Goal: Task Accomplishment & Management: Manage account settings

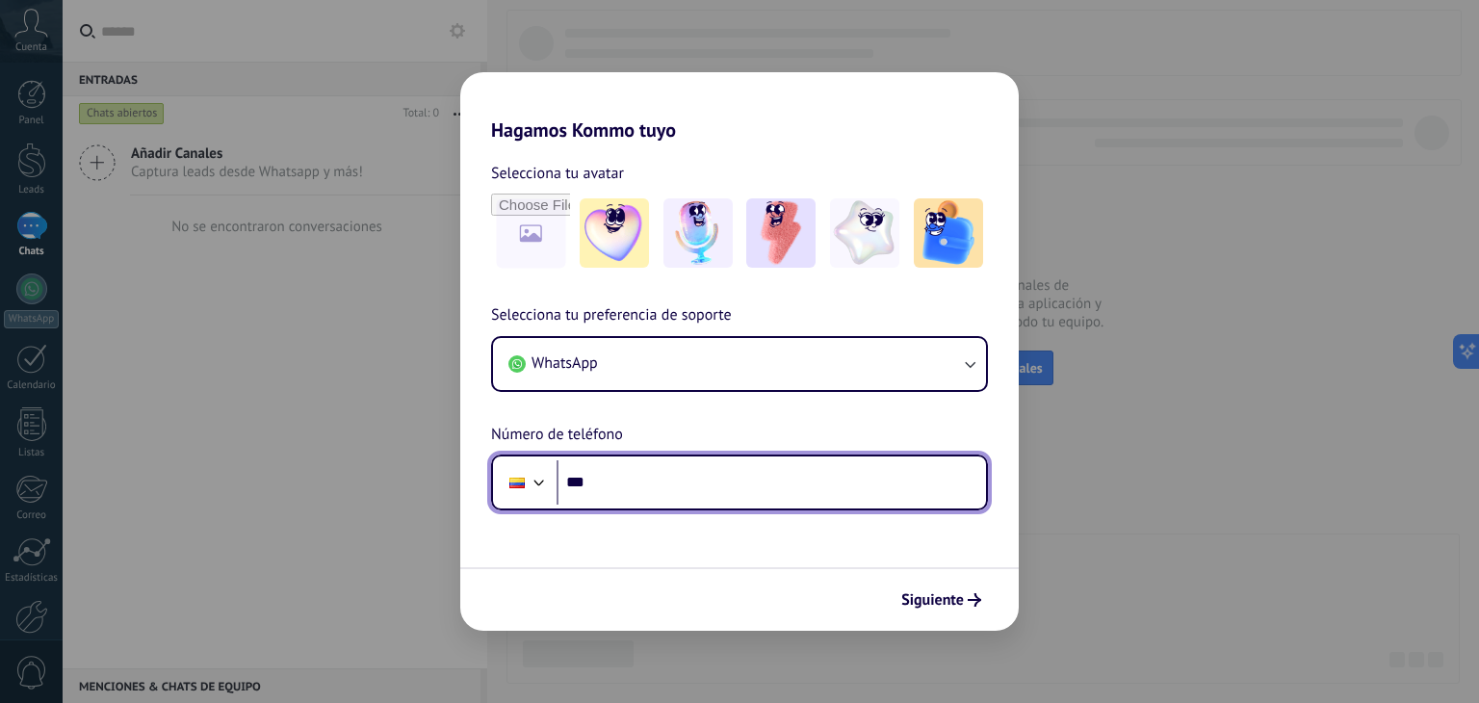
click at [634, 496] on input "***" at bounding box center [770, 482] width 429 height 44
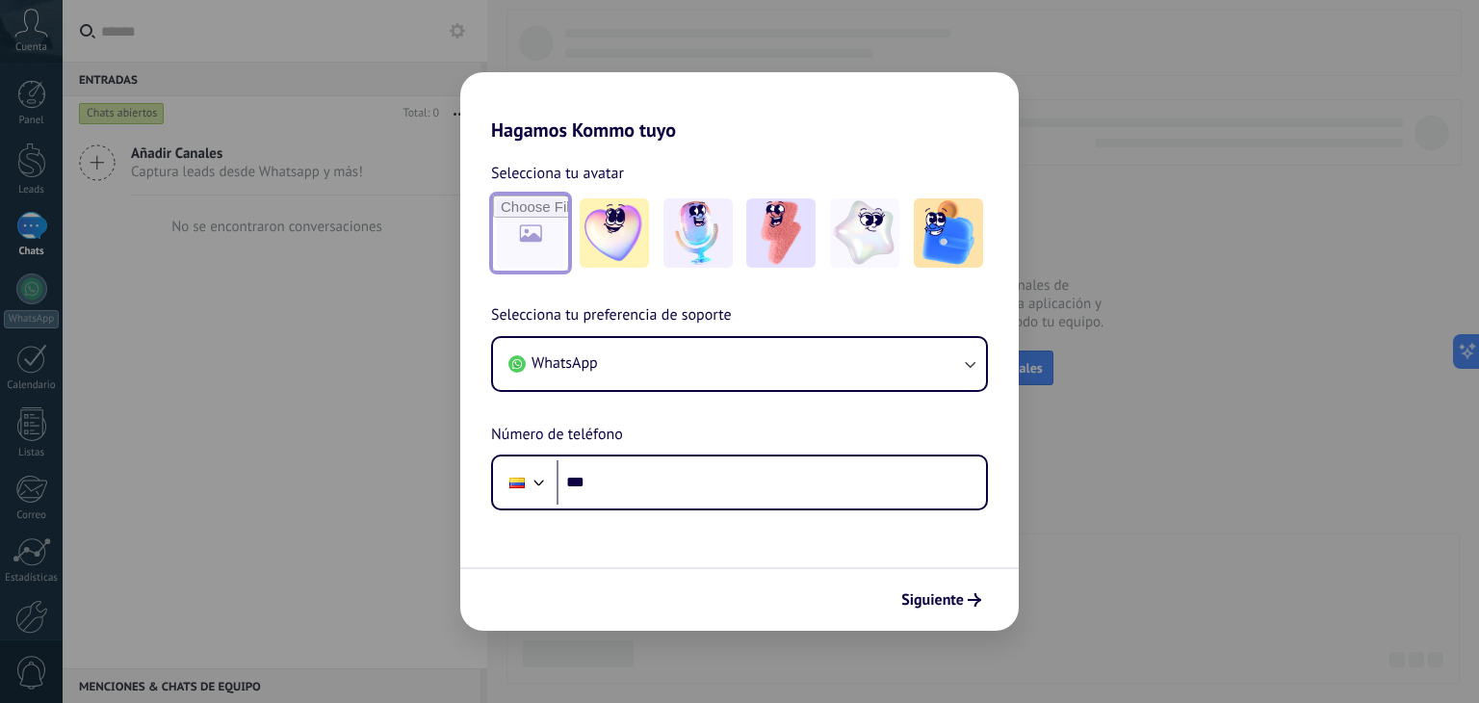
click at [512, 213] on input "file" at bounding box center [530, 232] width 75 height 75
click at [844, 226] on img at bounding box center [864, 232] width 69 height 69
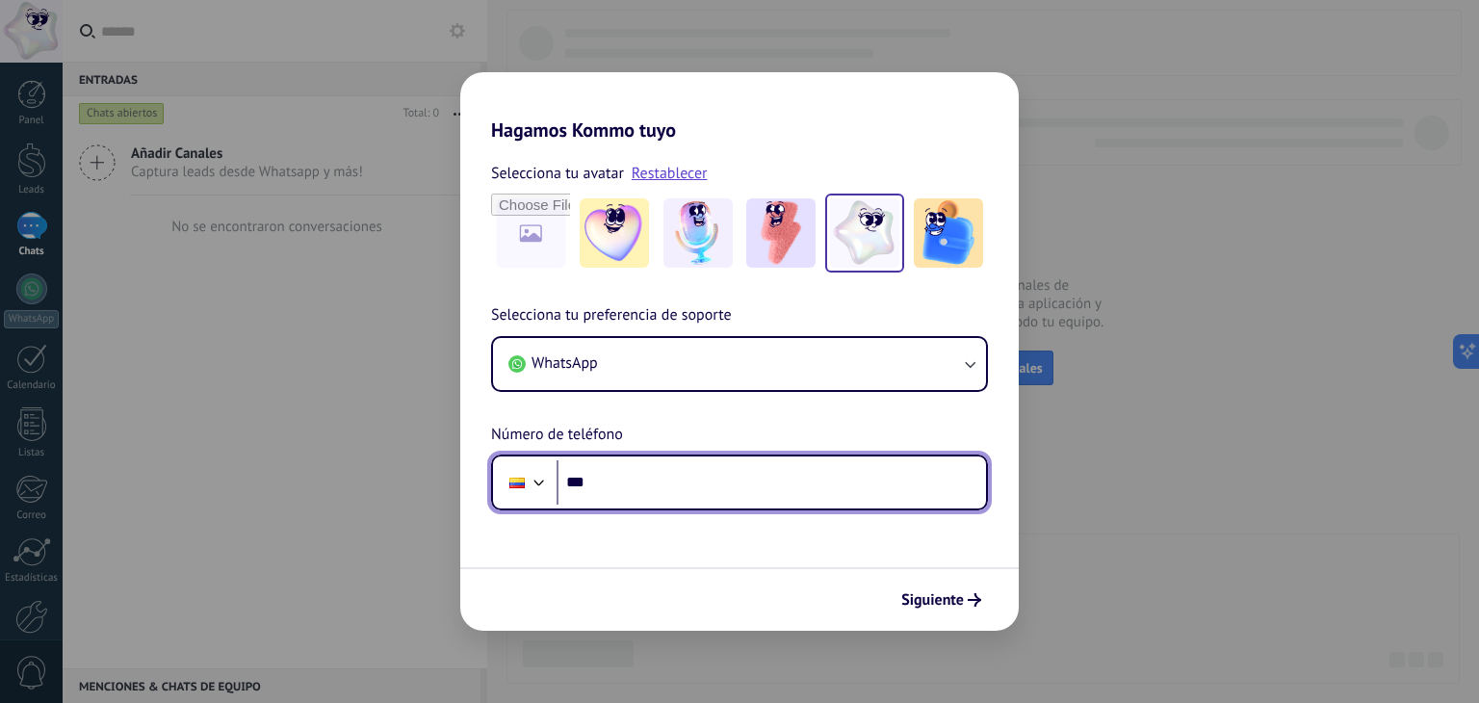
click at [635, 476] on input "***" at bounding box center [770, 482] width 429 height 44
type input "**********"
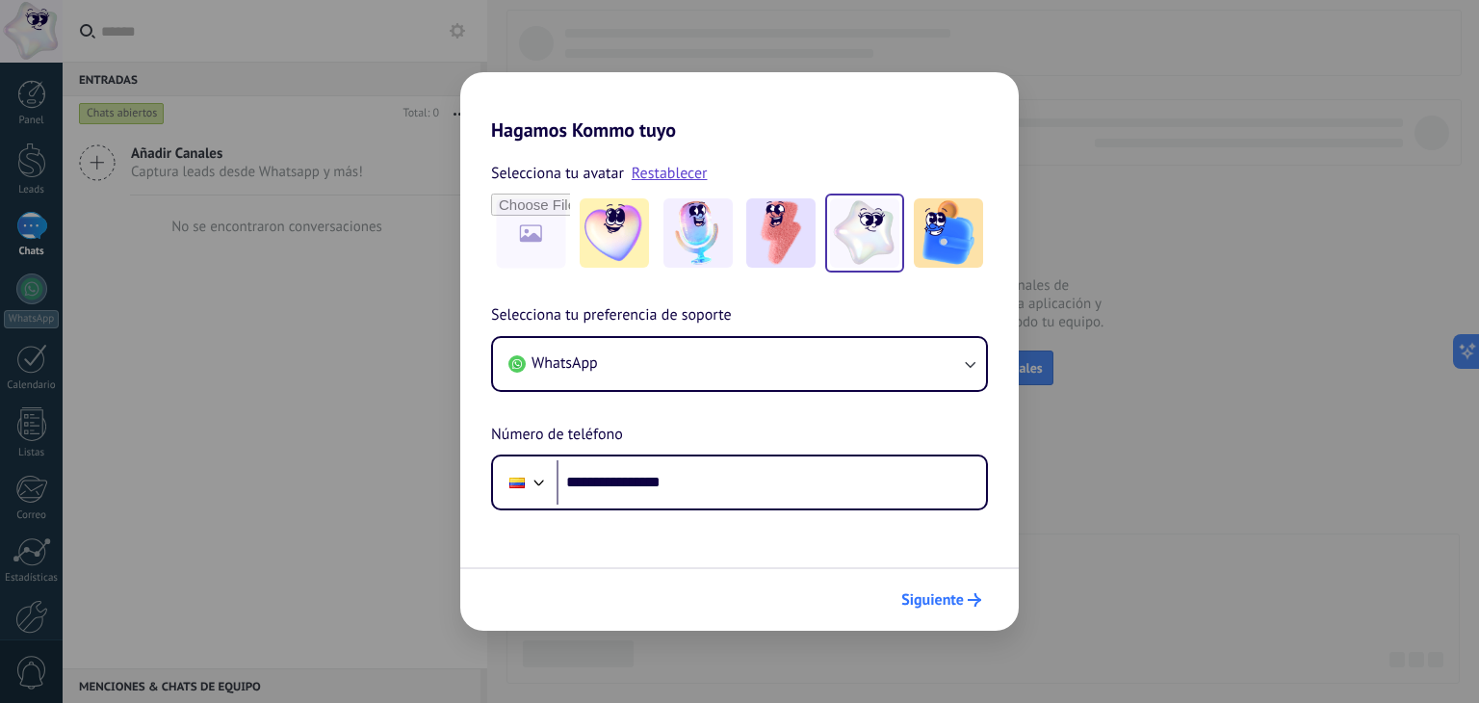
click at [957, 604] on span "Siguiente" at bounding box center [932, 599] width 63 height 13
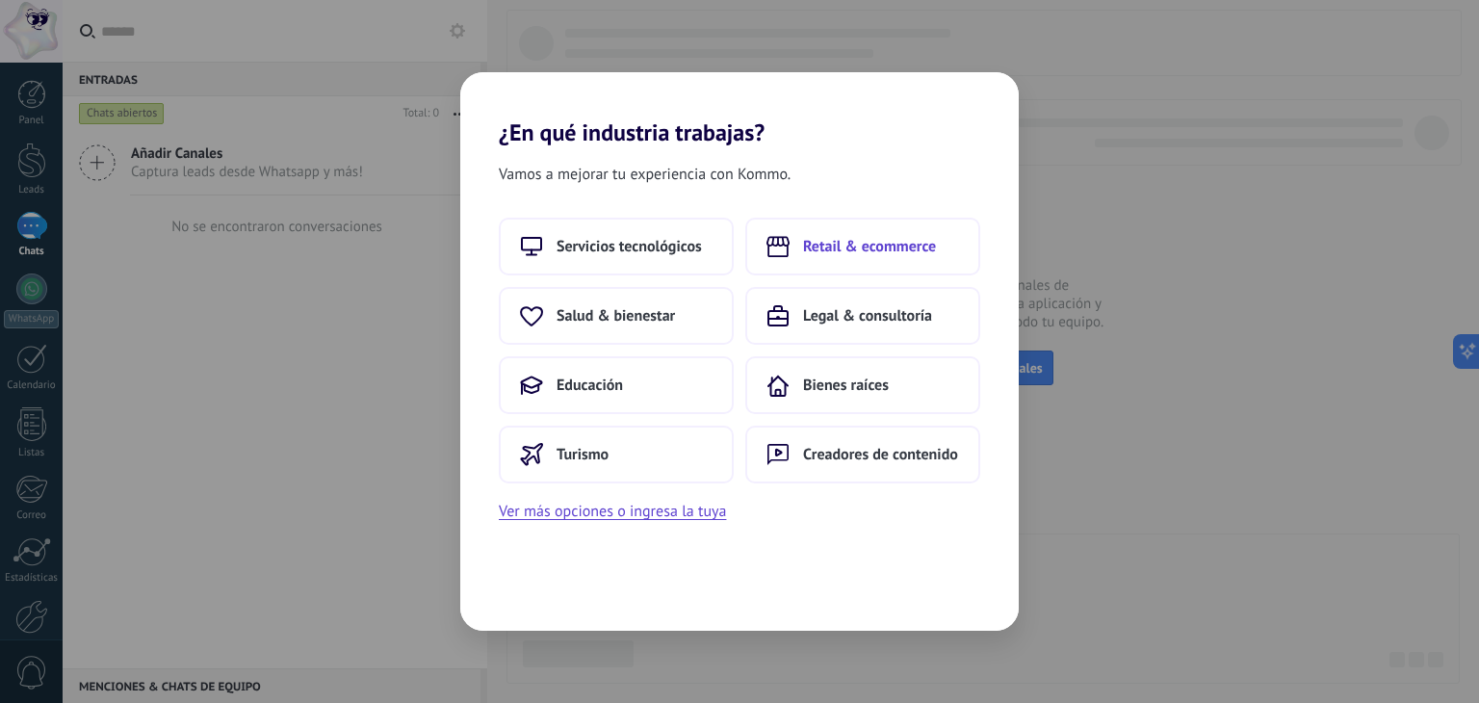
click at [851, 251] on span "Retail & ecommerce" at bounding box center [869, 246] width 133 height 19
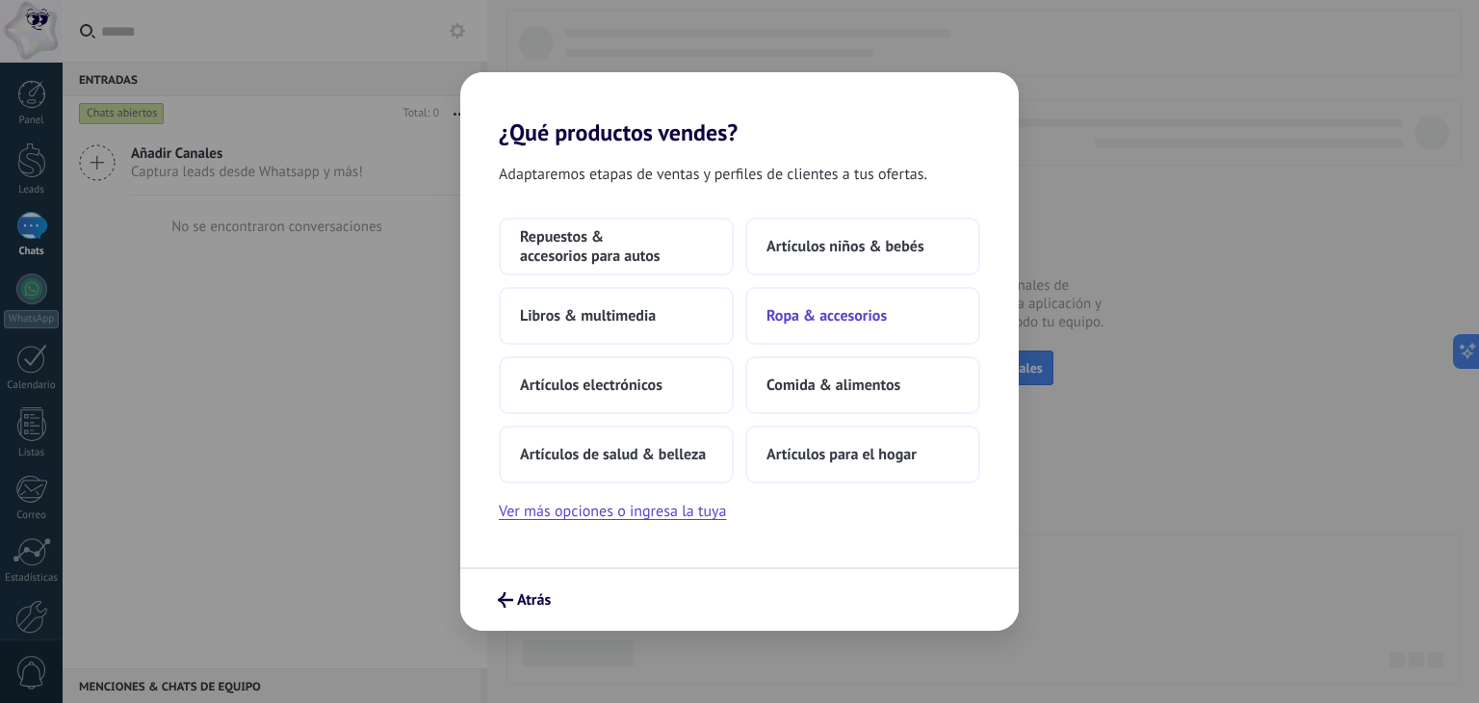
click at [838, 328] on button "Ropa & accesorios" at bounding box center [862, 316] width 235 height 58
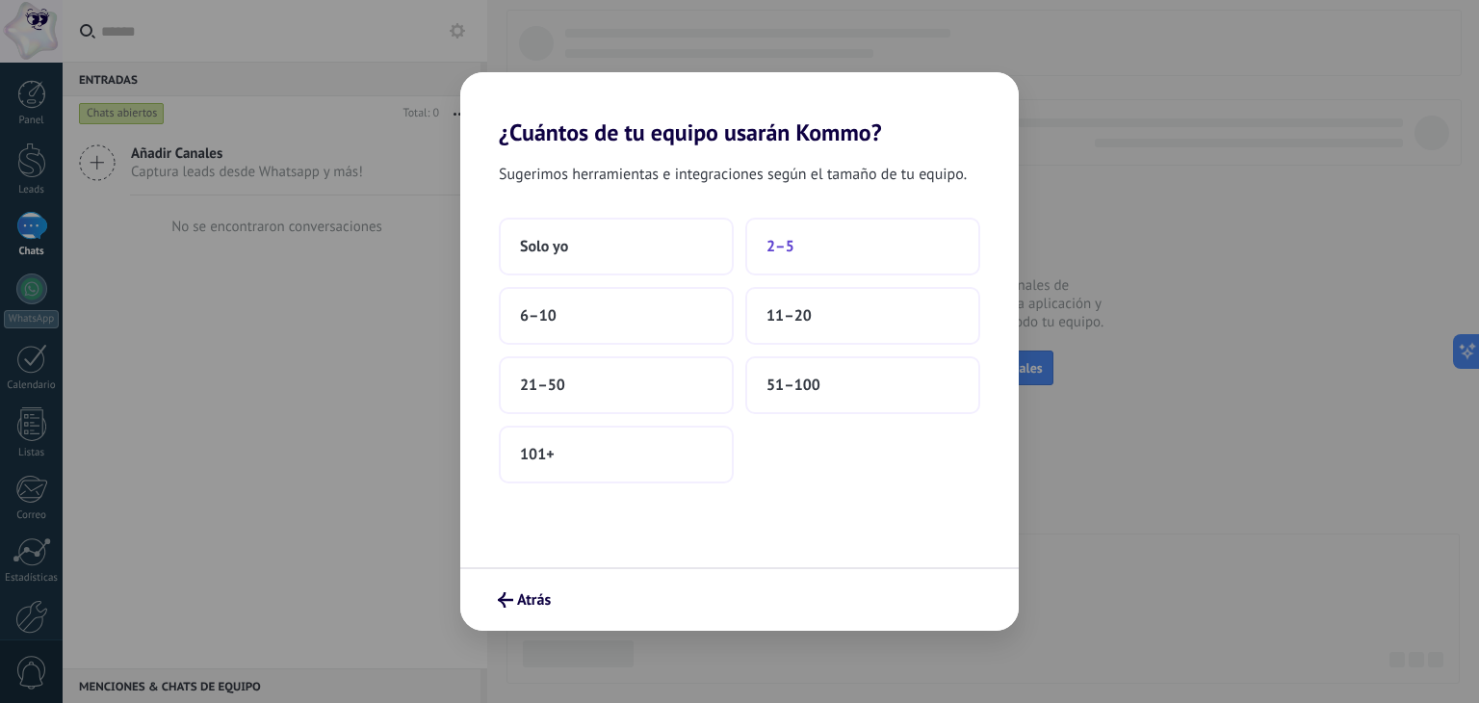
click at [840, 242] on button "2–5" at bounding box center [862, 247] width 235 height 58
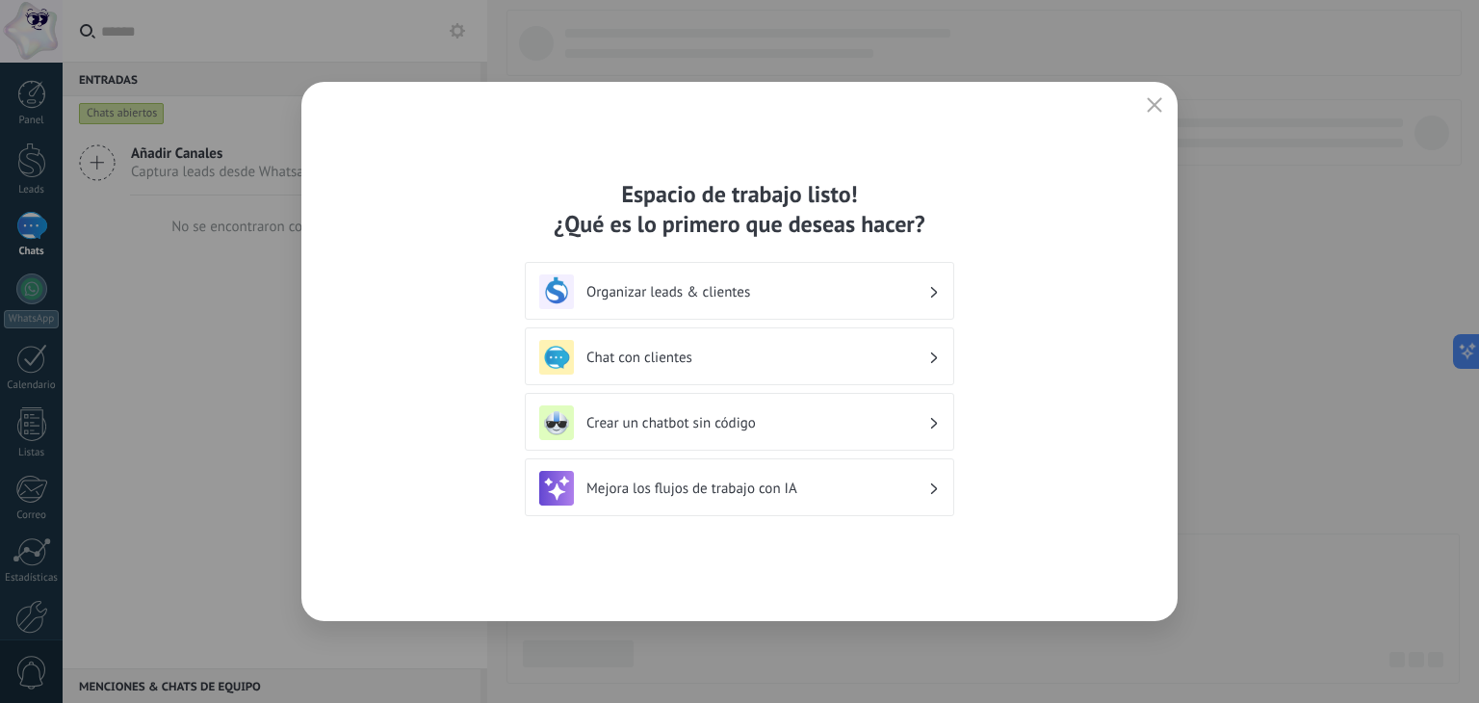
click at [778, 425] on h3 "Crear un chatbot sin código" at bounding box center [757, 423] width 342 height 18
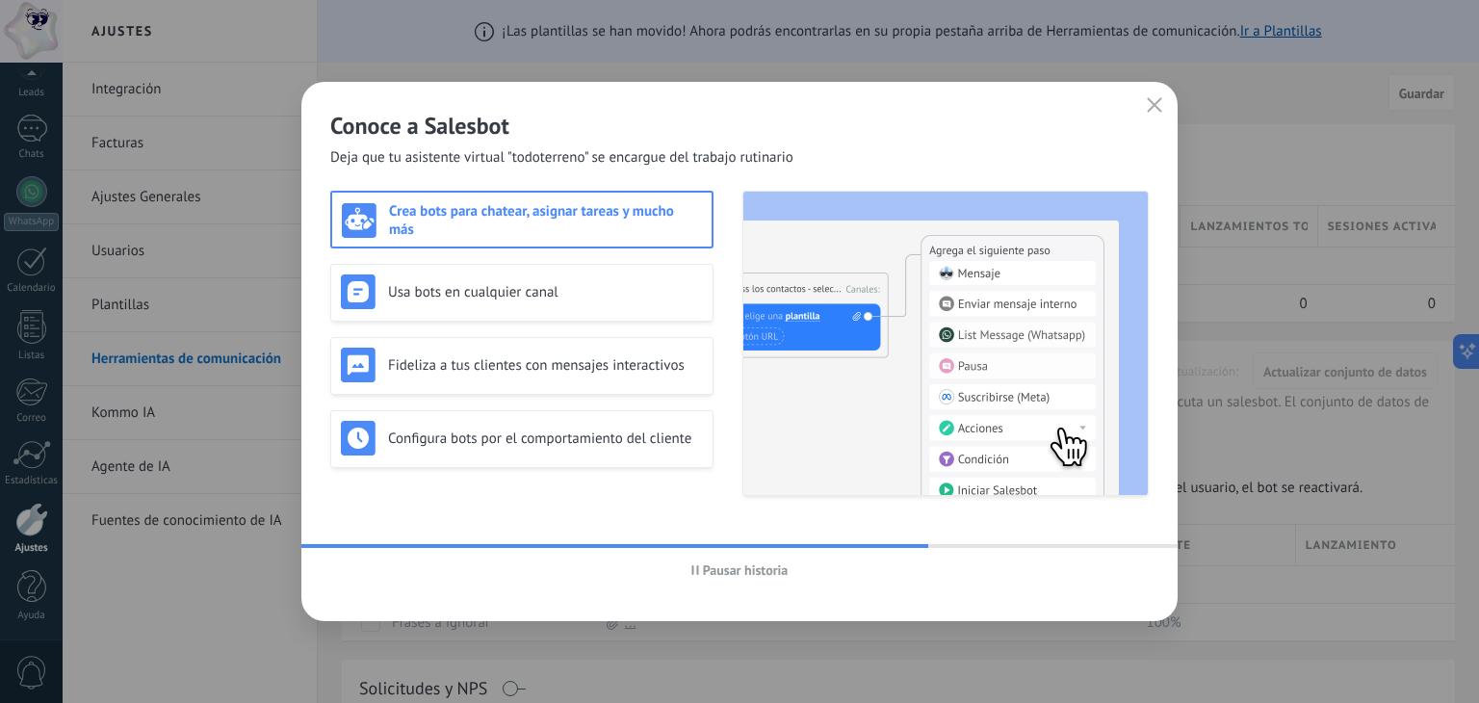
click at [1154, 109] on icon "button" at bounding box center [1153, 104] width 15 height 15
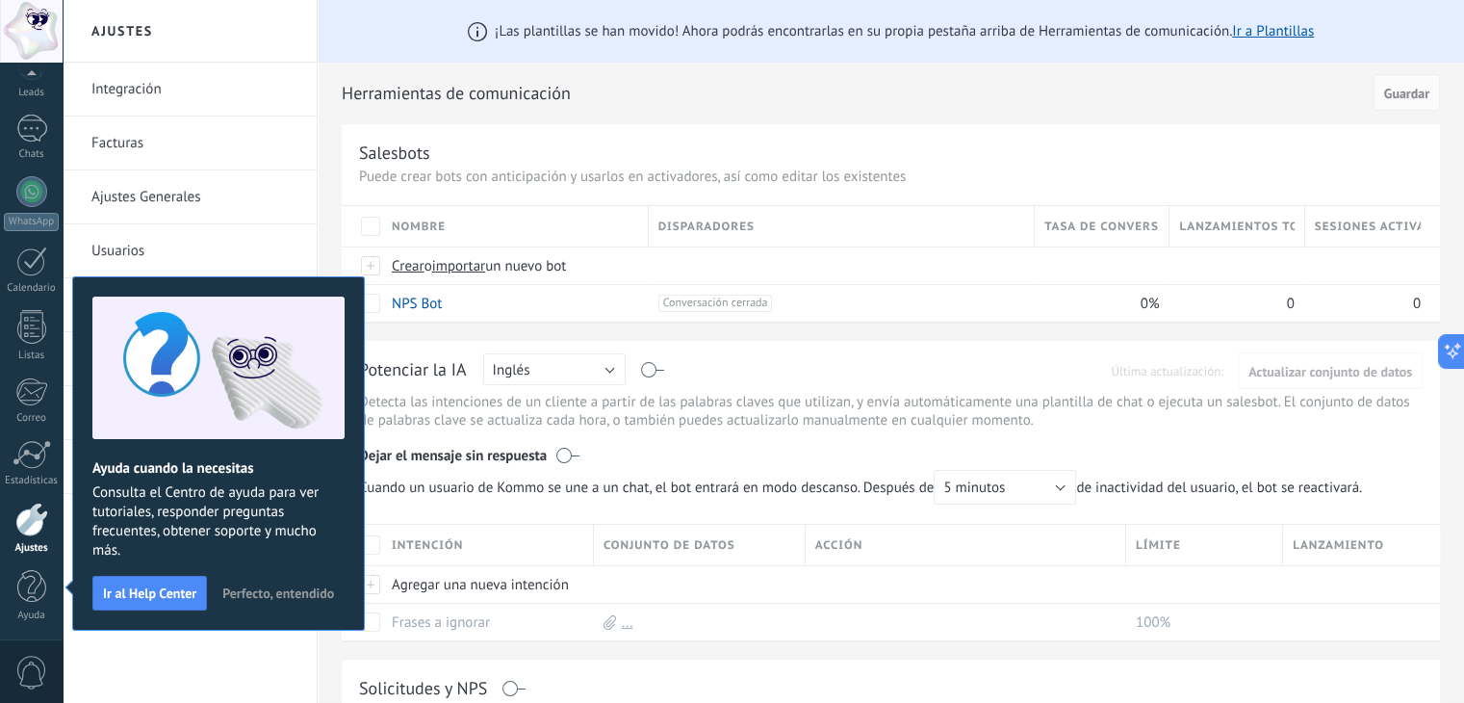
click at [299, 592] on span "Perfecto, entendido" at bounding box center [278, 592] width 112 height 13
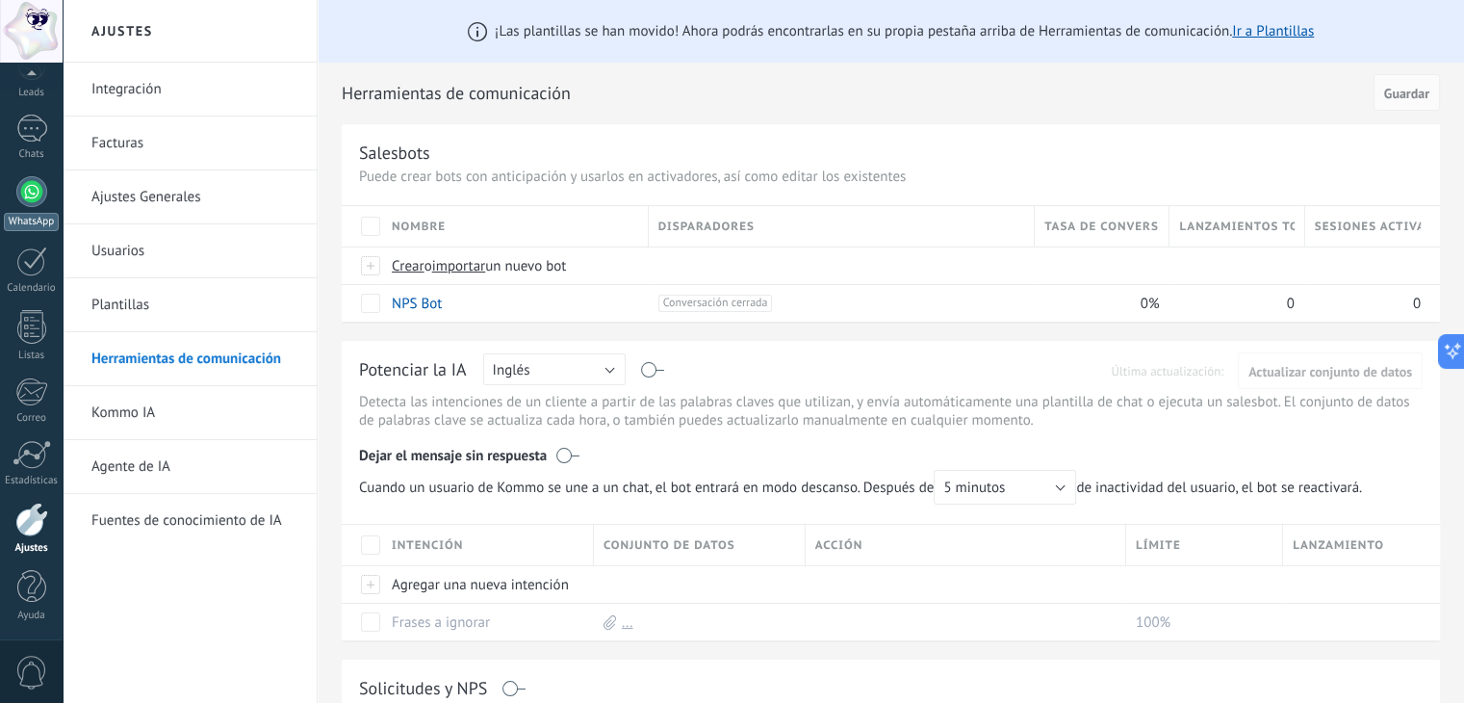
click at [22, 189] on div at bounding box center [31, 191] width 31 height 31
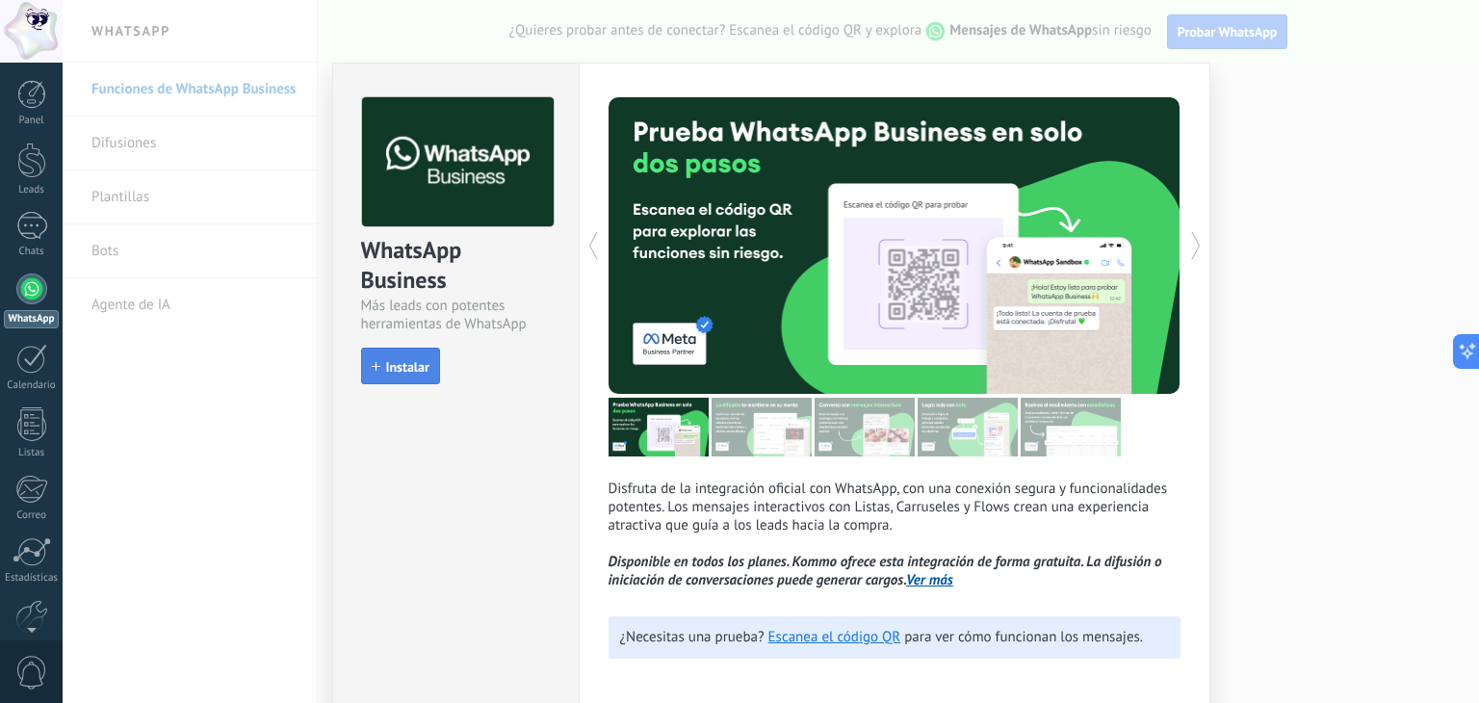
click at [404, 368] on span "Instalar" at bounding box center [407, 366] width 43 height 13
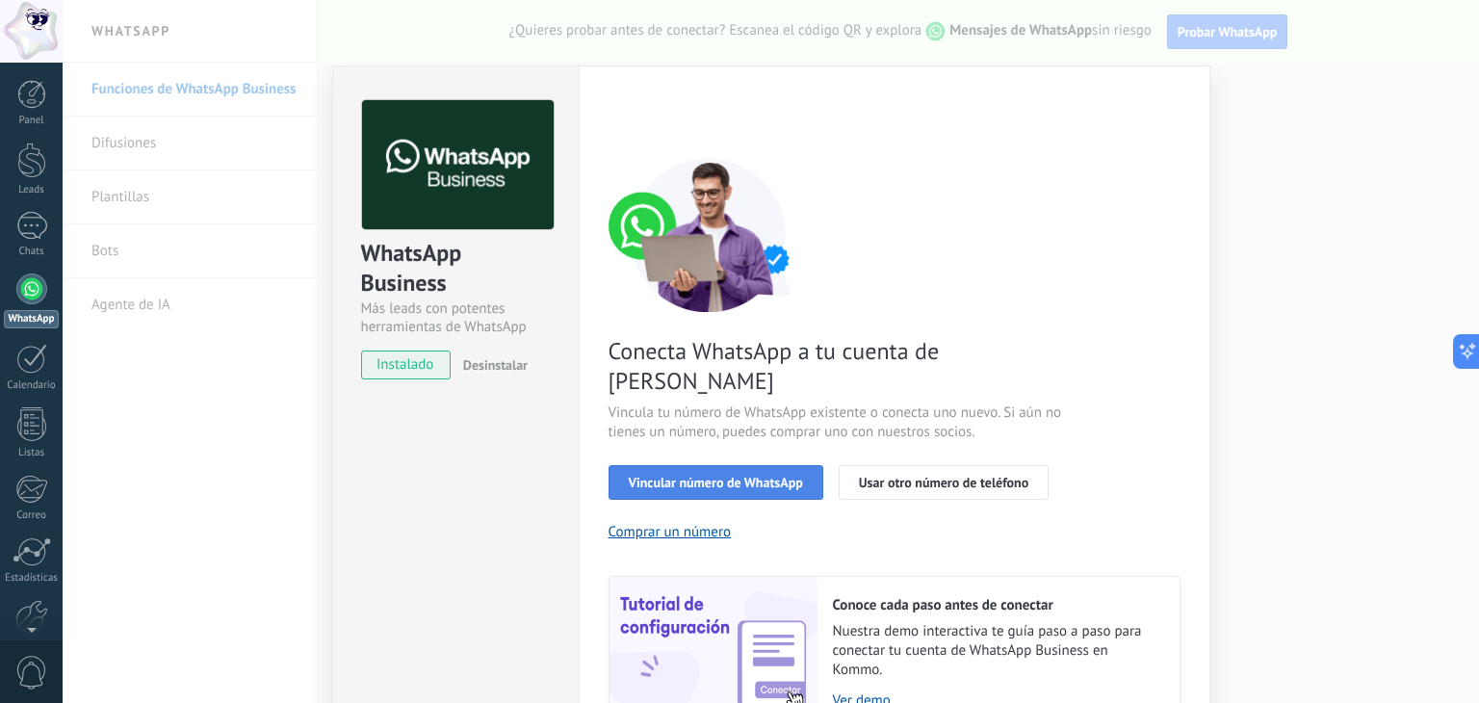
click at [793, 465] on button "Vincular número de WhatsApp" at bounding box center [715, 482] width 215 height 35
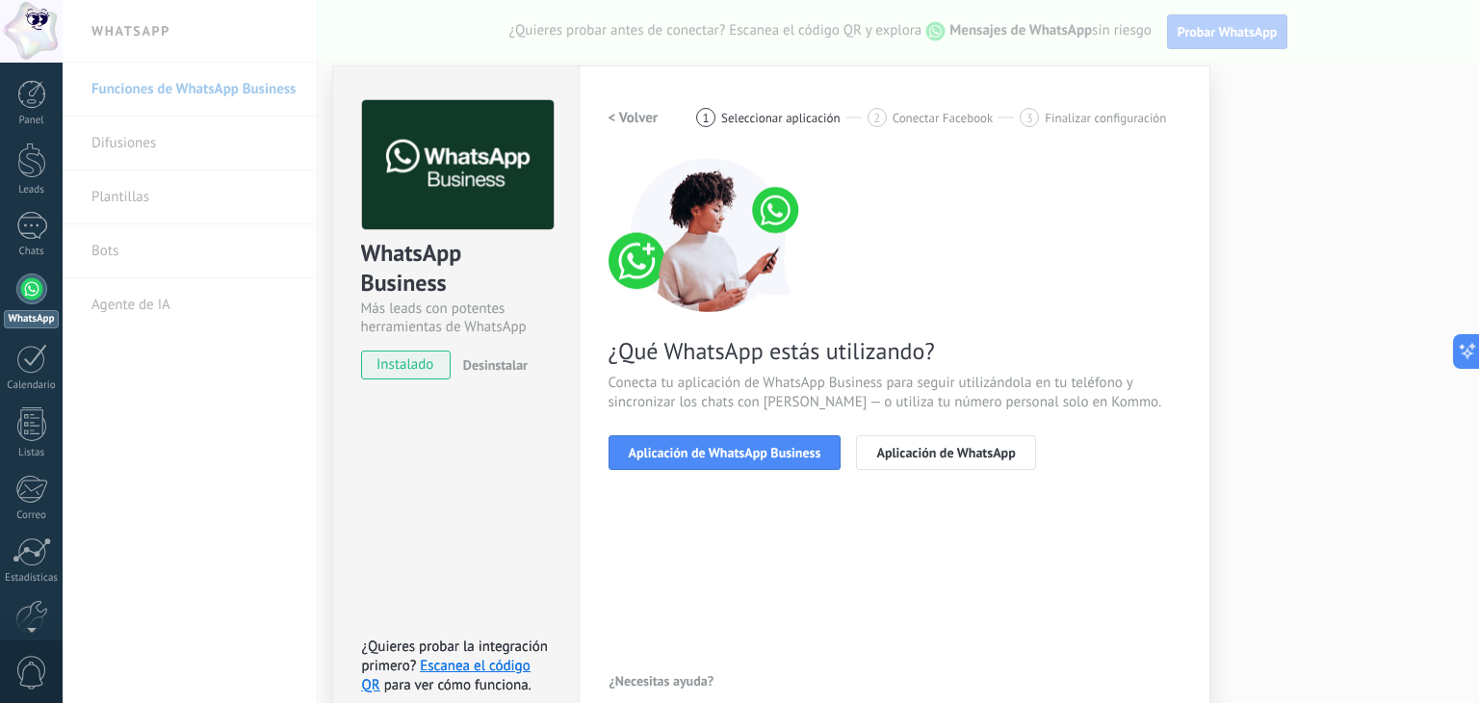
click at [793, 463] on button "Aplicación de WhatsApp Business" at bounding box center [724, 452] width 233 height 35
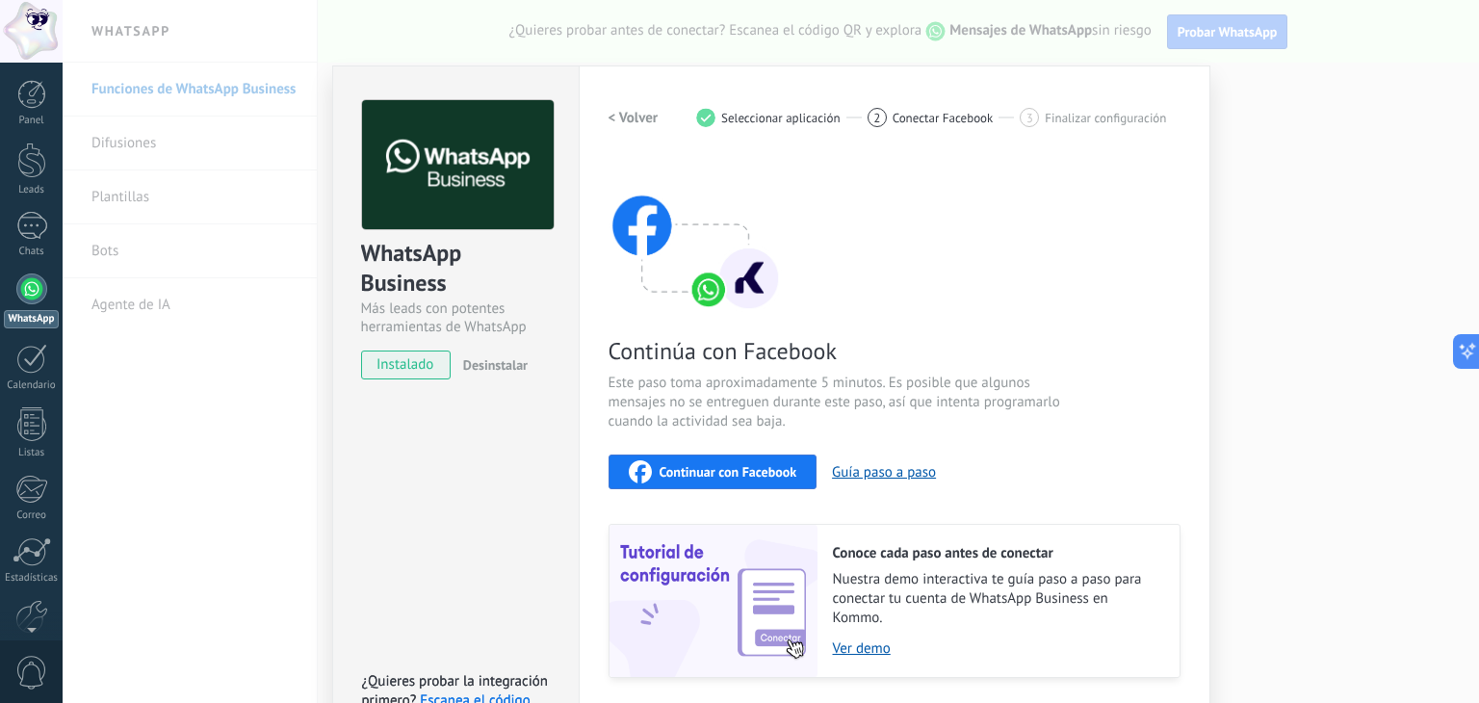
click at [793, 463] on button "Continuar con Facebook" at bounding box center [712, 471] width 209 height 35
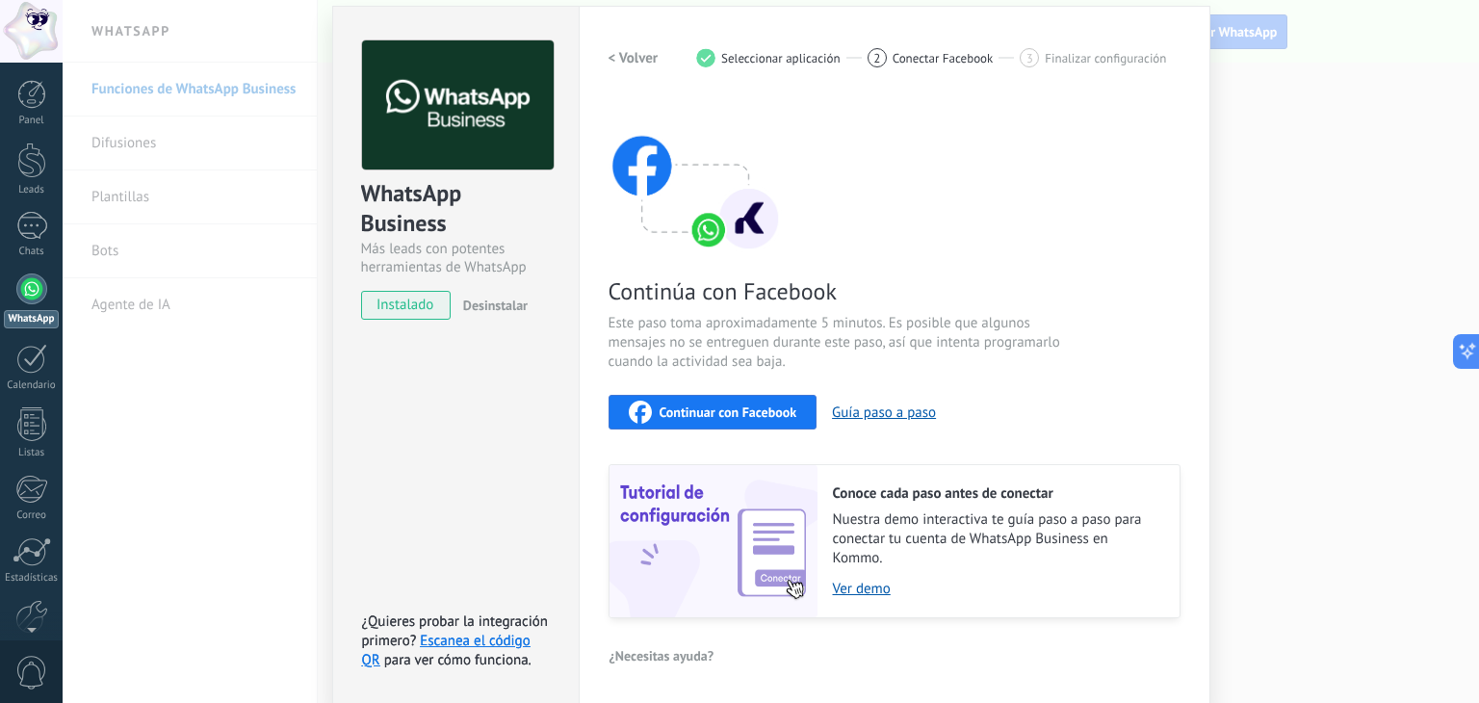
click at [774, 65] on div "1 Seleccionar aplicación" at bounding box center [781, 57] width 171 height 19
click at [635, 52] on h2 "< Volver" at bounding box center [633, 58] width 50 height 18
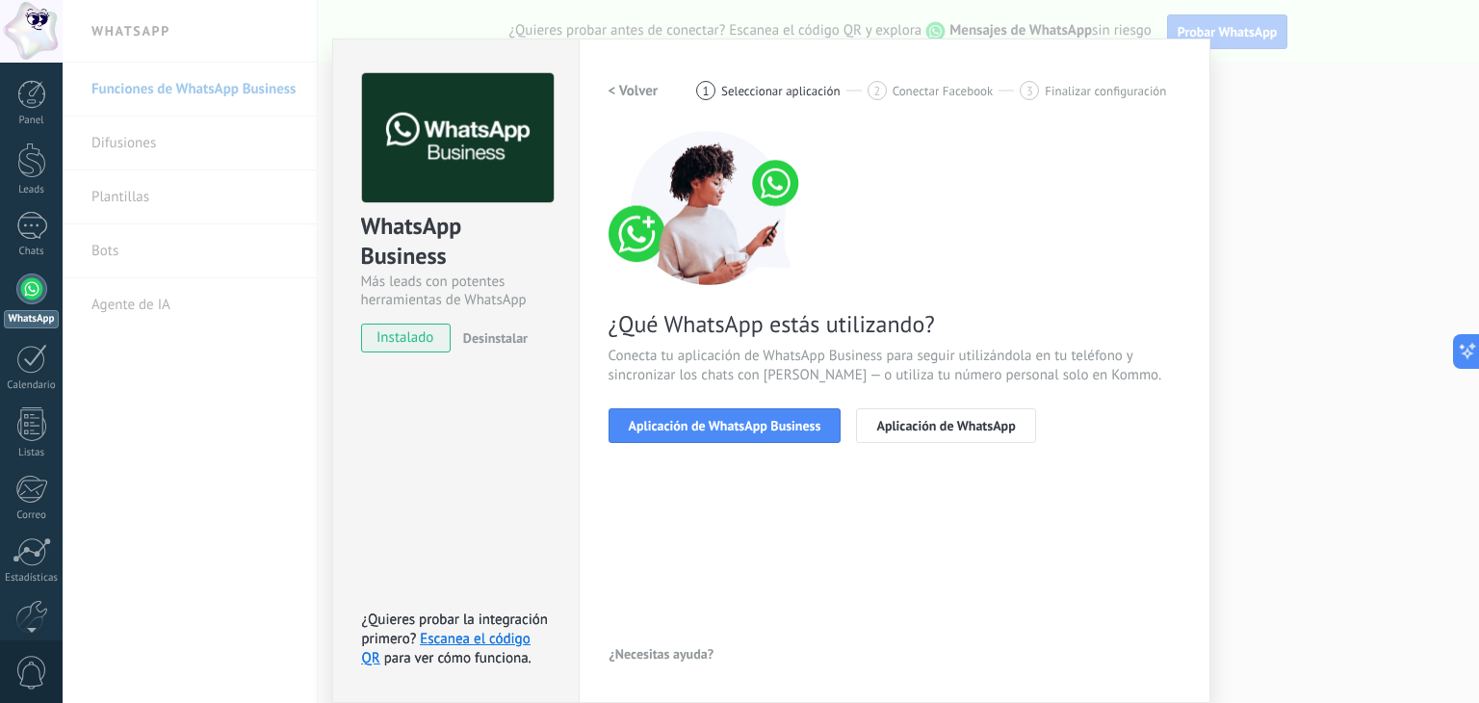
scroll to position [27, 0]
click at [631, 82] on h2 "< Volver" at bounding box center [633, 91] width 50 height 18
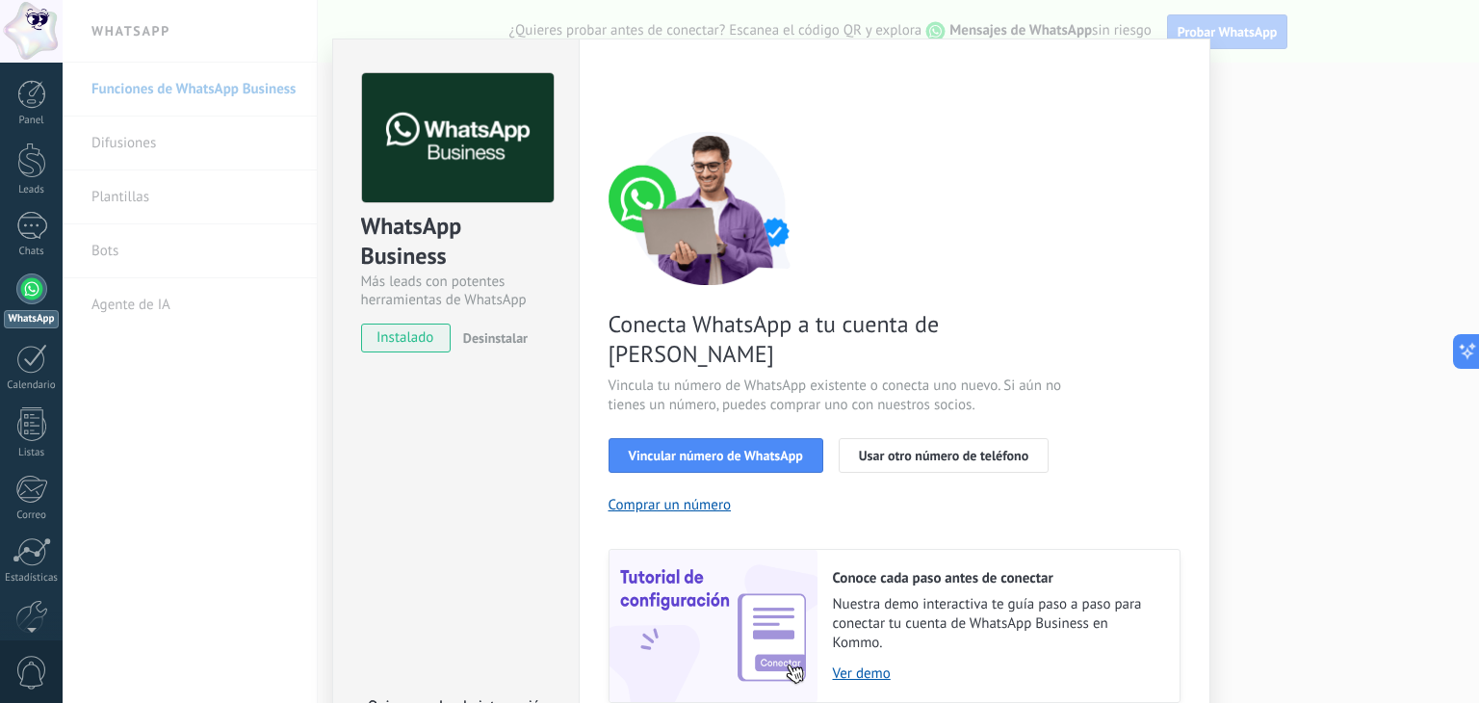
scroll to position [60, 0]
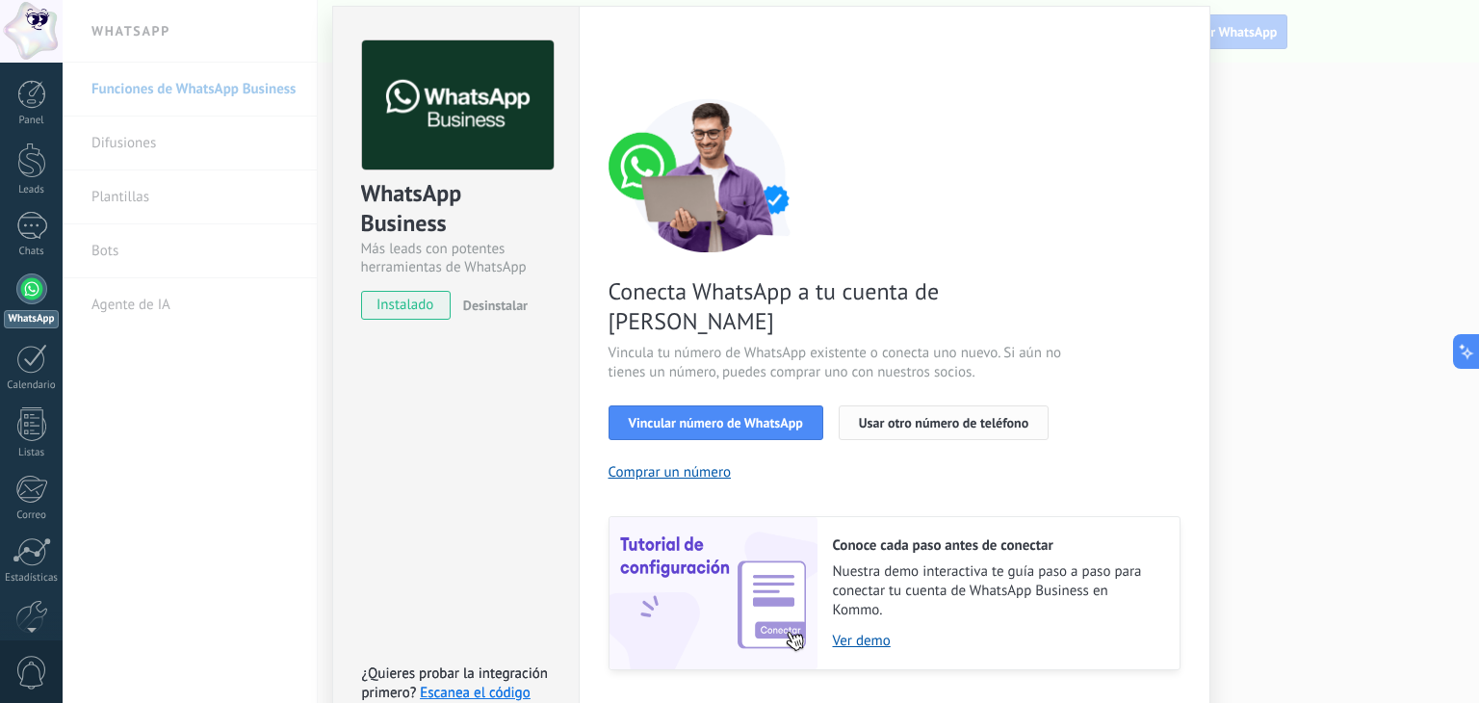
click at [966, 416] on span "Usar otro número de teléfono" at bounding box center [943, 422] width 169 height 13
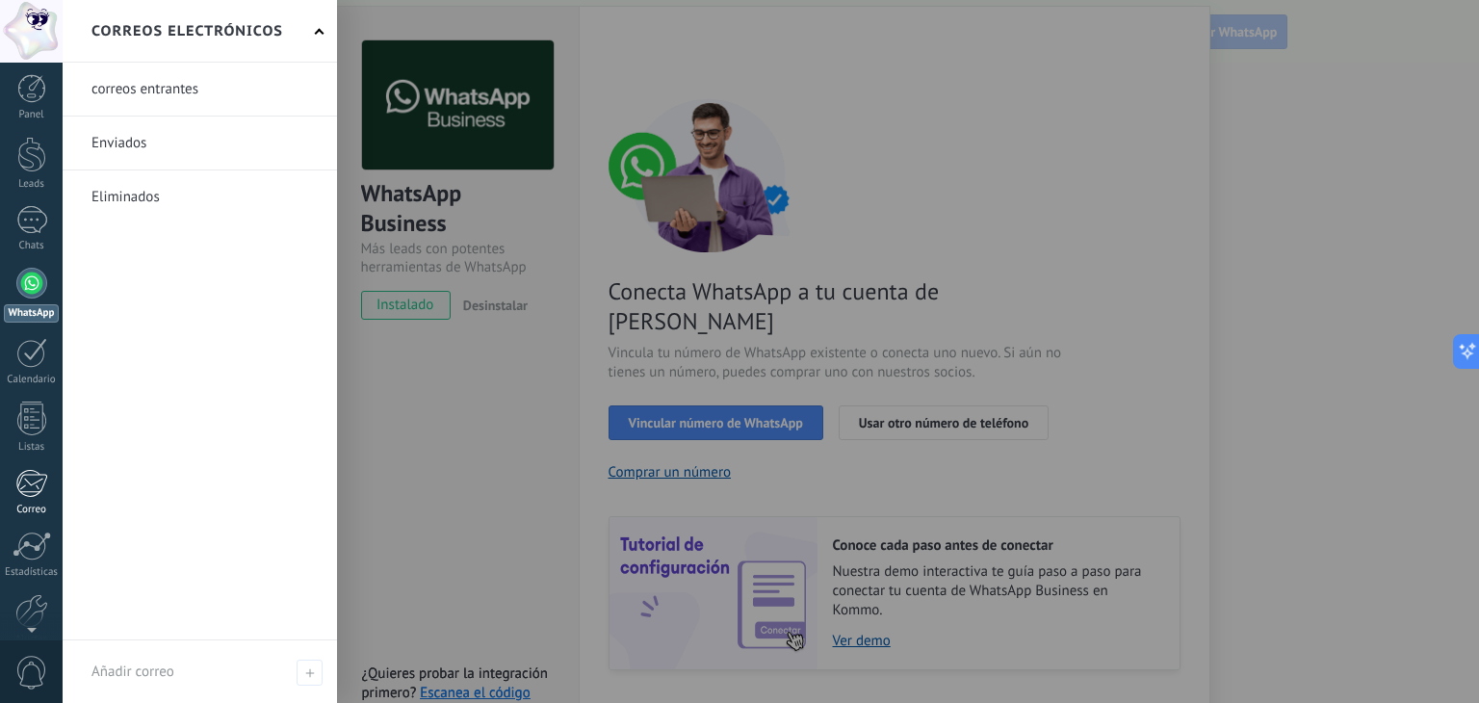
scroll to position [0, 0]
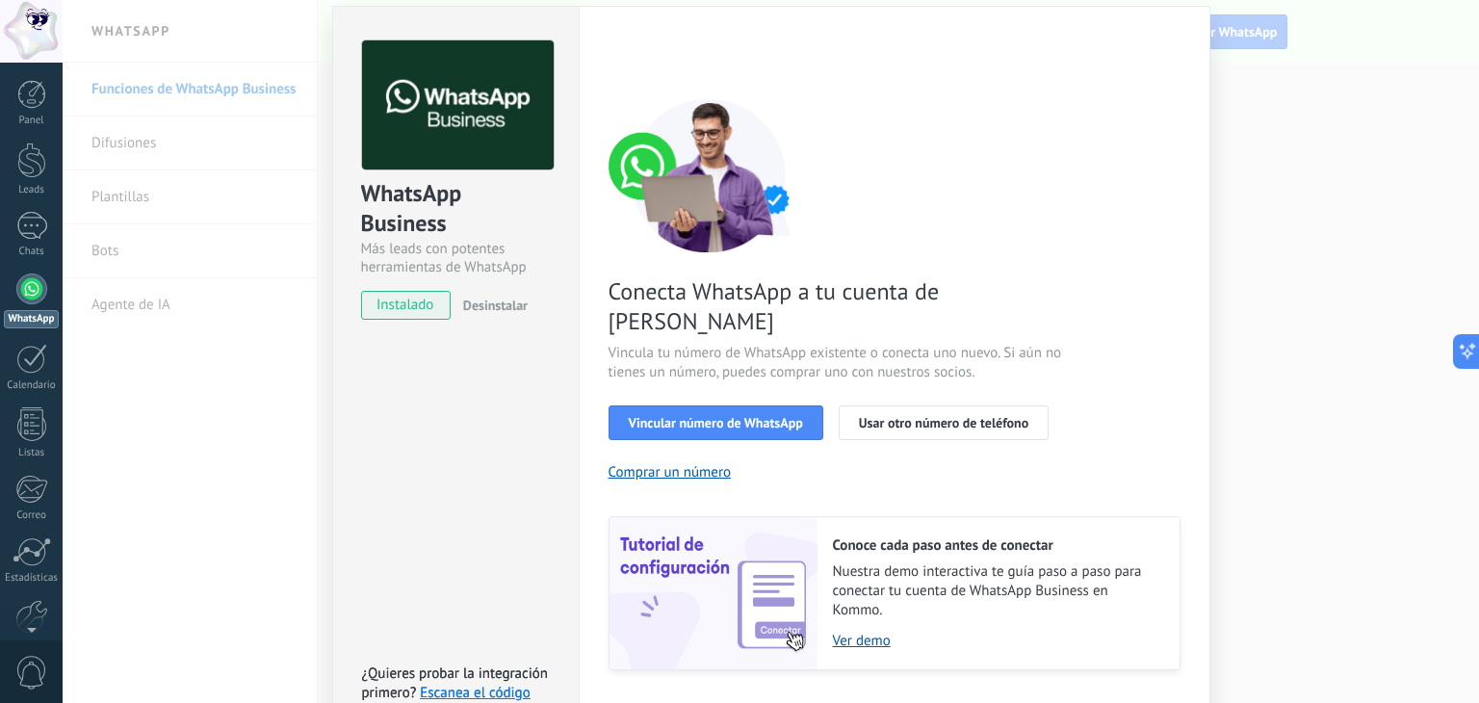
click at [23, 77] on div "Panel Leads Chats WhatsApp Clientes" at bounding box center [62, 352] width 125 height 578
click at [24, 93] on div at bounding box center [31, 94] width 29 height 29
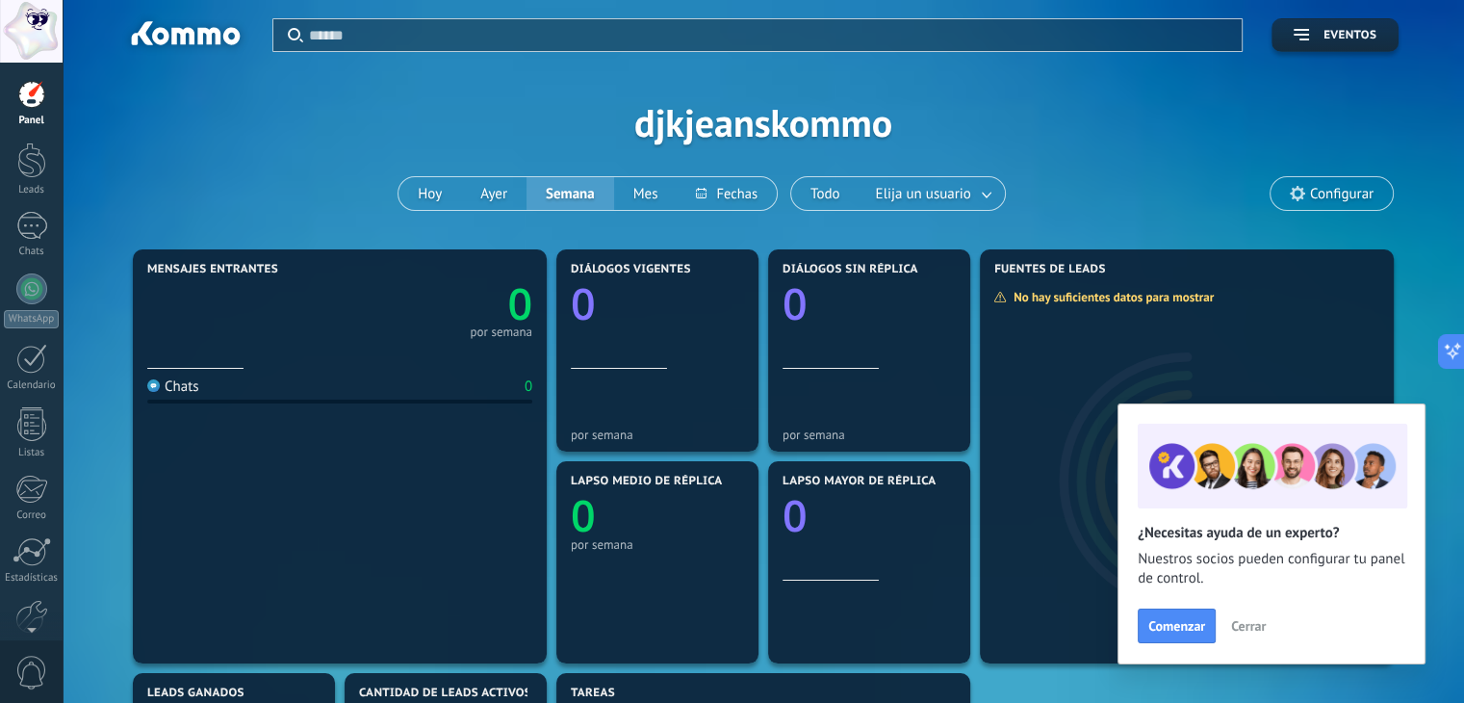
click at [1336, 195] on span "Configurar" at bounding box center [1342, 194] width 64 height 16
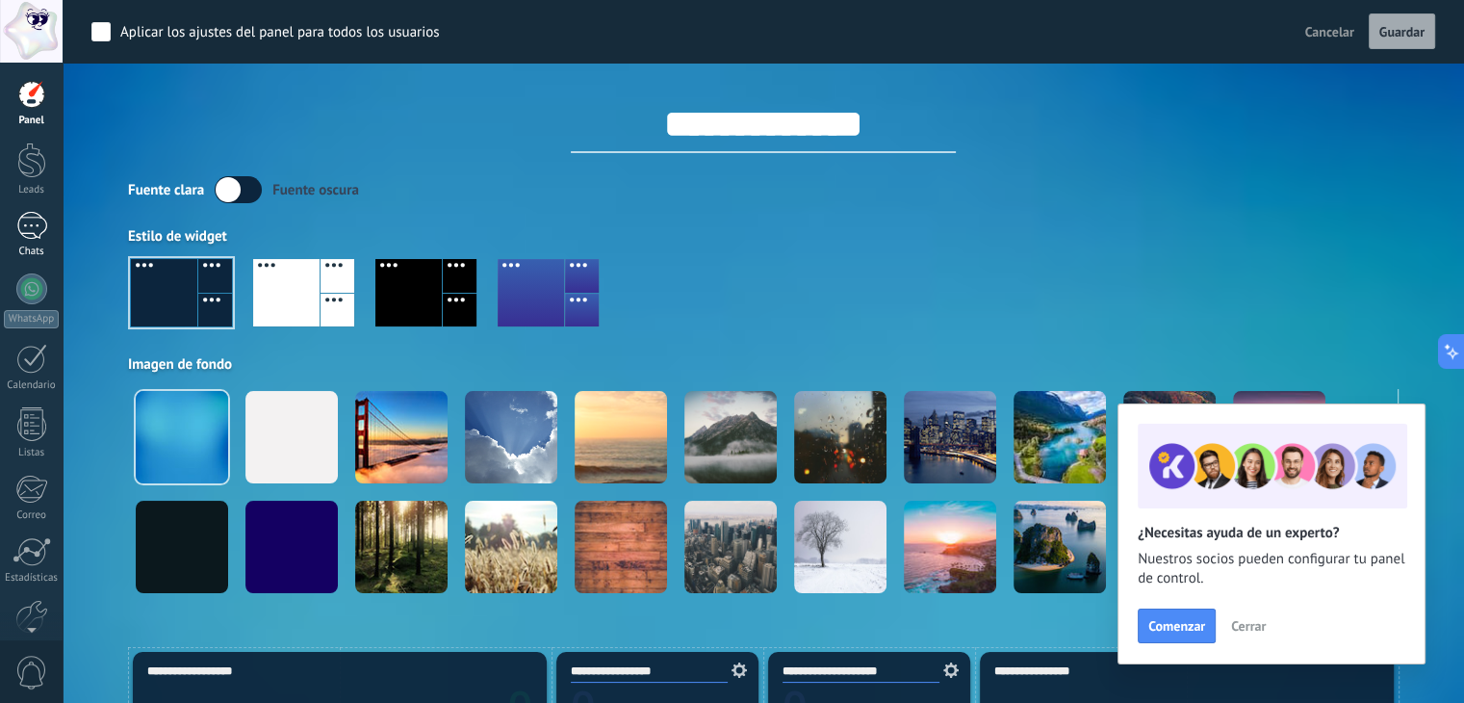
click at [30, 237] on div at bounding box center [31, 226] width 31 height 28
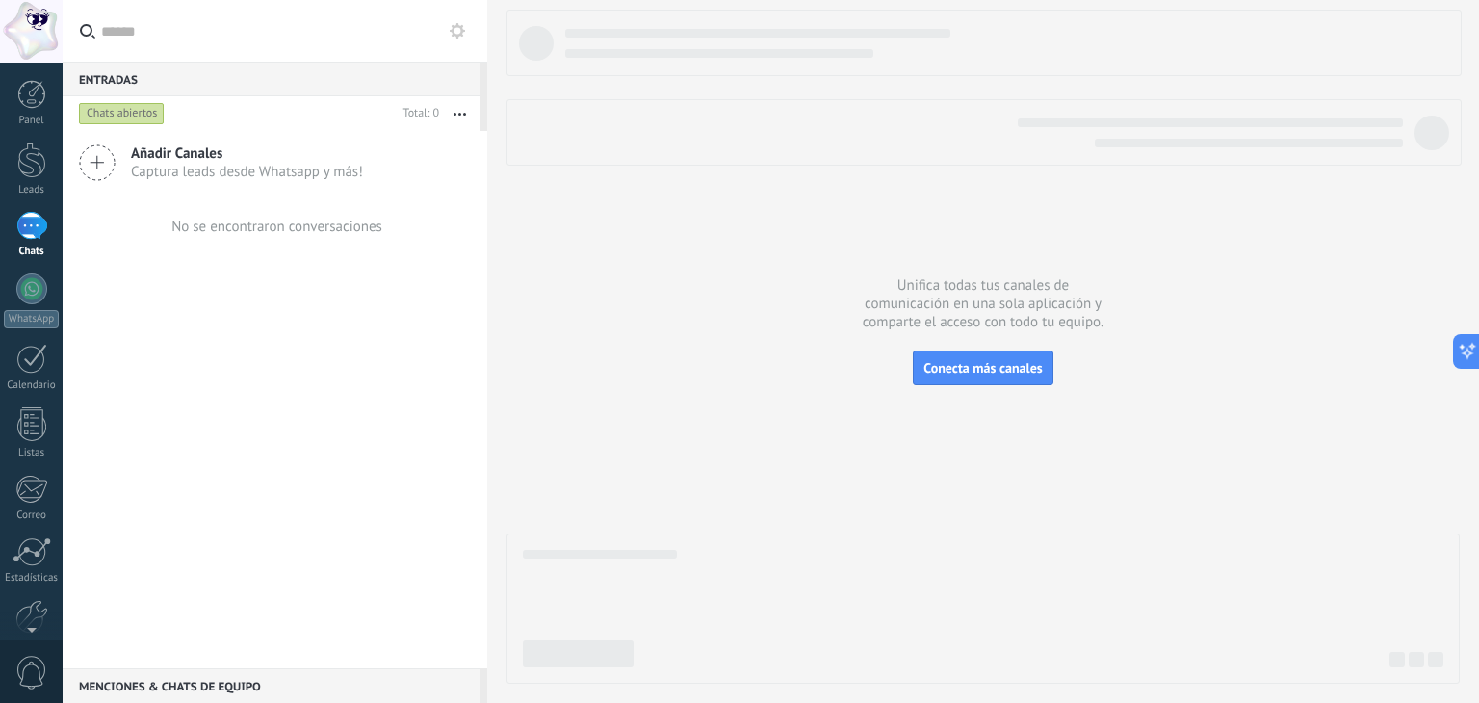
click at [250, 167] on span "Captura leads desde Whatsapp y más!" at bounding box center [247, 172] width 232 height 18
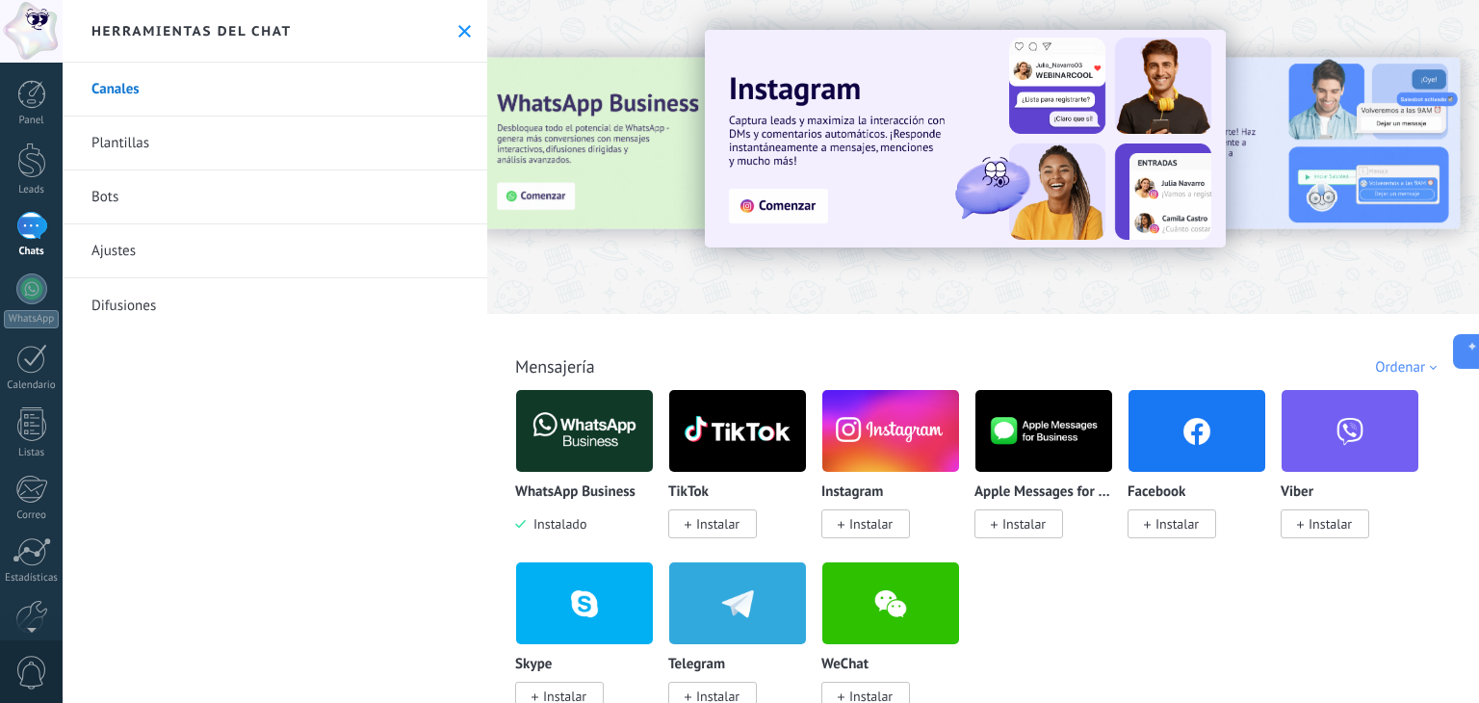
click at [712, 520] on span "Instalar" at bounding box center [717, 523] width 43 height 17
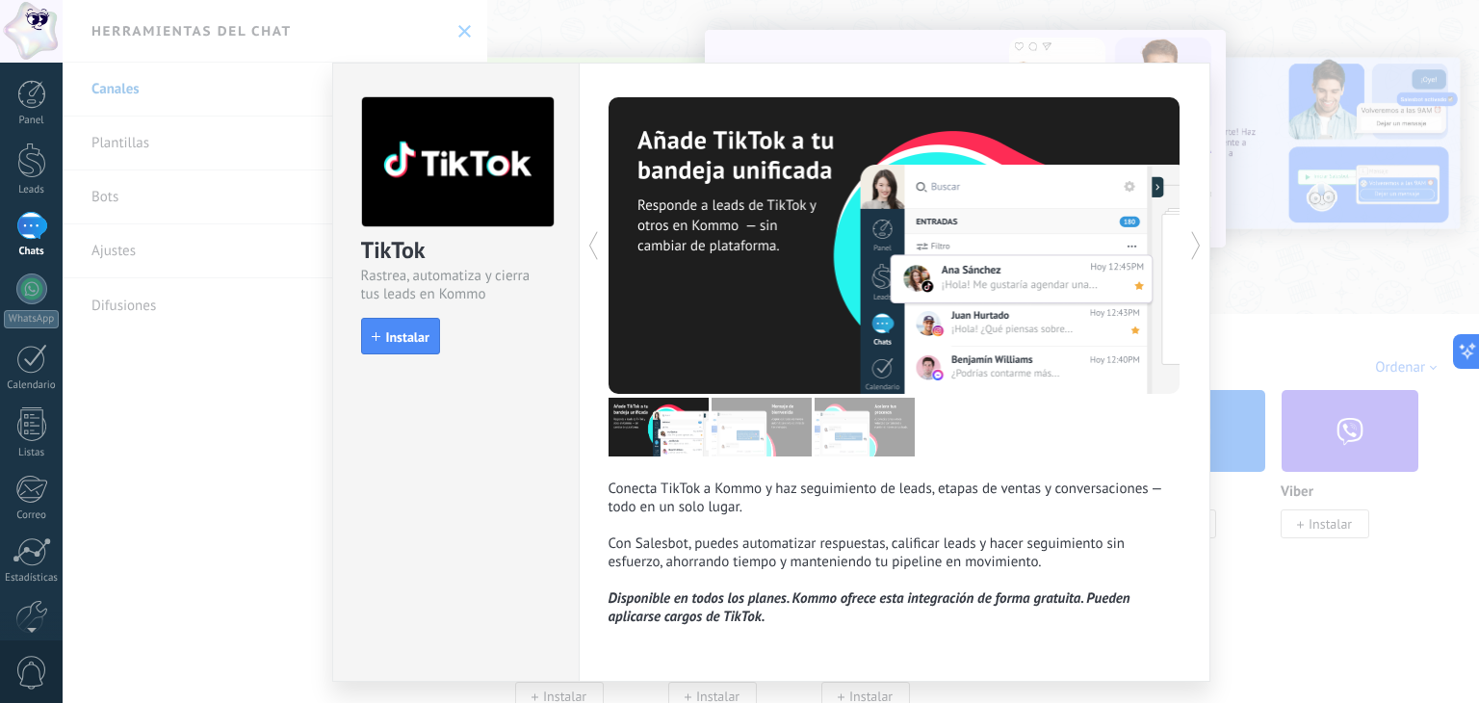
click at [863, 521] on p "Conecta TikTok a Kommo y haz seguimiento de leads, etapas de ventas y conversac…" at bounding box center [894, 534] width 572 height 110
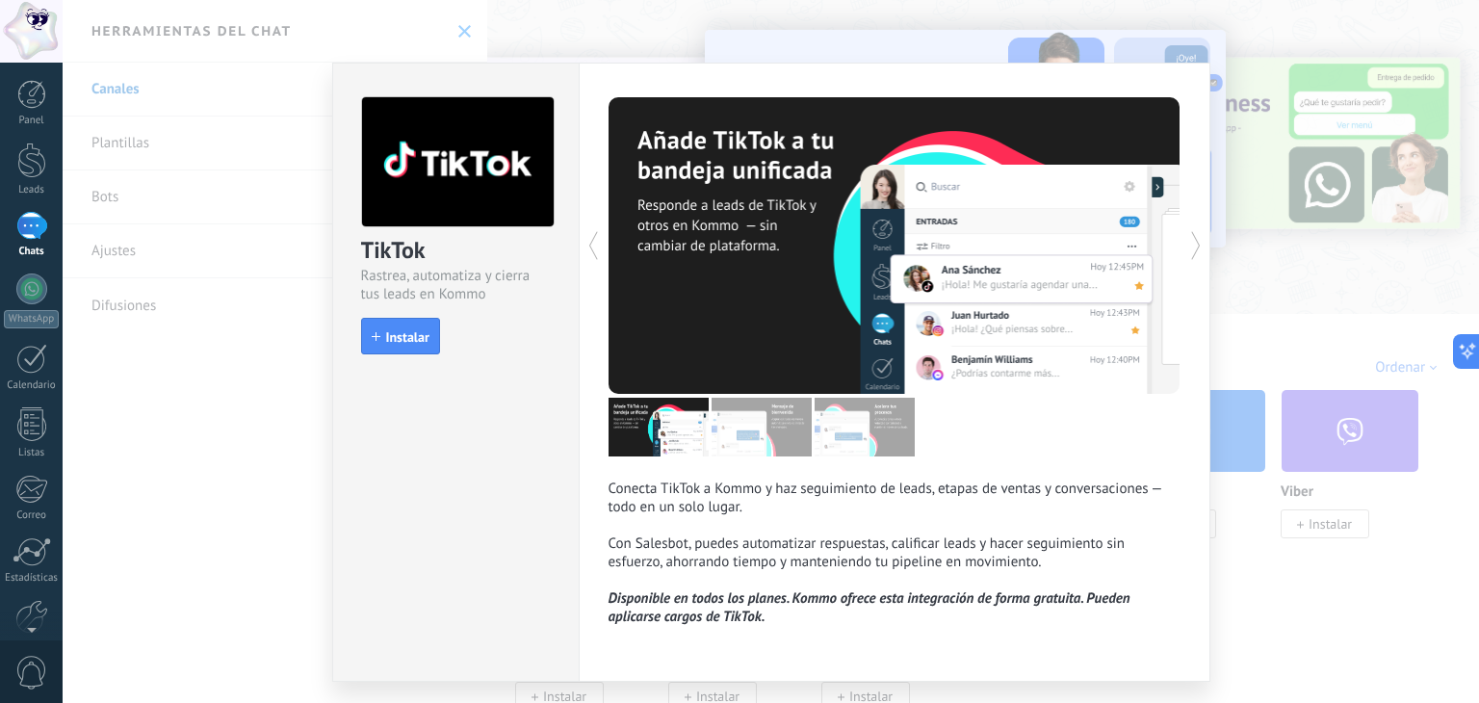
click at [1316, 167] on div "TikTok Rastrea, automatiza y cierra tus leads en Kommo install Instalar Conecta…" at bounding box center [771, 351] width 1416 height 703
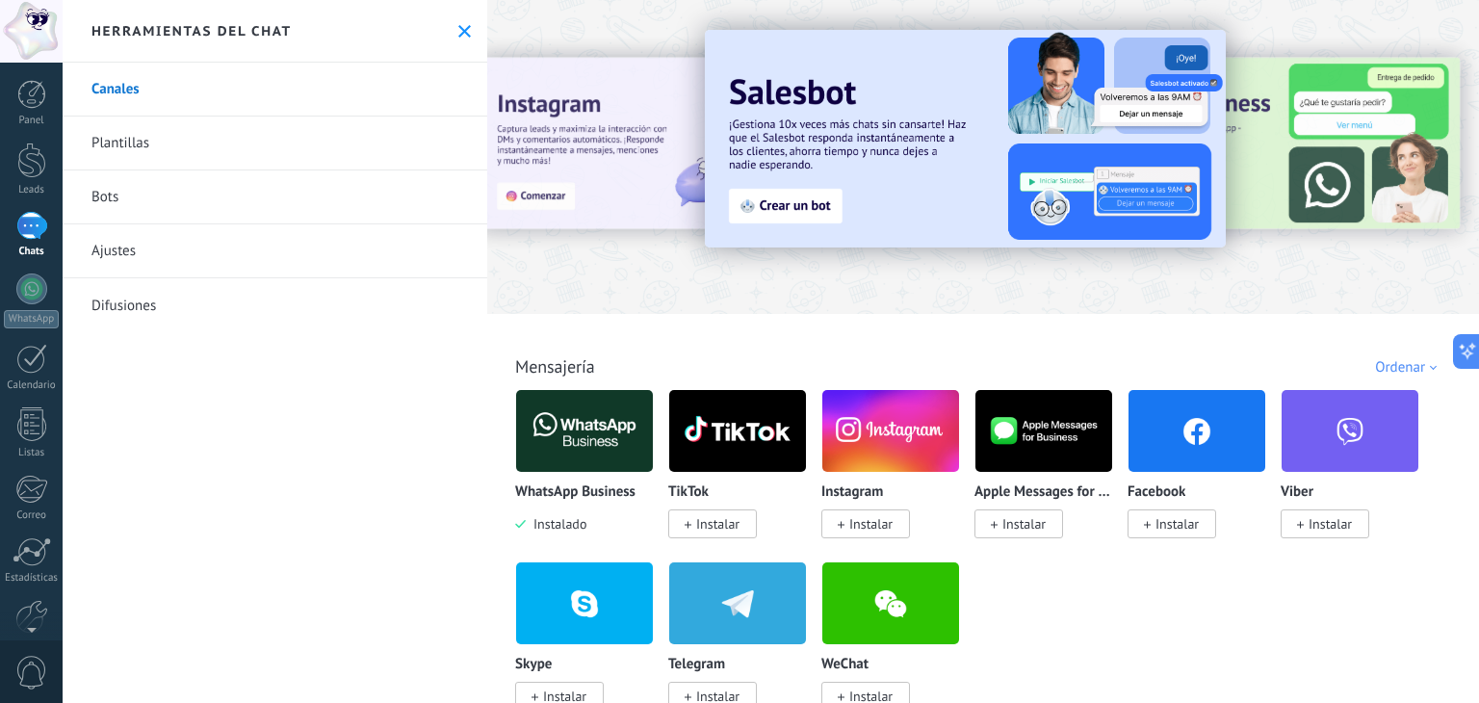
click at [866, 513] on span "Instalar" at bounding box center [865, 523] width 89 height 29
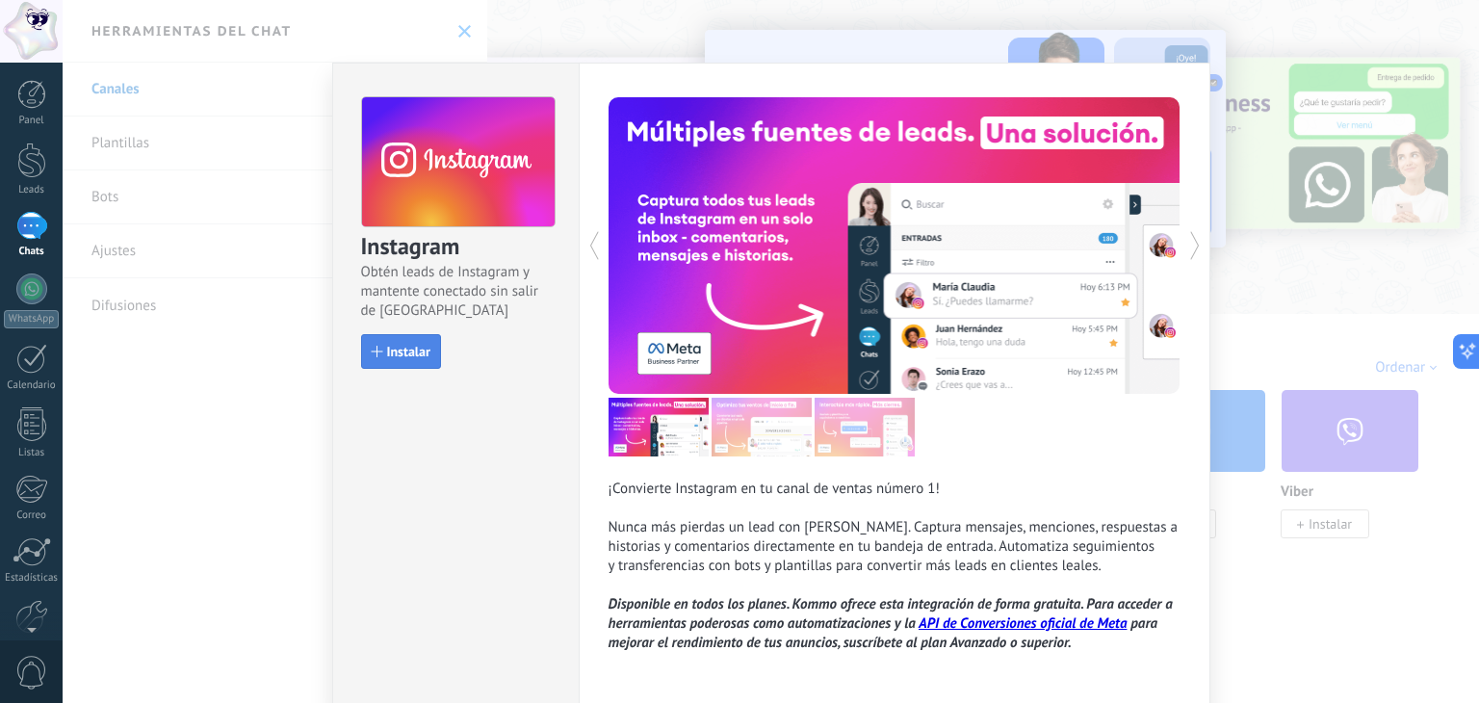
click at [410, 340] on button "Instalar" at bounding box center [401, 351] width 80 height 35
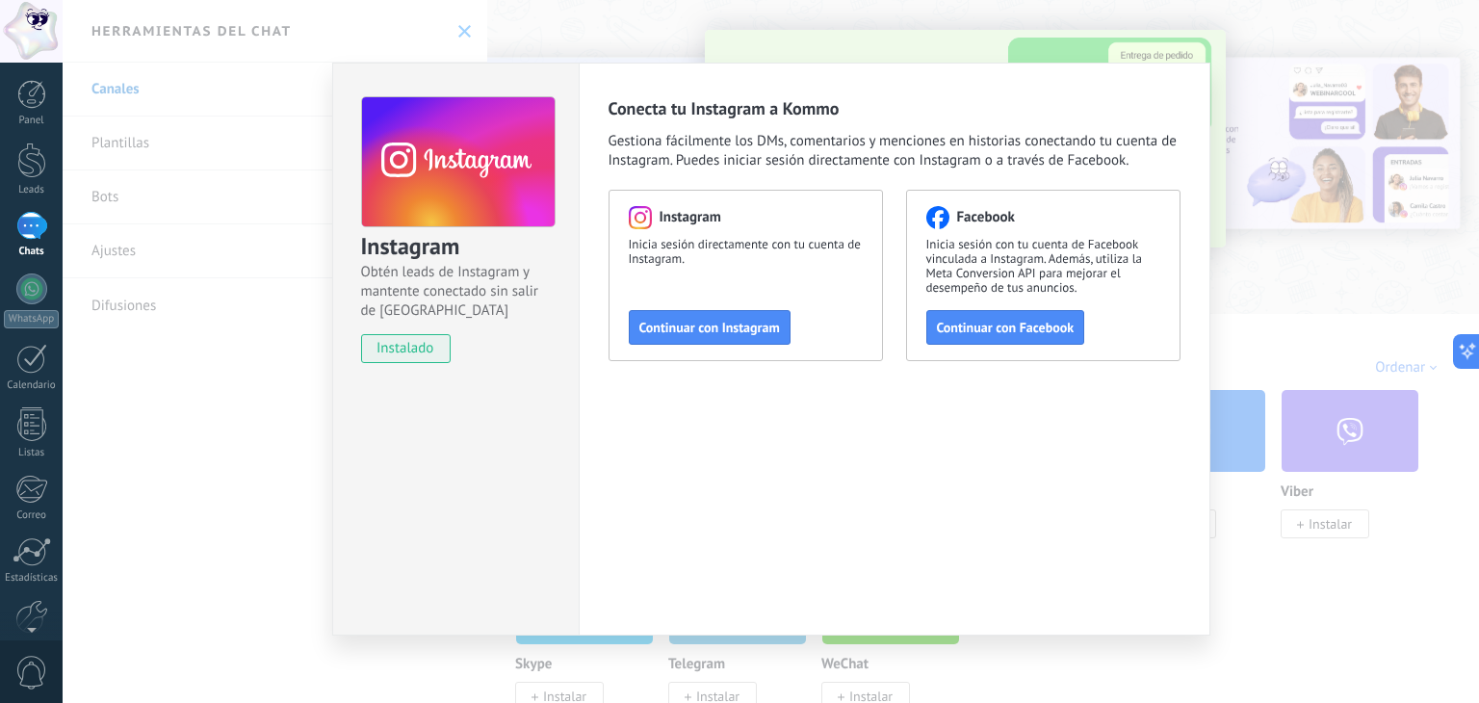
click at [1063, 23] on div "Instagram Obtén leads de Instagram y mantente conectado sin salir de Kommo inst…" at bounding box center [771, 351] width 1416 height 703
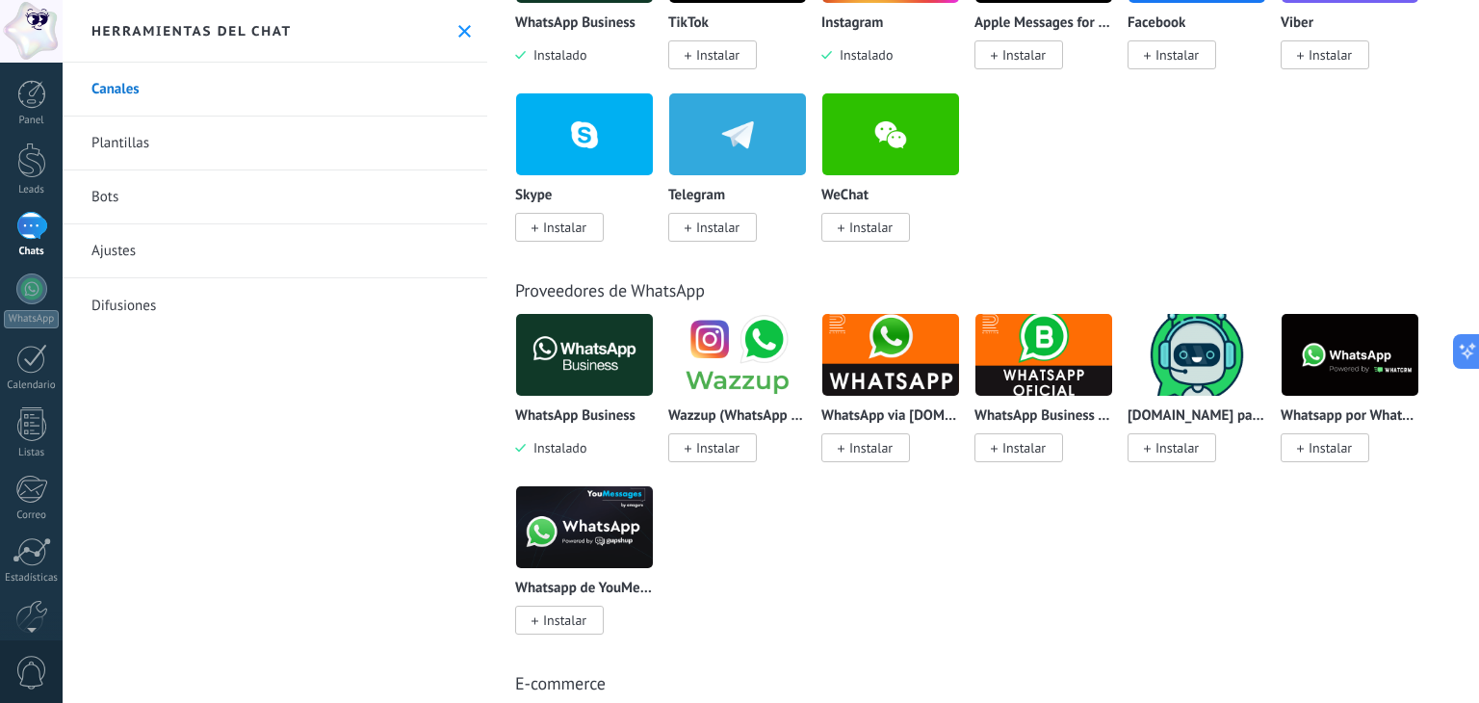
scroll to position [470, 0]
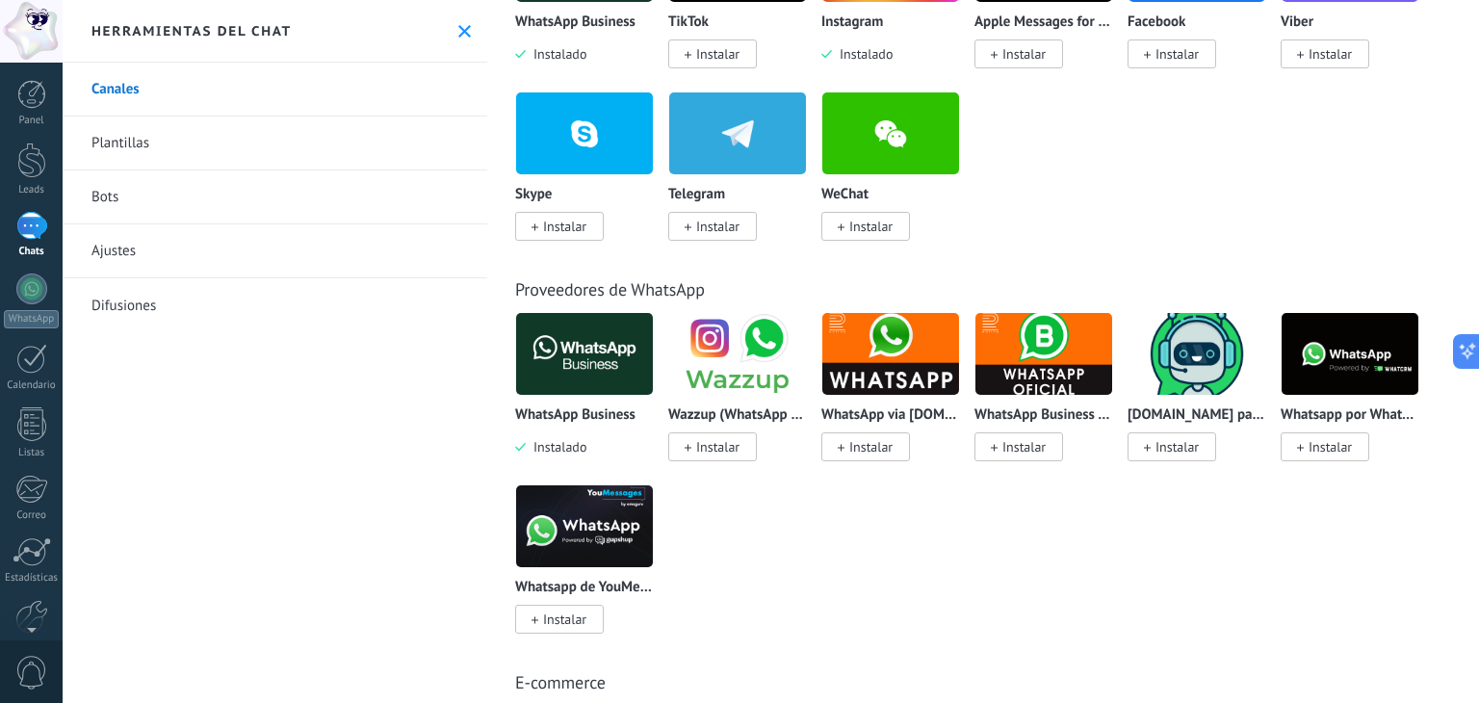
click at [1344, 337] on img at bounding box center [1349, 353] width 137 height 93
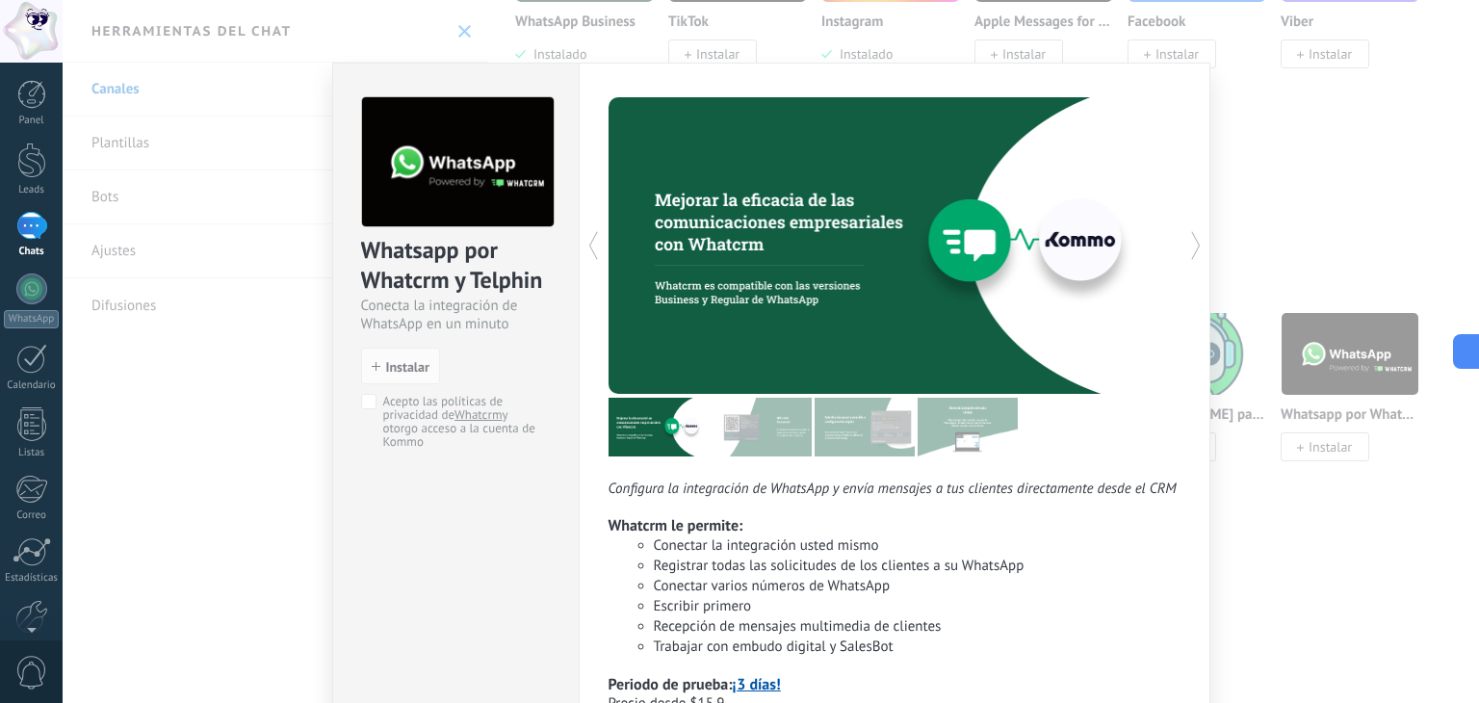
click at [774, 406] on img at bounding box center [761, 427] width 100 height 59
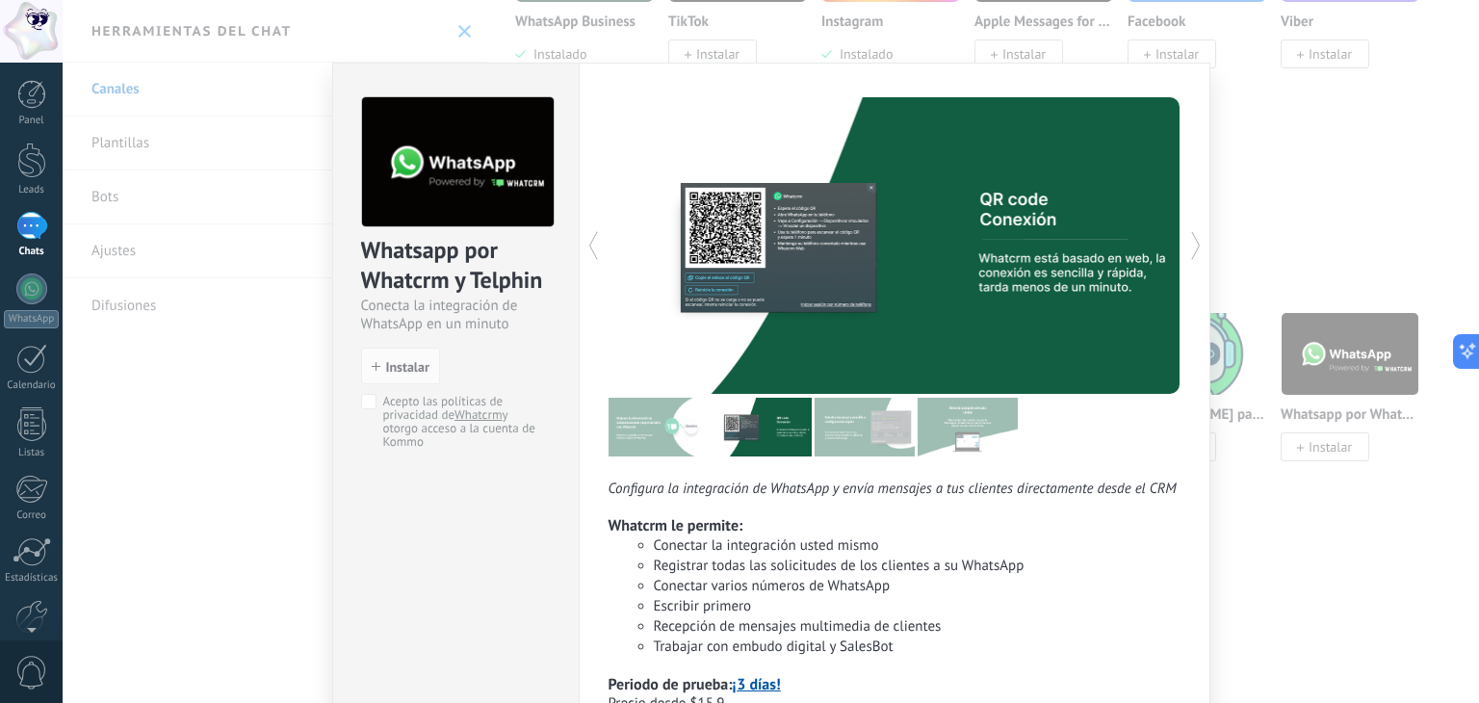
click at [836, 425] on img at bounding box center [864, 427] width 100 height 59
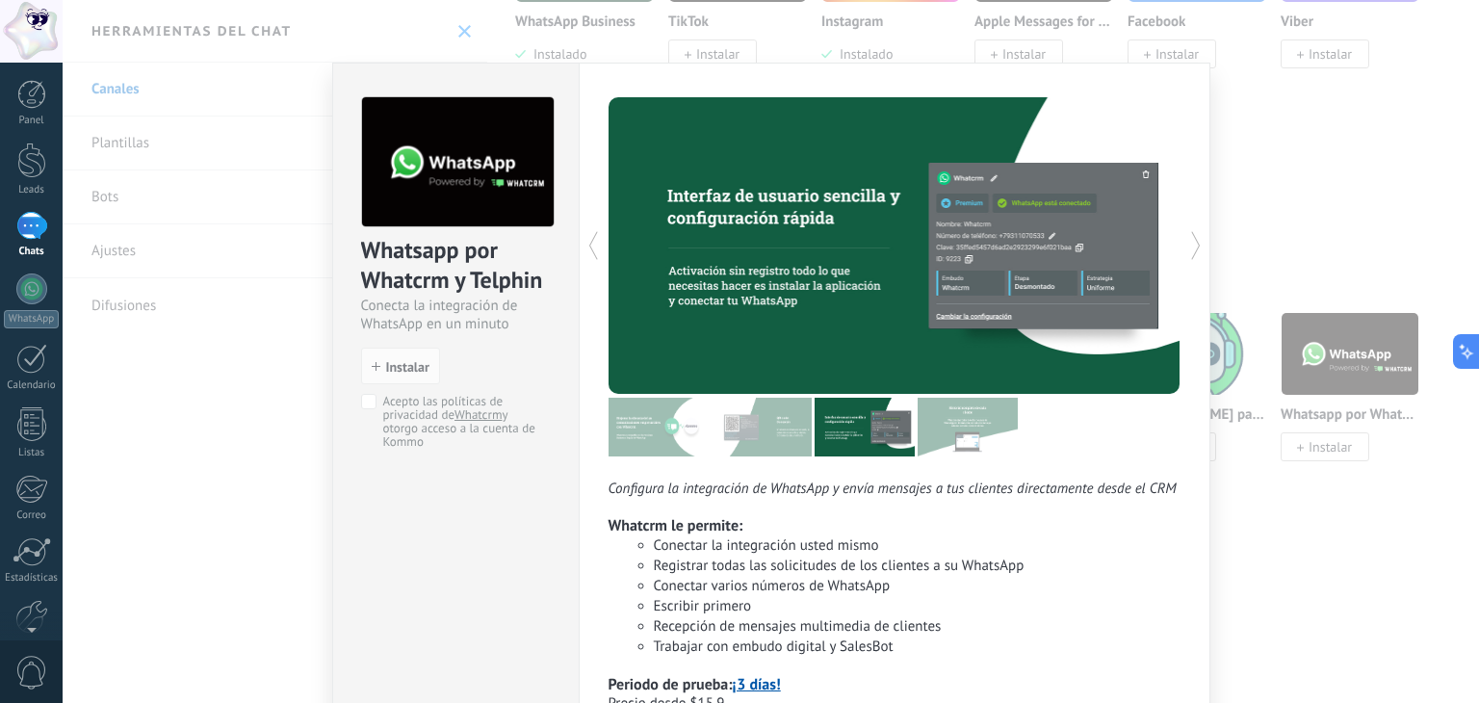
click at [966, 425] on img at bounding box center [967, 427] width 100 height 59
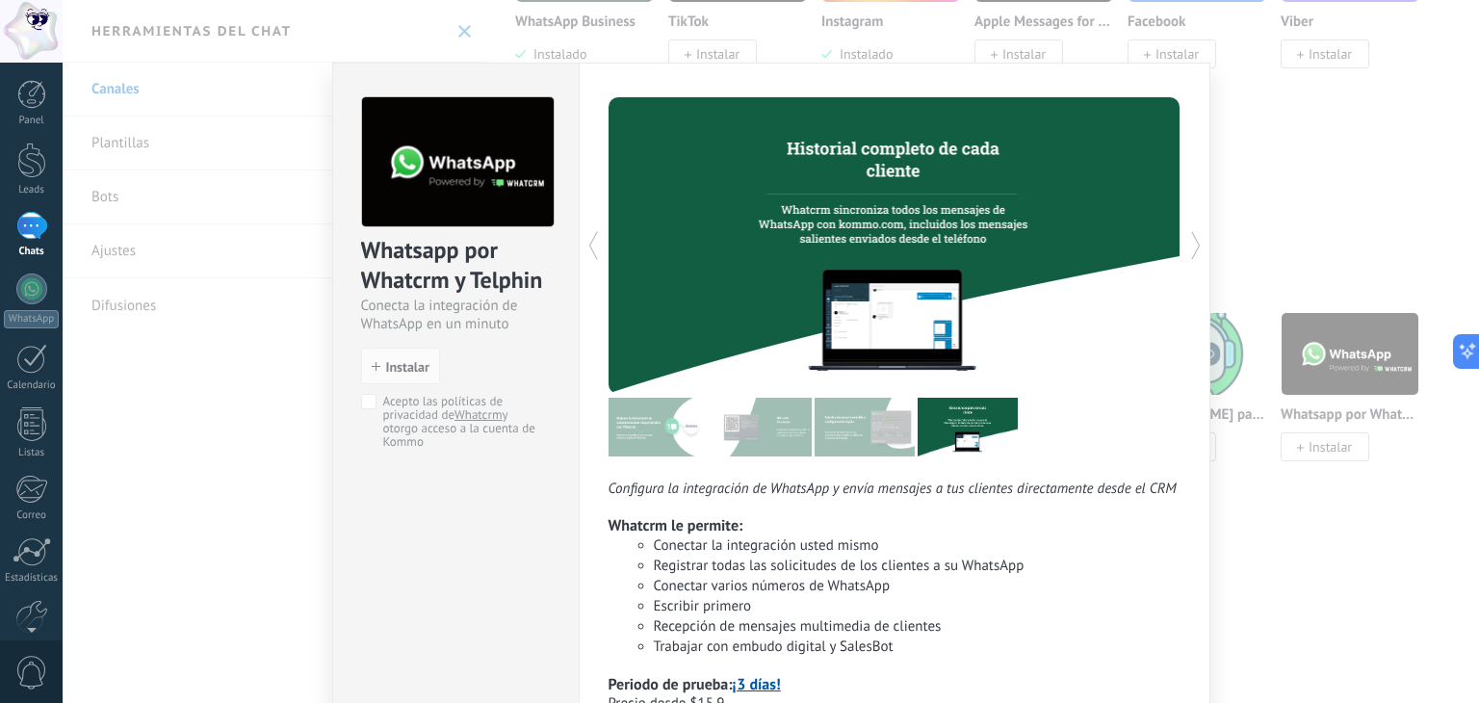
click at [1301, 142] on div "Whatsapp por Whatcrm y Telphin Conecta la integración de WhatsApp en un minuto …" at bounding box center [771, 351] width 1416 height 703
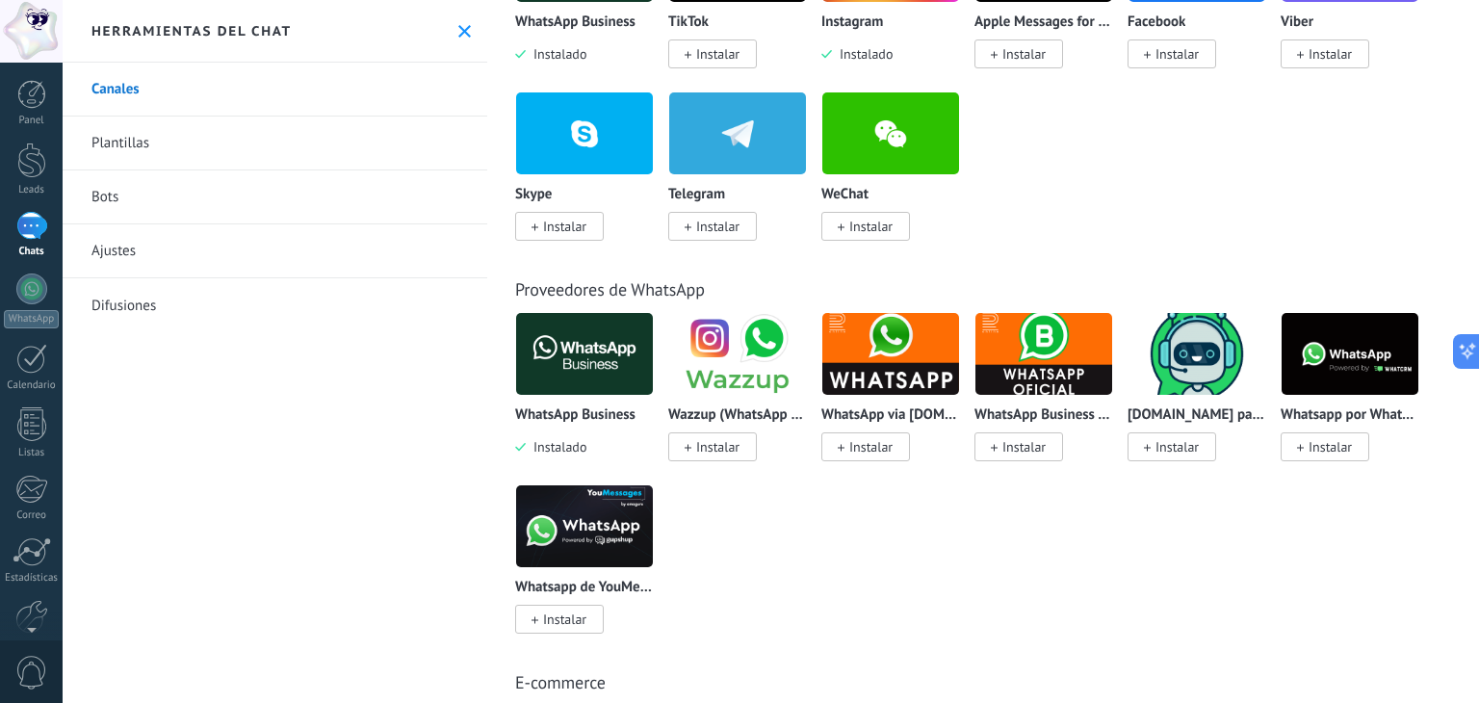
click at [732, 351] on img at bounding box center [737, 353] width 137 height 93
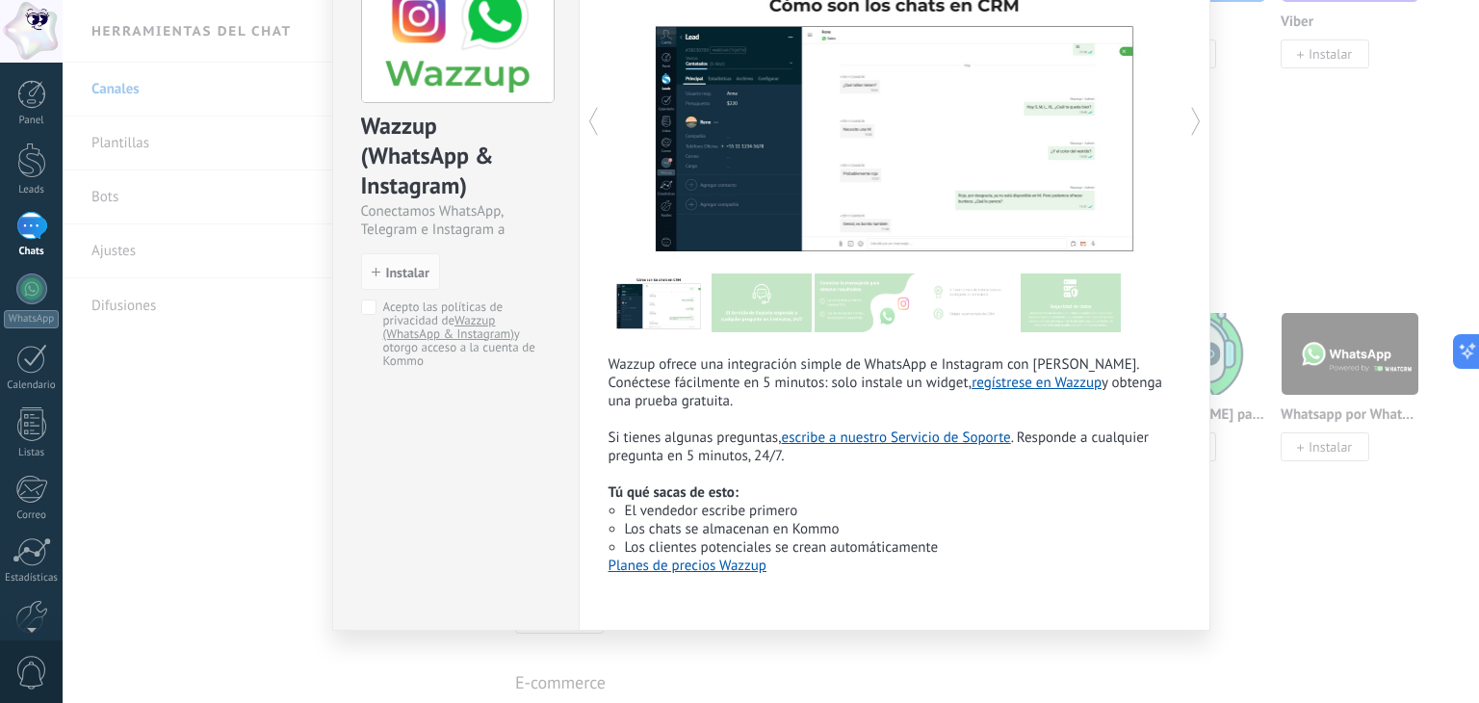
scroll to position [0, 0]
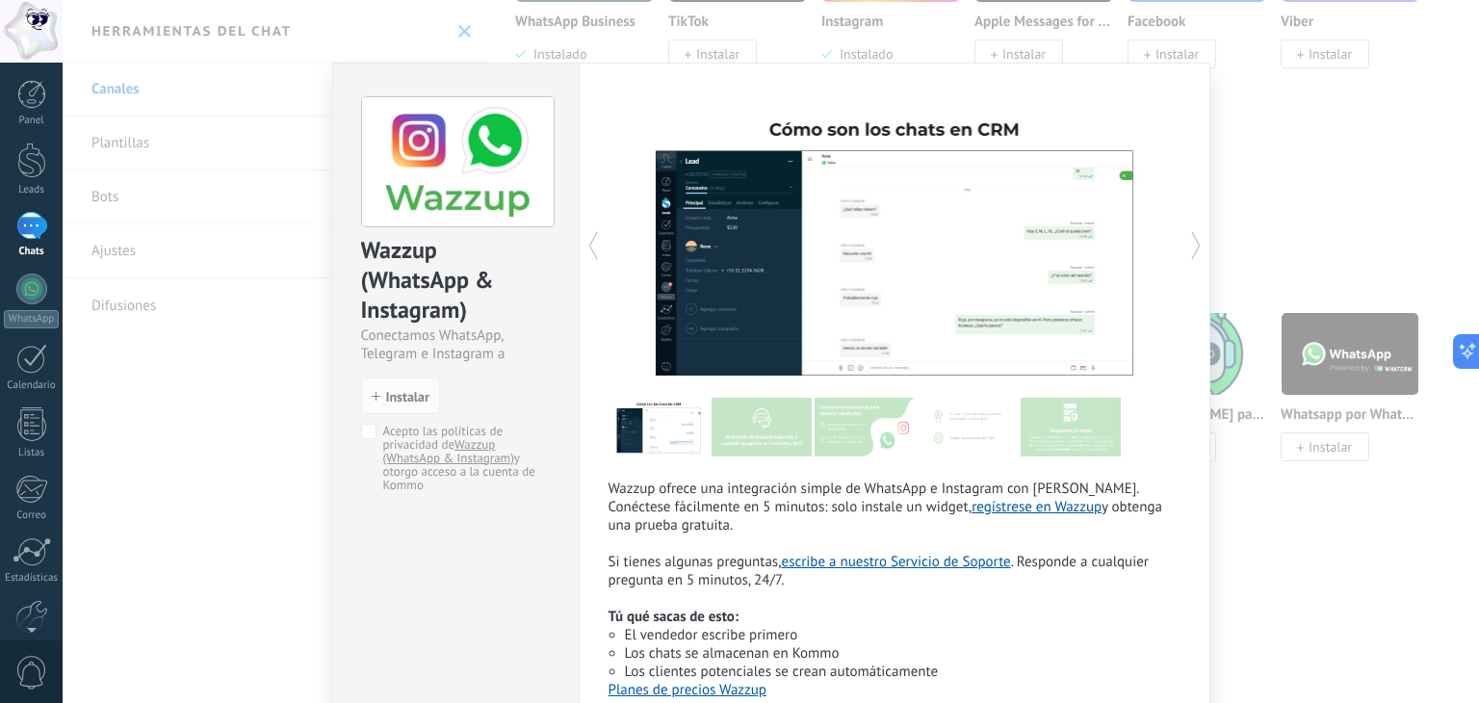
click at [162, 478] on div "Wazzup (WhatsApp & Instagram) Conectamos WhatsApp, Telegram e Instagram a Kommo…" at bounding box center [771, 351] width 1416 height 703
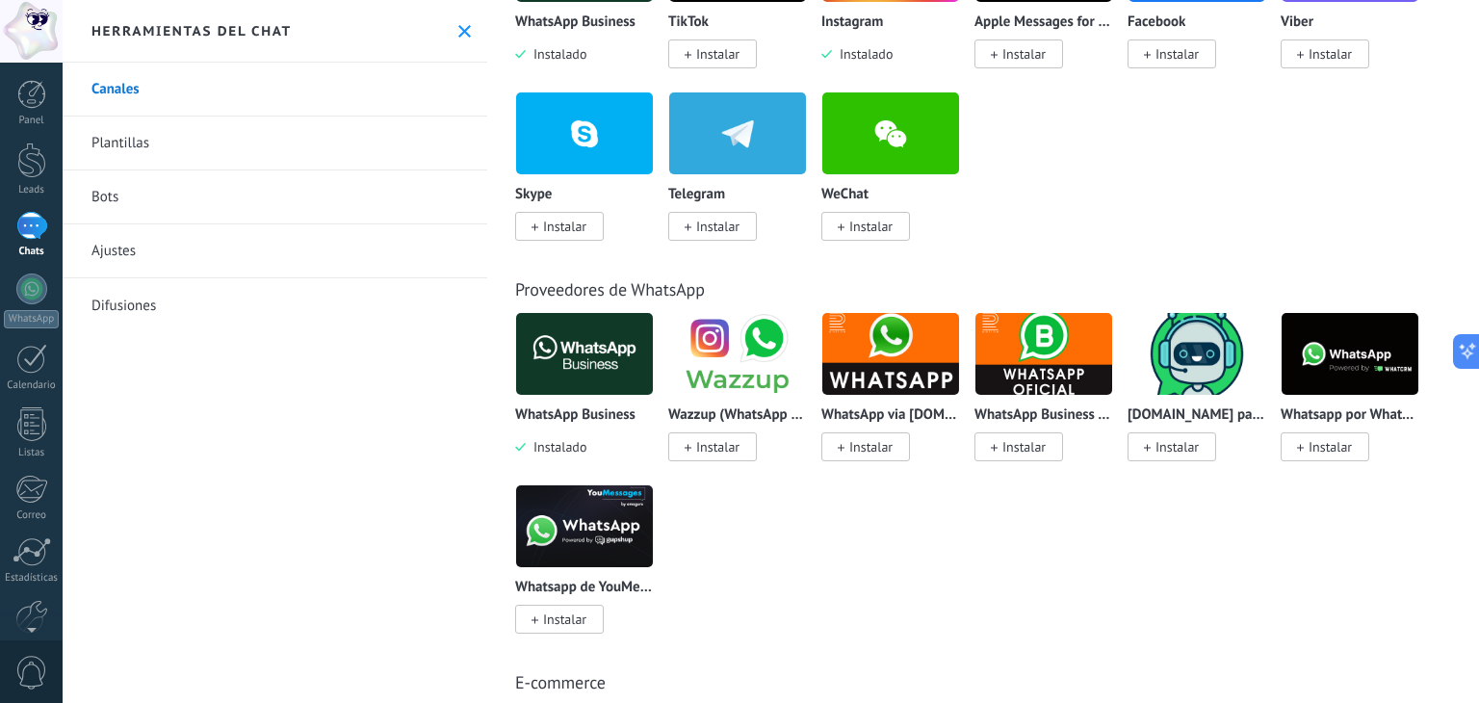
click at [138, 148] on link "Plantillas" at bounding box center [275, 143] width 425 height 54
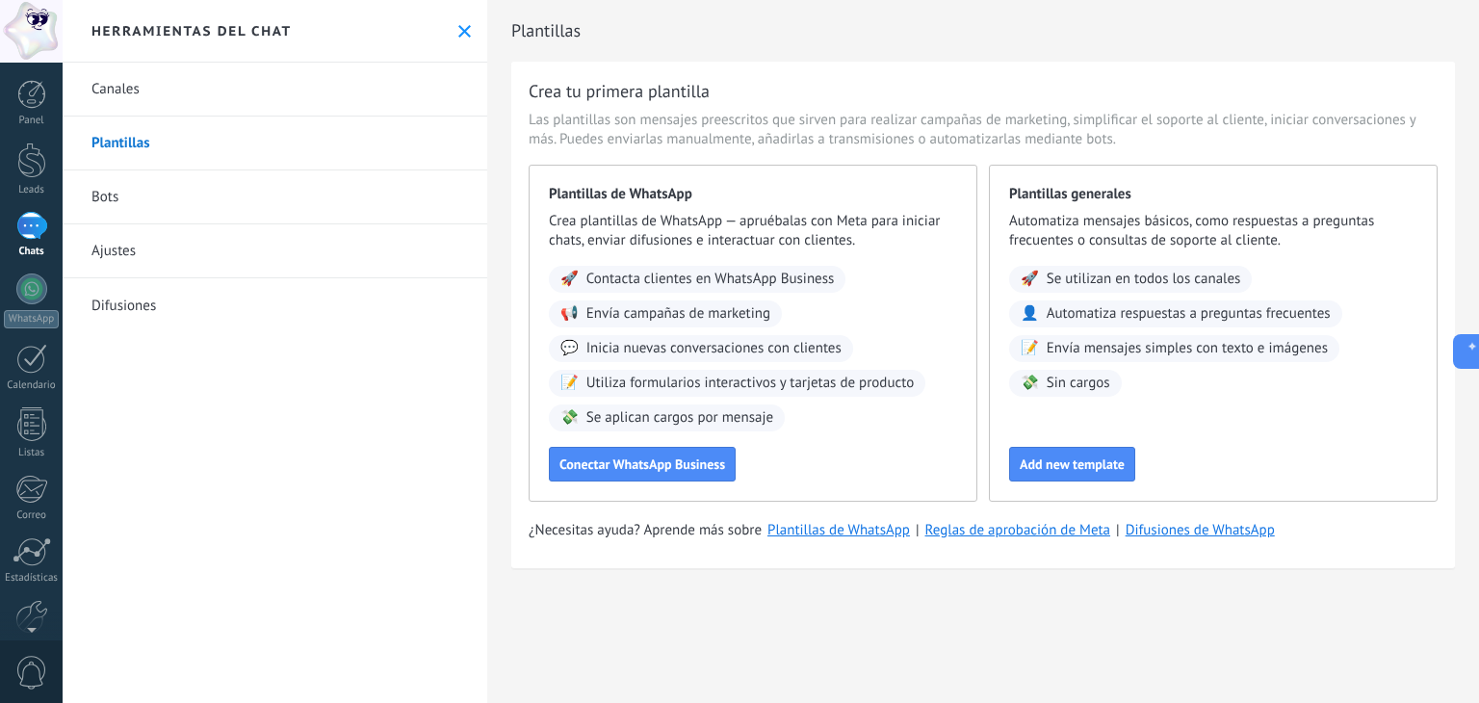
click at [175, 204] on link "Bots" at bounding box center [275, 197] width 425 height 54
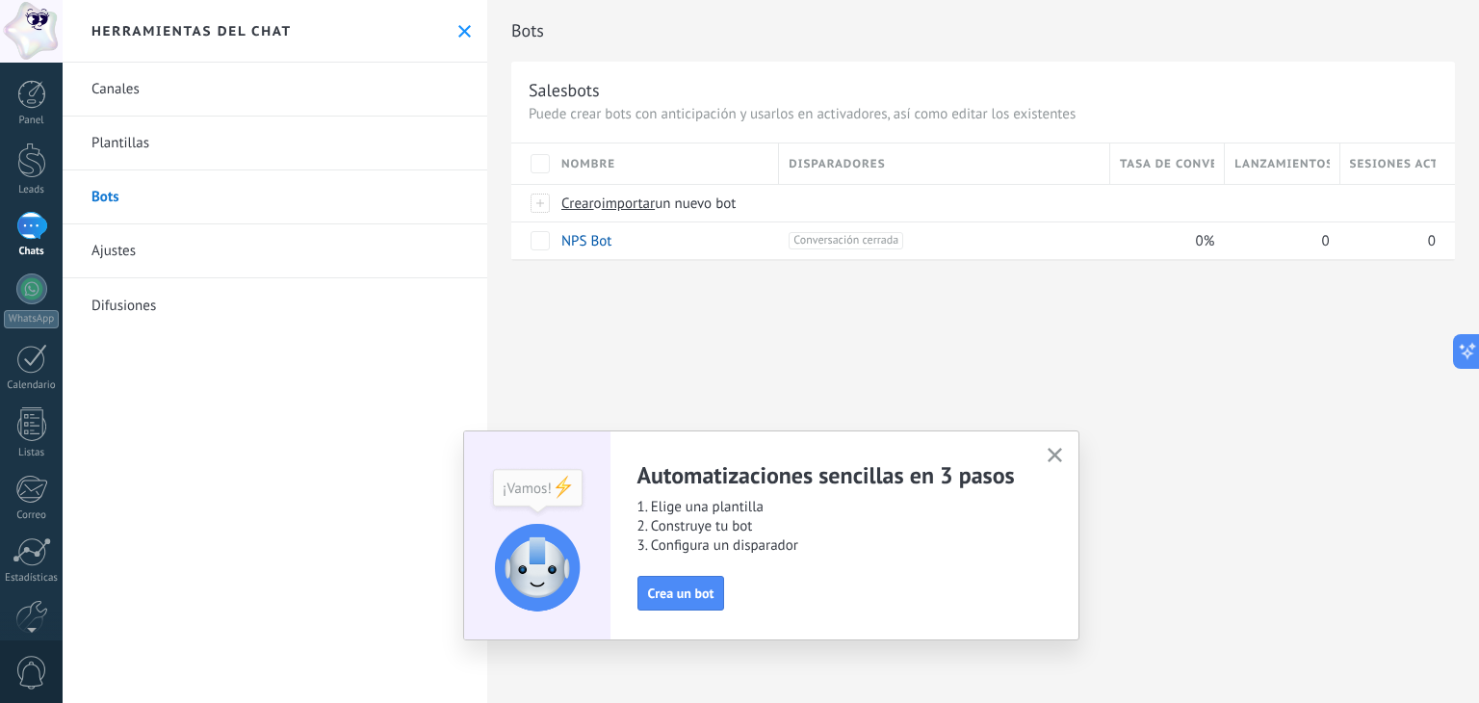
click at [131, 250] on link "Ajustes" at bounding box center [275, 251] width 425 height 54
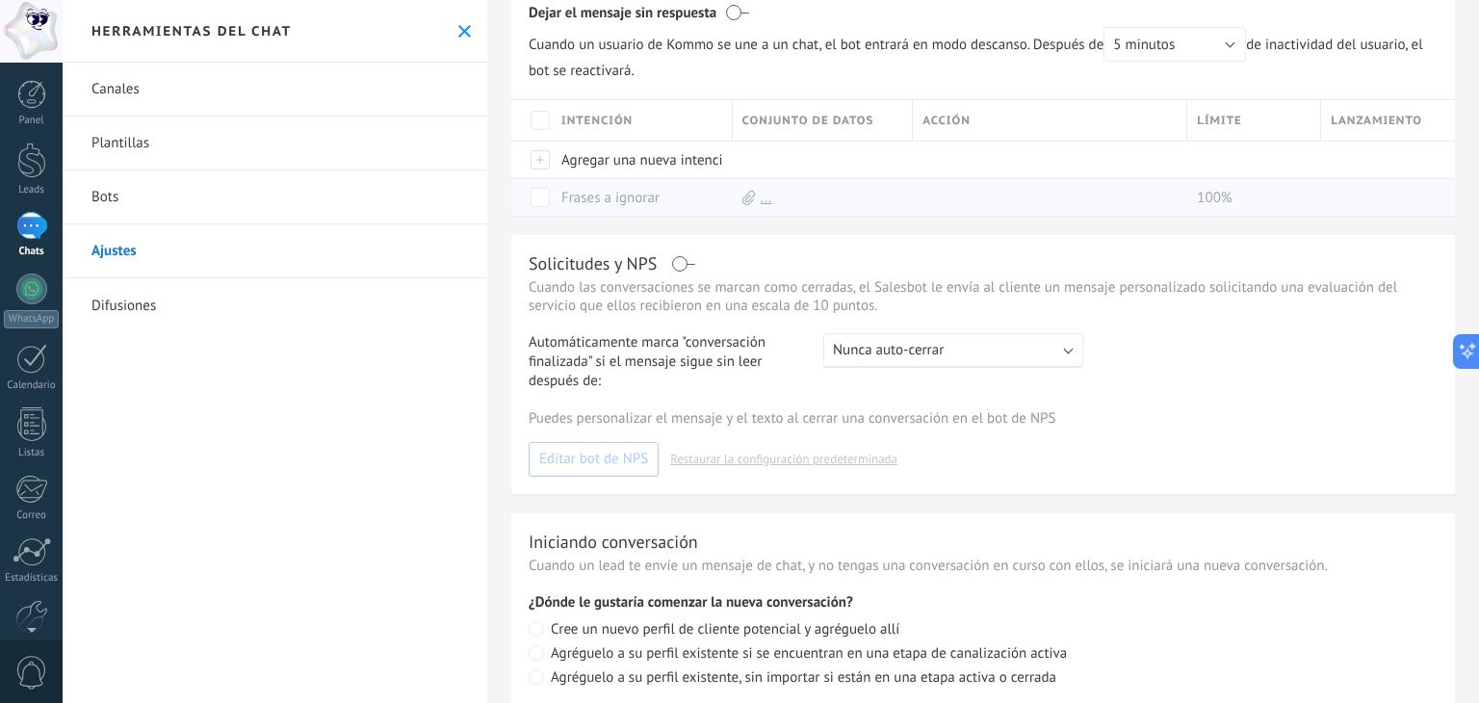
scroll to position [273, 0]
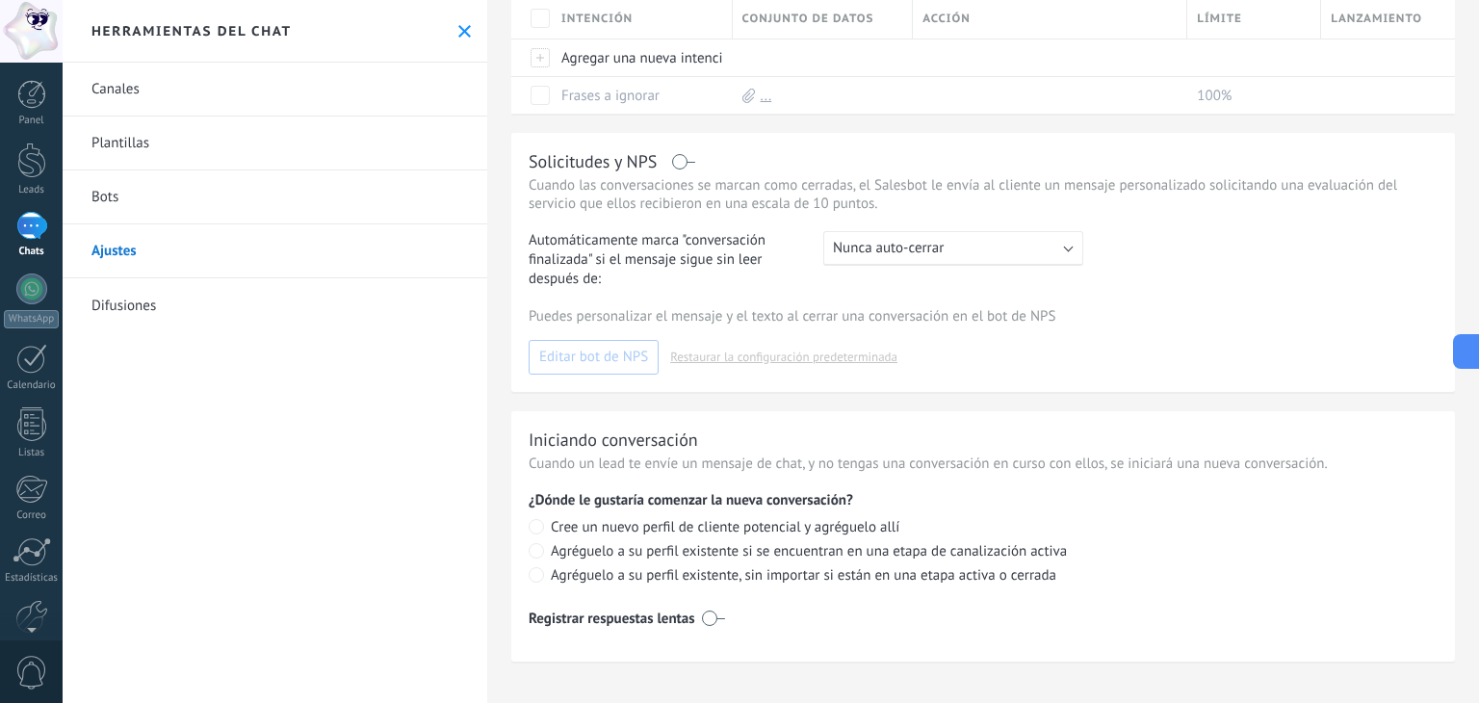
click at [154, 313] on link "Difusiones" at bounding box center [275, 305] width 425 height 54
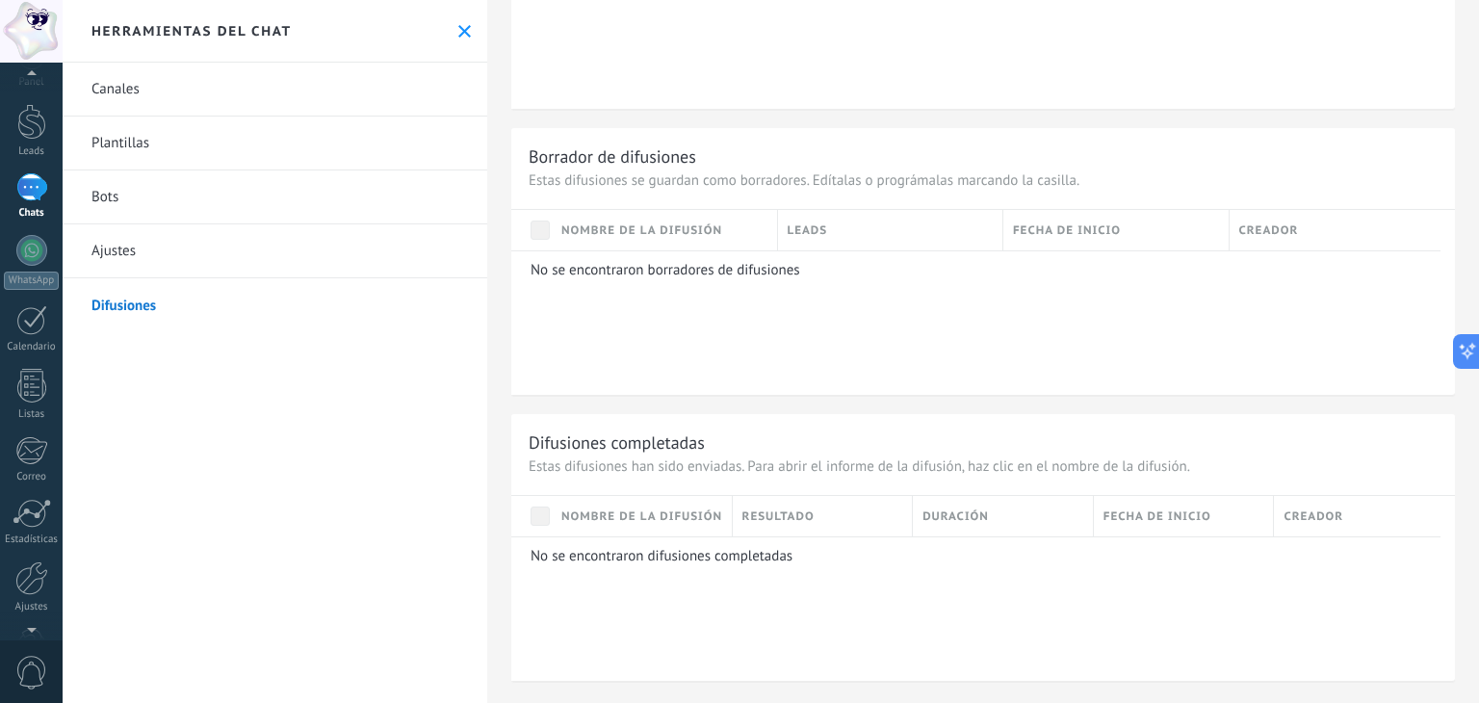
scroll to position [97, 0]
click at [29, 528] on div at bounding box center [31, 519] width 33 height 34
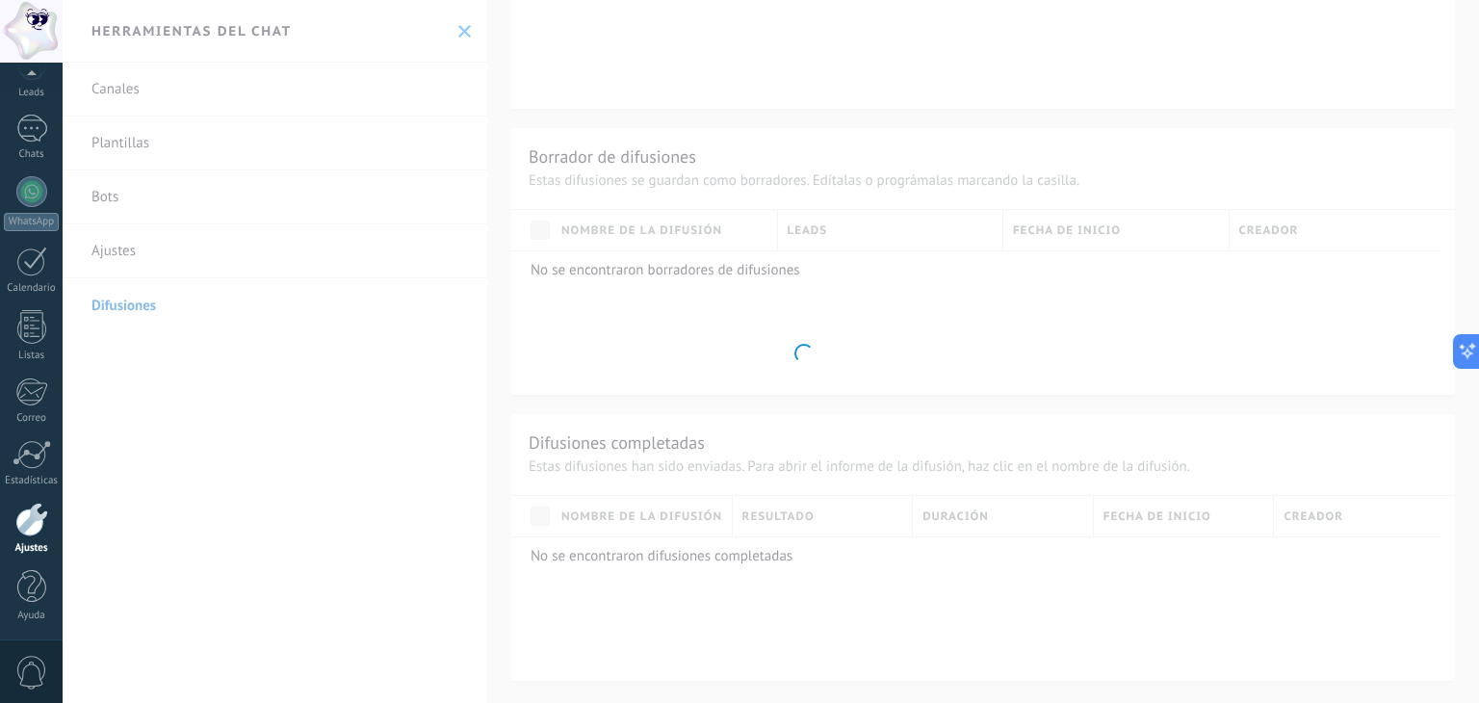
scroll to position [507, 0]
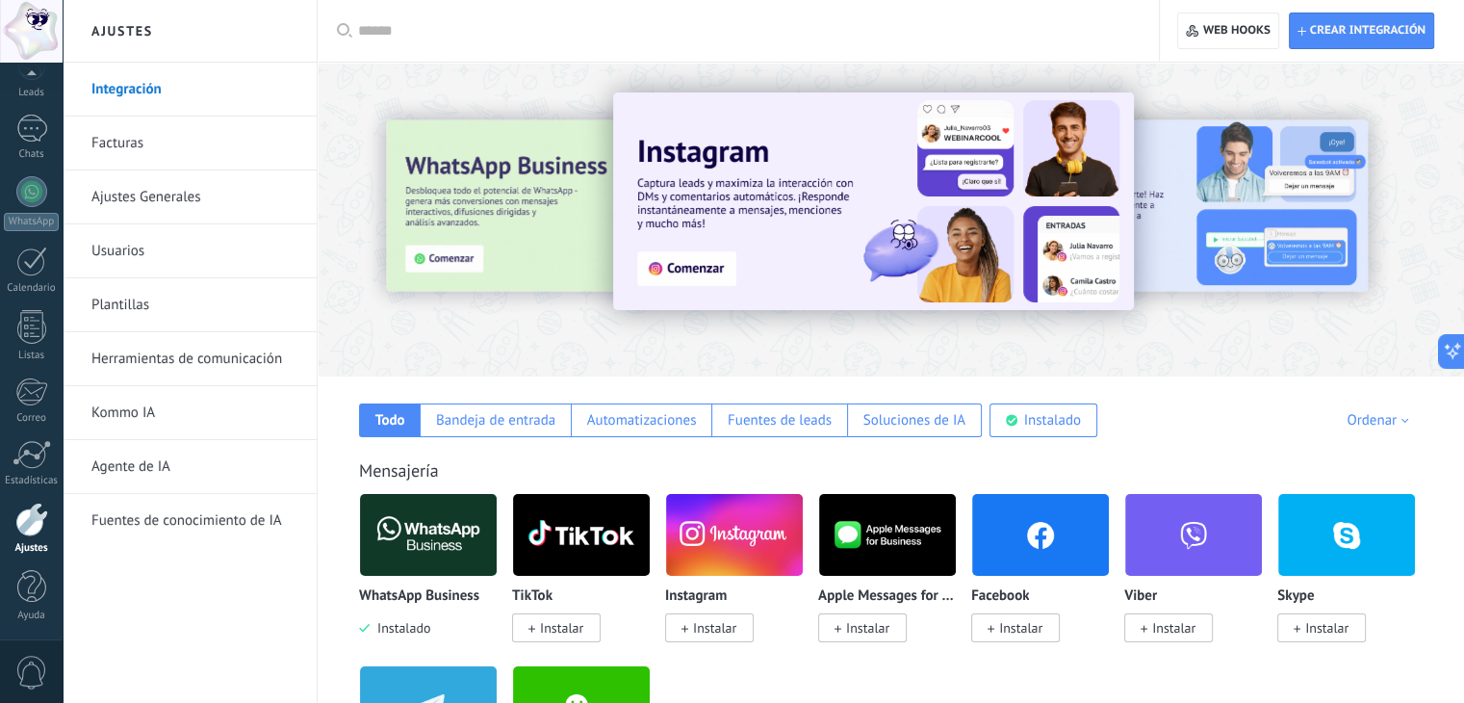
click at [709, 628] on span "Instalar" at bounding box center [714, 627] width 43 height 17
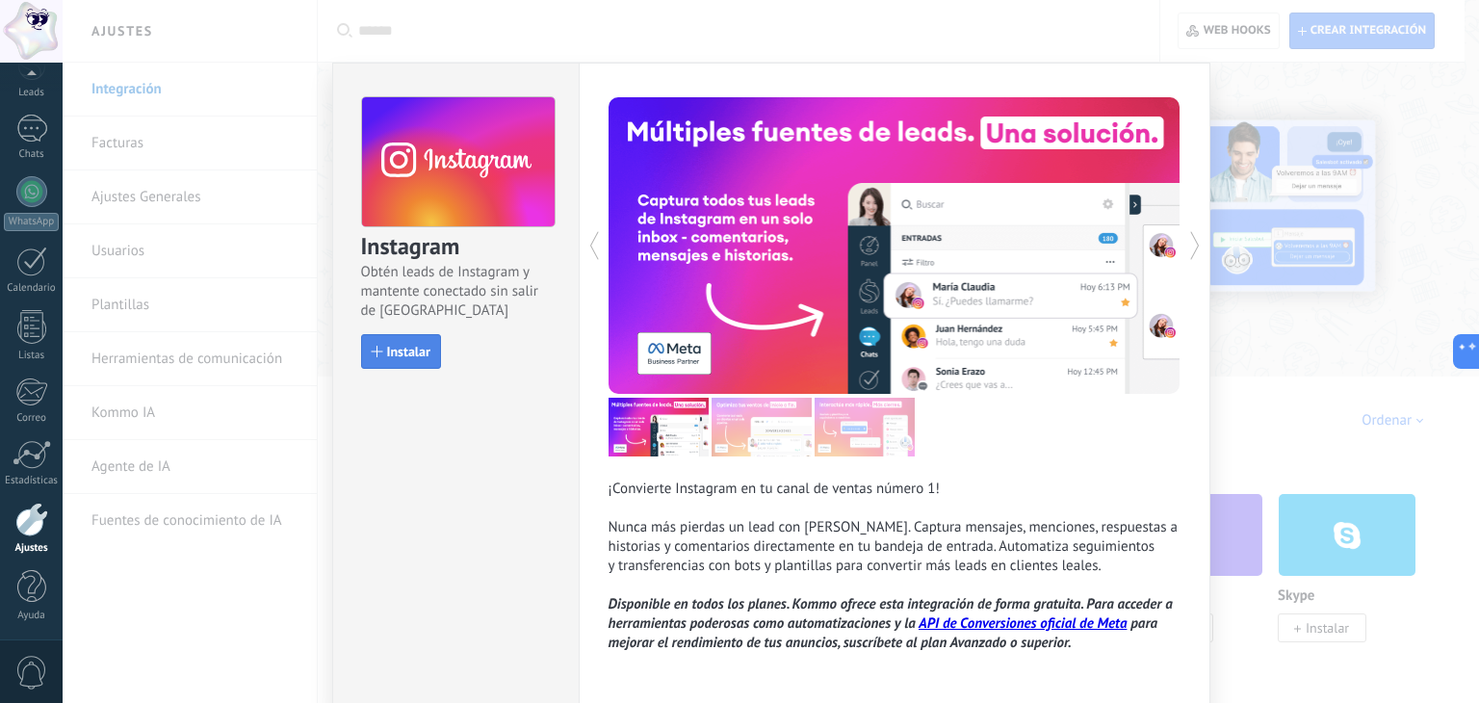
click at [407, 354] on span "Instalar" at bounding box center [408, 351] width 43 height 13
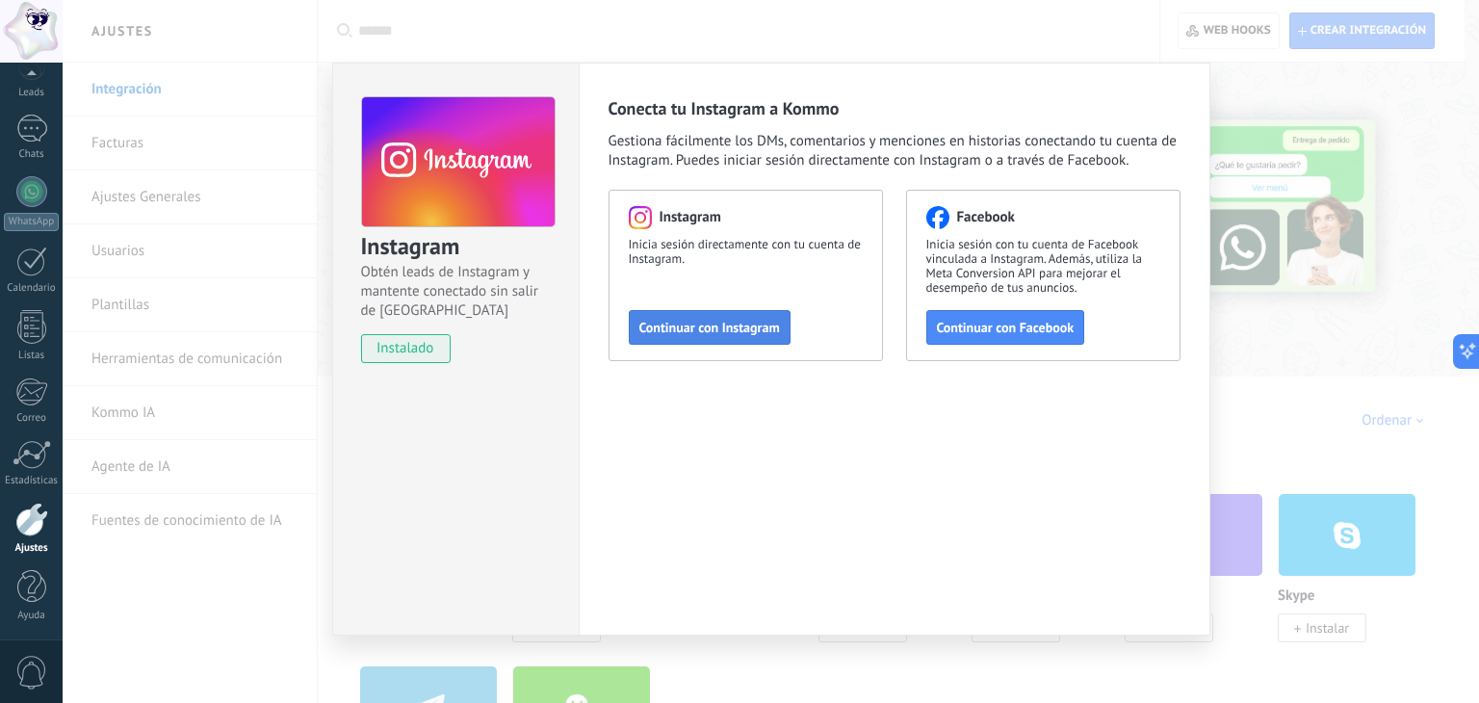
click at [732, 336] on button "Continuar con Instagram" at bounding box center [710, 327] width 162 height 35
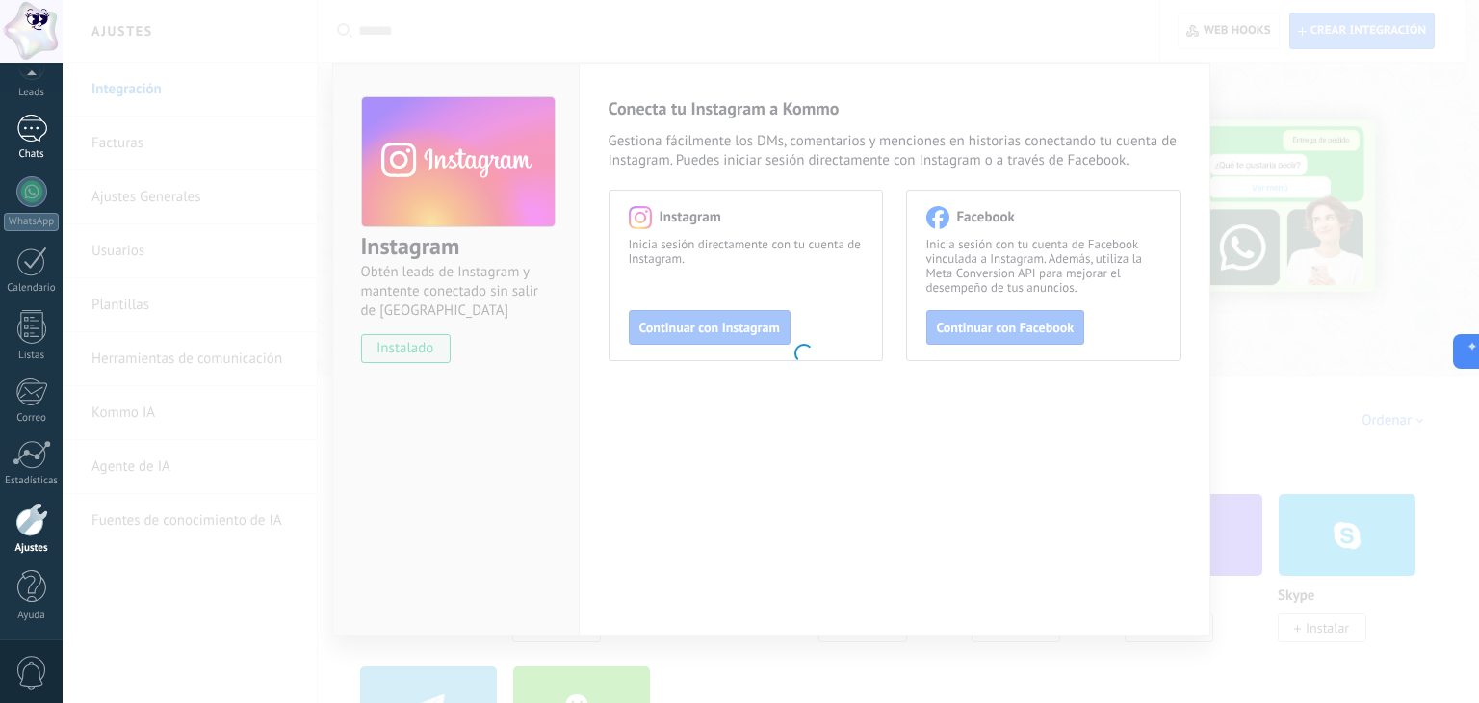
click at [28, 144] on link "Chats" at bounding box center [31, 138] width 63 height 46
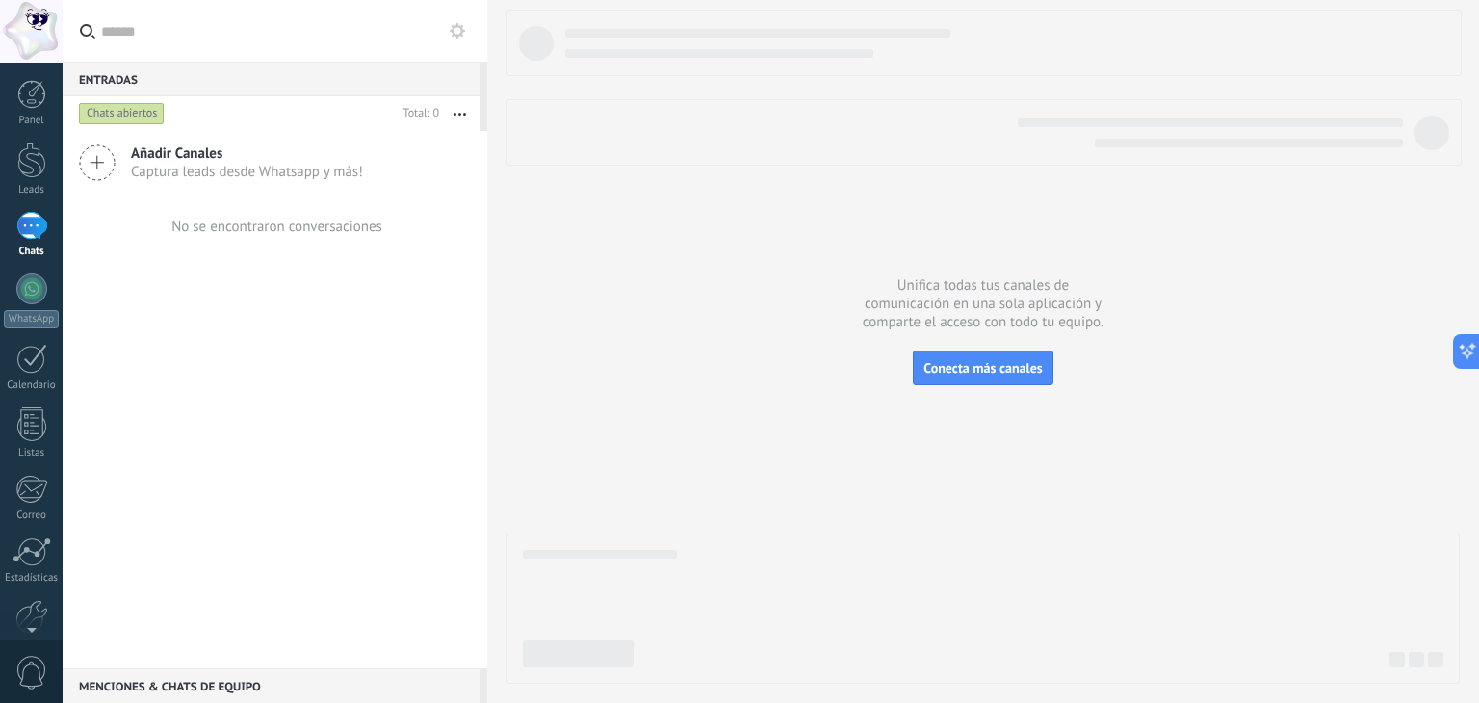
click at [34, 218] on div at bounding box center [31, 226] width 31 height 28
click at [33, 228] on div at bounding box center [31, 226] width 31 height 28
click at [39, 176] on div at bounding box center [31, 160] width 29 height 36
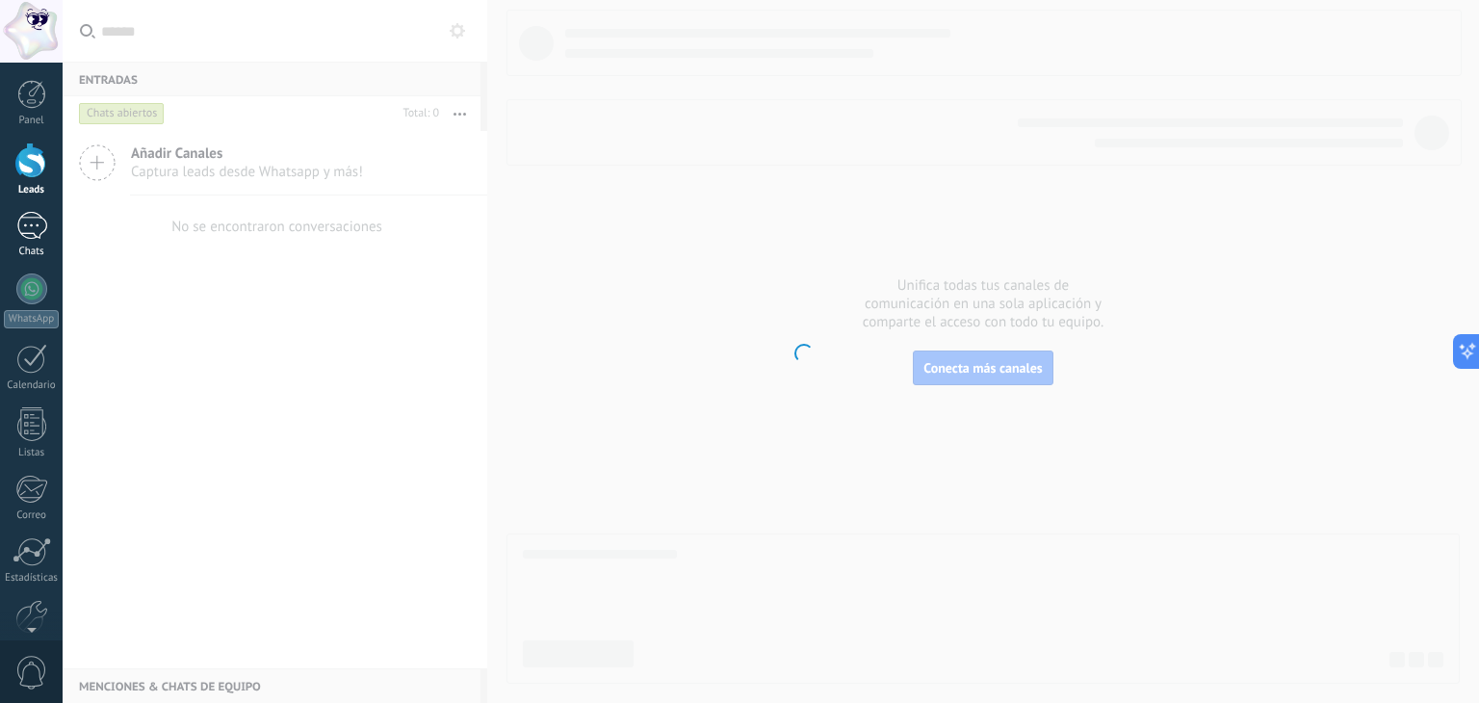
click at [33, 219] on div at bounding box center [31, 226] width 31 height 28
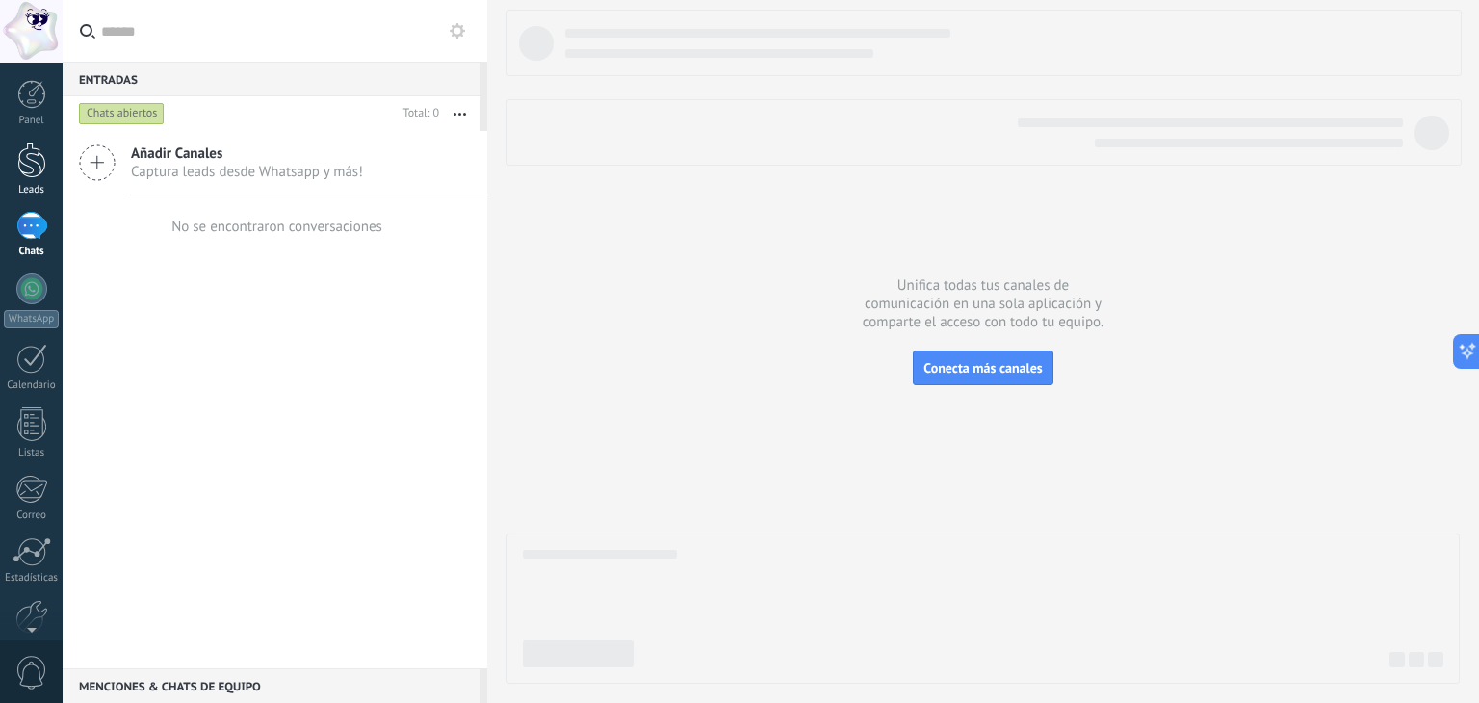
click at [37, 171] on div at bounding box center [31, 160] width 29 height 36
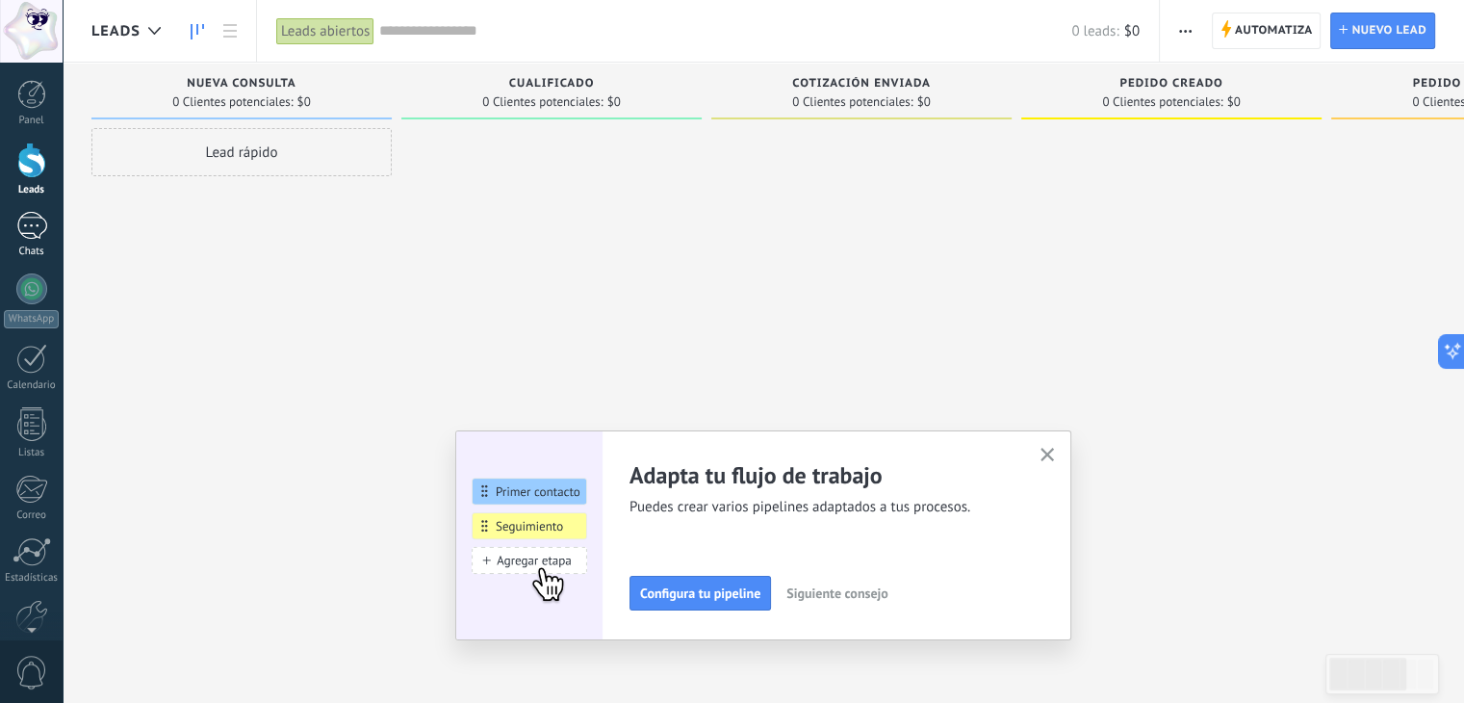
click at [35, 223] on div at bounding box center [31, 226] width 31 height 28
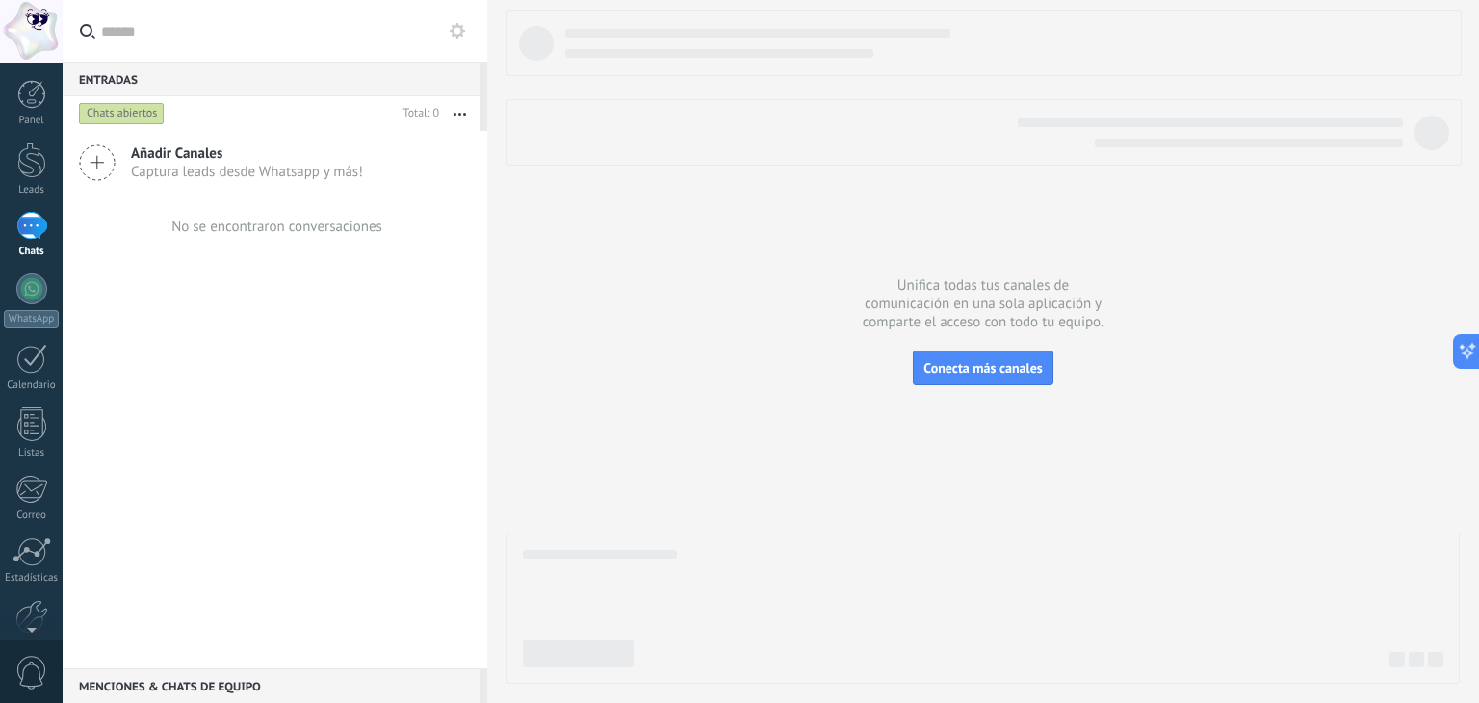
click at [198, 165] on span "Captura leads desde Whatsapp y más!" at bounding box center [247, 172] width 232 height 18
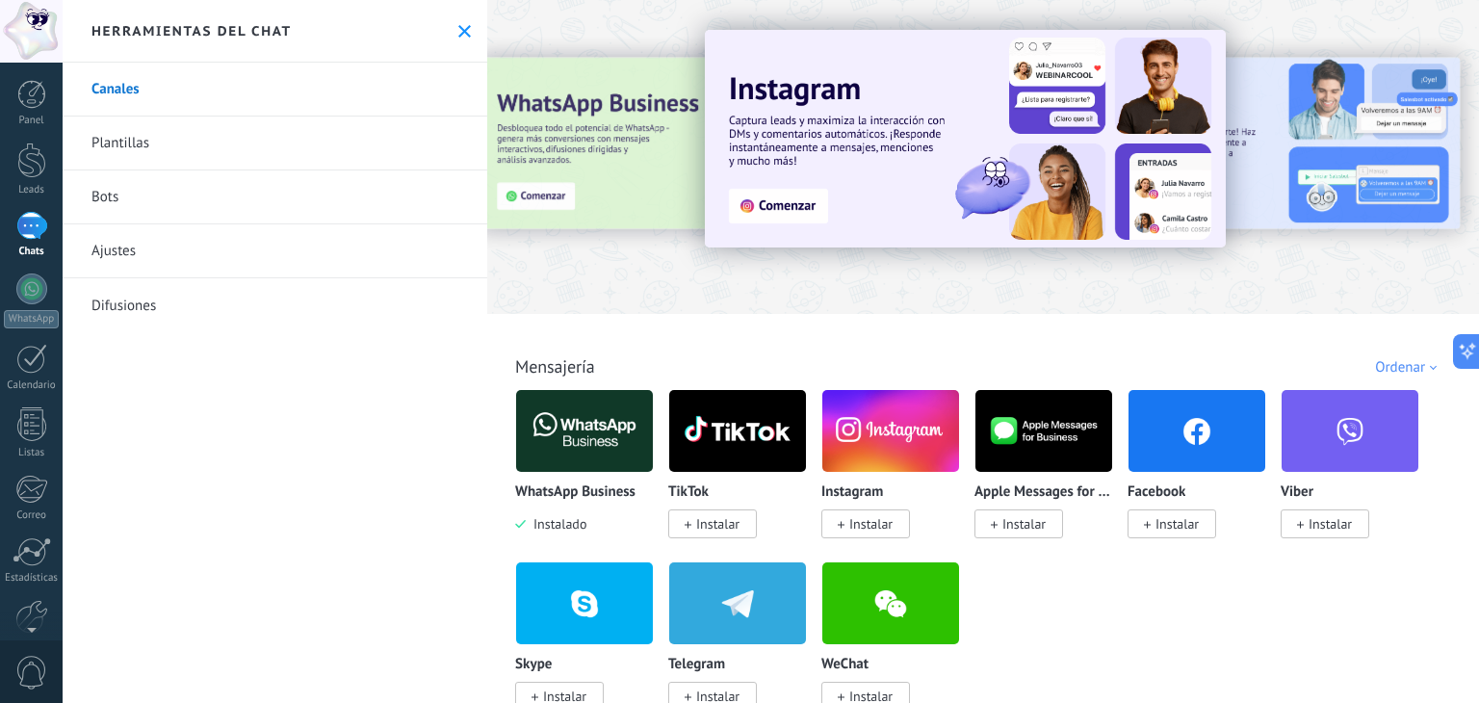
click at [601, 436] on img at bounding box center [584, 430] width 137 height 93
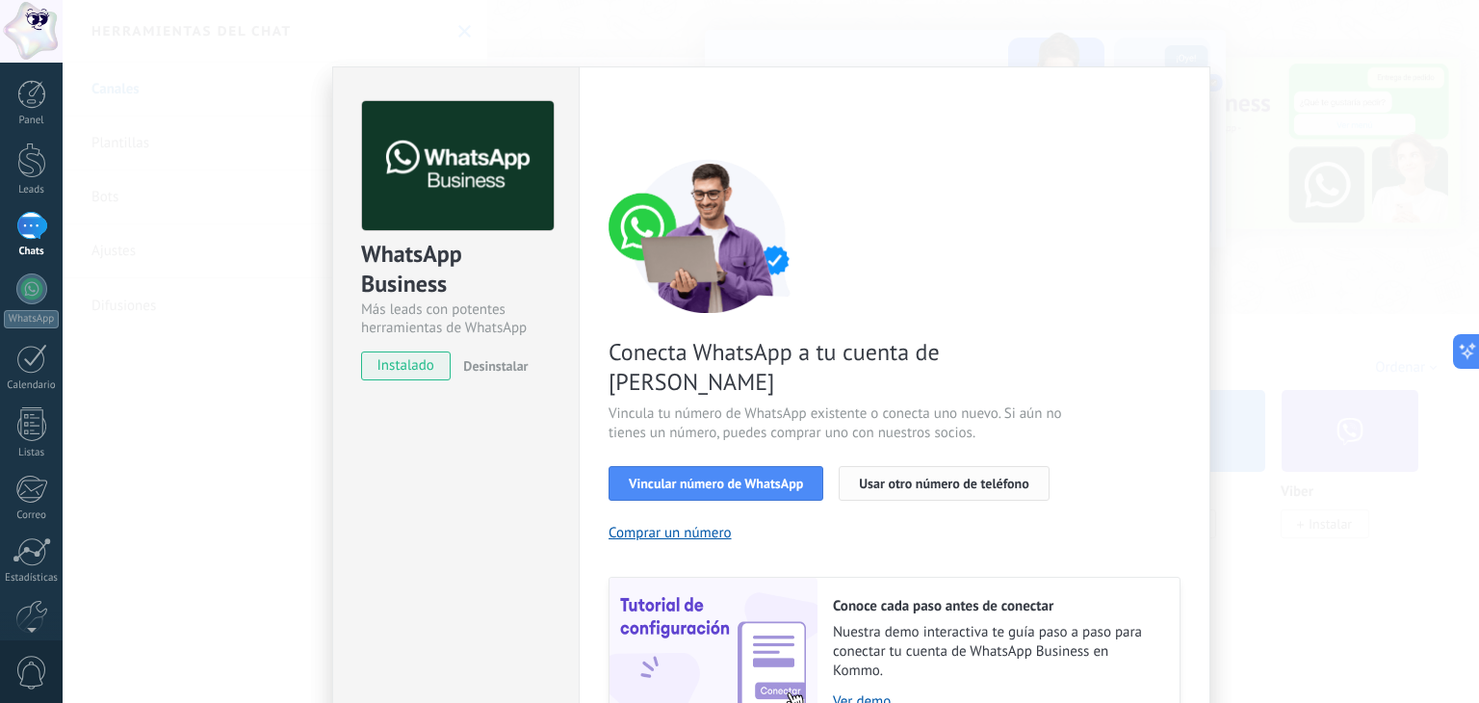
click at [877, 466] on button "Usar otro número de teléfono" at bounding box center [943, 483] width 210 height 35
click at [1264, 205] on div "WhatsApp Business Más leads con potentes herramientas de WhatsApp instalado Des…" at bounding box center [771, 351] width 1416 height 703
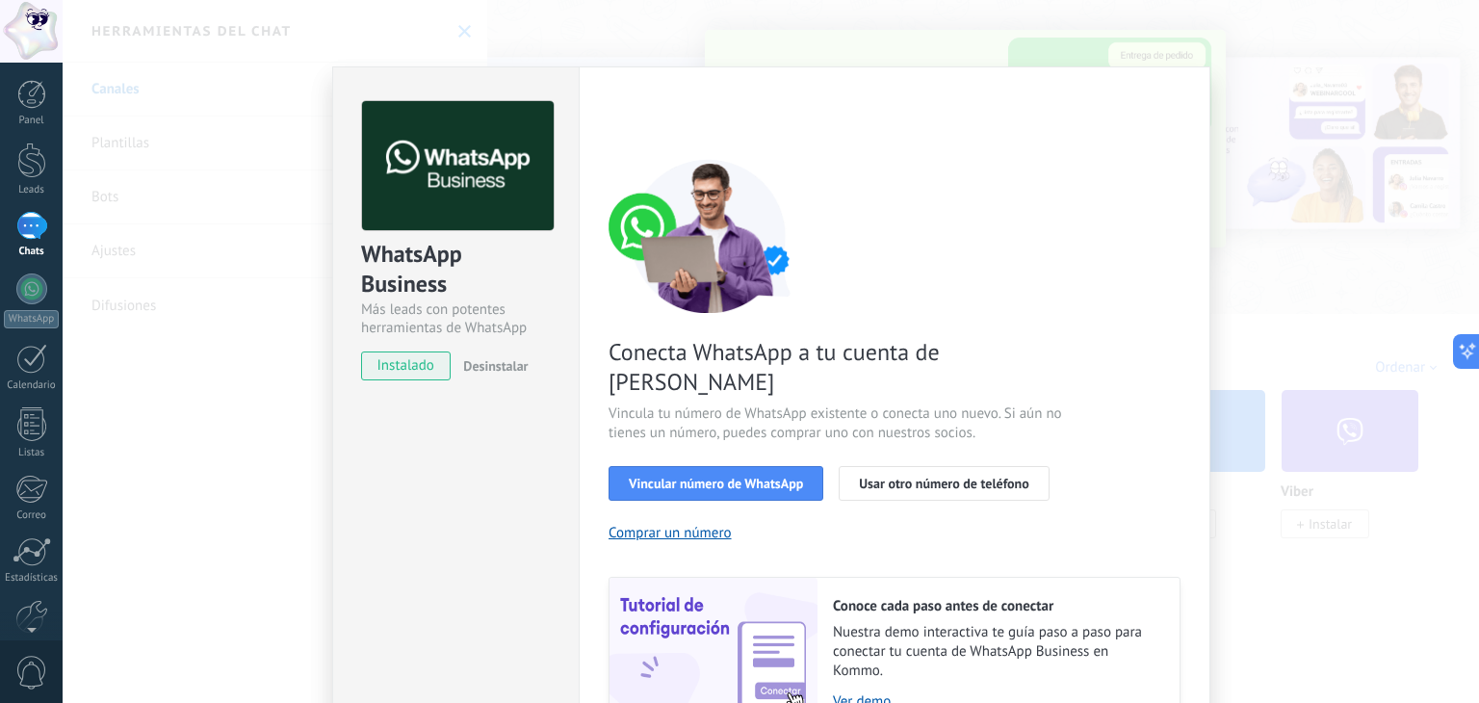
click at [166, 334] on div "WhatsApp Business Más leads con potentes herramientas de WhatsApp instalado Des…" at bounding box center [771, 351] width 1416 height 703
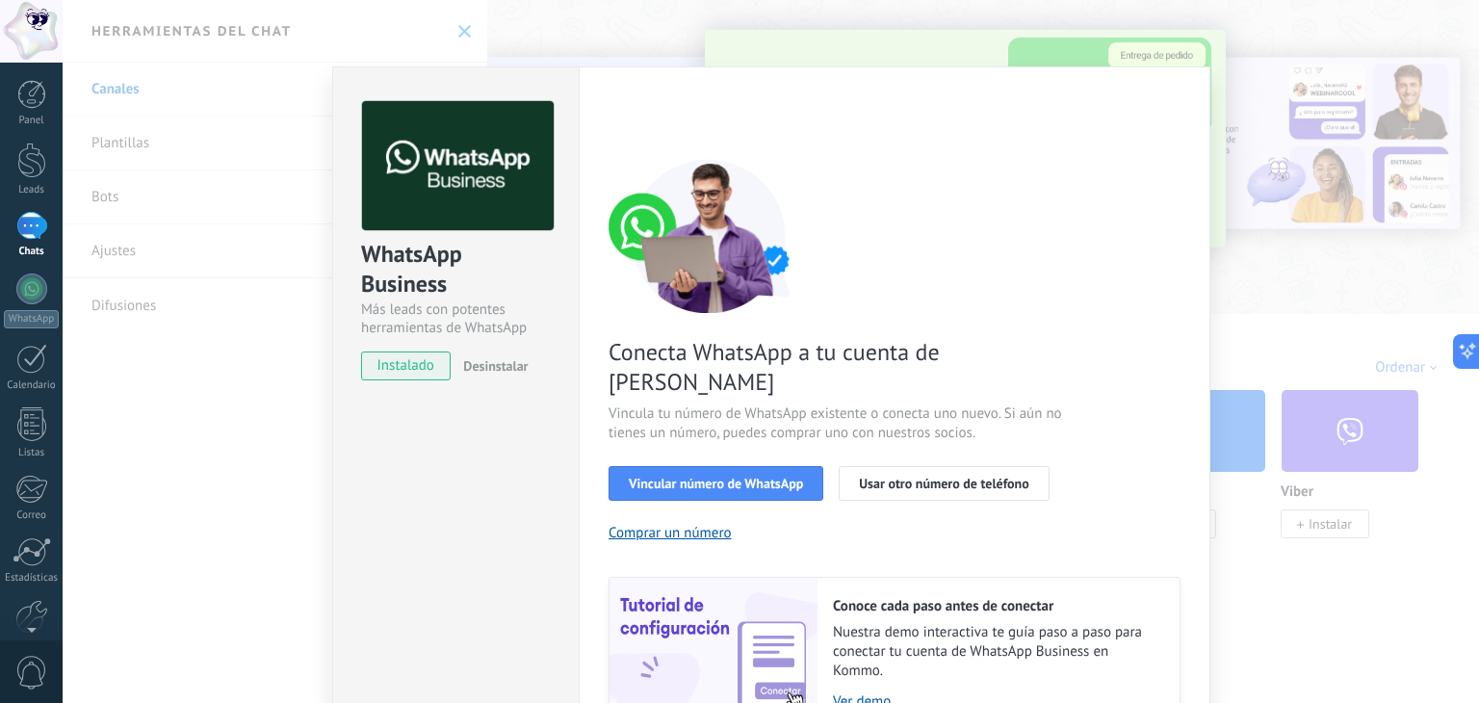
click at [1172, 340] on div "Conecta WhatsApp a tu cuenta de Kommo Vincula tu número de WhatsApp existente o…" at bounding box center [894, 445] width 572 height 572
drag, startPoint x: 1155, startPoint y: 104, endPoint x: 1165, endPoint y: 132, distance: 29.5
click at [1158, 103] on div "< Volver 1 Seleccionar aplicación 2 Conectar Facebook 3 Finalizar configuración" at bounding box center [894, 118] width 572 height 35
click at [738, 476] on span "Vincular número de WhatsApp" at bounding box center [716, 482] width 174 height 13
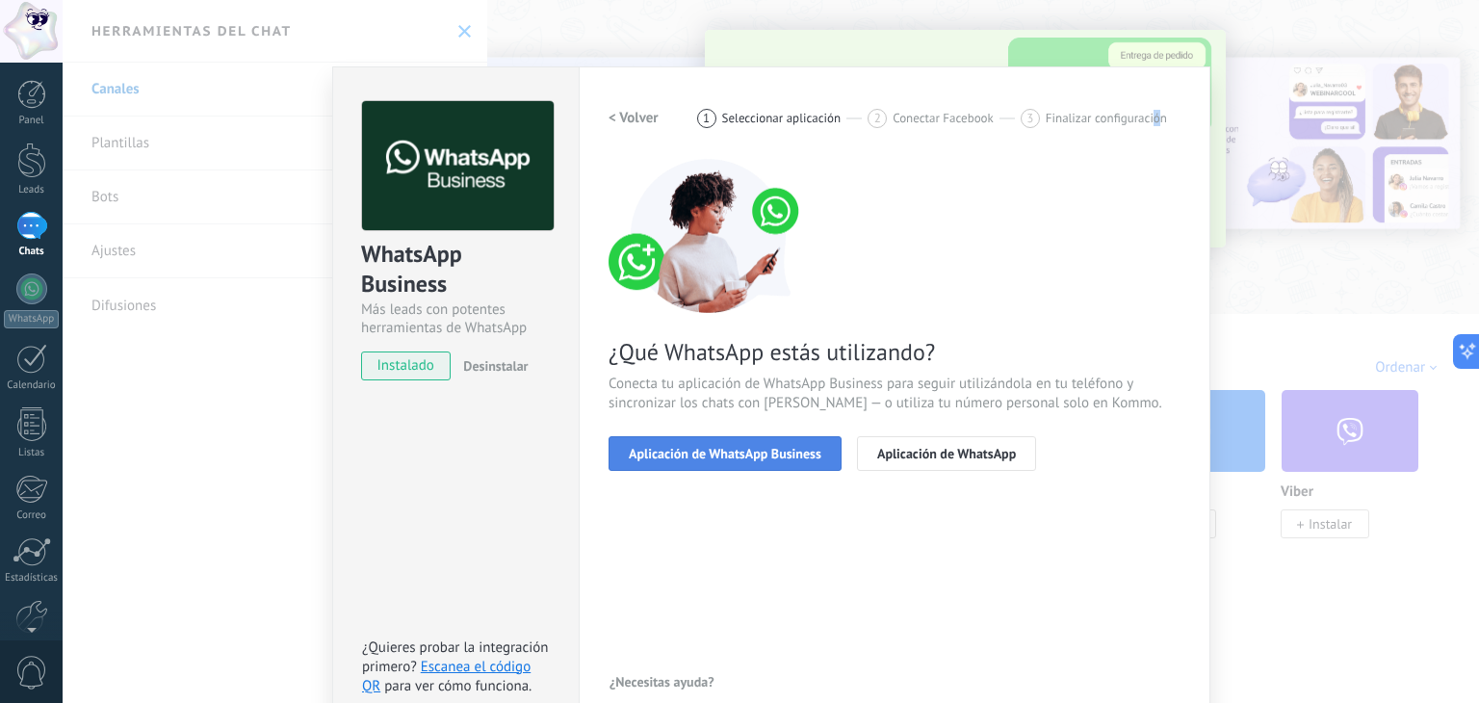
click at [737, 447] on span "Aplicación de WhatsApp Business" at bounding box center [725, 453] width 193 height 13
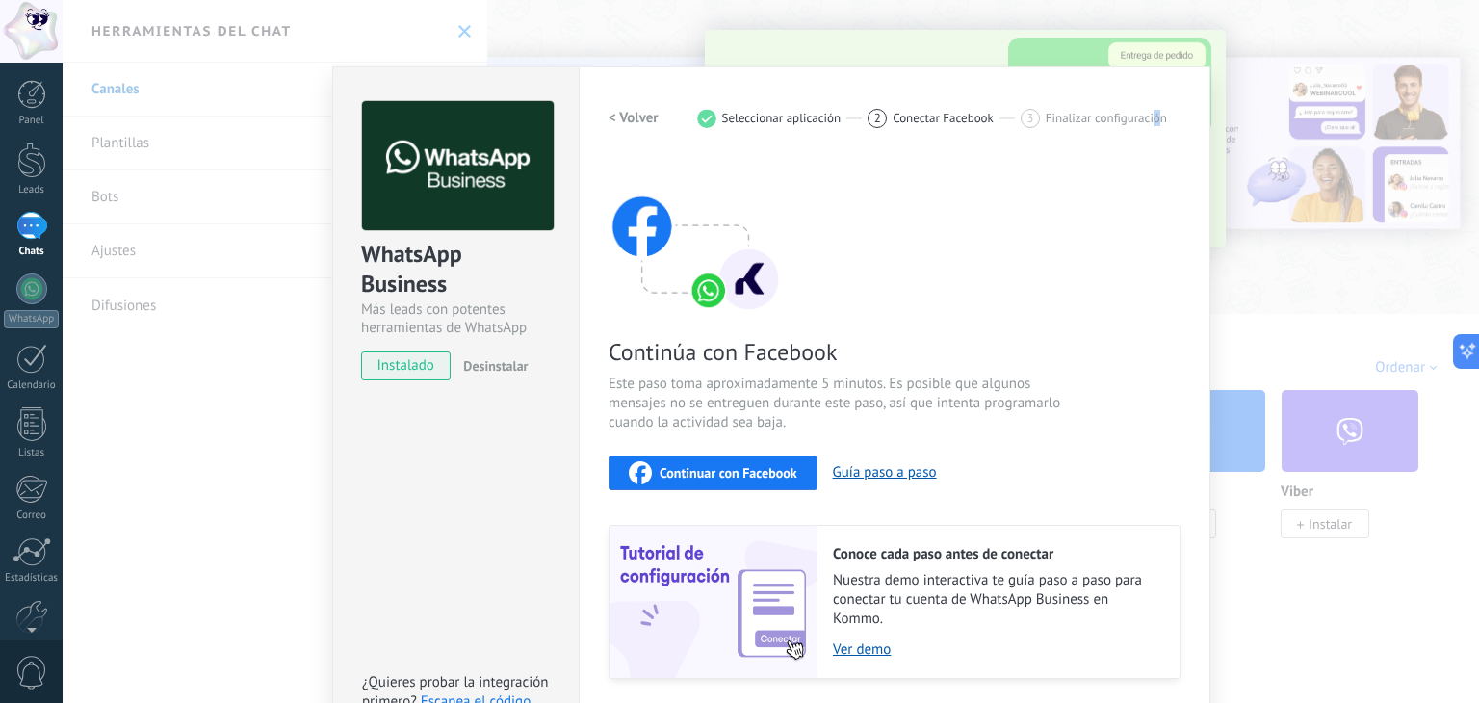
click at [738, 466] on span "Continuar con Facebook" at bounding box center [728, 472] width 138 height 13
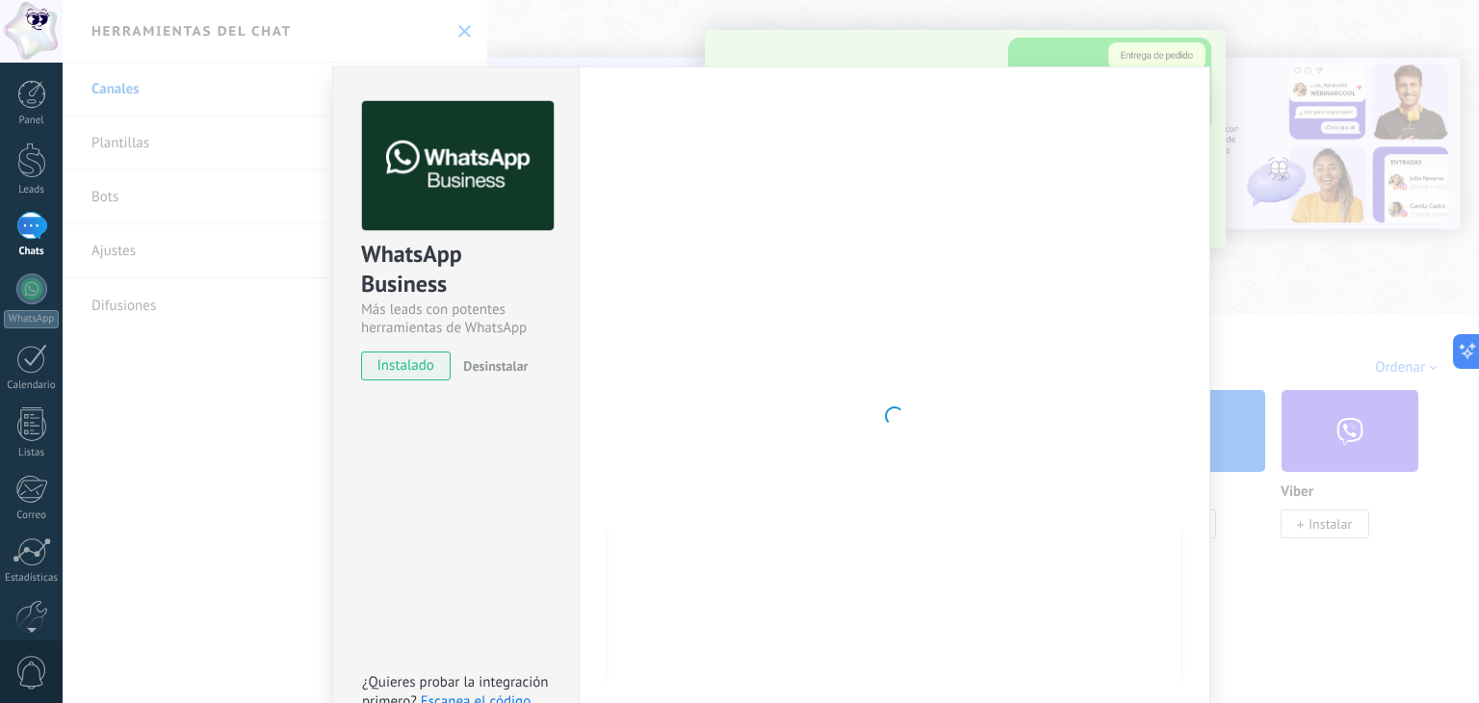
click at [1157, 54] on div "WhatsApp Business Más leads con potentes herramientas de WhatsApp instalado Des…" at bounding box center [771, 351] width 1416 height 703
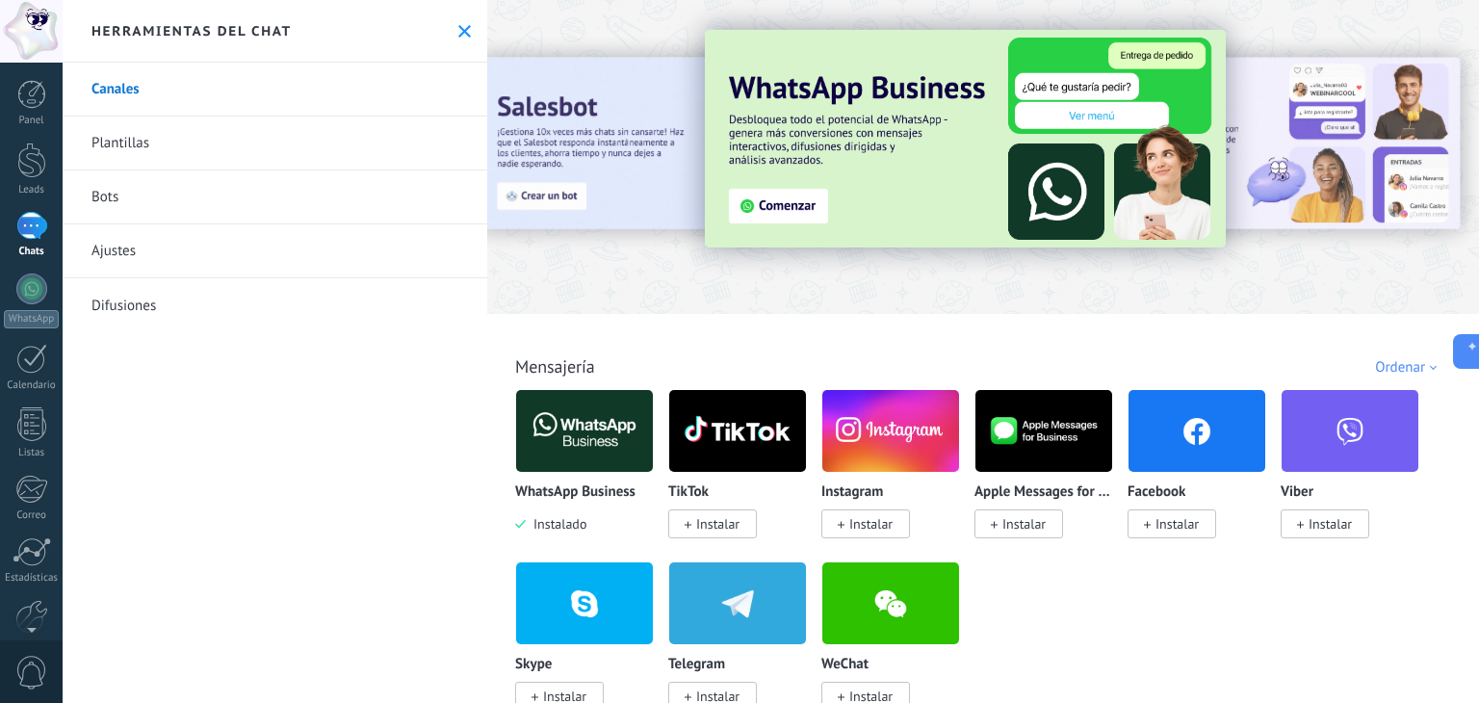
click at [270, 85] on link "Canales" at bounding box center [275, 90] width 425 height 54
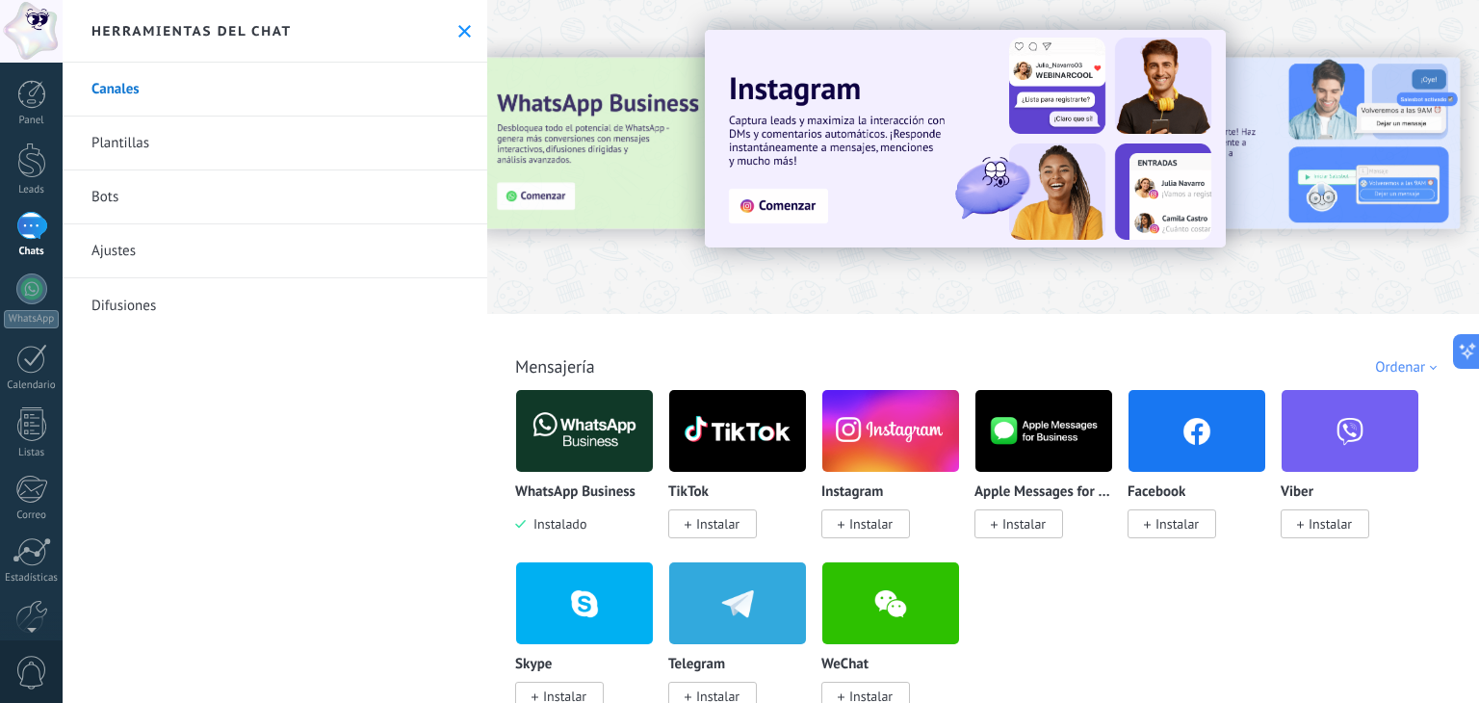
click at [180, 117] on link "Plantillas" at bounding box center [275, 143] width 425 height 54
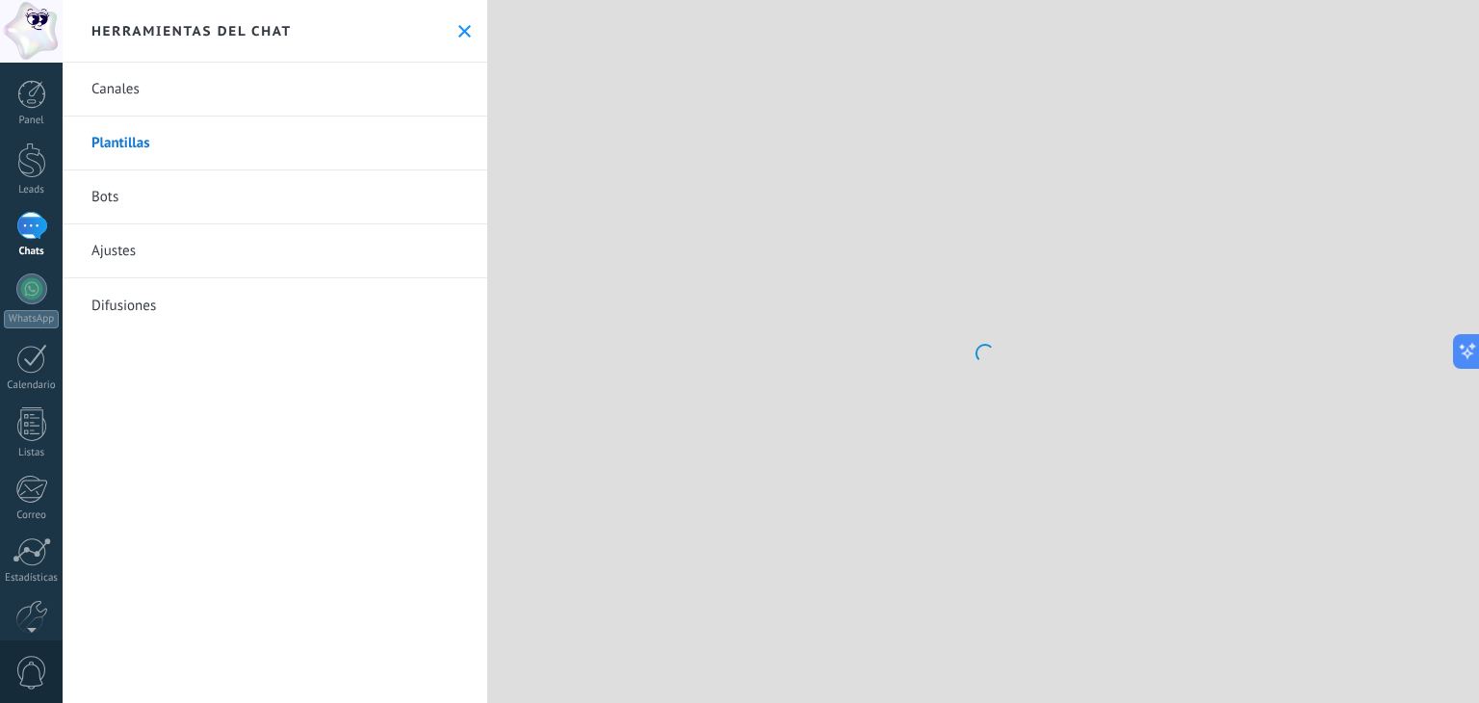
click at [169, 78] on link "Canales" at bounding box center [275, 90] width 425 height 54
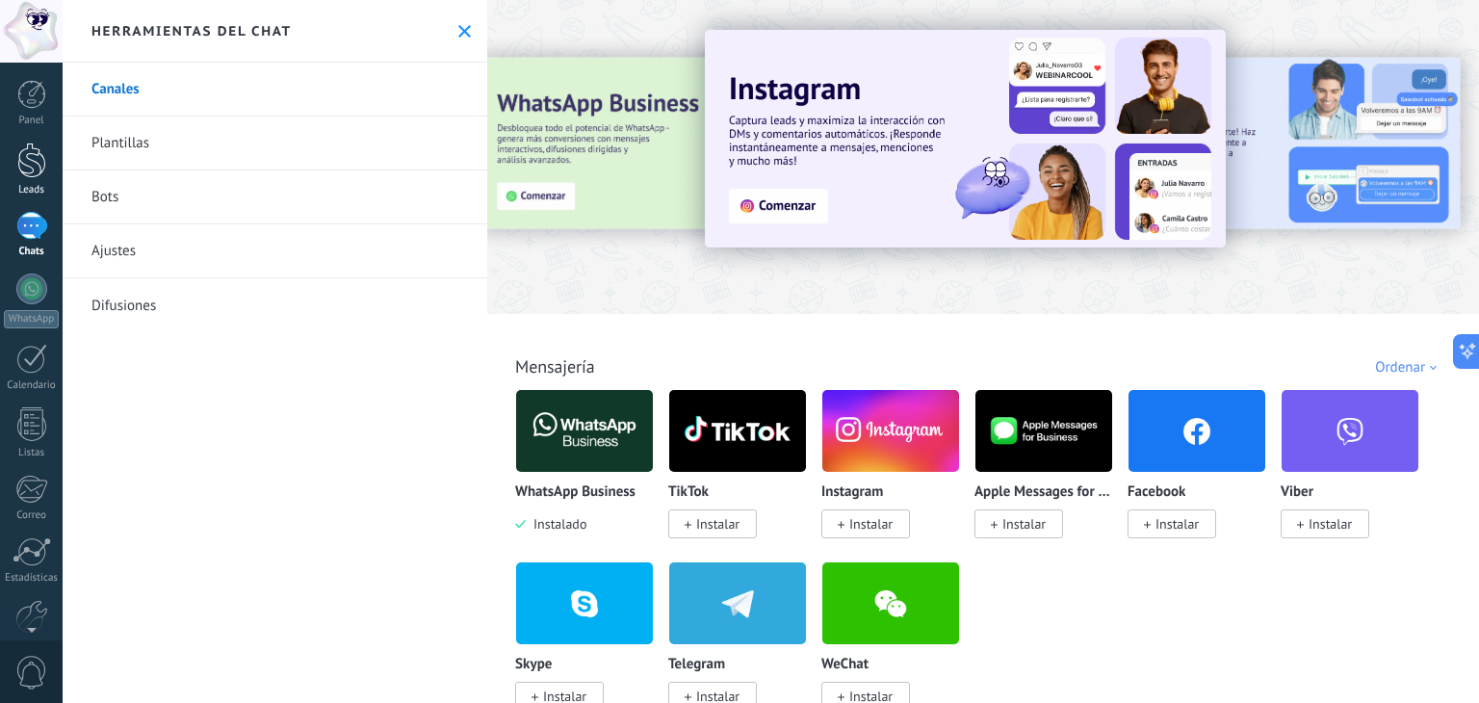
click at [19, 163] on div at bounding box center [31, 160] width 29 height 36
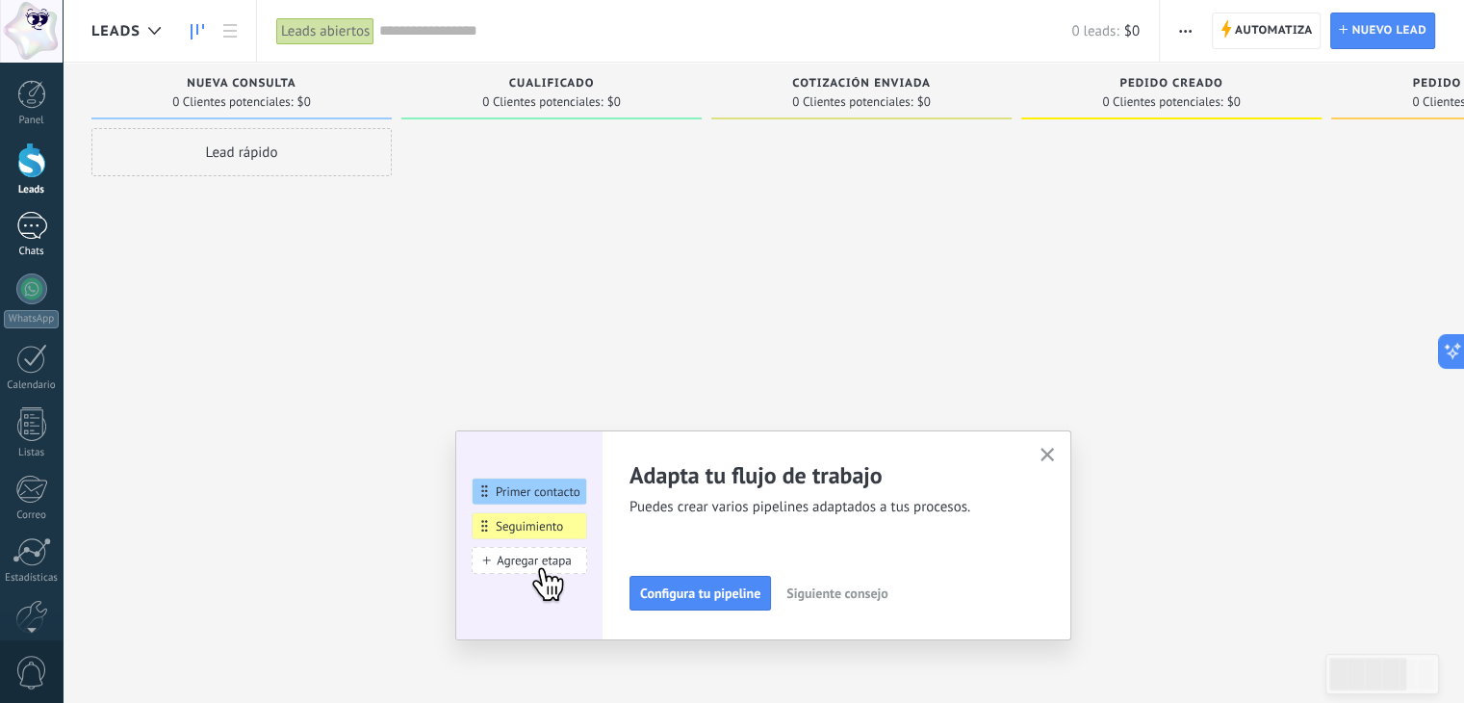
click at [39, 230] on div at bounding box center [31, 226] width 31 height 28
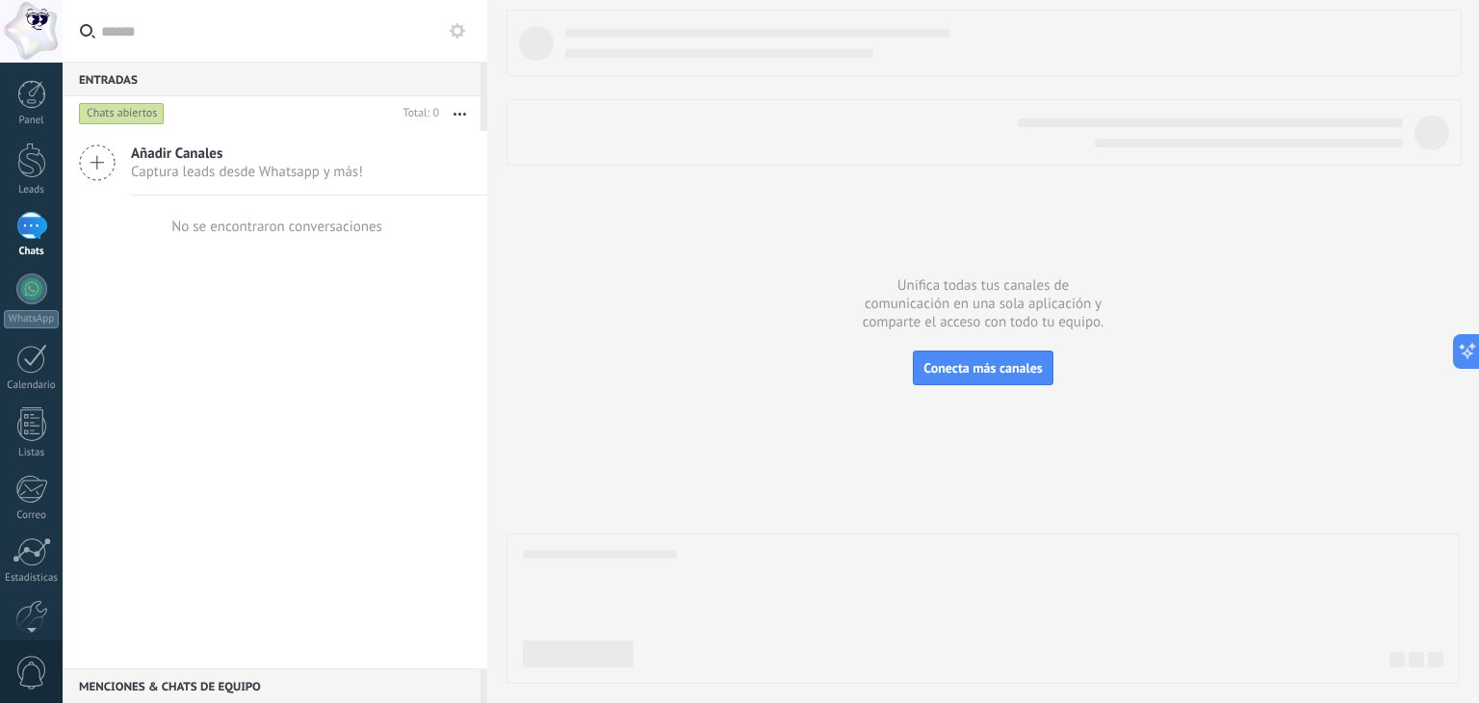
click at [770, 398] on div at bounding box center [982, 347] width 953 height 674
click at [462, 112] on button "button" at bounding box center [459, 113] width 41 height 35
click at [76, 555] on div "Añadir Canales Captura leads desde Whatsapp y más! No se encontraron conversaci…" at bounding box center [275, 399] width 425 height 537
click at [35, 559] on div at bounding box center [31, 547] width 33 height 34
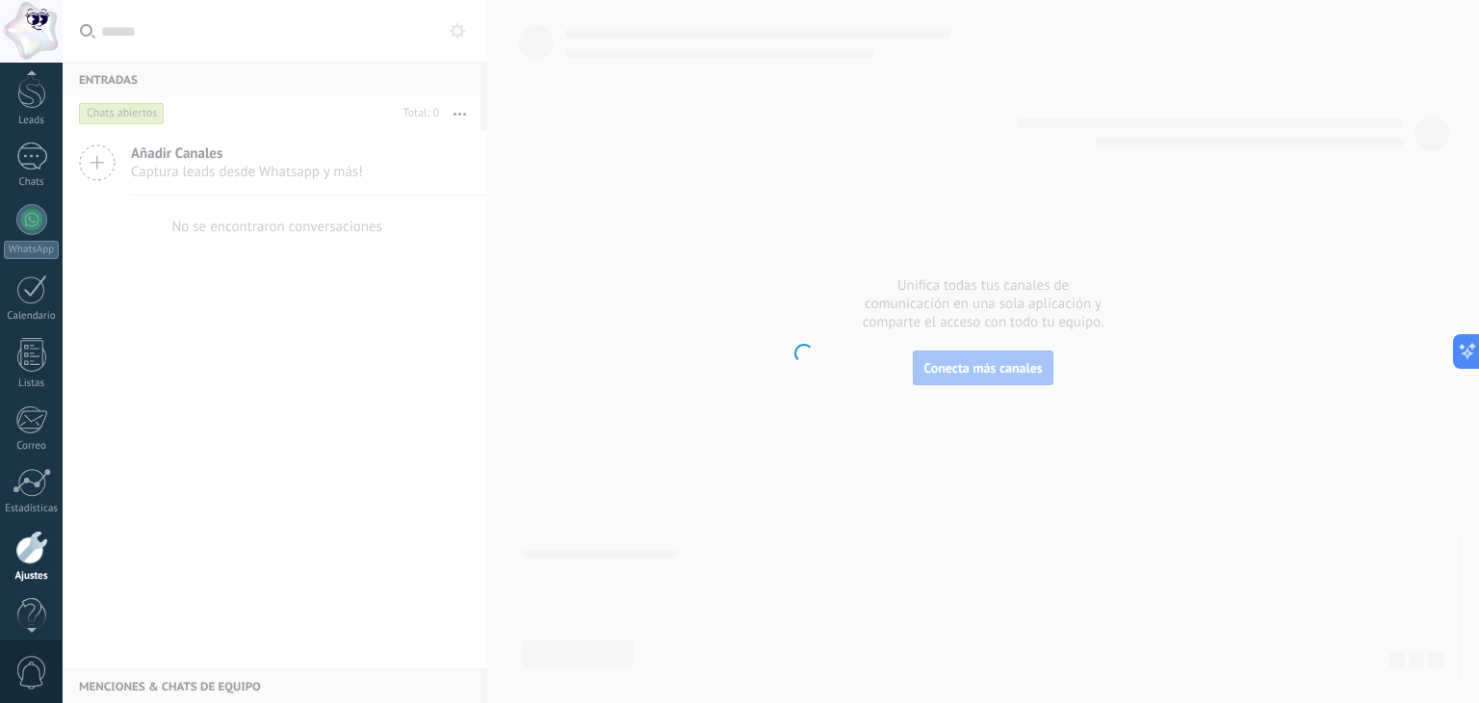
scroll to position [97, 0]
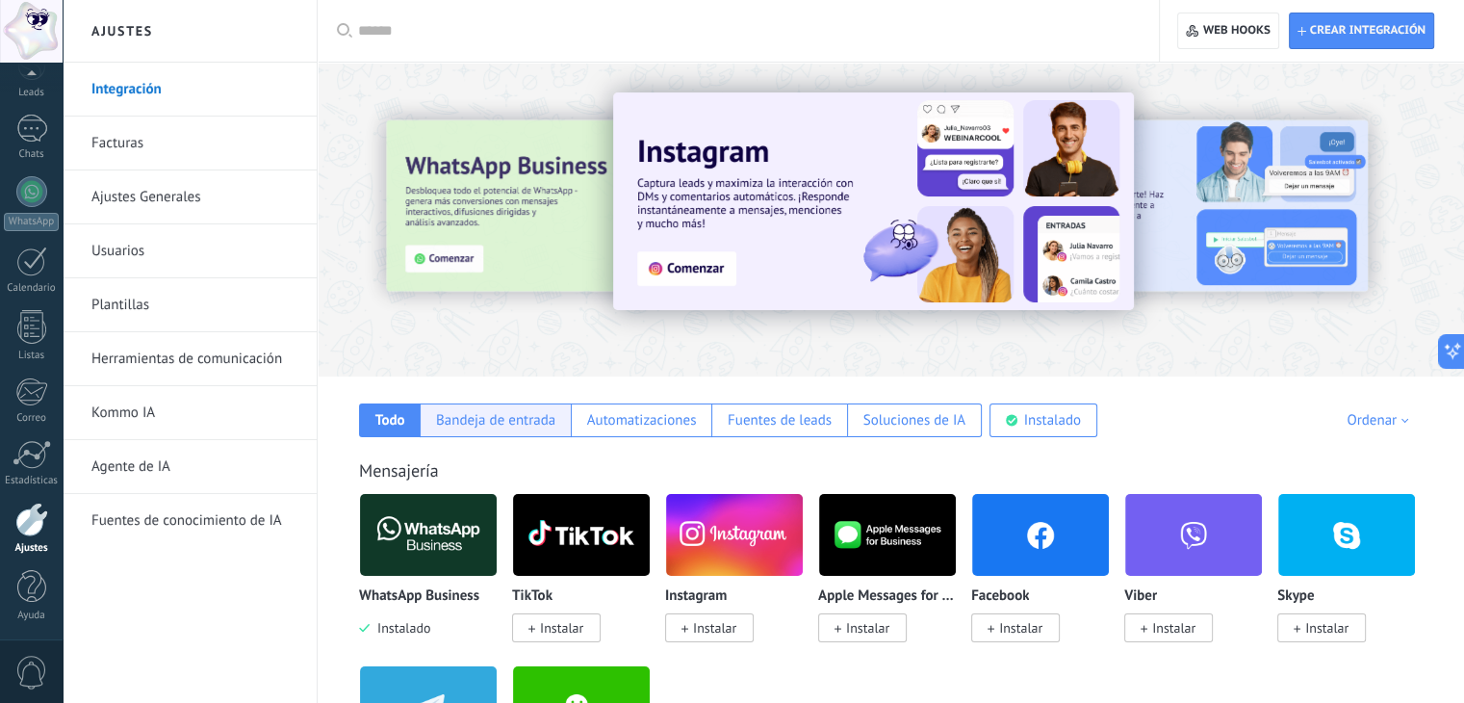
click at [491, 423] on div "Bandeja de entrada" at bounding box center [495, 420] width 119 height 18
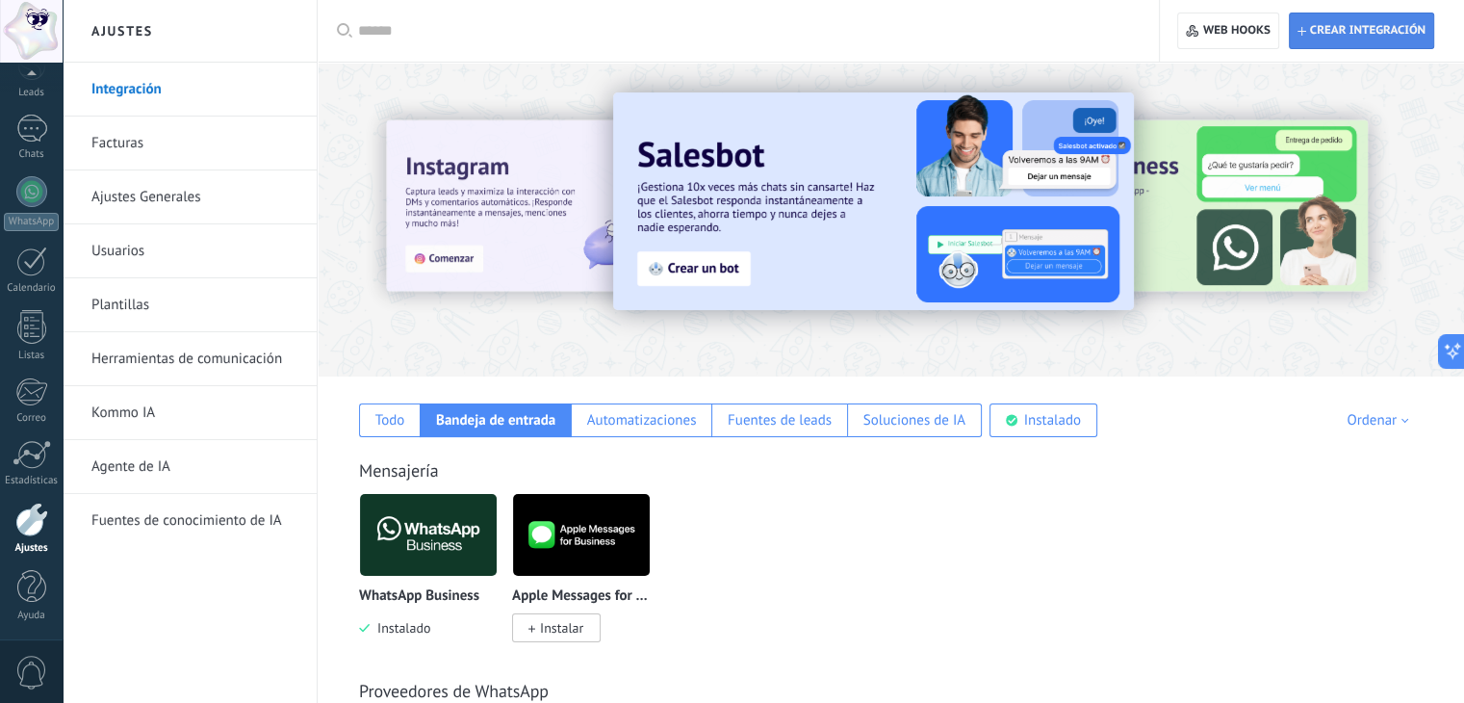
click at [1313, 22] on span "Crear integración" at bounding box center [1362, 30] width 128 height 35
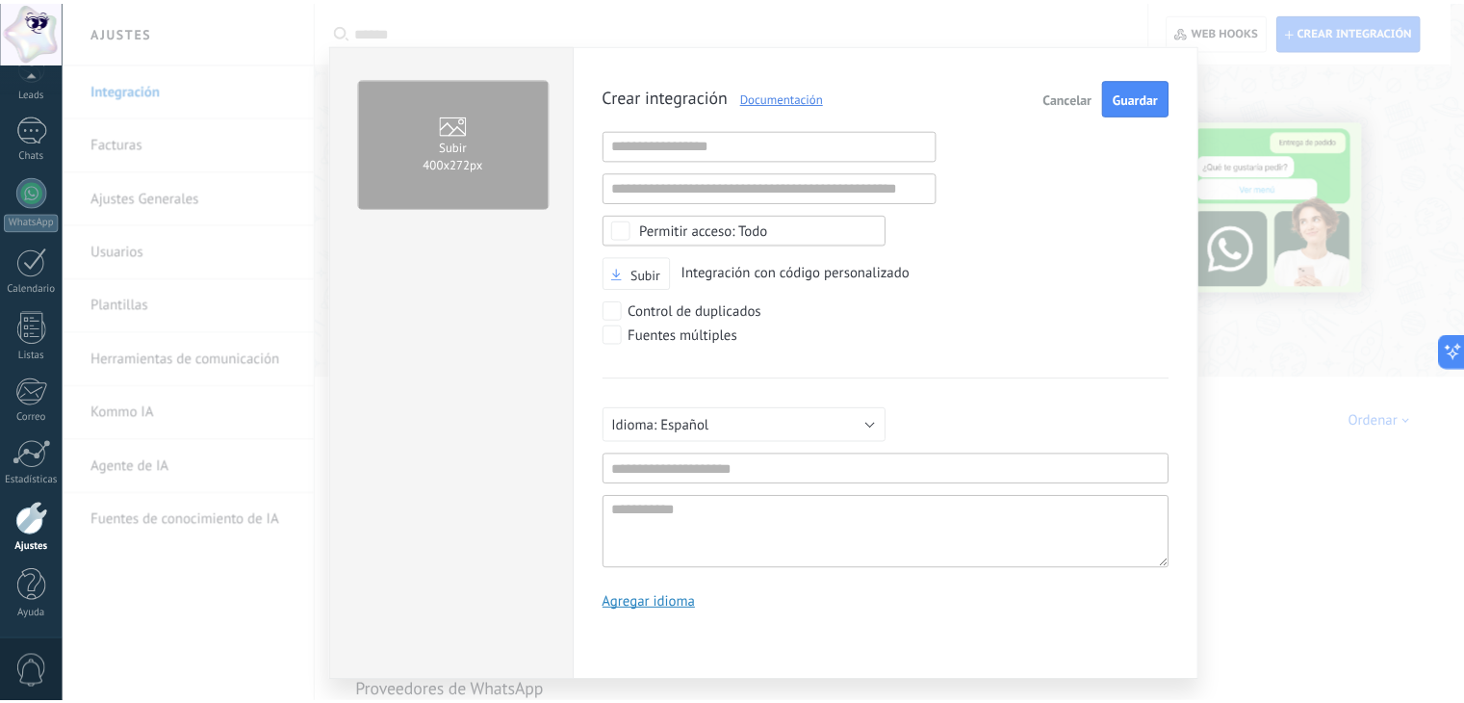
scroll to position [0, 0]
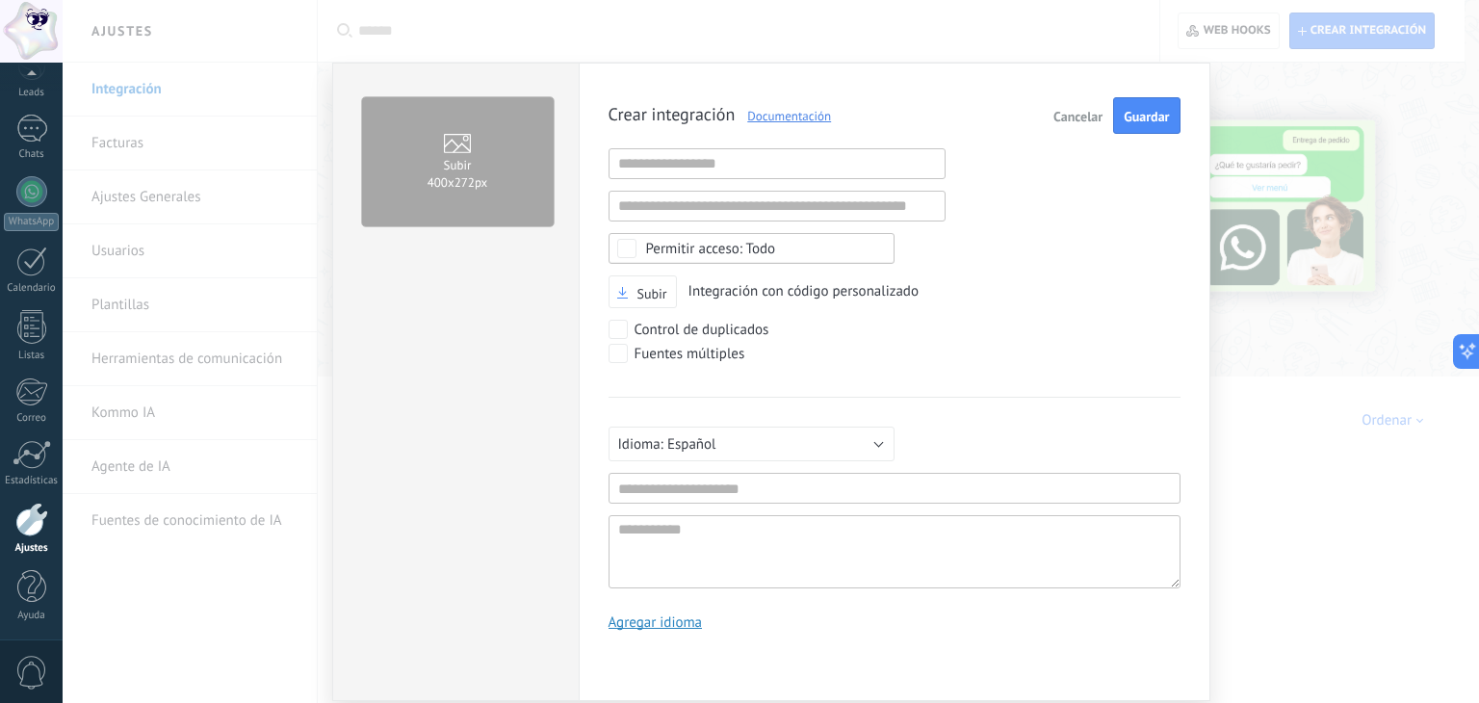
click at [1070, 117] on span "Cancelar" at bounding box center [1077, 116] width 49 height 13
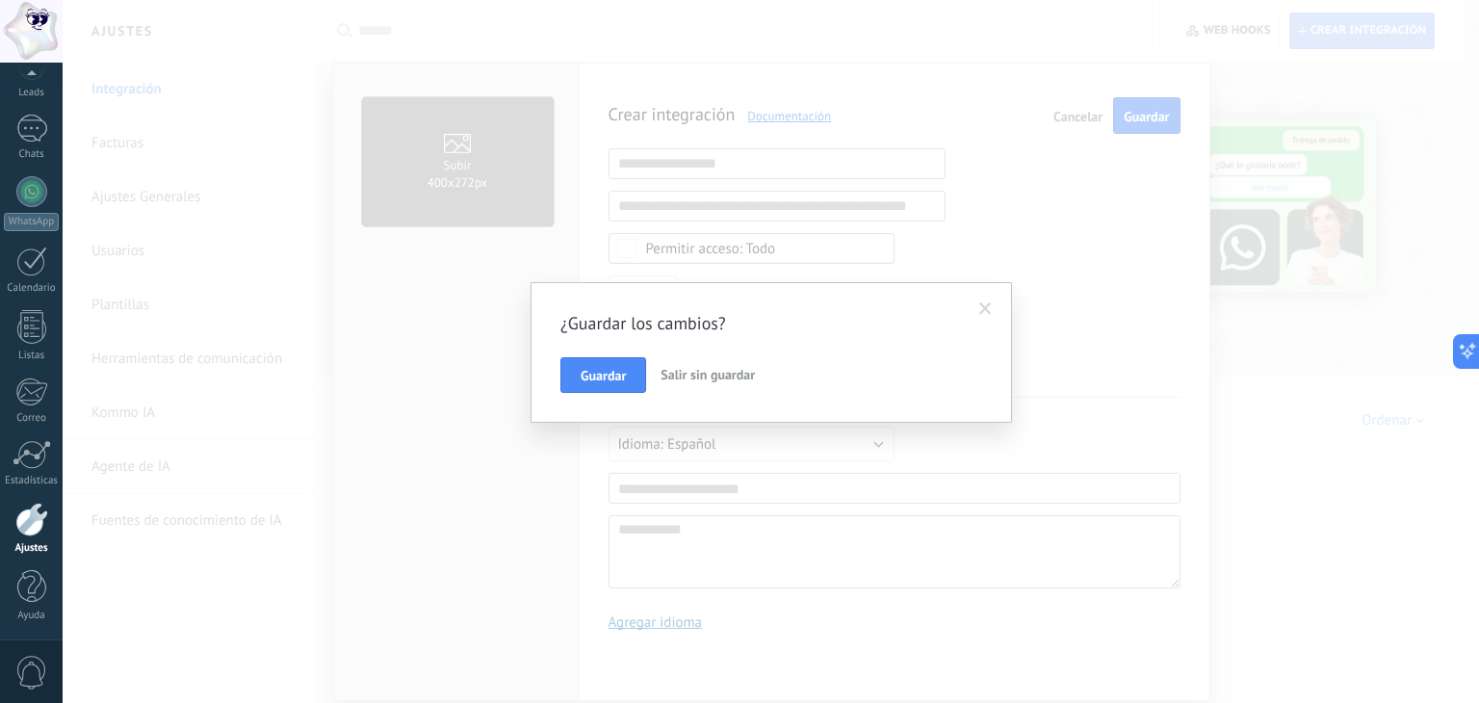
click at [690, 373] on span "Salir sin guardar" at bounding box center [707, 374] width 94 height 17
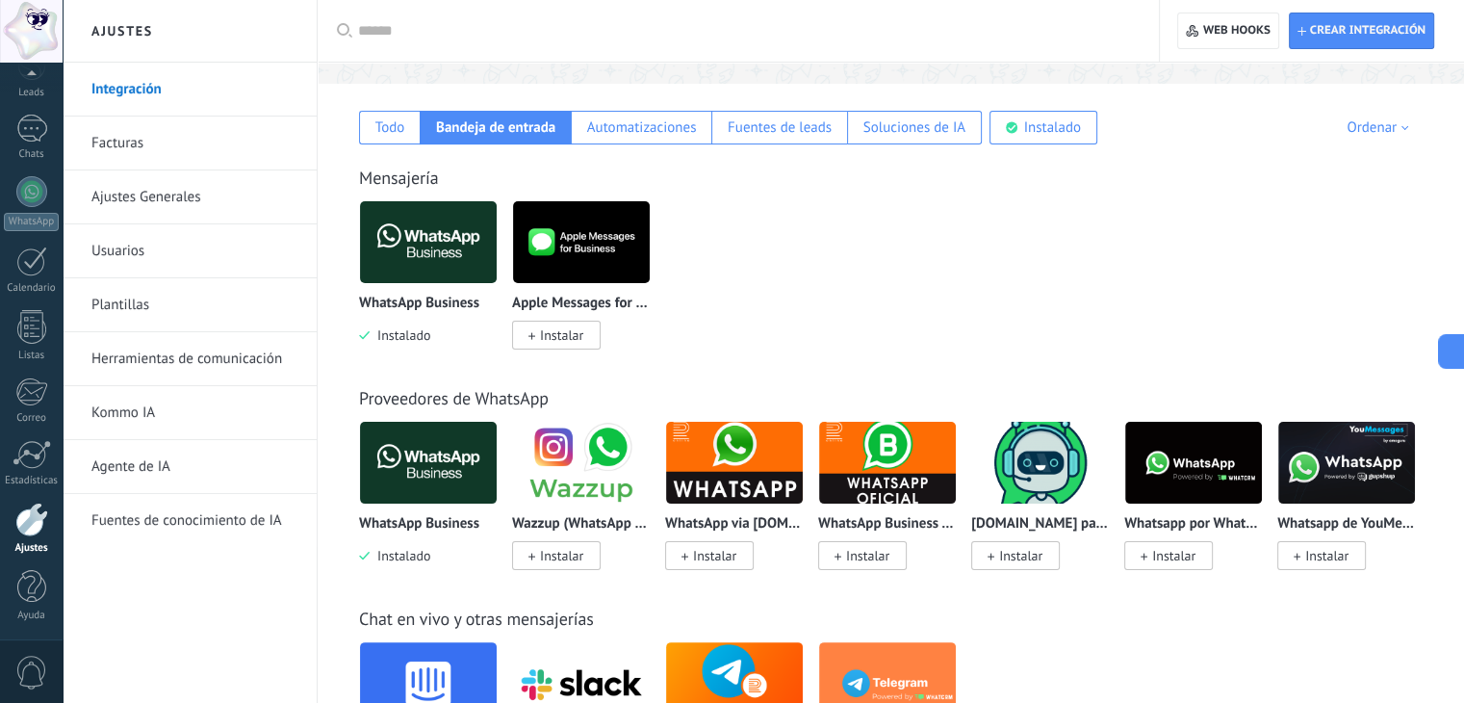
scroll to position [289, 0]
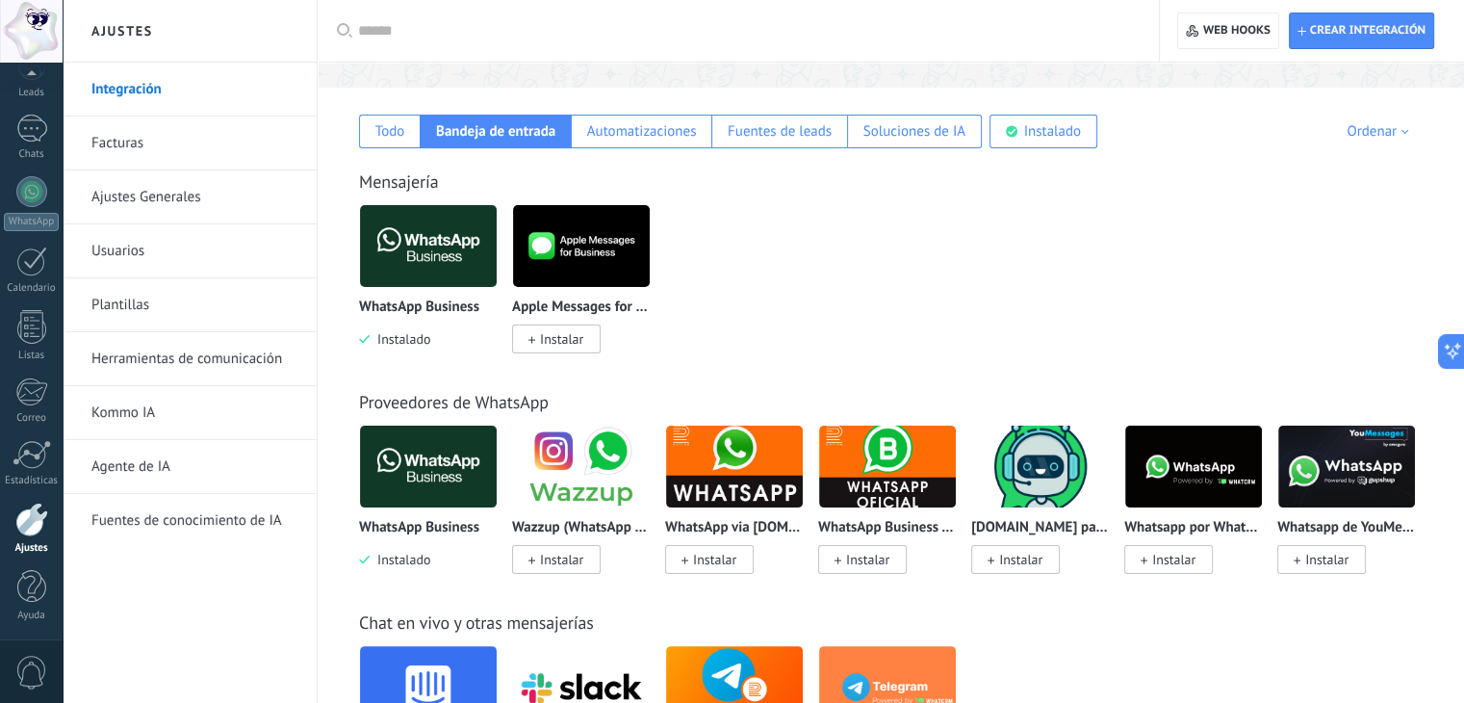
click at [169, 139] on link "Facturas" at bounding box center [194, 143] width 206 height 54
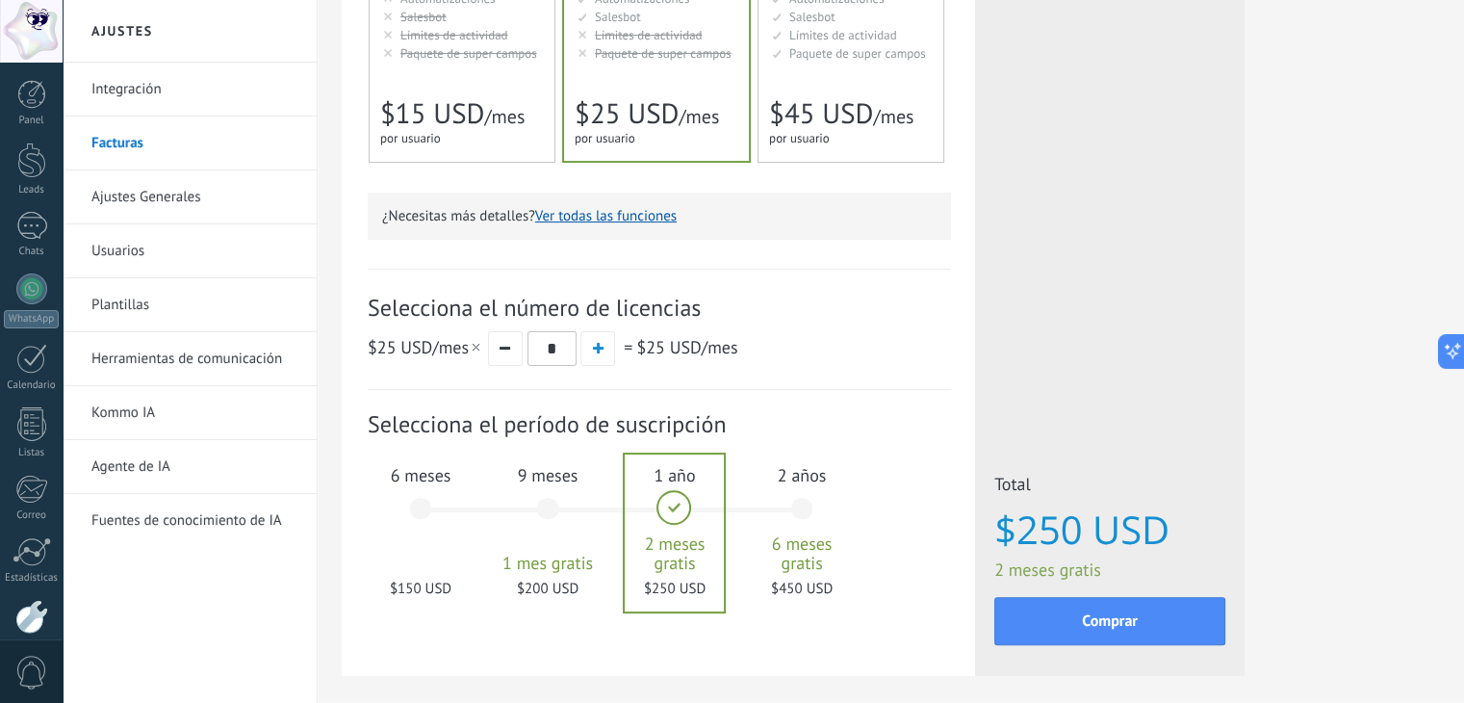
scroll to position [531, 0]
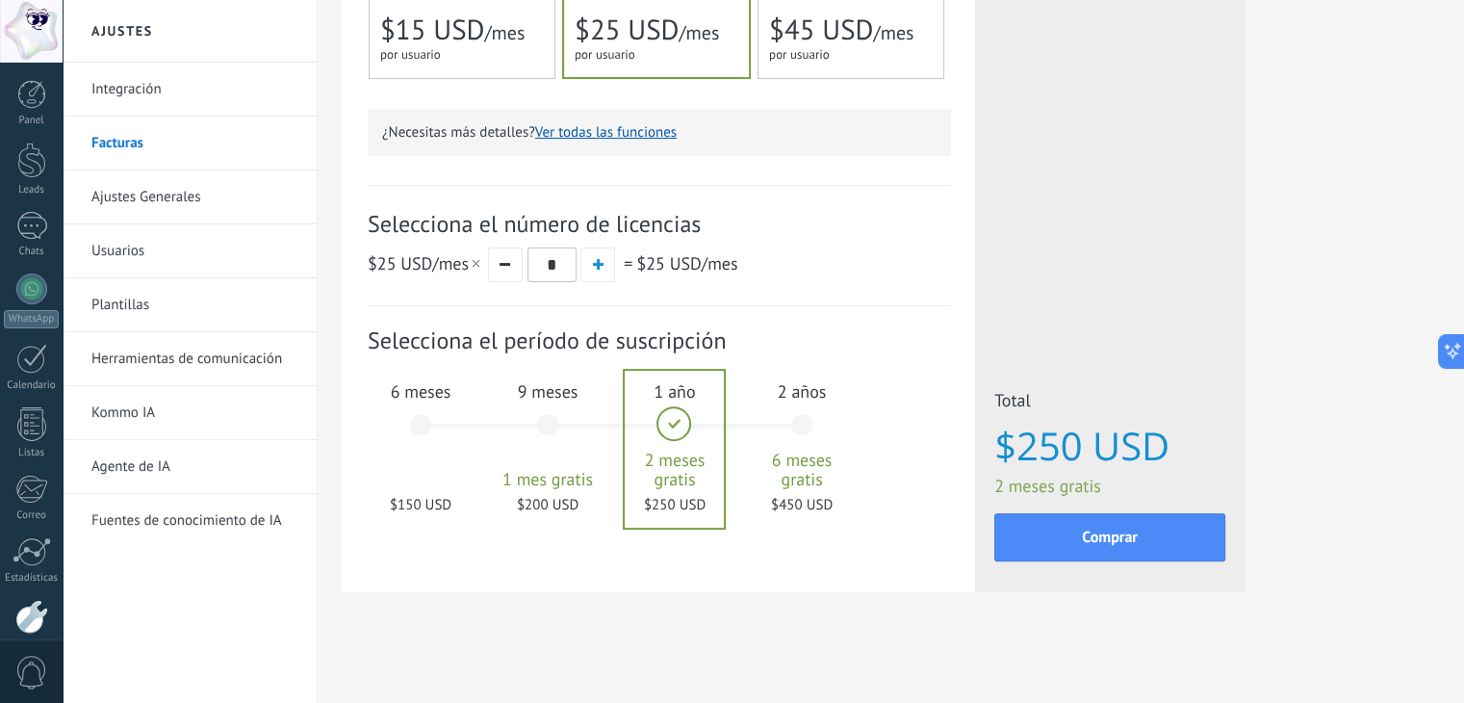
click at [418, 421] on div "6 meses $150 USD" at bounding box center [421, 434] width 104 height 136
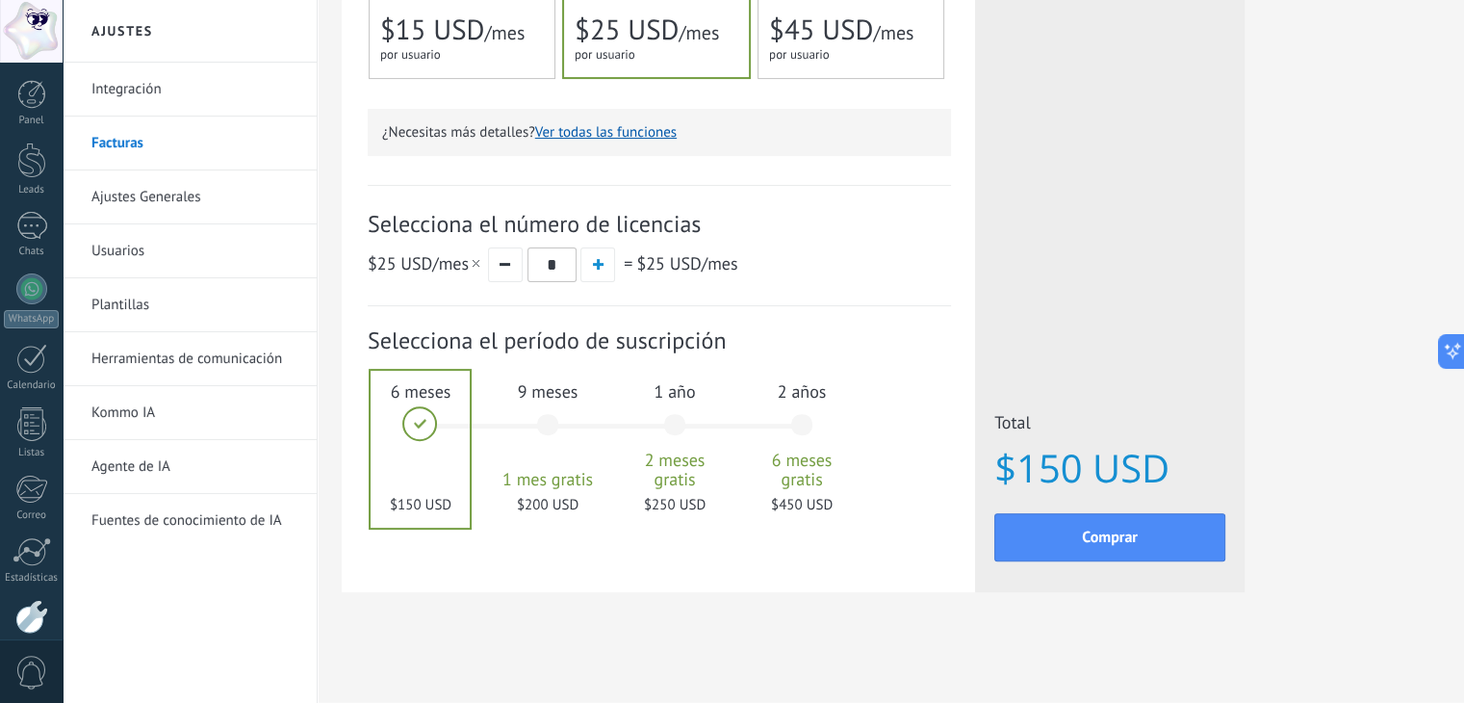
scroll to position [0, 0]
click at [161, 507] on link "Fuentes de conocimiento de IA" at bounding box center [194, 521] width 206 height 54
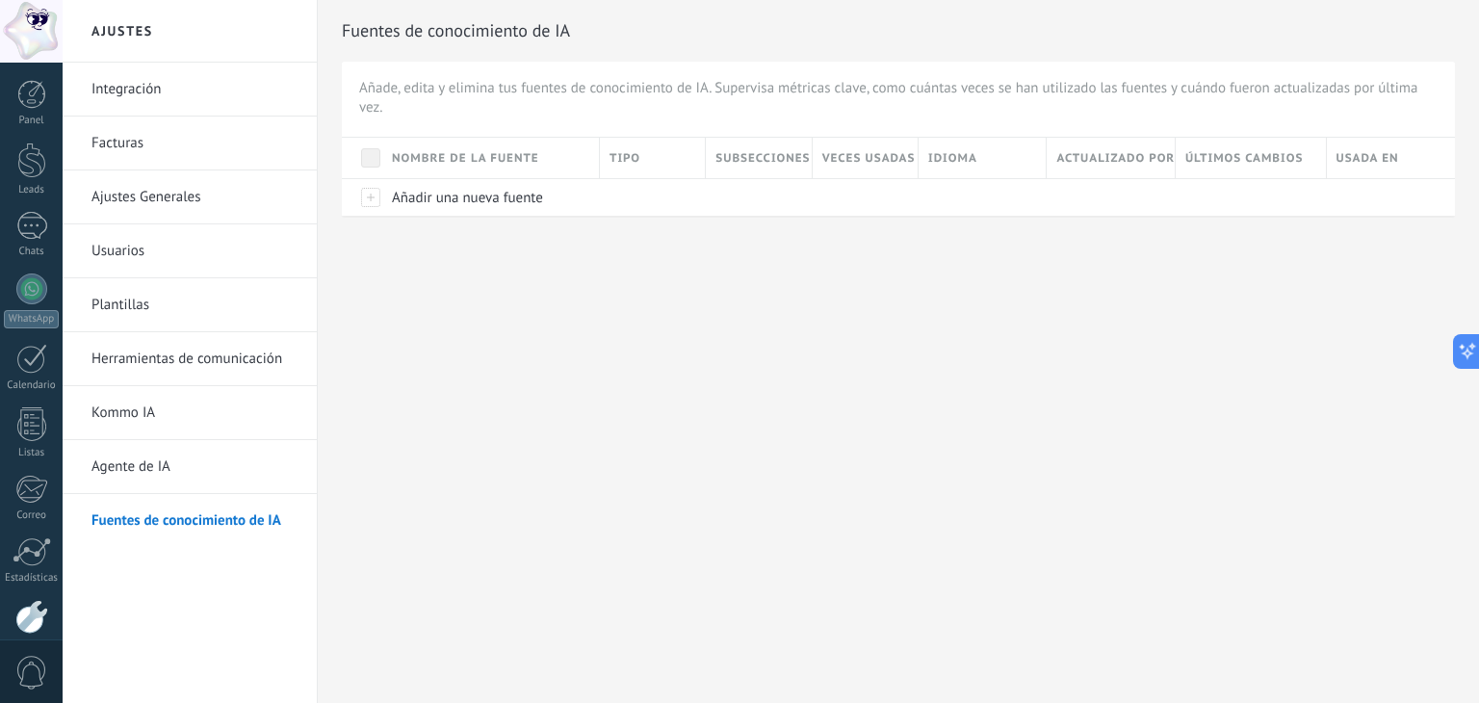
click at [167, 474] on link "Agente de IA" at bounding box center [194, 467] width 206 height 54
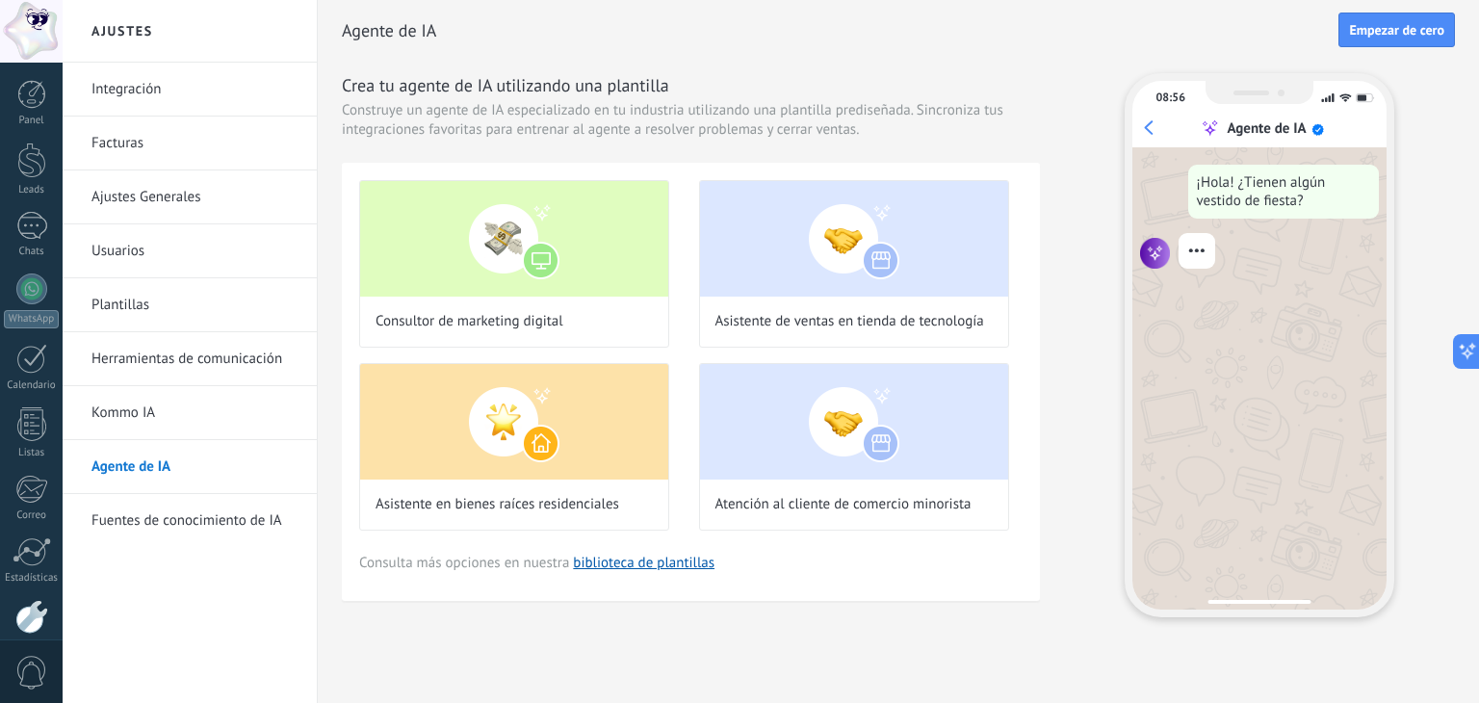
click at [170, 432] on link "Kommo IA" at bounding box center [194, 413] width 206 height 54
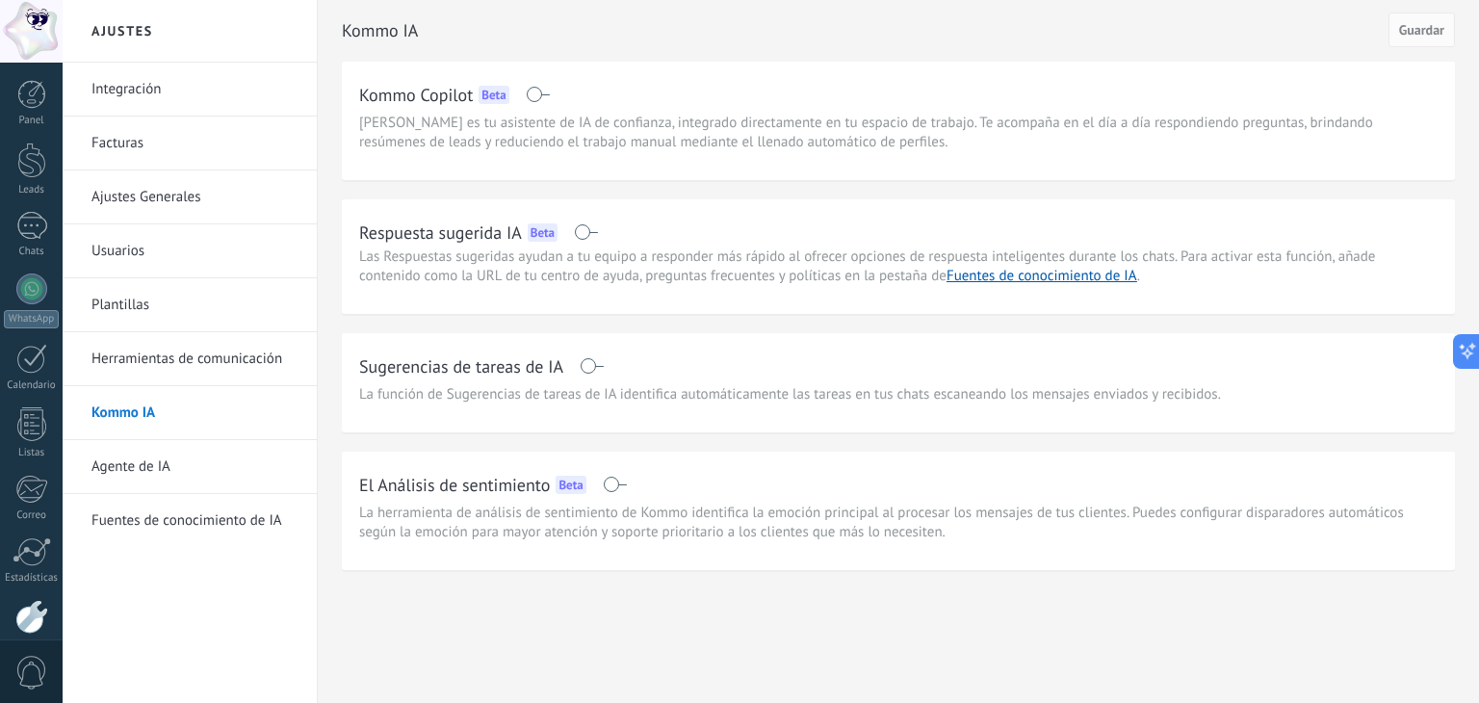
click at [177, 357] on link "Herramientas de comunicación" at bounding box center [194, 359] width 206 height 54
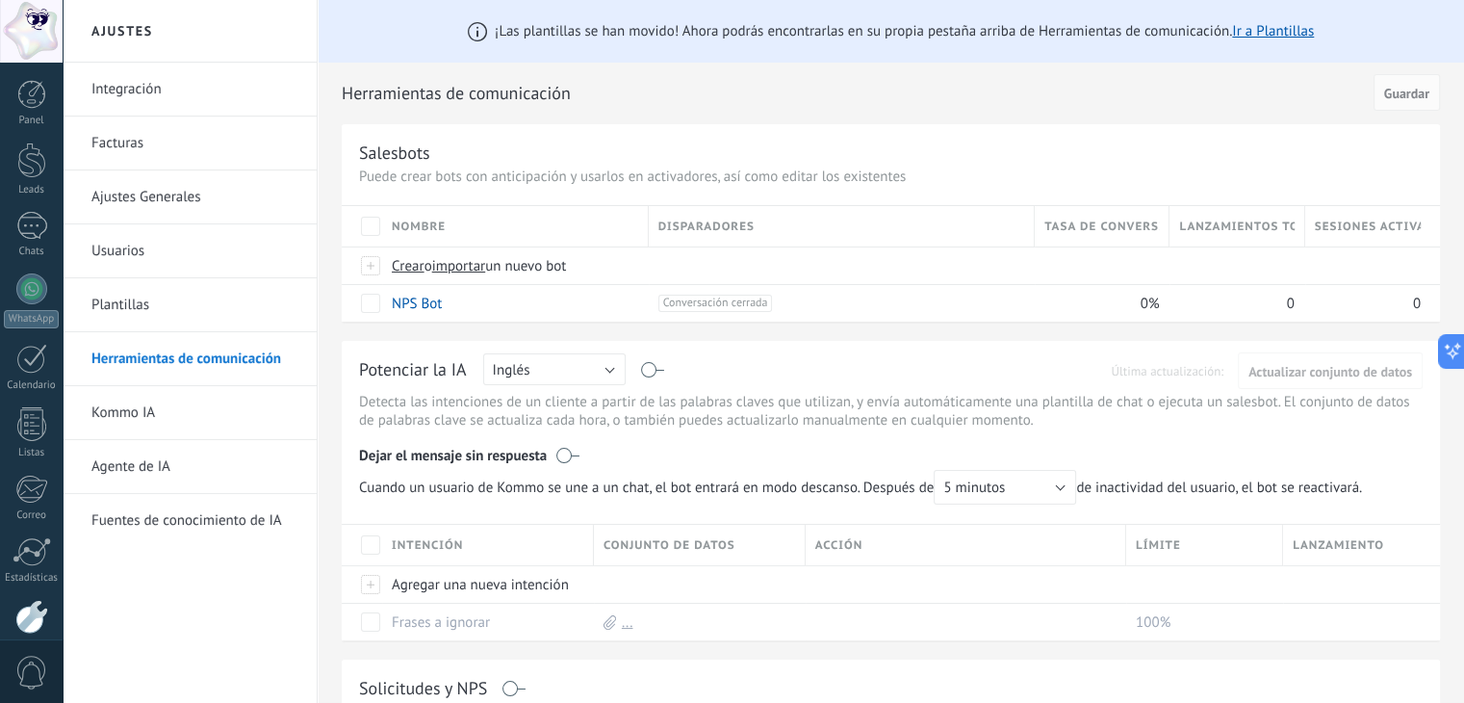
click at [167, 147] on link "Facturas" at bounding box center [194, 143] width 206 height 54
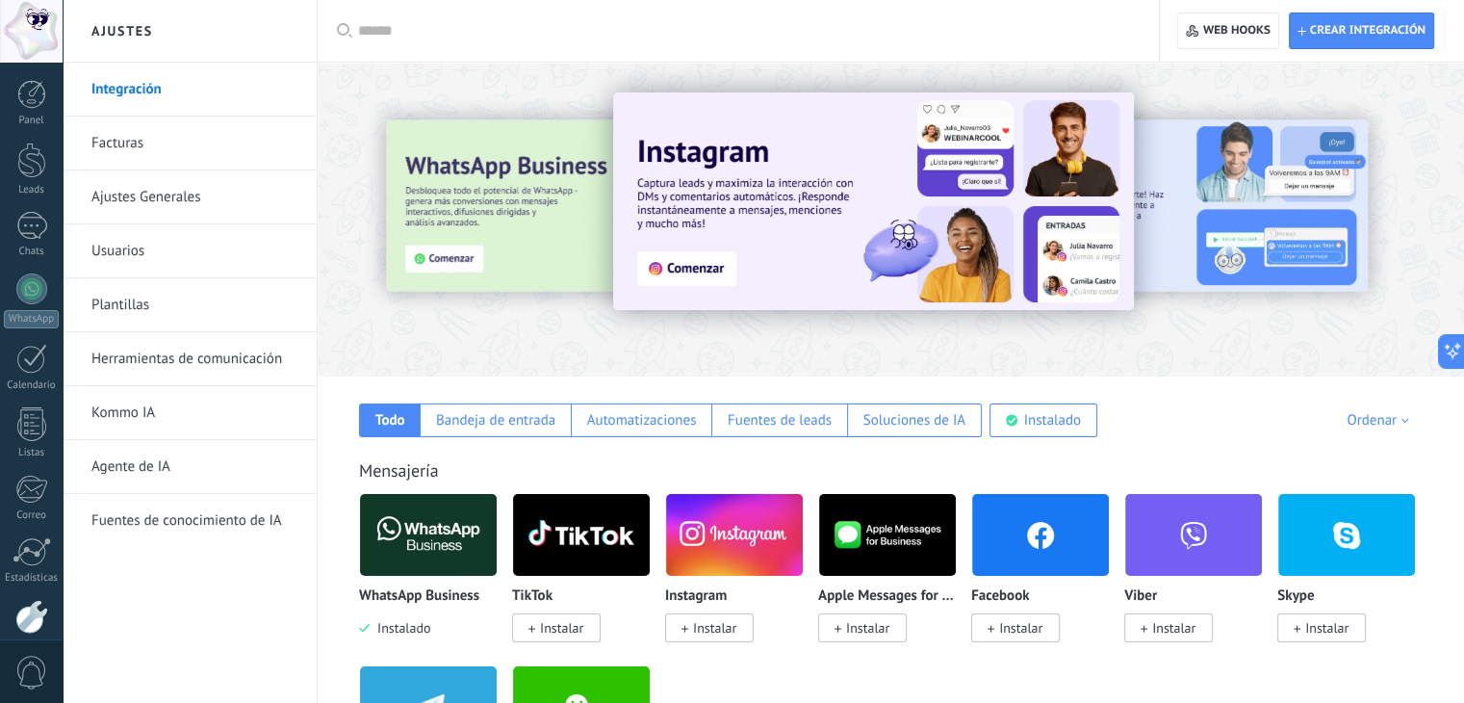
click at [504, 247] on div at bounding box center [420, 218] width 422 height 173
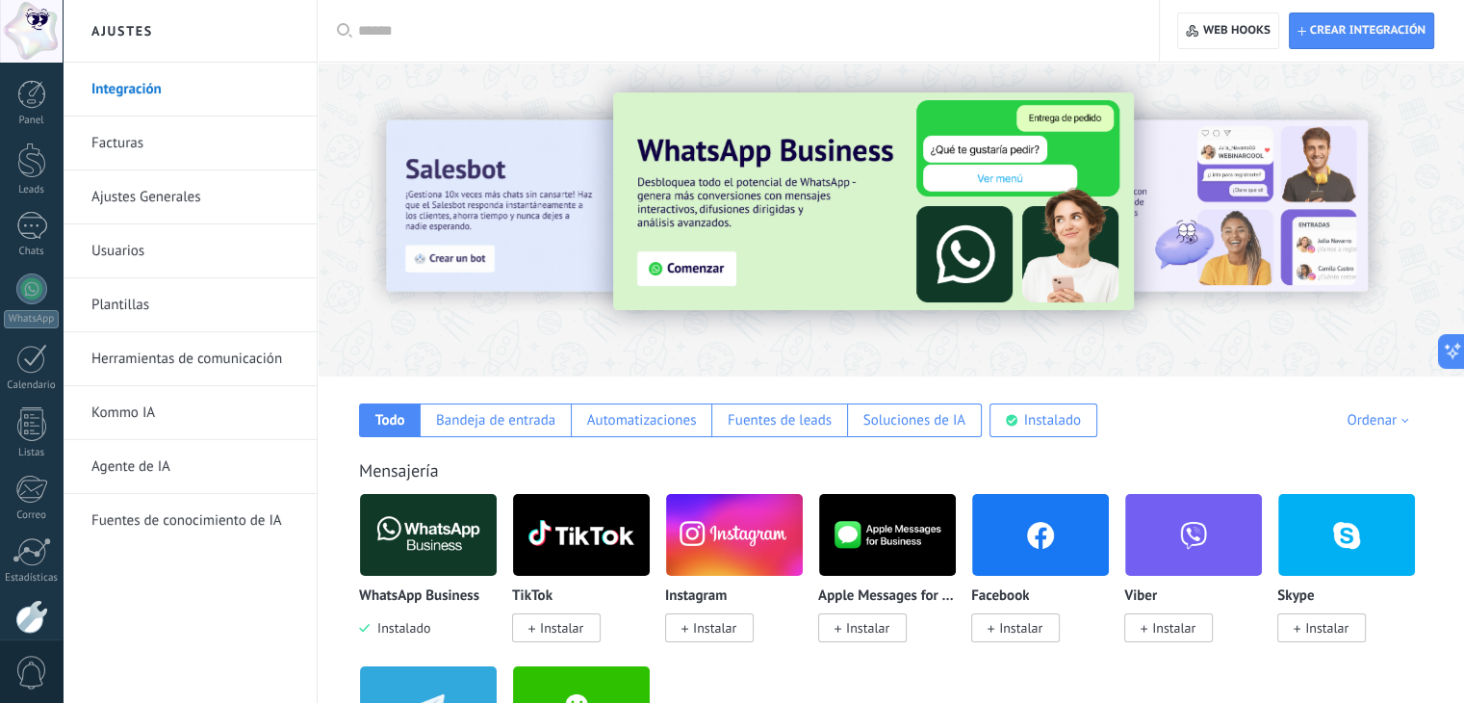
click at [760, 243] on img at bounding box center [873, 201] width 521 height 218
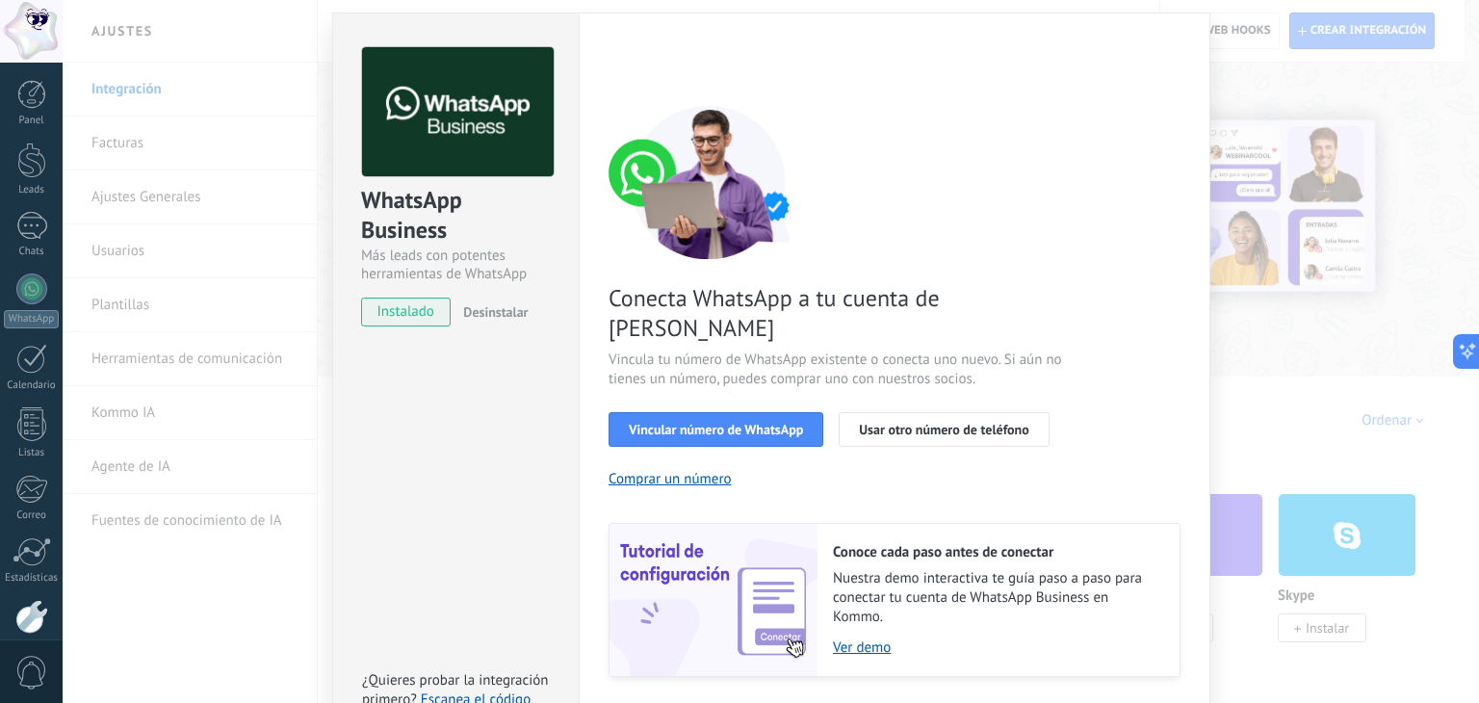
scroll to position [83, 0]
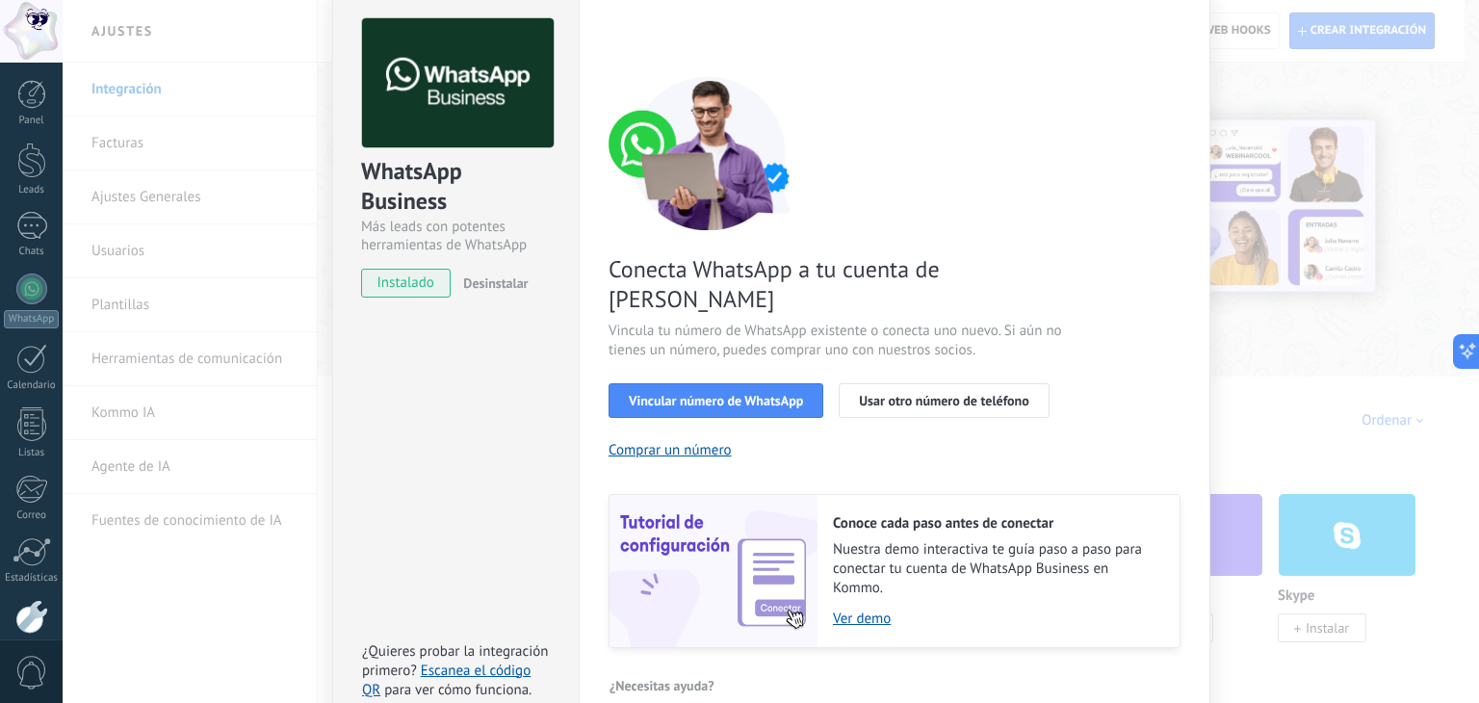
click at [141, 256] on div "WhatsApp Business Más leads con potentes herramientas de WhatsApp instalado Des…" at bounding box center [771, 351] width 1416 height 703
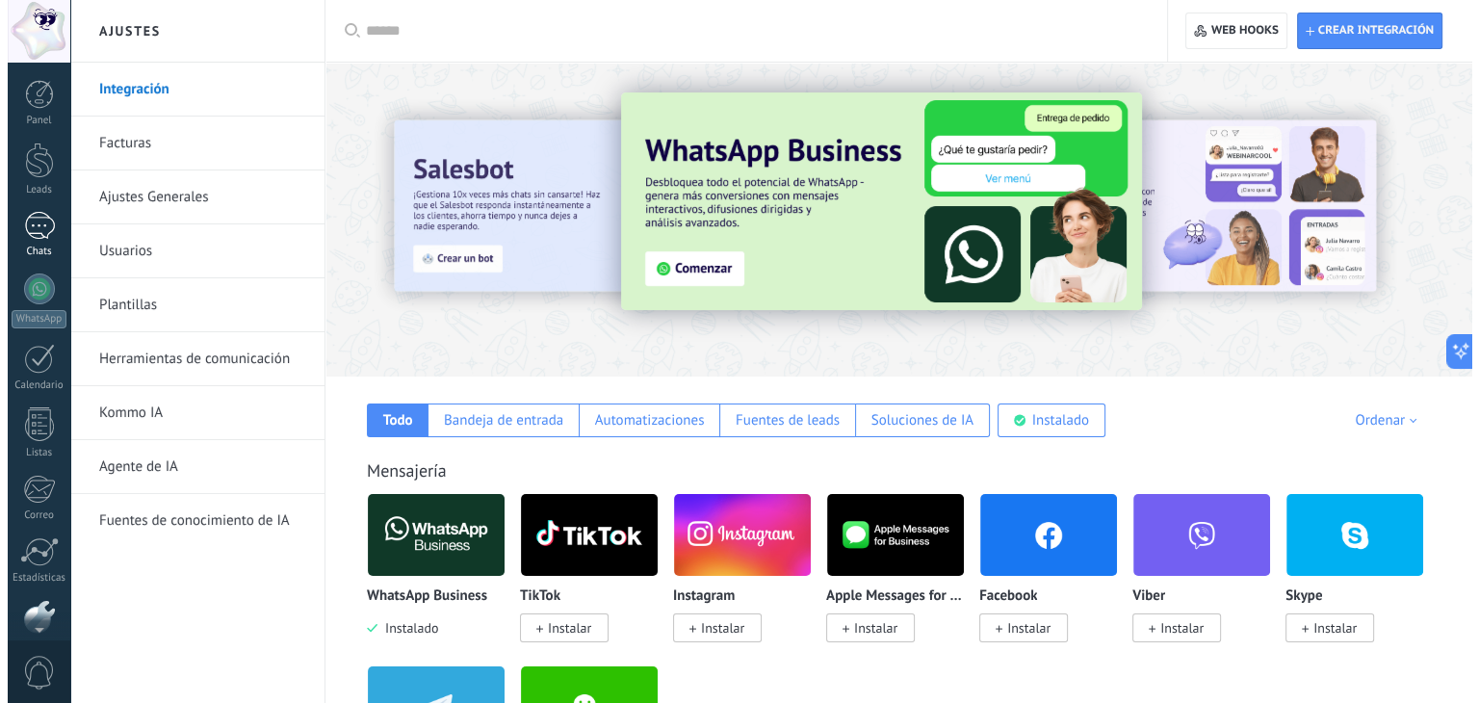
scroll to position [97, 0]
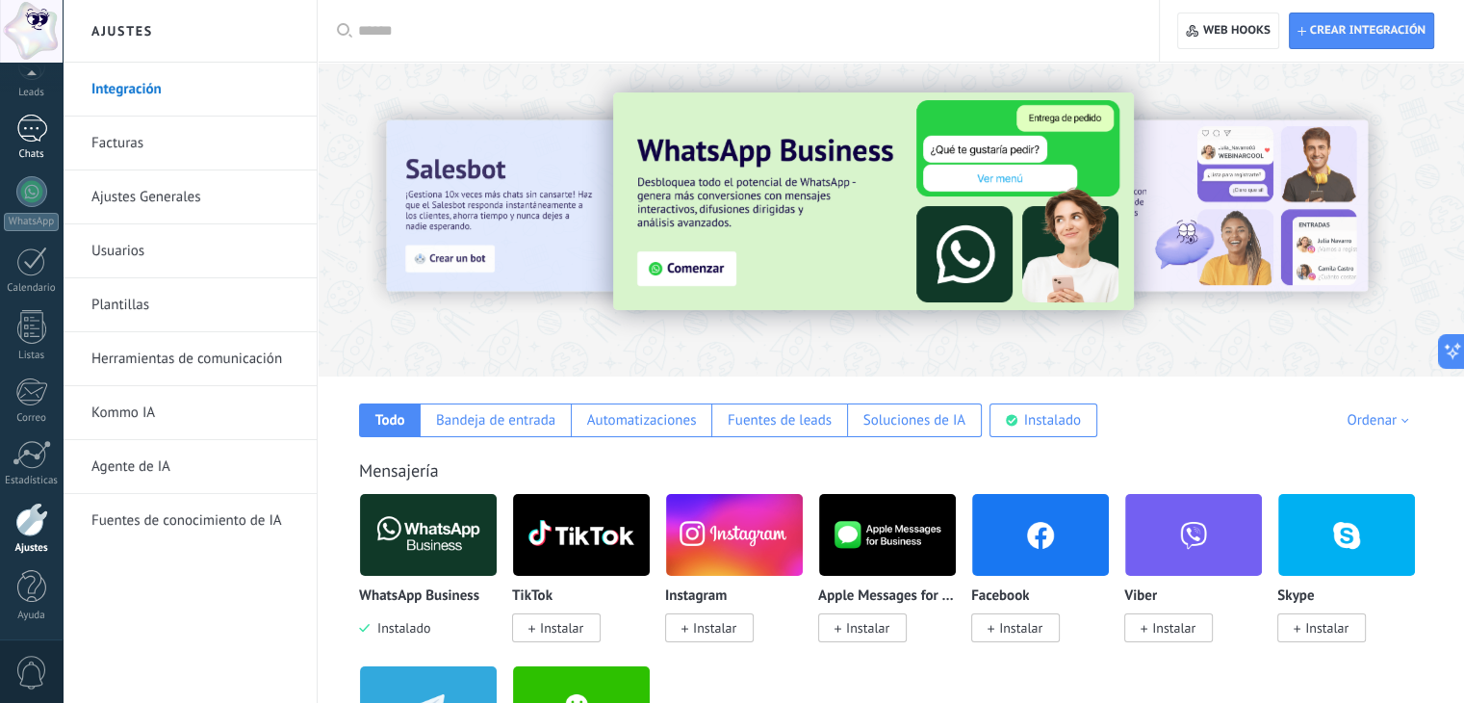
click at [35, 137] on div at bounding box center [31, 129] width 31 height 28
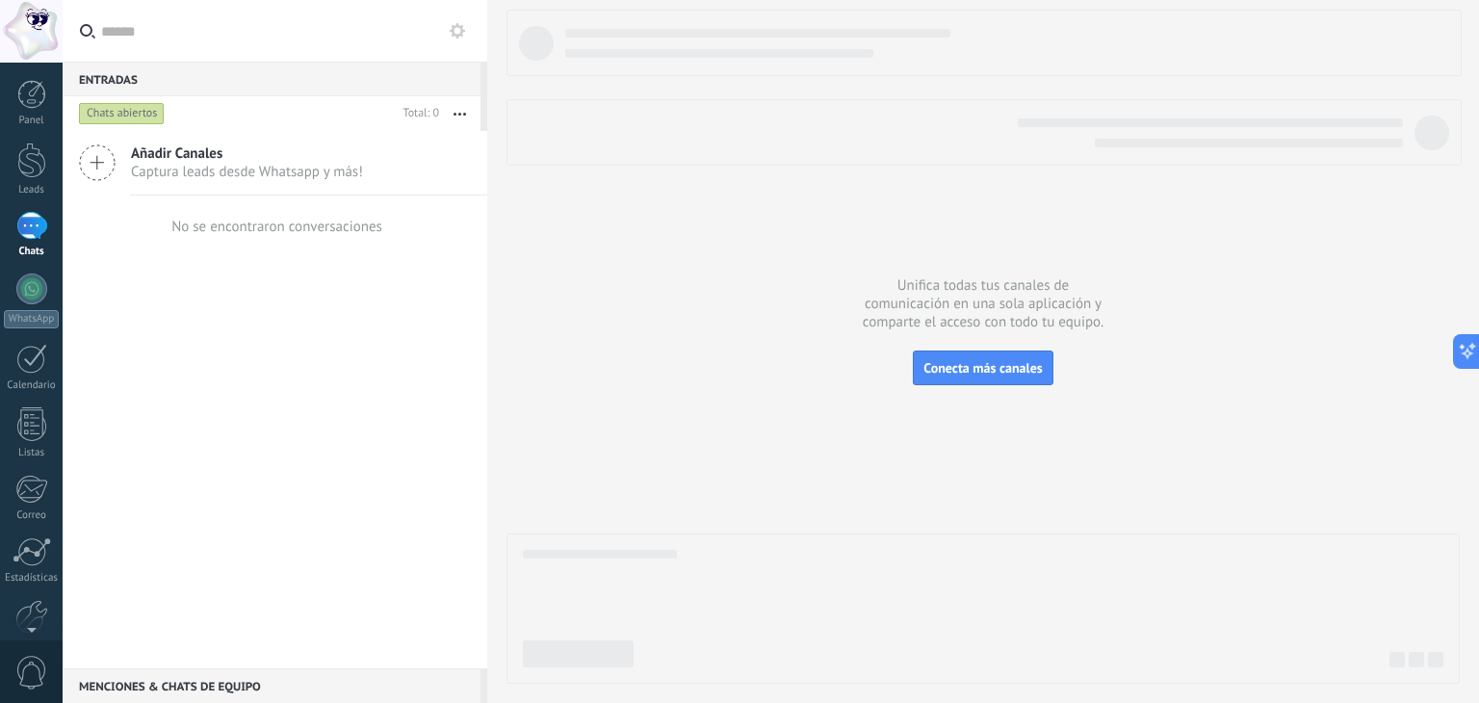
click at [119, 148] on div "Añadir Canales Captura leads desde Whatsapp y más!" at bounding box center [275, 163] width 425 height 64
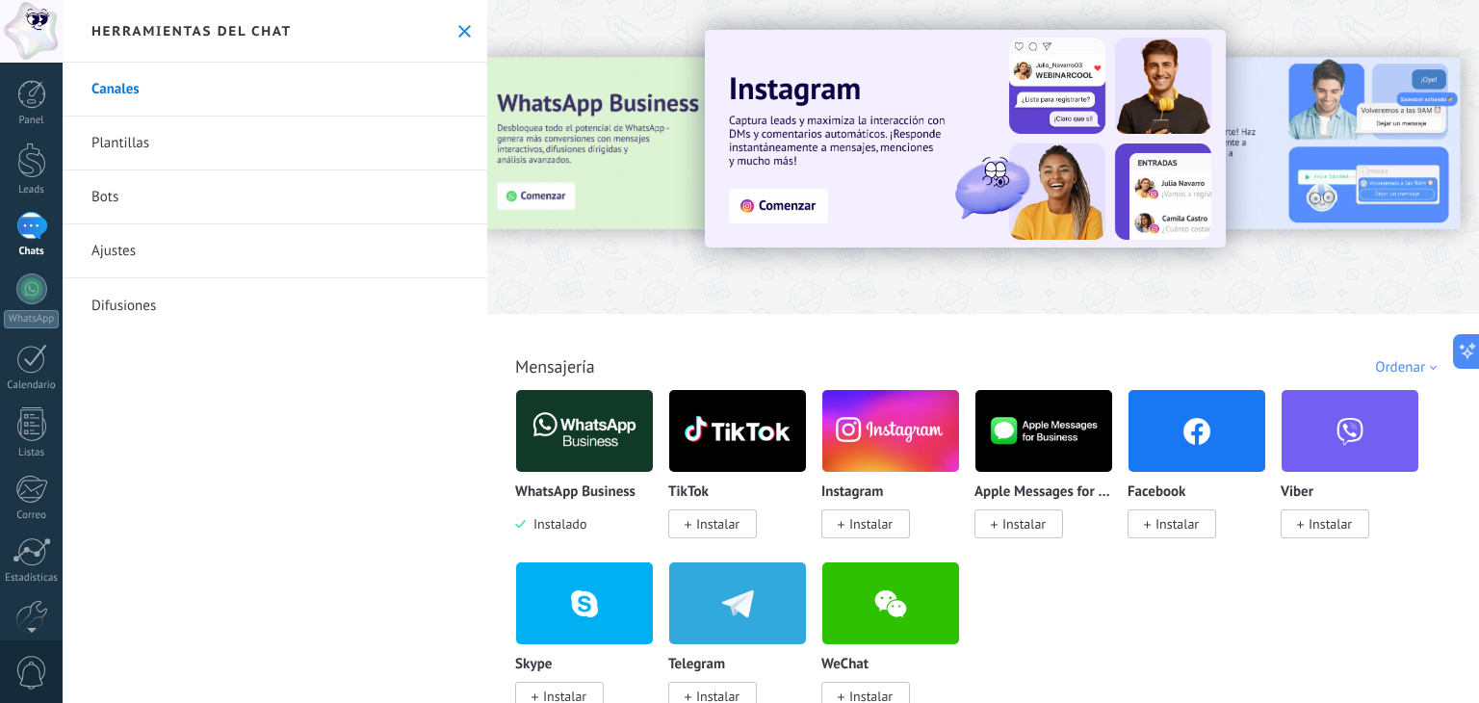
click at [120, 260] on link "Ajustes" at bounding box center [275, 251] width 425 height 54
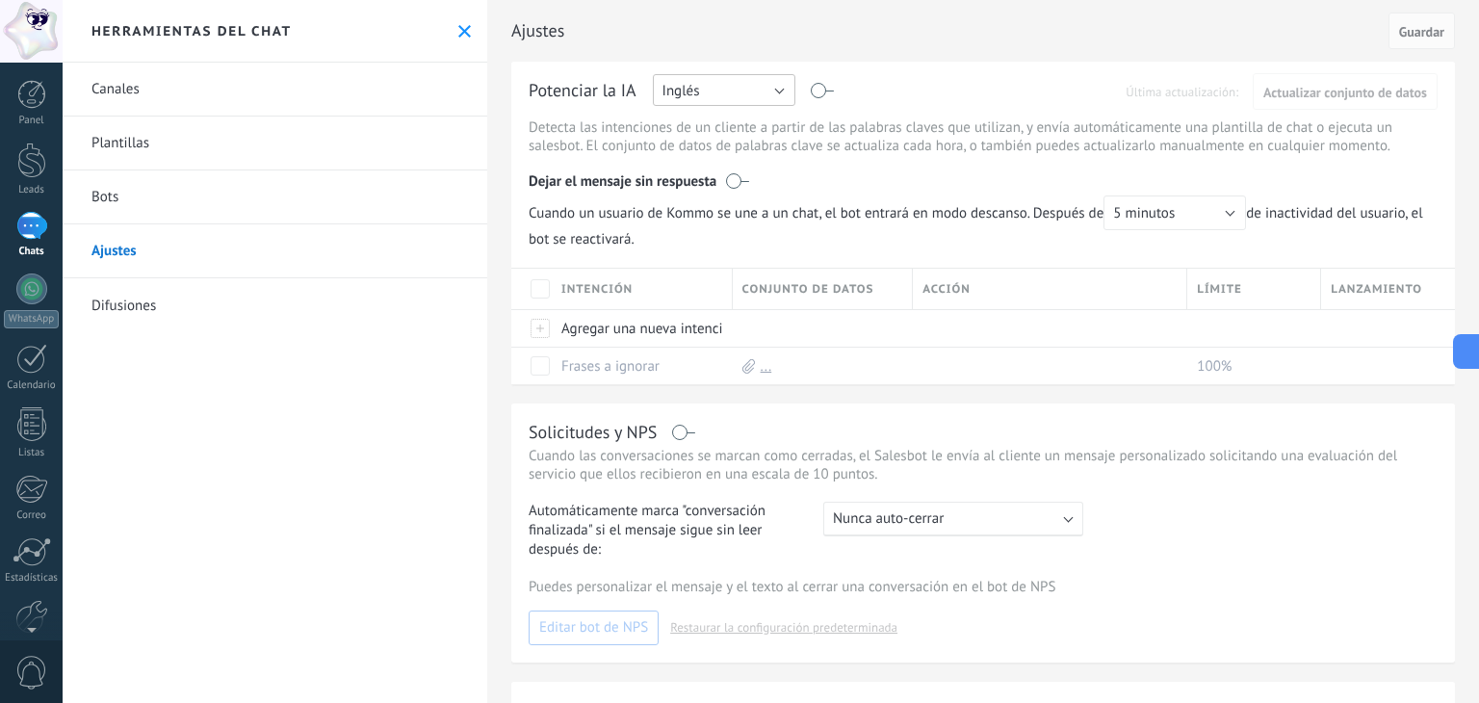
click at [773, 90] on button "Inglés" at bounding box center [724, 90] width 142 height 32
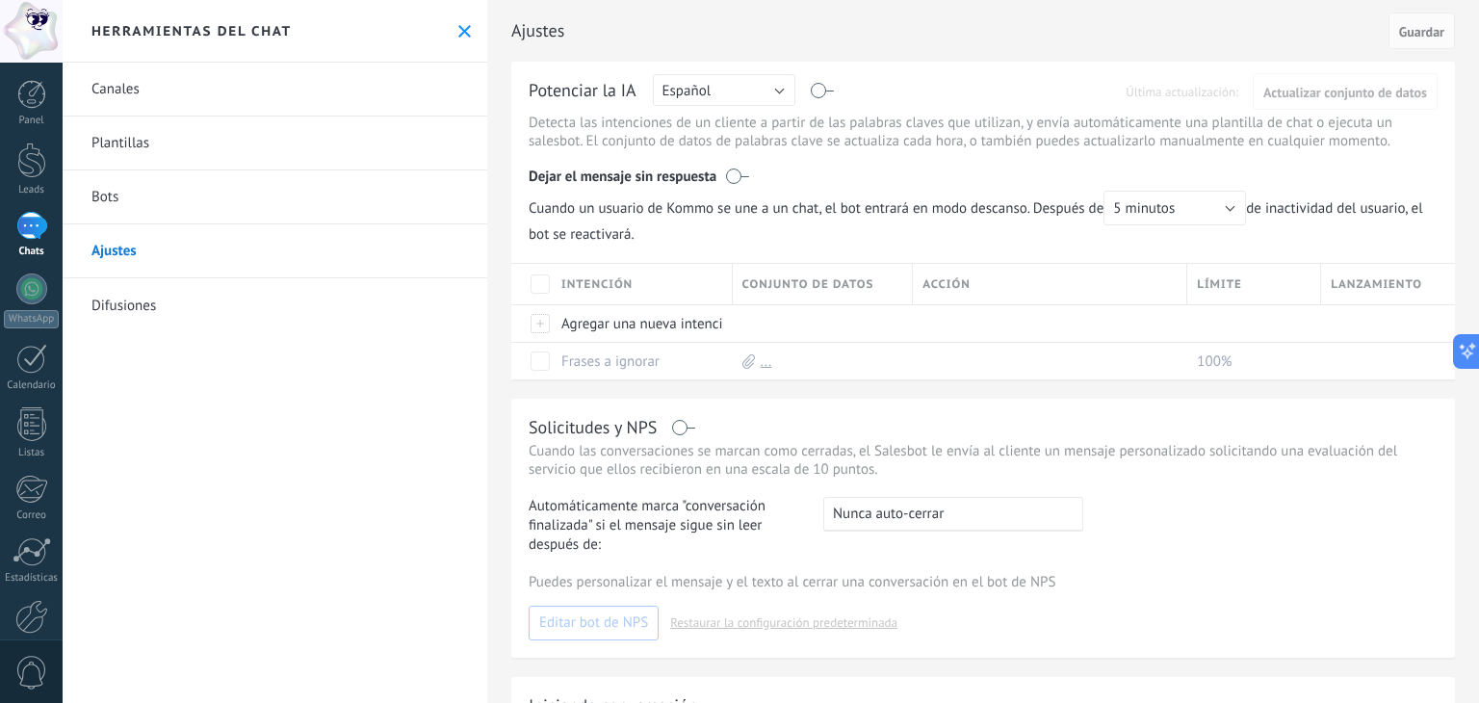
click at [458, 36] on icon at bounding box center [464, 31] width 13 height 13
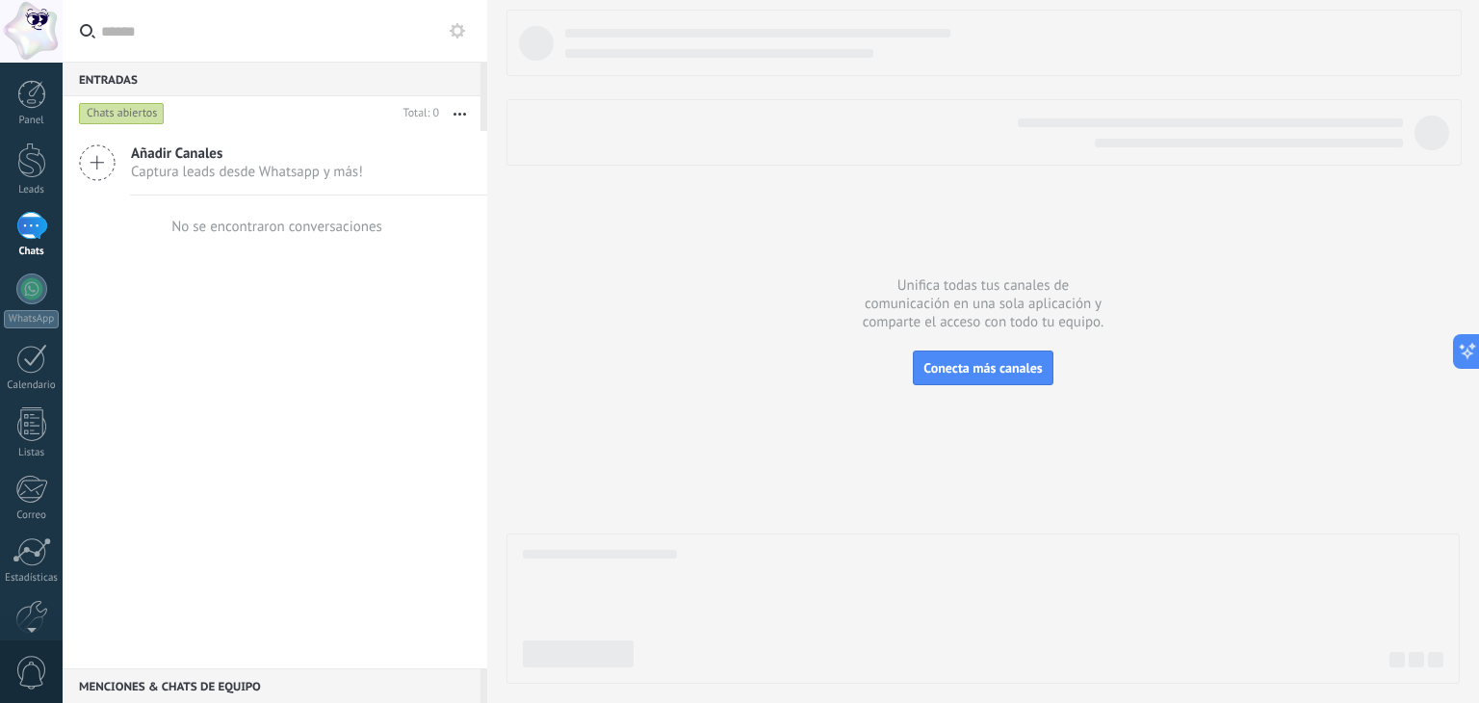
click at [38, 233] on div at bounding box center [31, 226] width 31 height 28
click at [29, 284] on div at bounding box center [31, 288] width 31 height 31
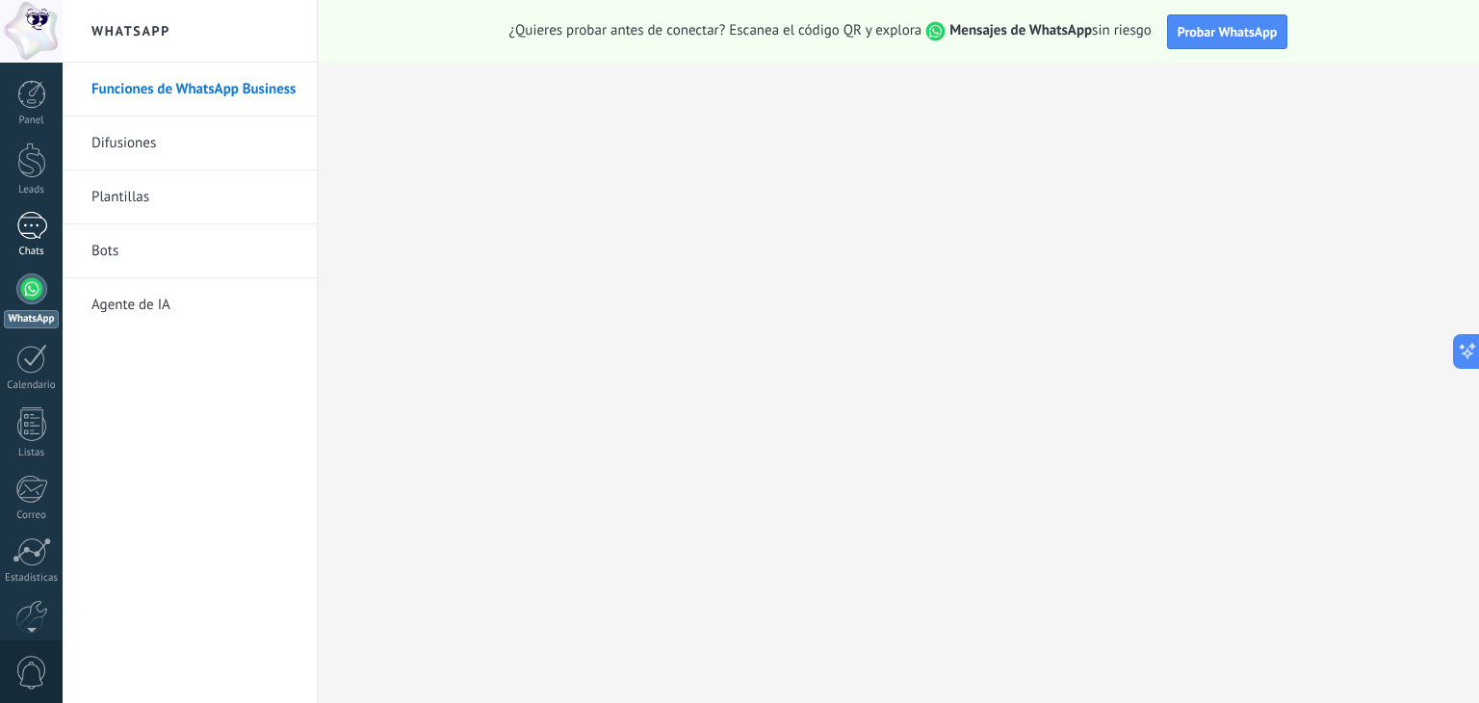
click at [47, 217] on link "Chats" at bounding box center [31, 235] width 63 height 46
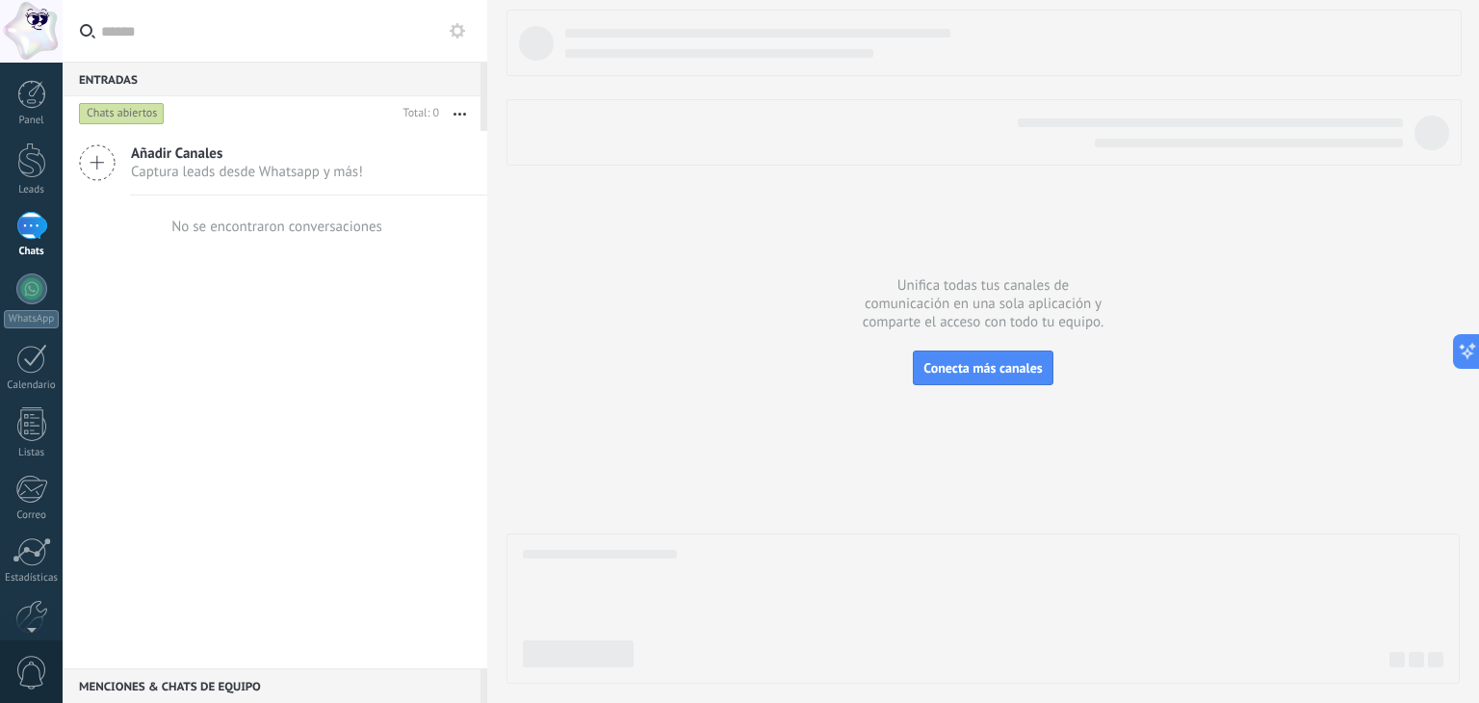
click at [455, 113] on use "button" at bounding box center [459, 114] width 13 height 3
click at [463, 28] on icon at bounding box center [457, 30] width 15 height 15
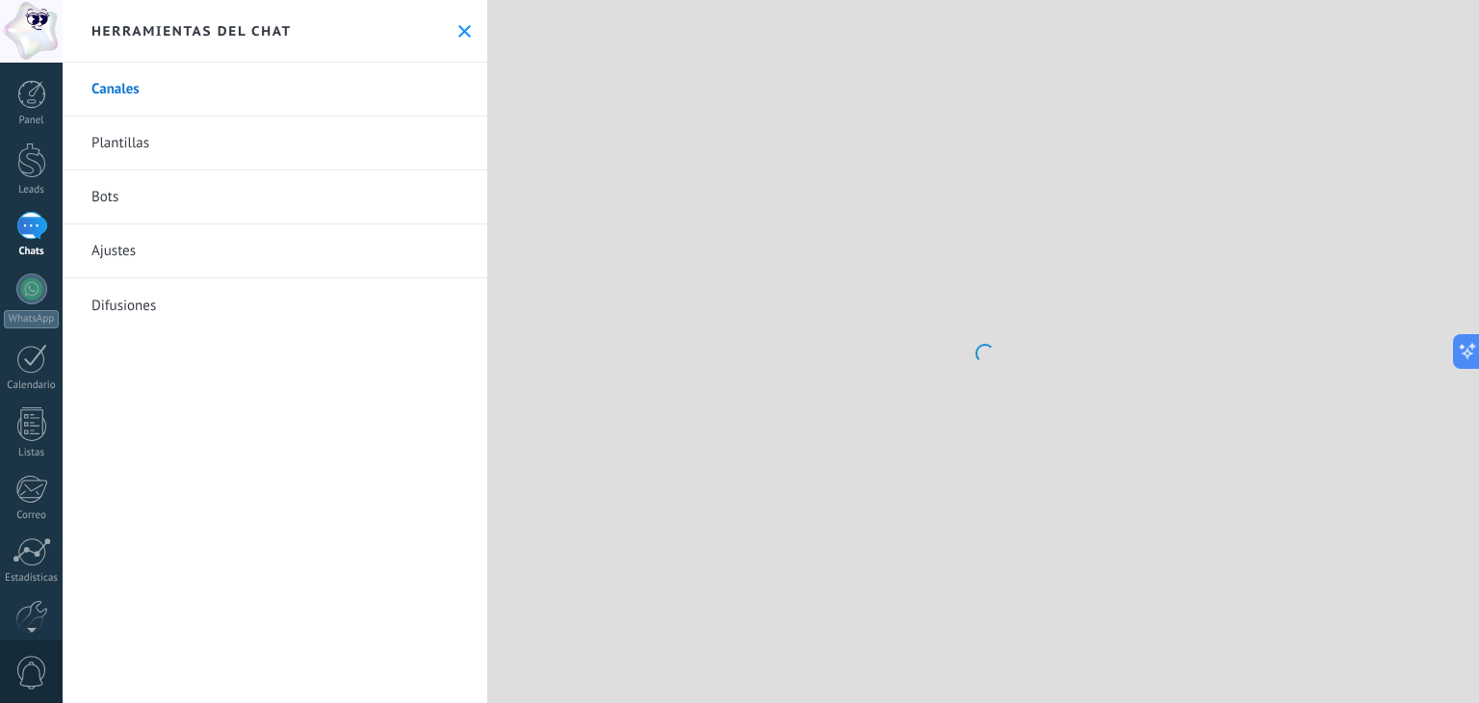
click at [214, 250] on link "Ajustes" at bounding box center [275, 251] width 425 height 54
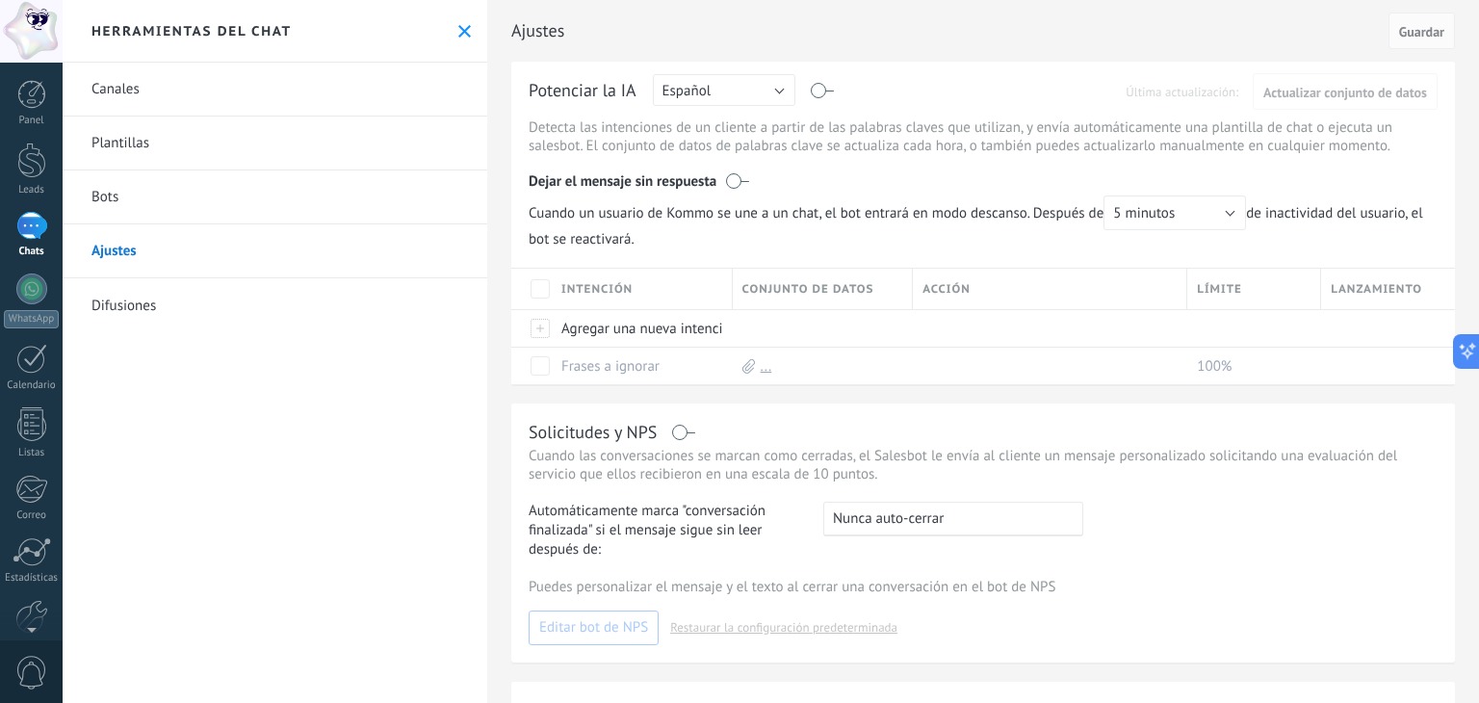
click at [34, 224] on div at bounding box center [31, 226] width 31 height 28
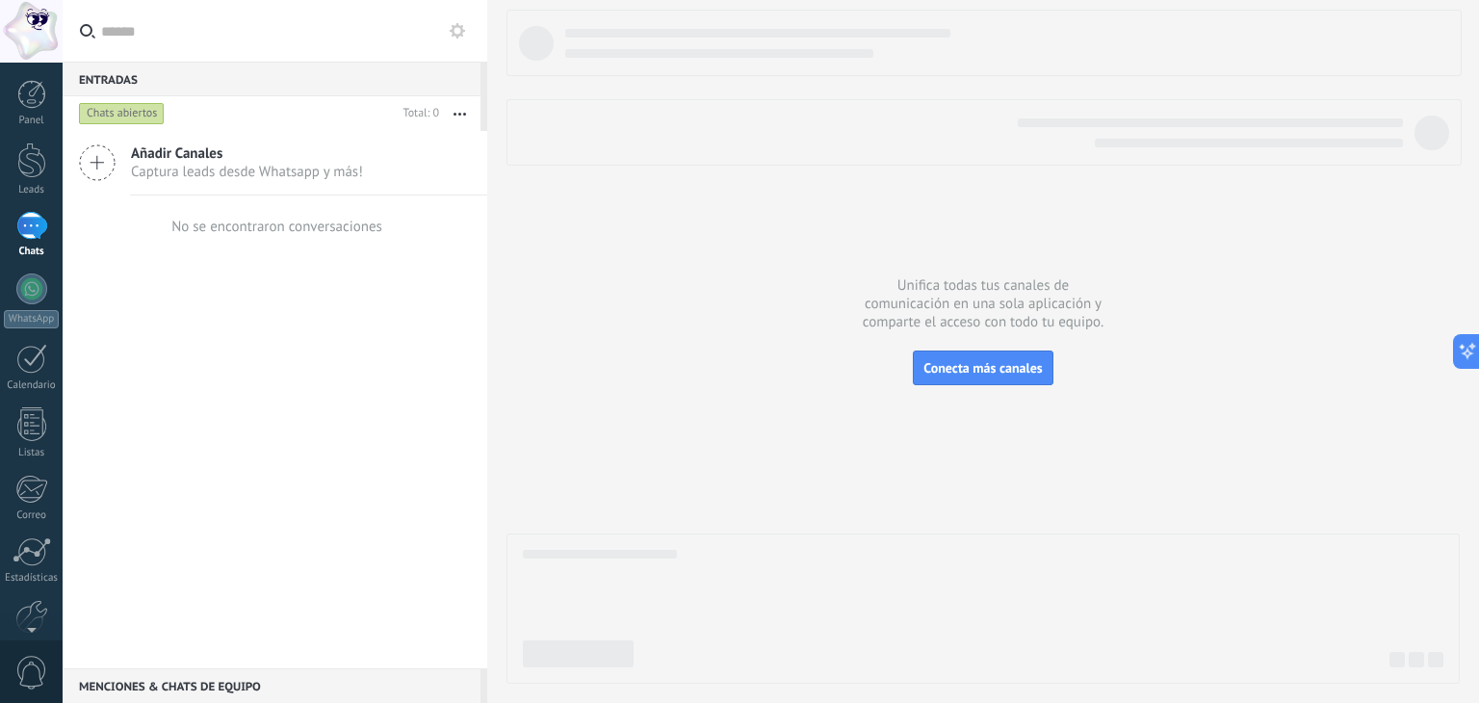
click at [458, 105] on button "button" at bounding box center [459, 113] width 41 height 35
click at [386, 195] on span "Acciones múltiples" at bounding box center [404, 190] width 116 height 39
click at [227, 171] on span "Captura leads desde Whatsapp y más!" at bounding box center [247, 172] width 232 height 18
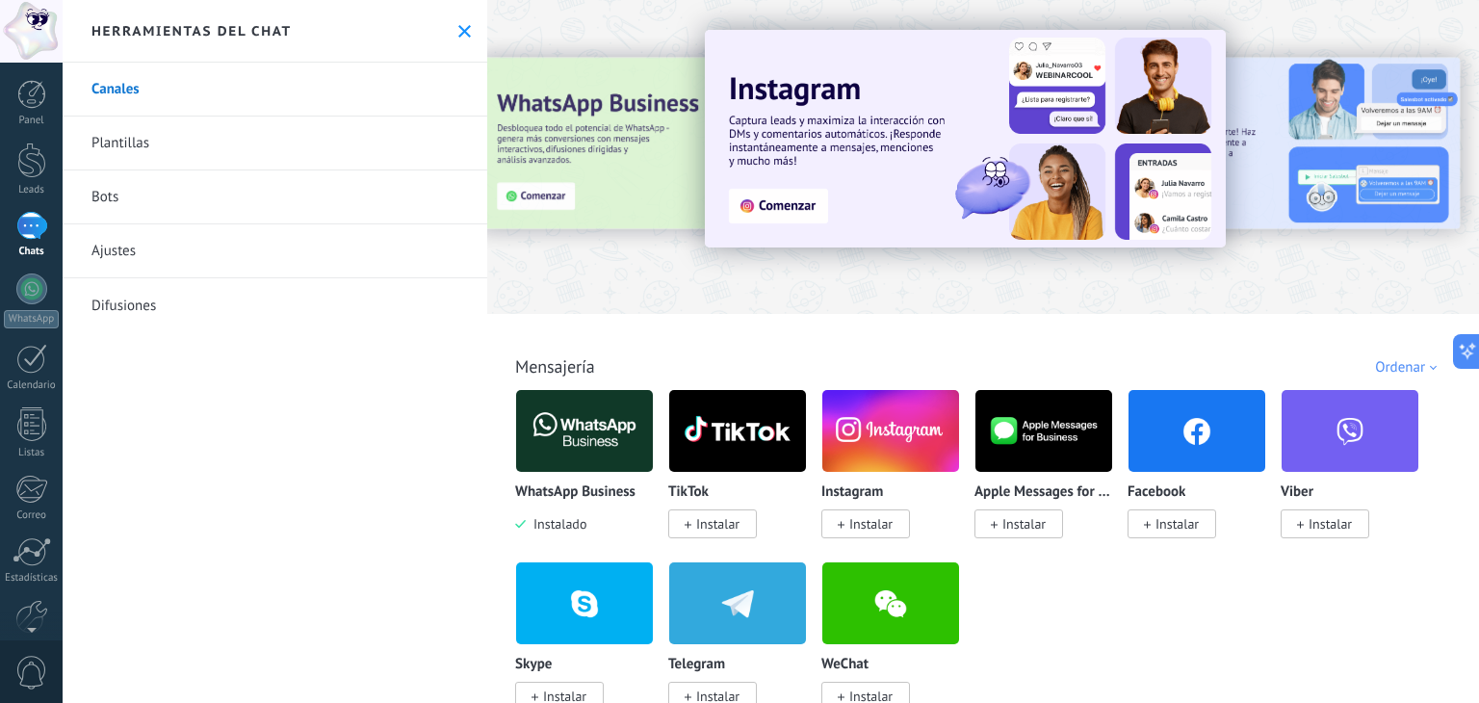
click at [138, 125] on link "Plantillas" at bounding box center [275, 143] width 425 height 54
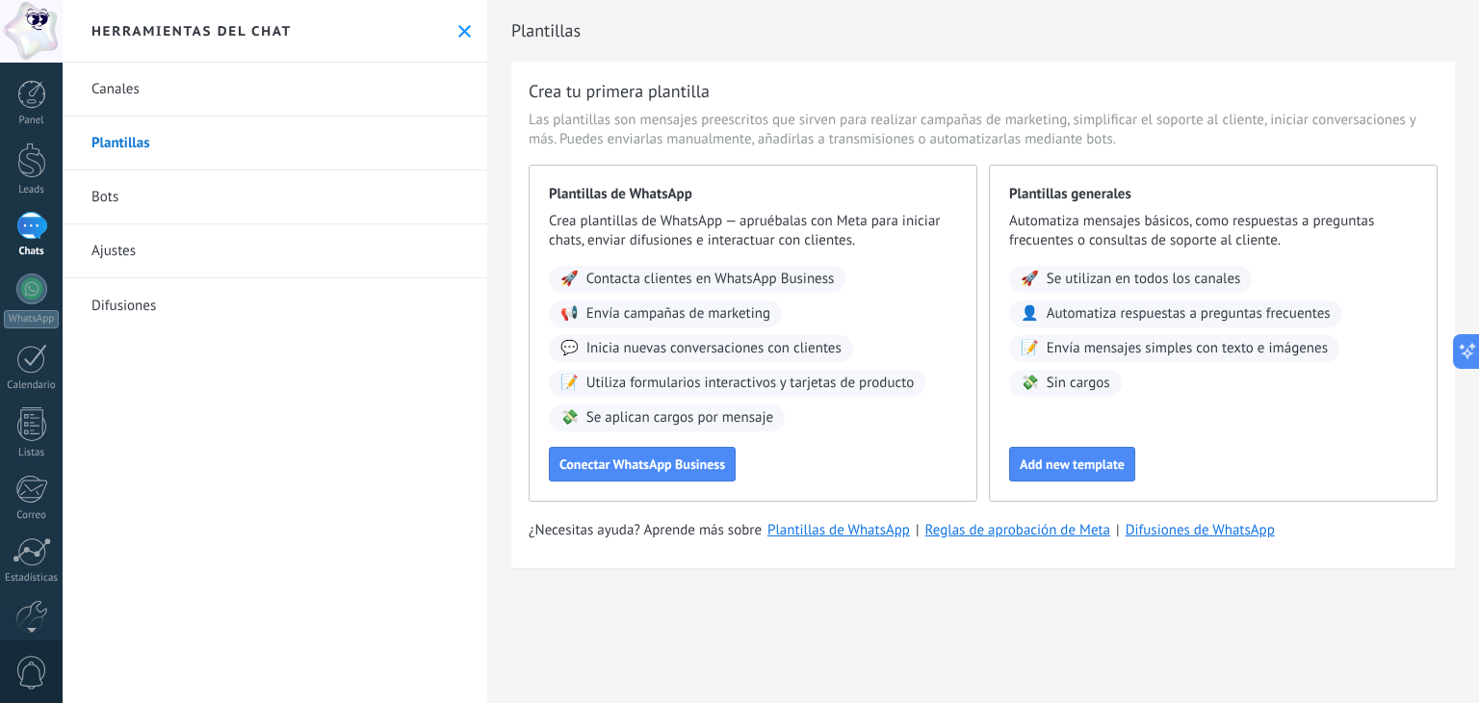
click at [164, 205] on link "Bots" at bounding box center [275, 197] width 425 height 54
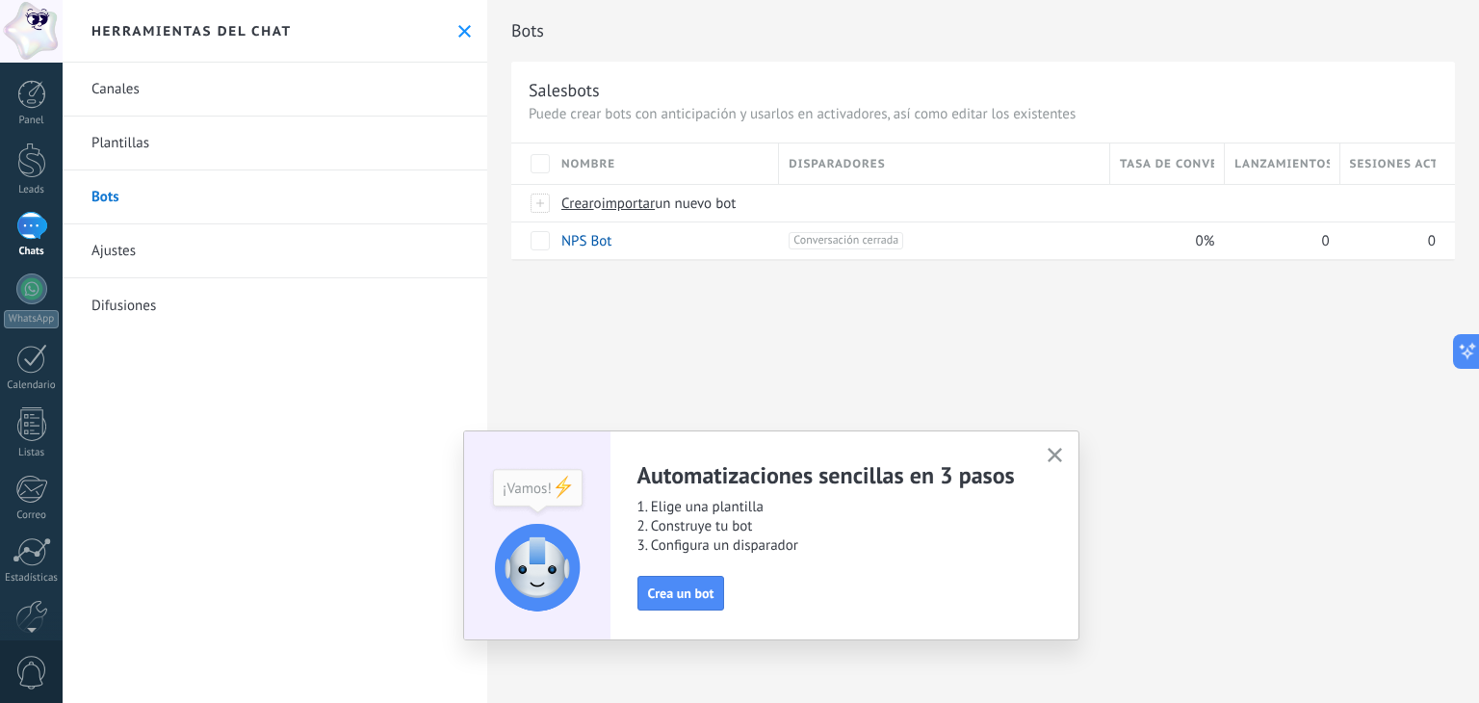
click at [185, 247] on link "Ajustes" at bounding box center [275, 251] width 425 height 54
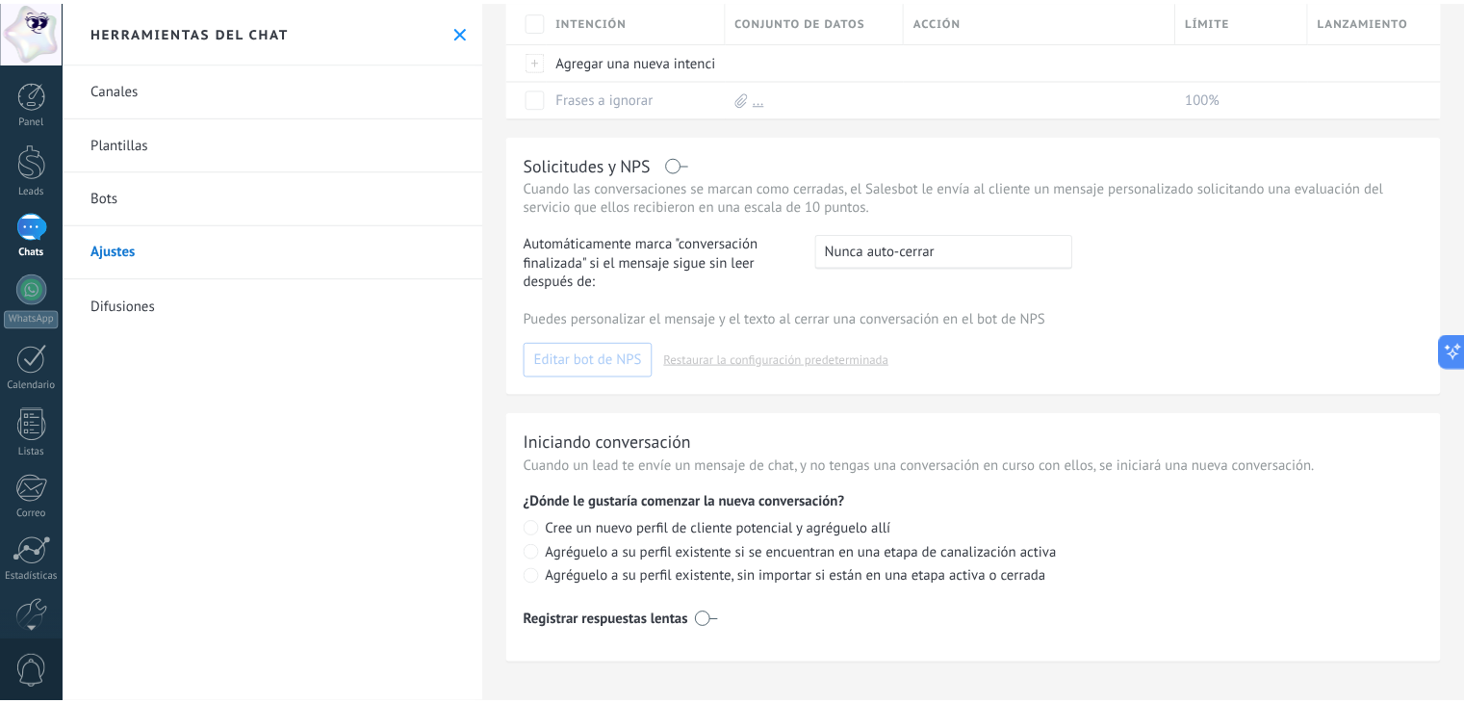
scroll to position [273, 0]
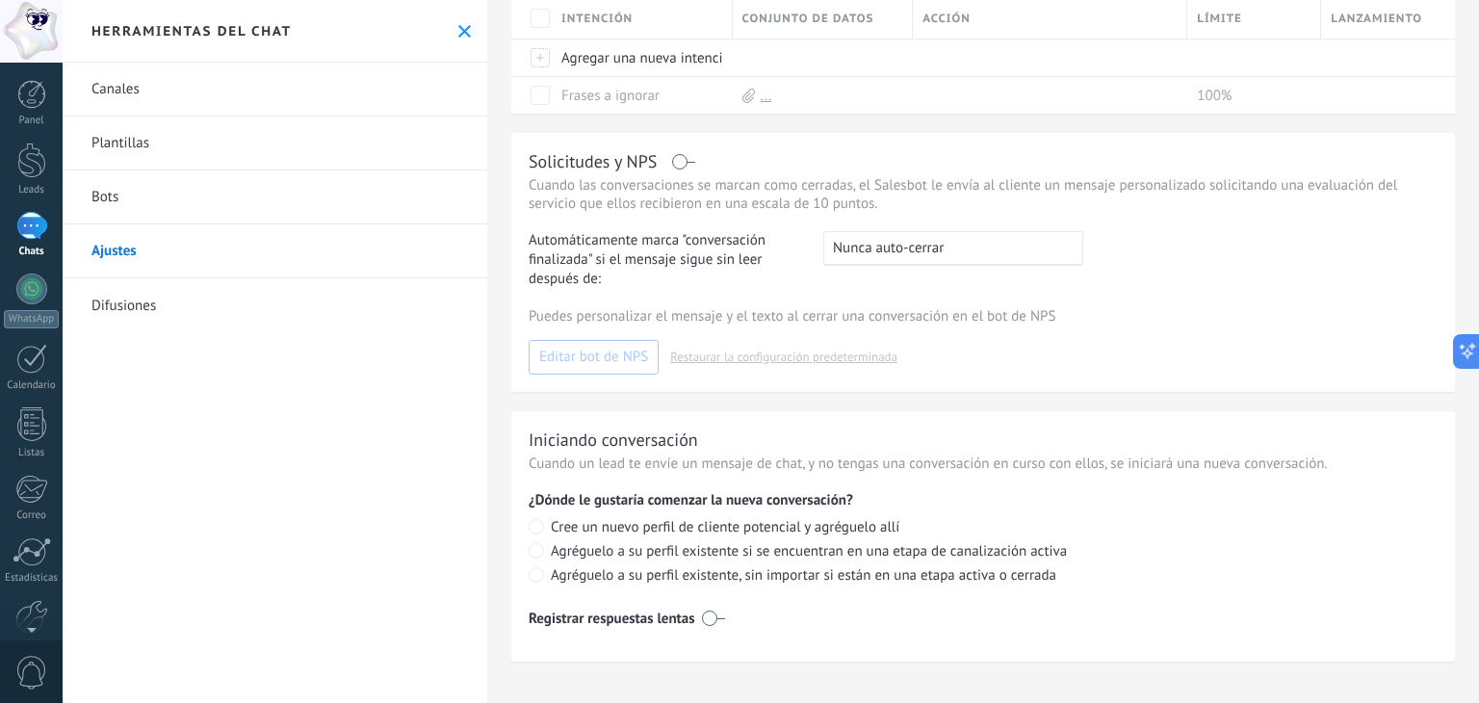
click at [151, 301] on link "Difusiones" at bounding box center [275, 305] width 425 height 54
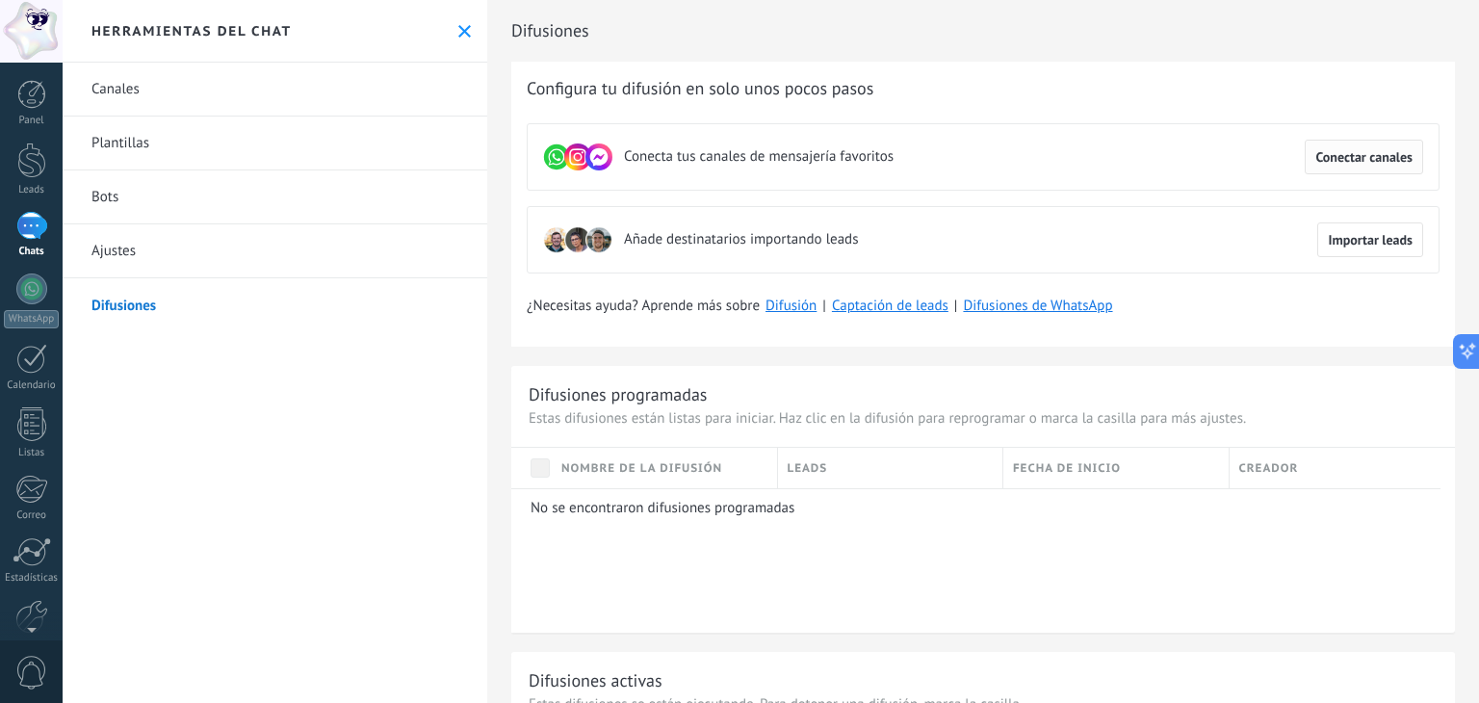
click at [1357, 161] on span "Conectar canales" at bounding box center [1363, 156] width 97 height 13
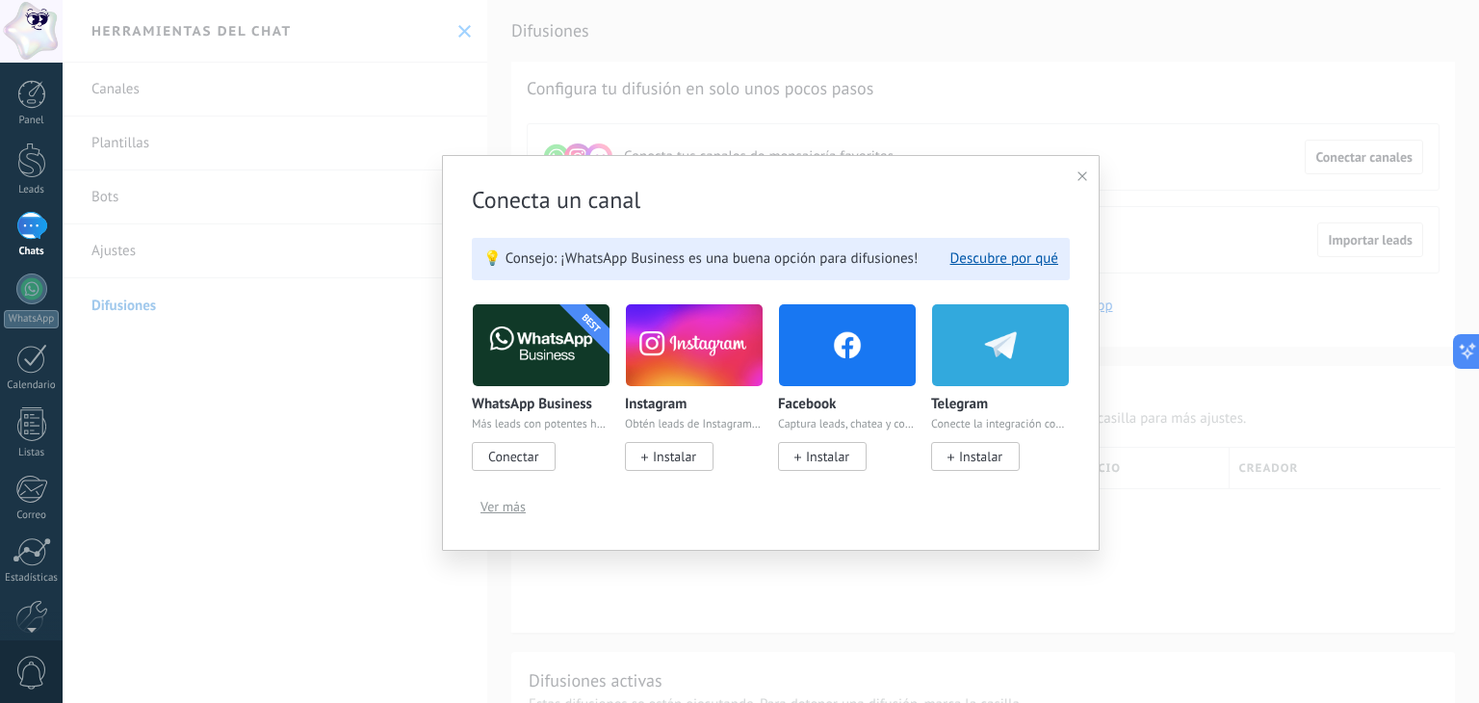
click at [1082, 177] on use at bounding box center [1082, 176] width 10 height 10
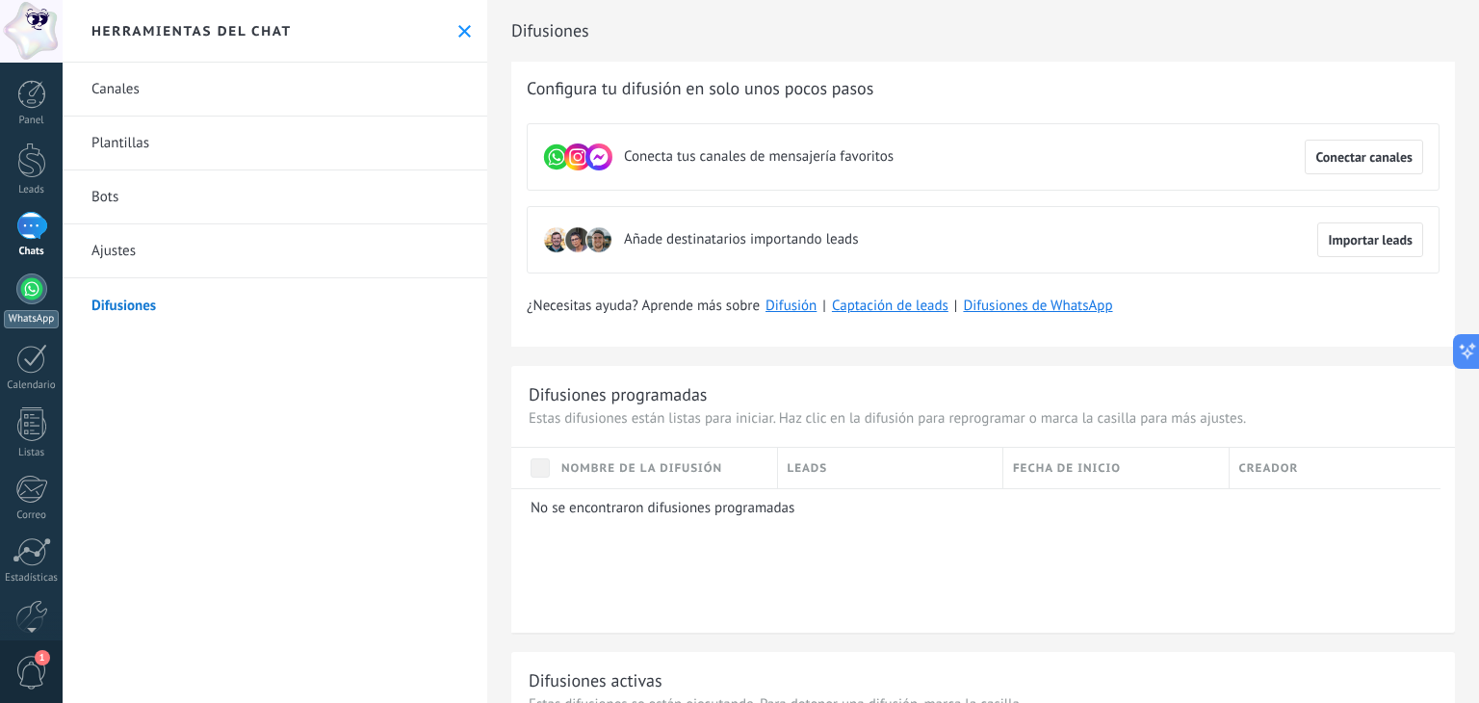
click at [41, 294] on div at bounding box center [31, 288] width 31 height 31
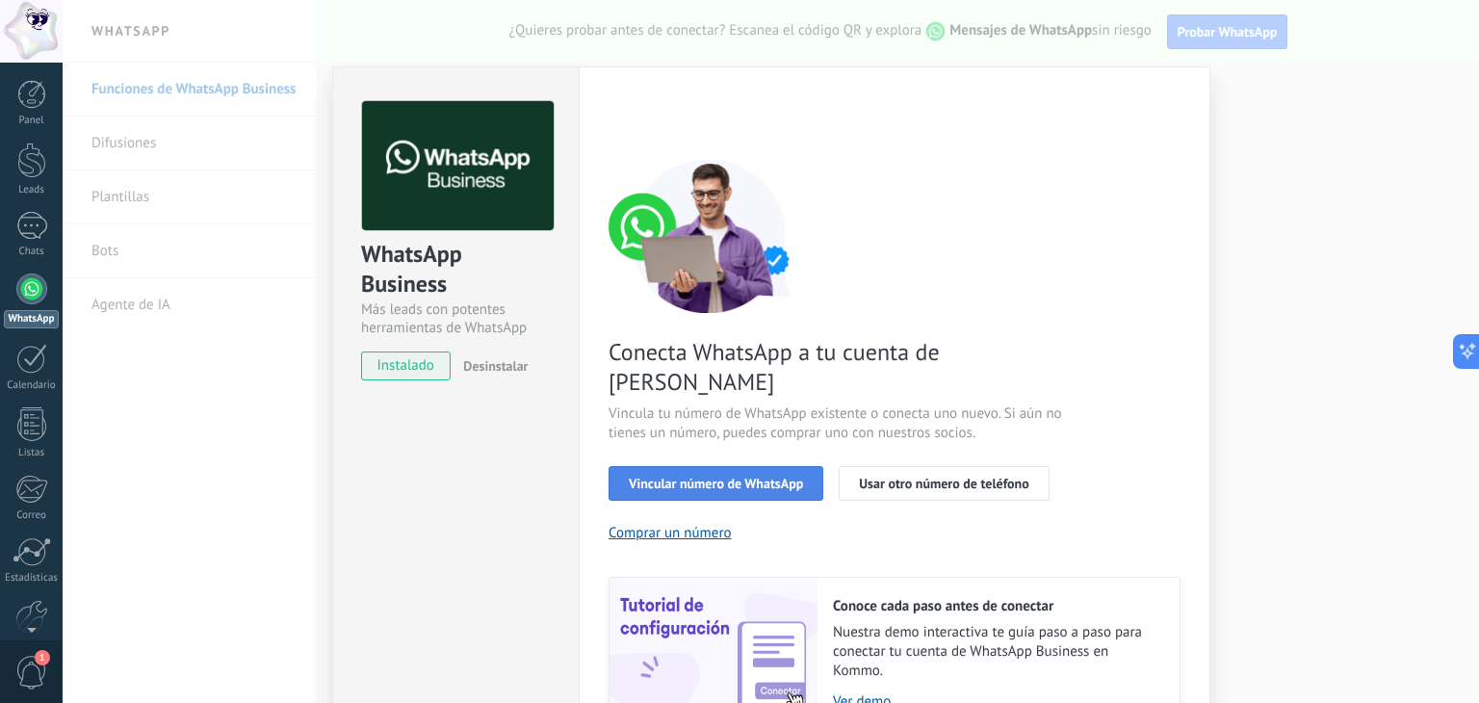
click at [752, 476] on span "Vincular número de WhatsApp" at bounding box center [716, 482] width 174 height 13
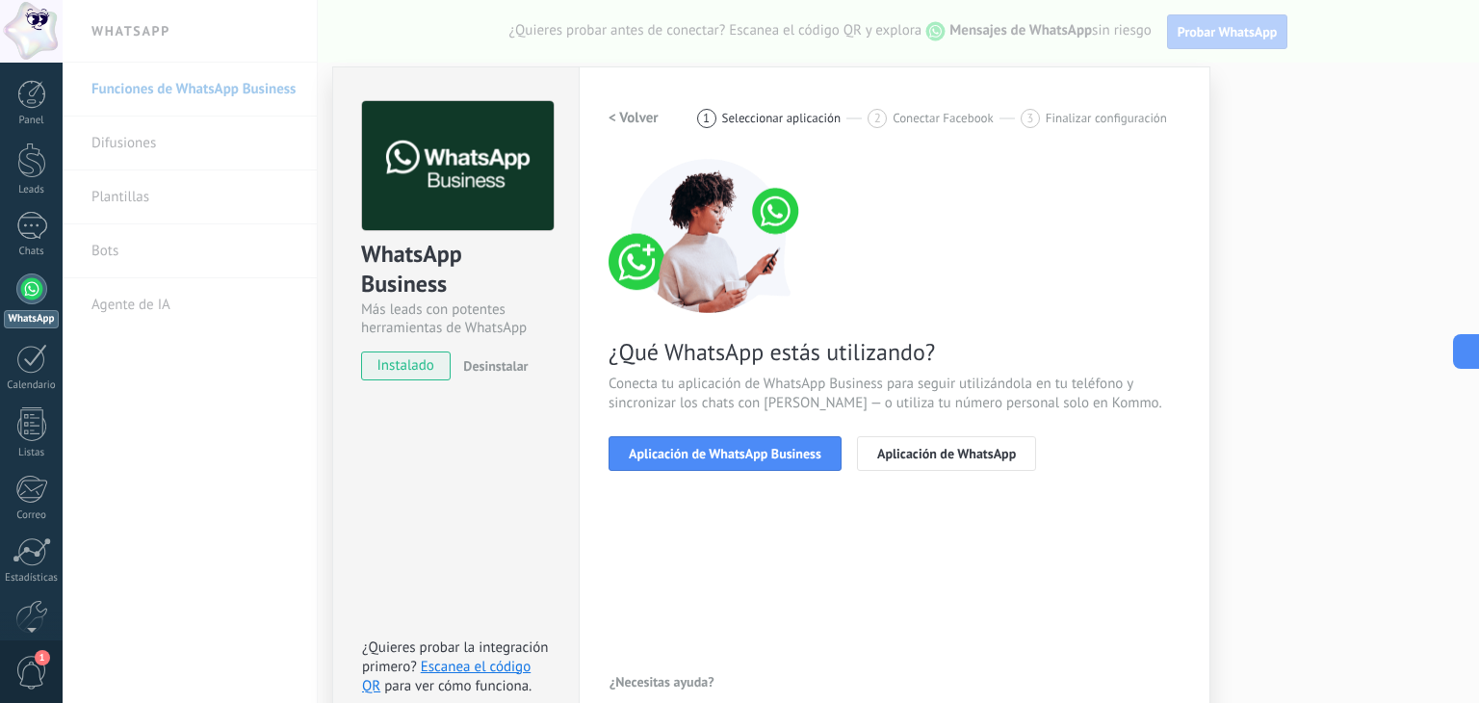
click at [752, 459] on span "Aplicación de WhatsApp Business" at bounding box center [725, 453] width 193 height 13
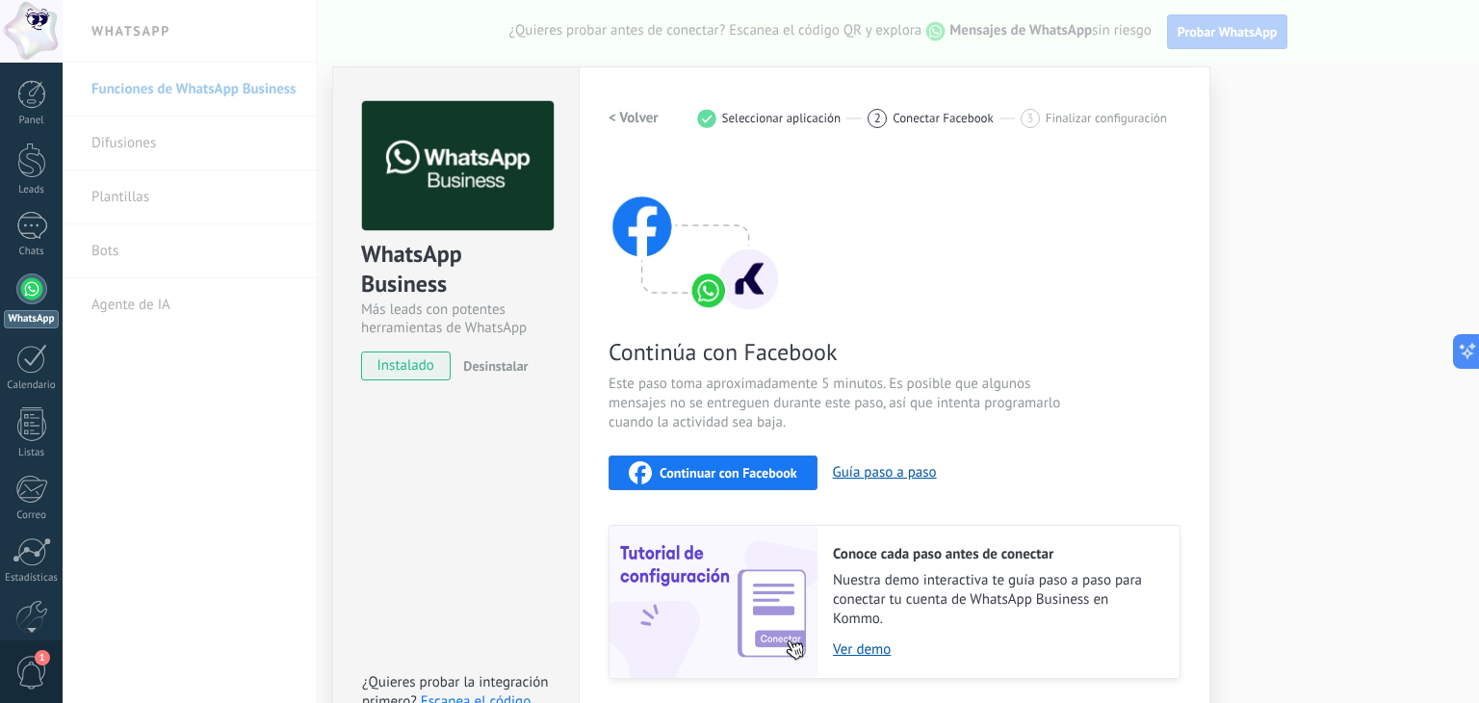
click at [755, 466] on span "Continuar con Facebook" at bounding box center [728, 472] width 138 height 13
click at [1320, 219] on div "WhatsApp Business Más leads con potentes herramientas de WhatsApp instalado Des…" at bounding box center [771, 351] width 1416 height 703
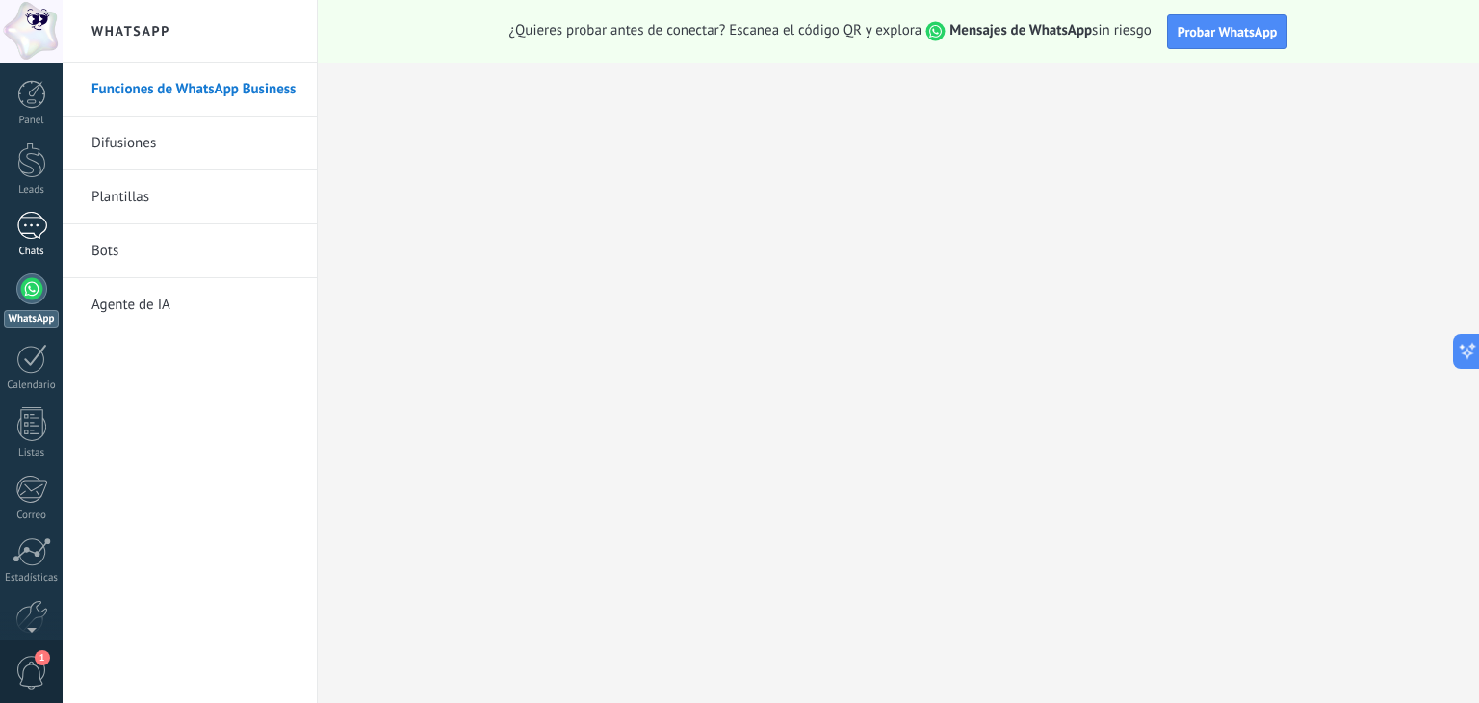
click at [35, 238] on div at bounding box center [31, 226] width 31 height 28
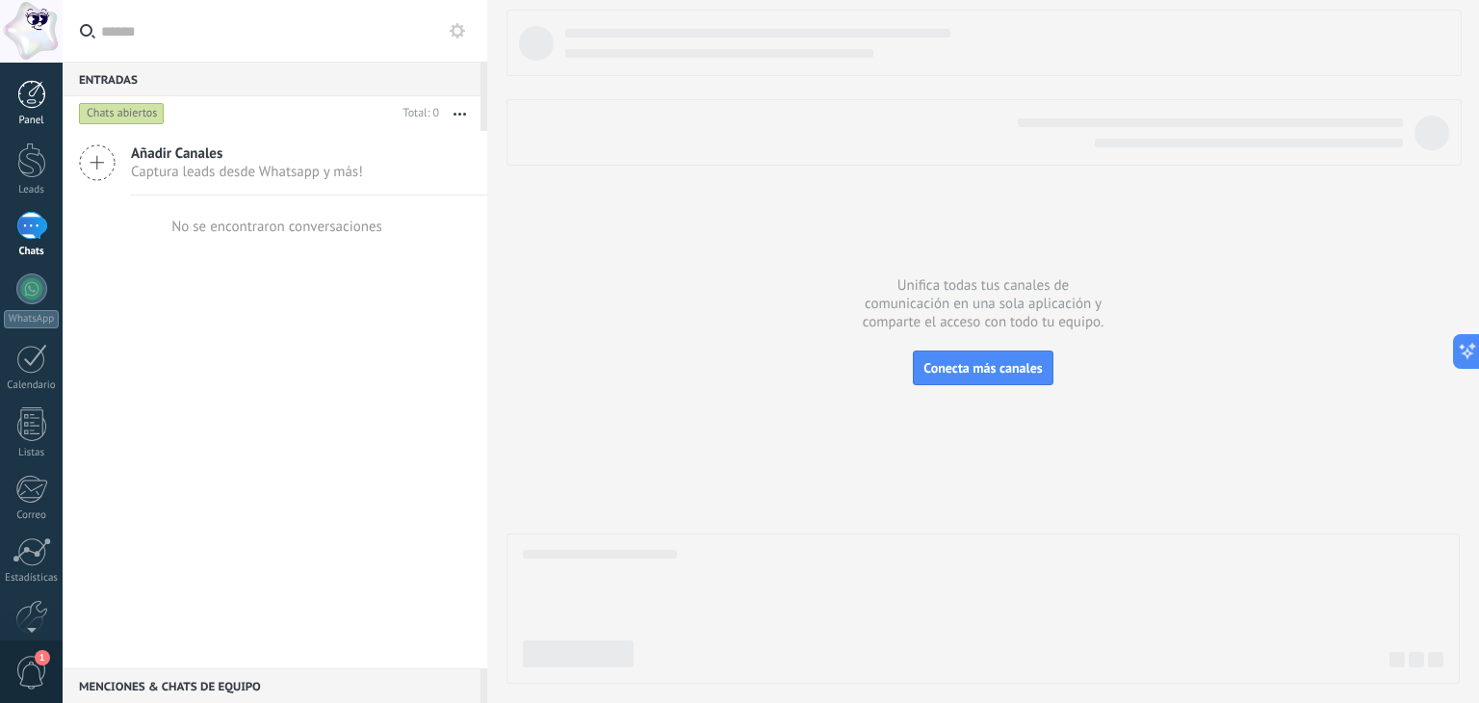
click at [23, 100] on div at bounding box center [31, 94] width 29 height 29
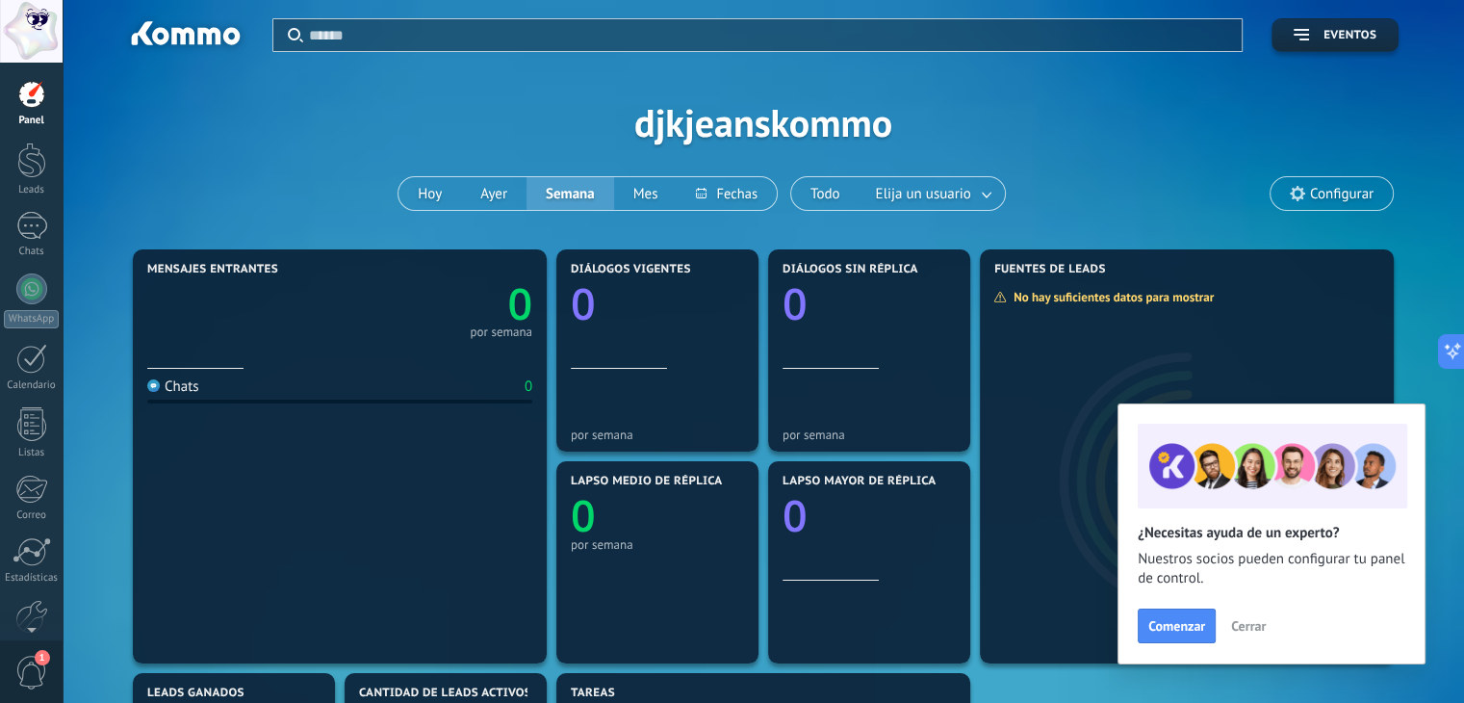
click at [1240, 629] on span "Cerrar" at bounding box center [1248, 625] width 35 height 13
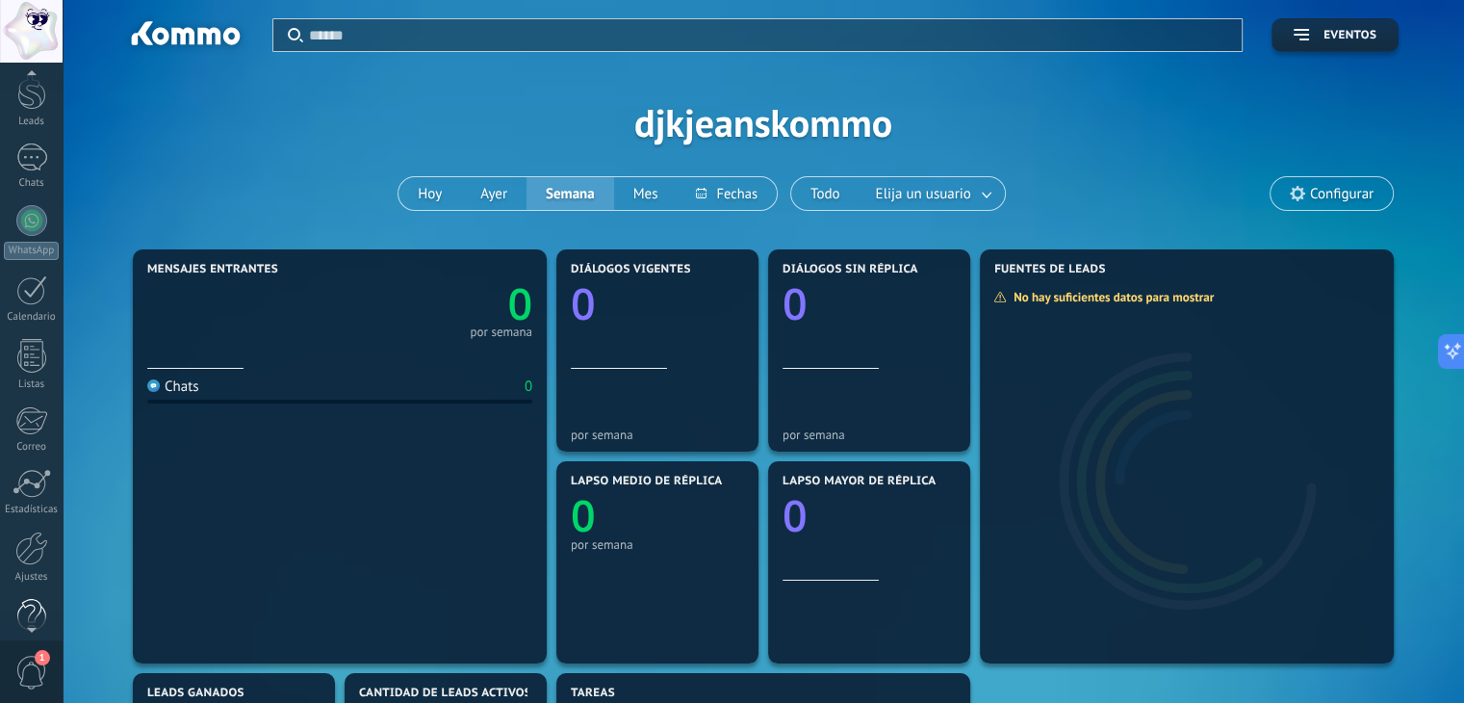
scroll to position [97, 0]
click at [38, 542] on div "Ajustes" at bounding box center [32, 548] width 56 height 13
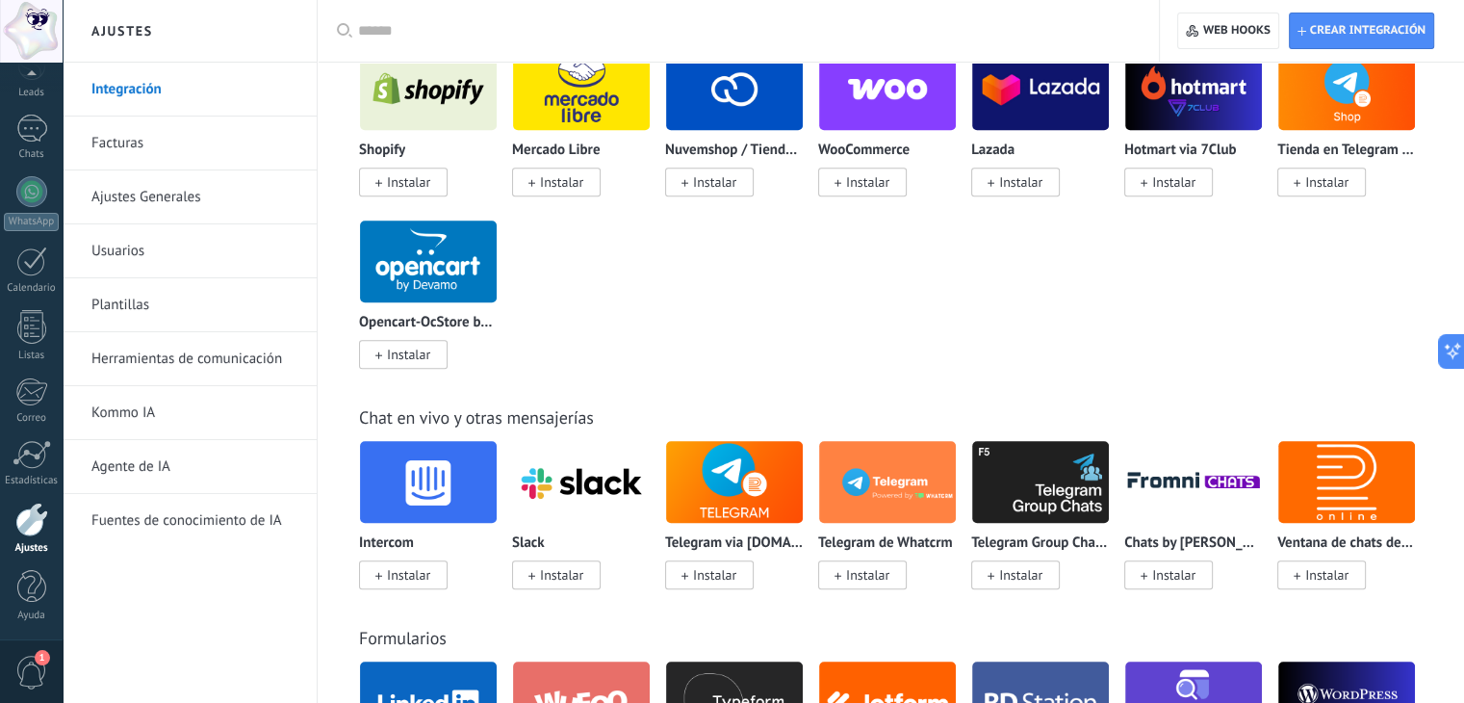
scroll to position [27, 0]
click at [31, 19] on div at bounding box center [31, 31] width 63 height 63
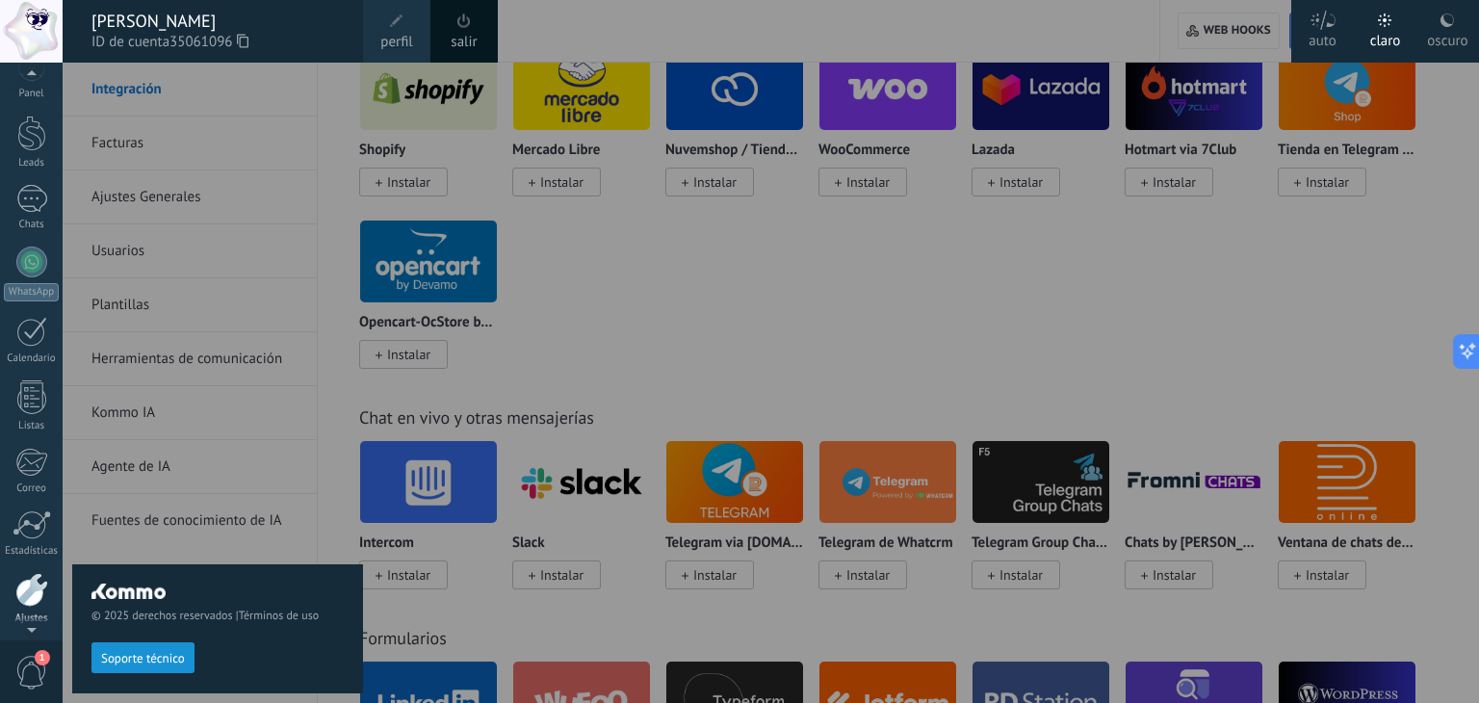
click at [473, 38] on link "salir" at bounding box center [464, 42] width 26 height 21
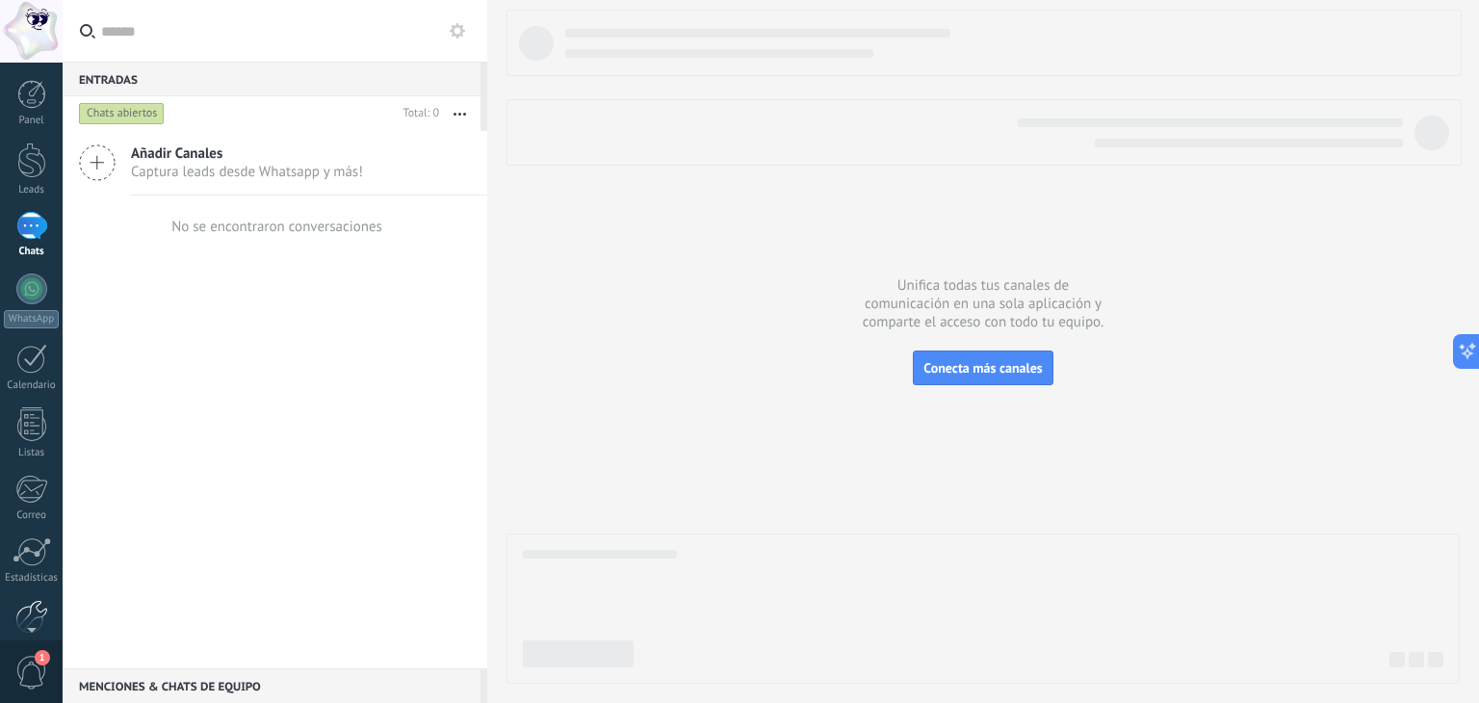
click at [26, 602] on div at bounding box center [31, 617] width 33 height 34
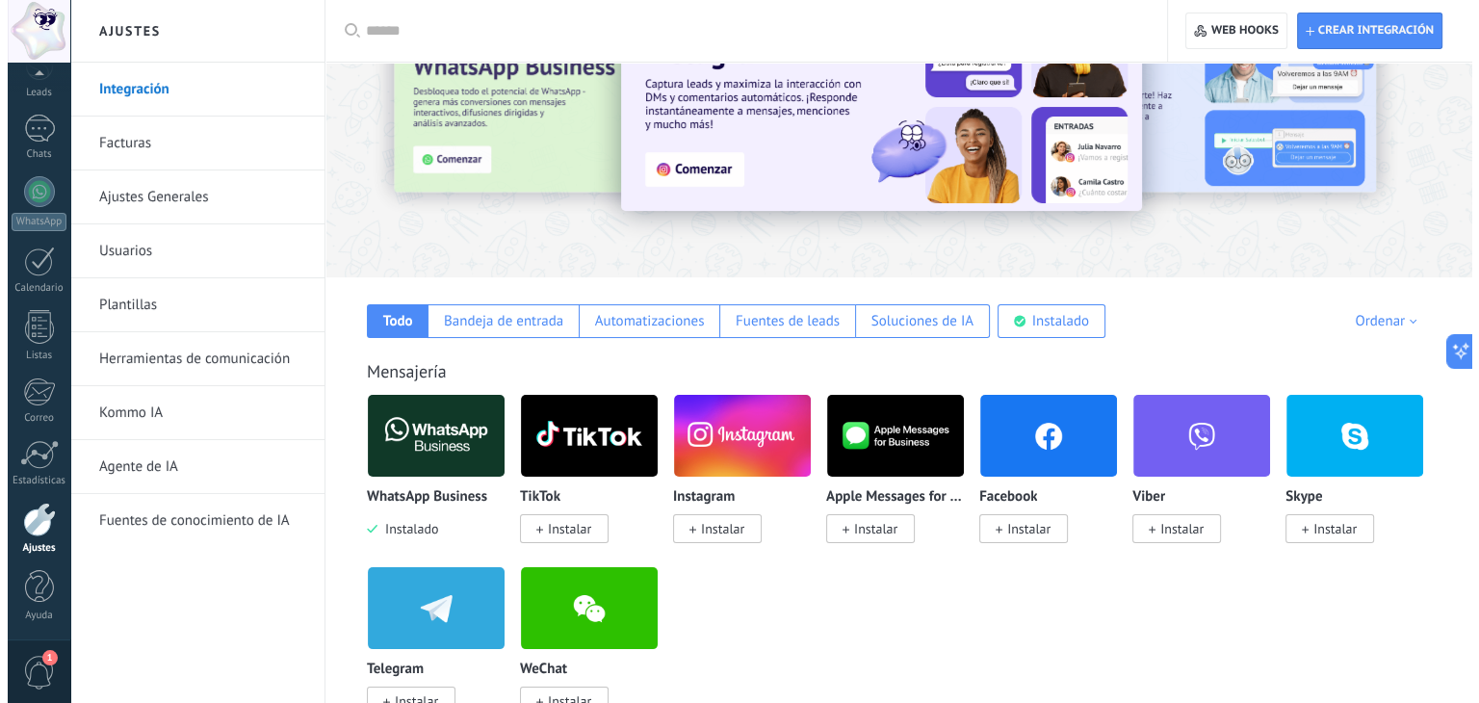
scroll to position [193, 0]
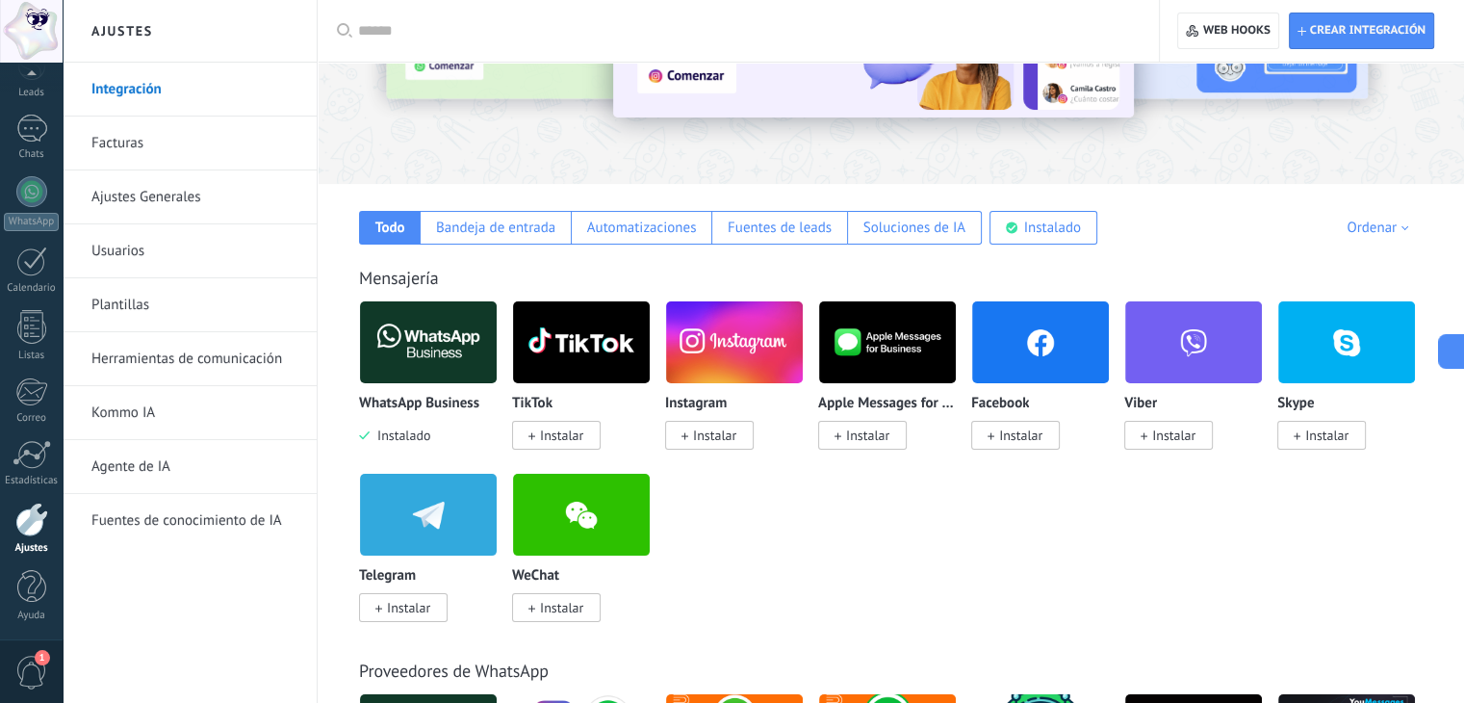
click at [435, 348] on img at bounding box center [428, 342] width 137 height 93
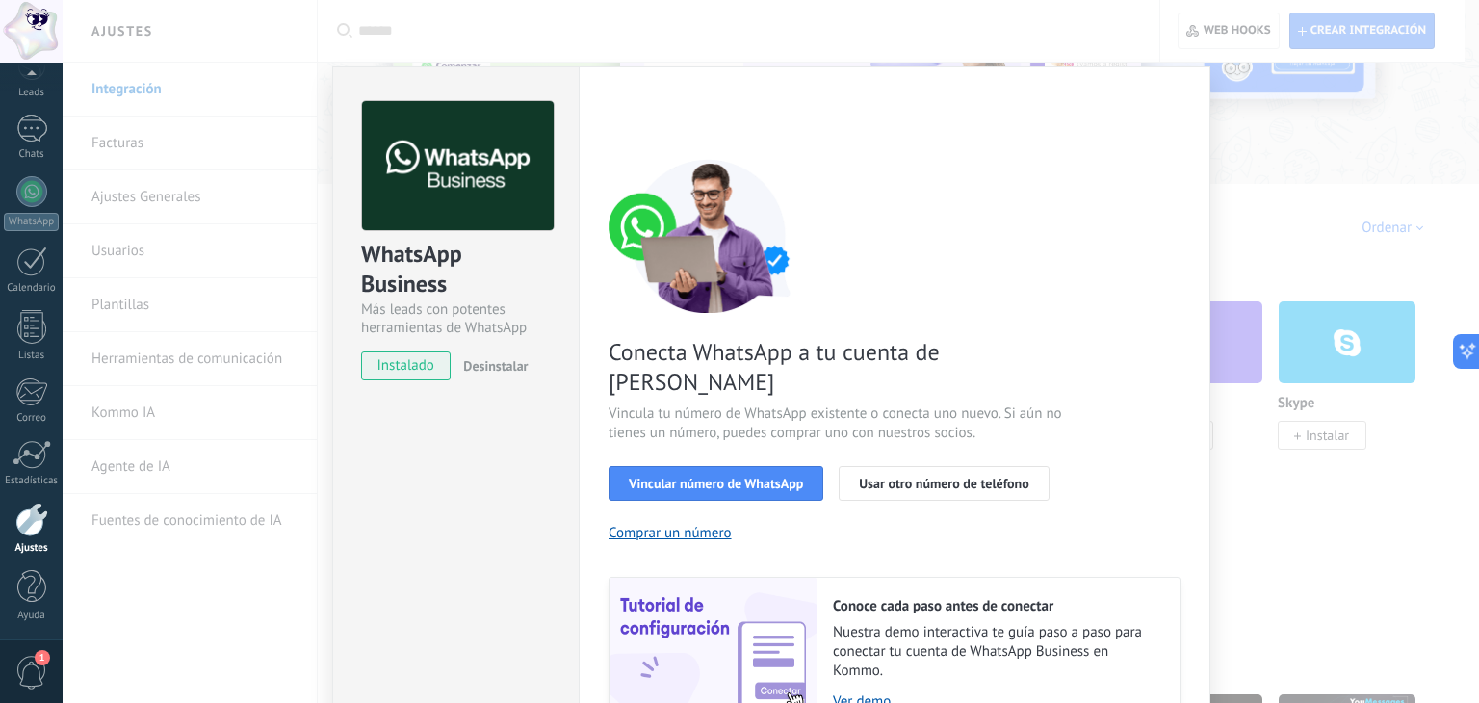
click at [481, 363] on span "Desinstalar" at bounding box center [495, 365] width 64 height 17
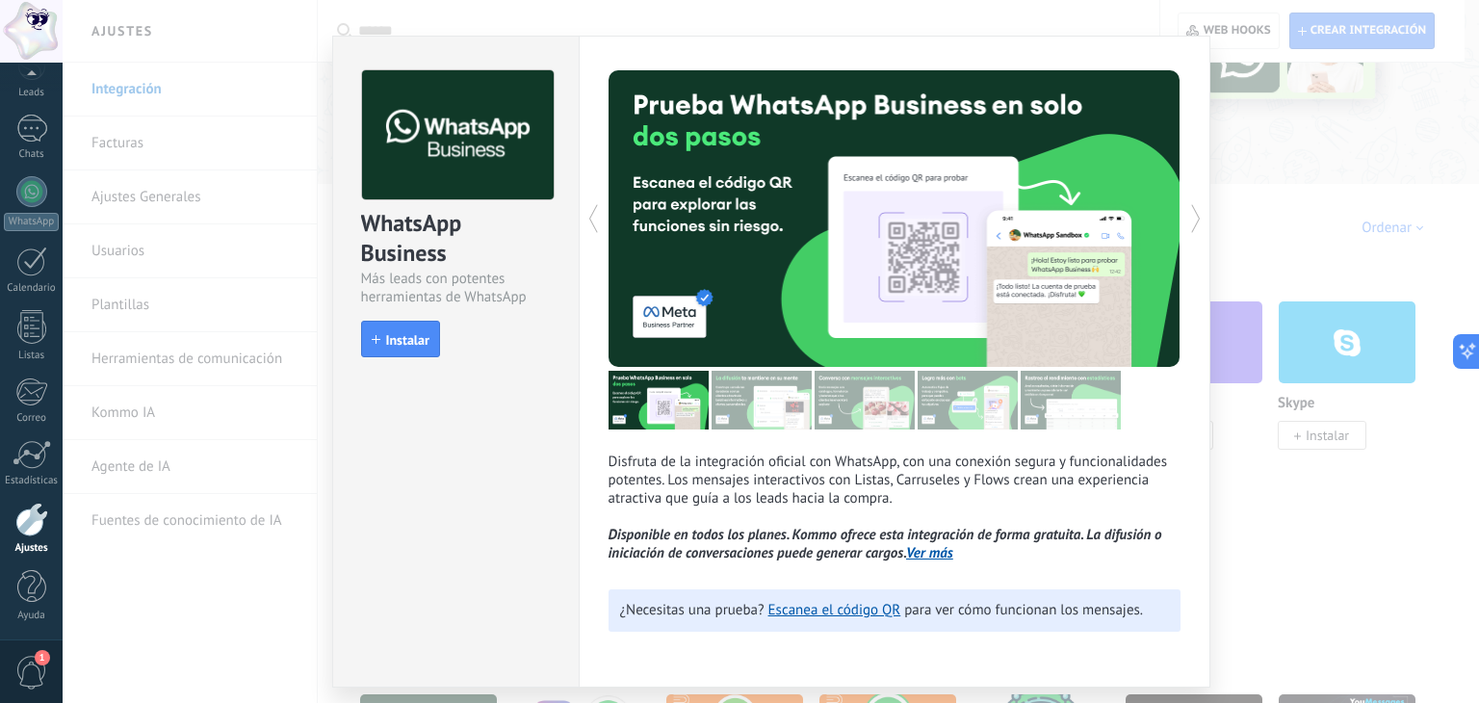
scroll to position [0, 0]
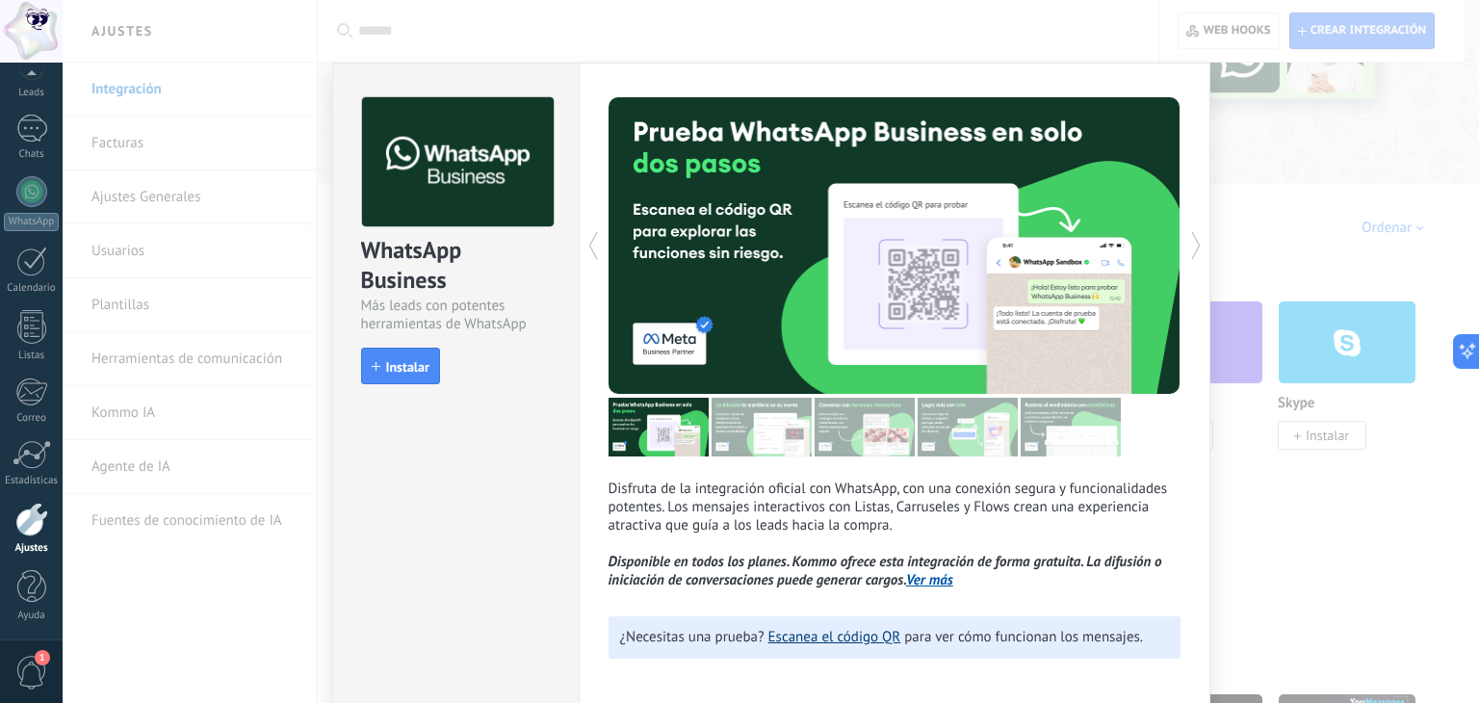
click at [831, 640] on link "Escanea el código QR" at bounding box center [834, 637] width 133 height 18
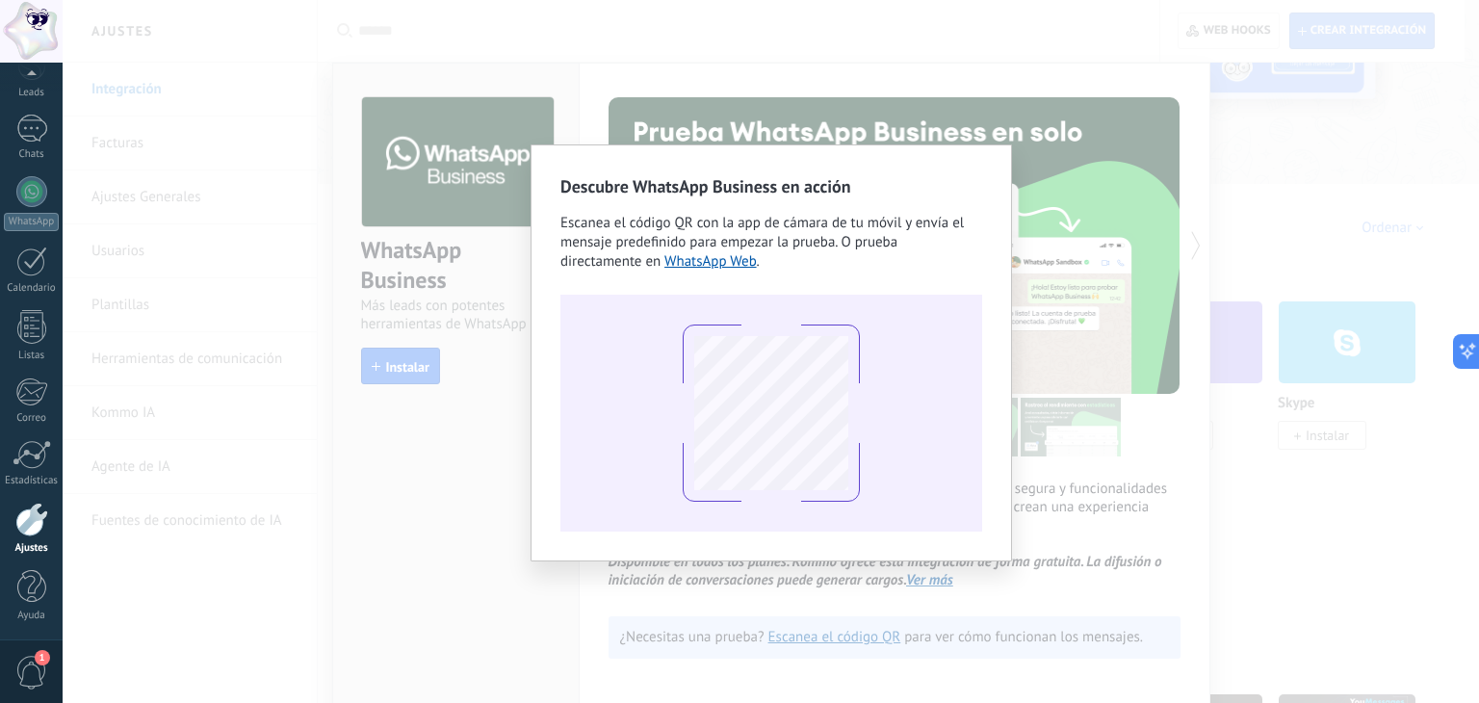
click at [1070, 295] on div "Descubre WhatsApp Business en acción Escanea el código QR con la app [PERSON_NA…" at bounding box center [771, 351] width 1416 height 703
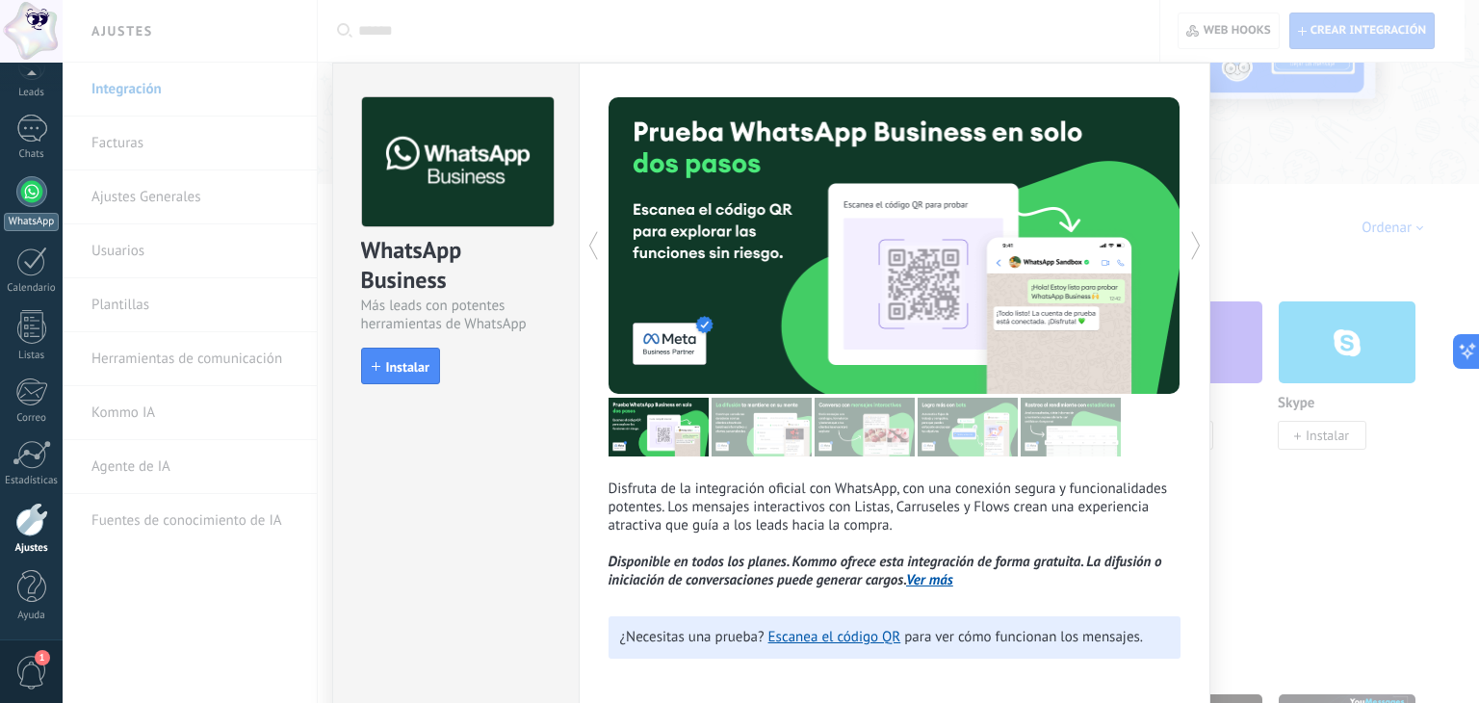
click at [43, 210] on link "WhatsApp" at bounding box center [31, 203] width 63 height 55
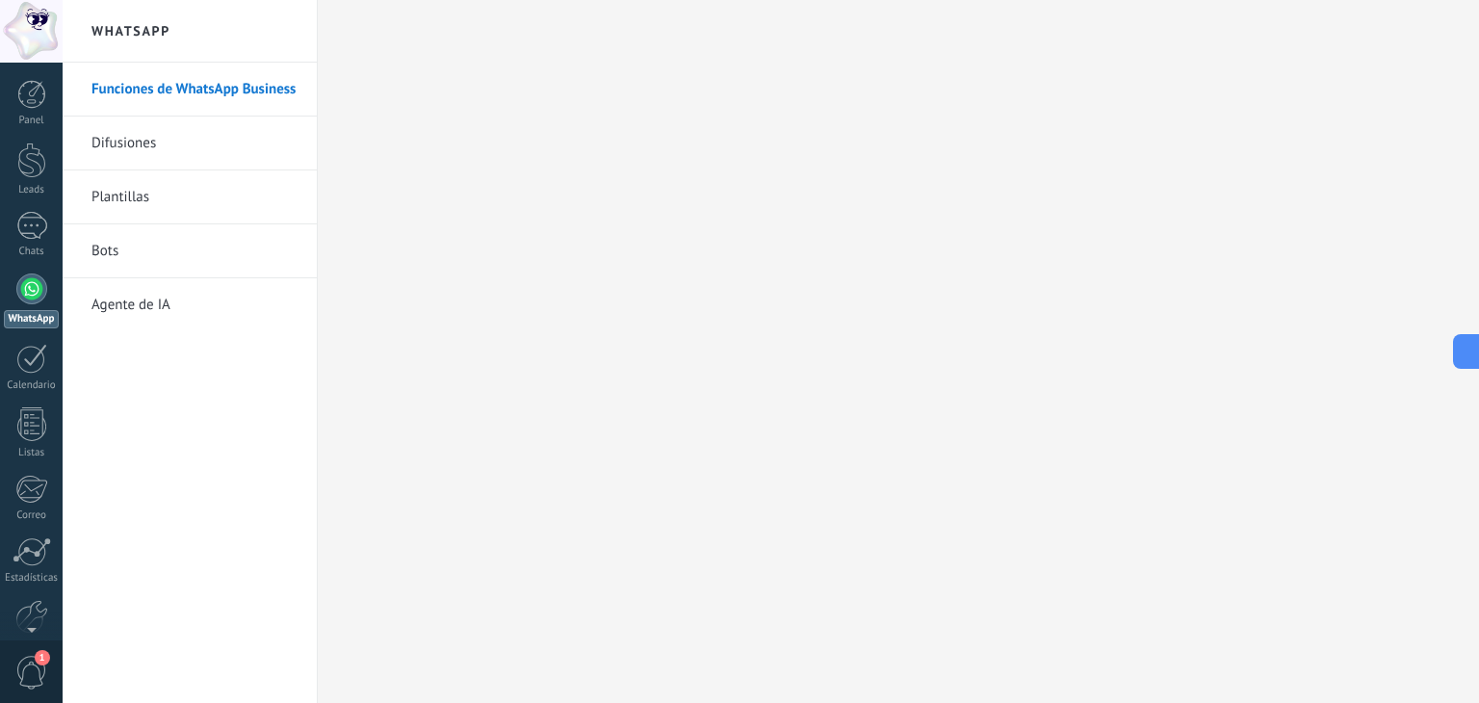
click at [31, 294] on div at bounding box center [31, 288] width 31 height 31
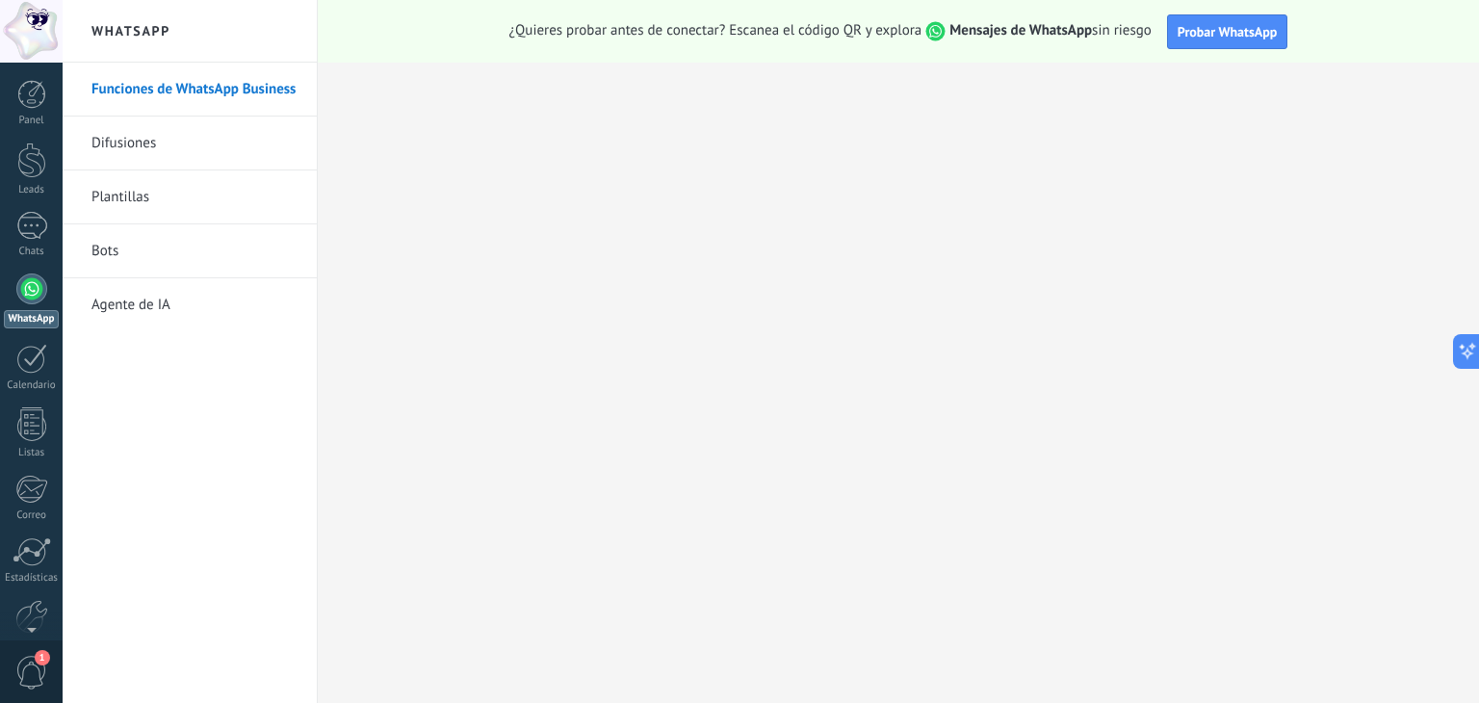
click at [1240, 26] on span "Probar WhatsApp" at bounding box center [1227, 31] width 100 height 17
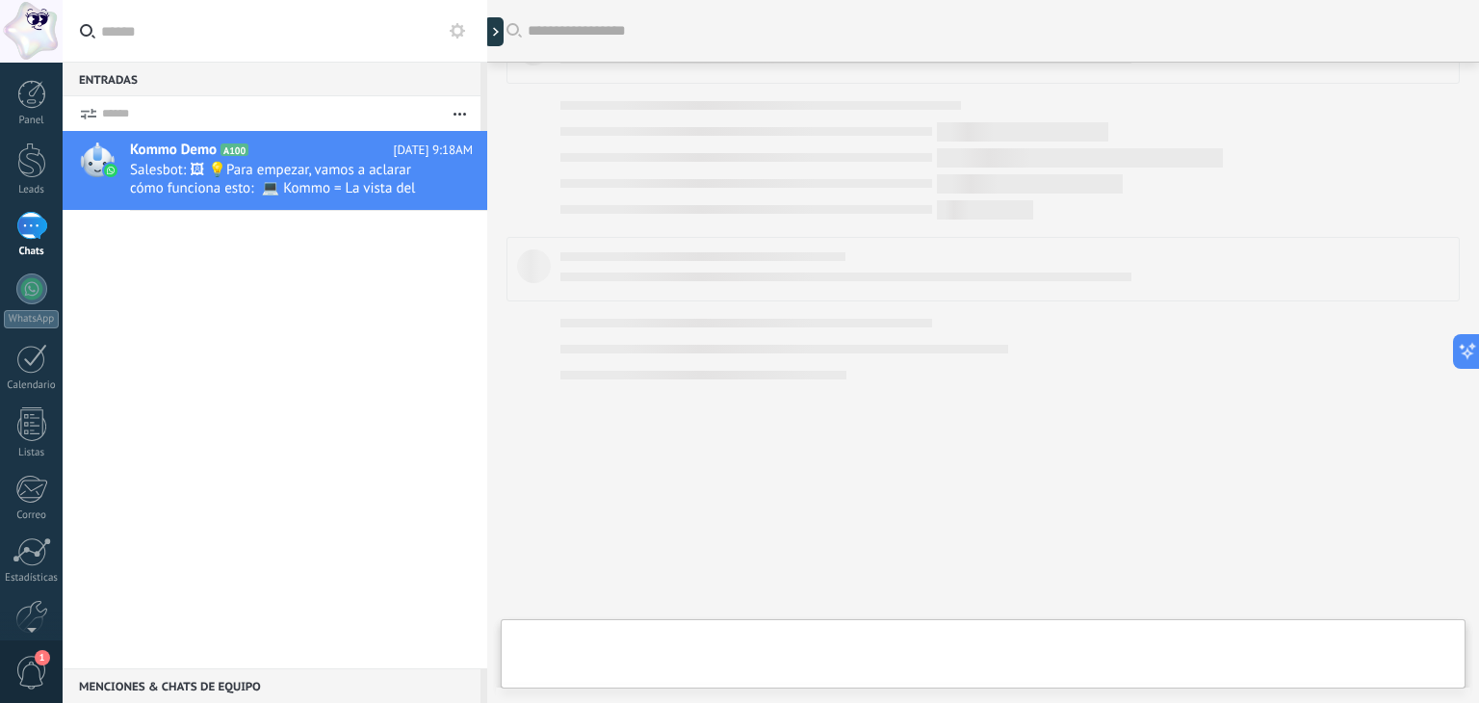
scroll to position [570, 0]
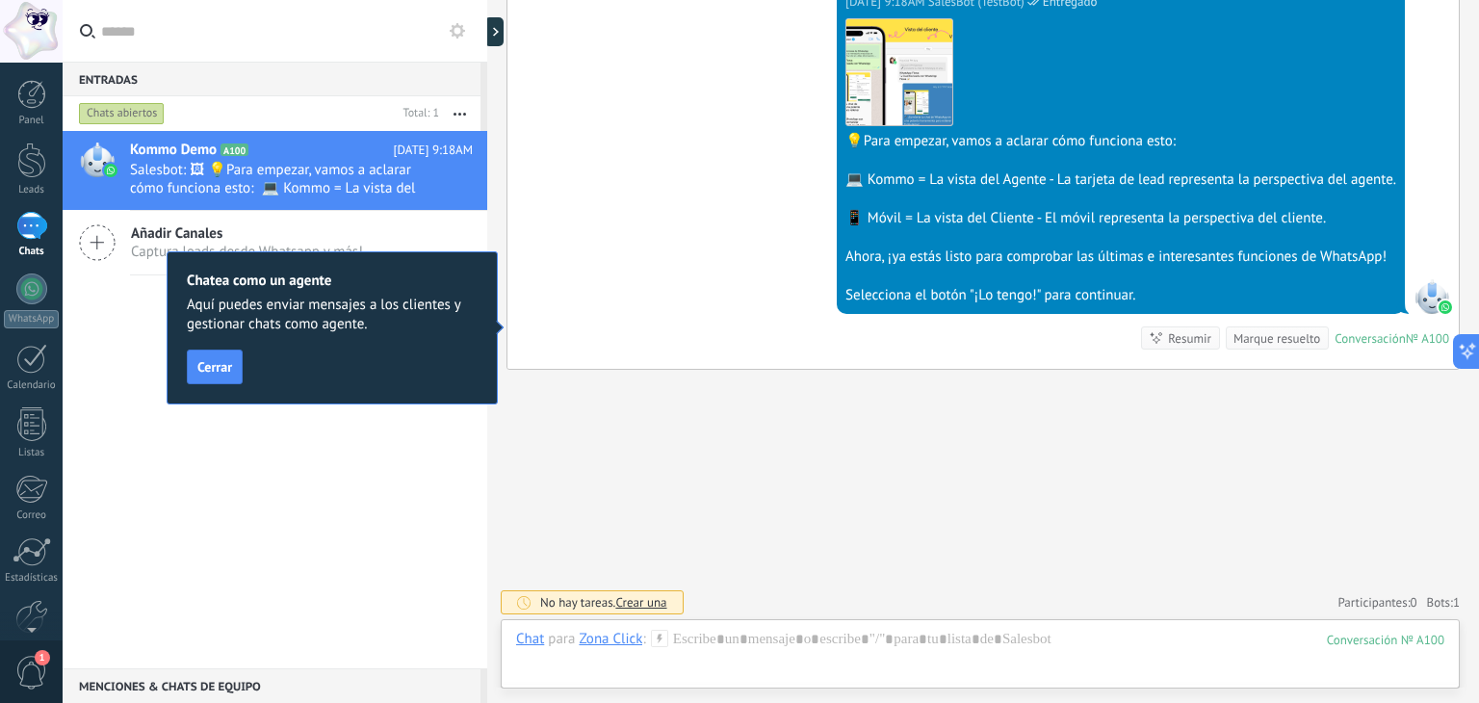
click at [341, 521] on div "Kommo Demo A100 Hoy 9:18AM Salesbot: 🖼 💡Para empezar, vamos a aclarar cómo func…" at bounding box center [275, 399] width 425 height 537
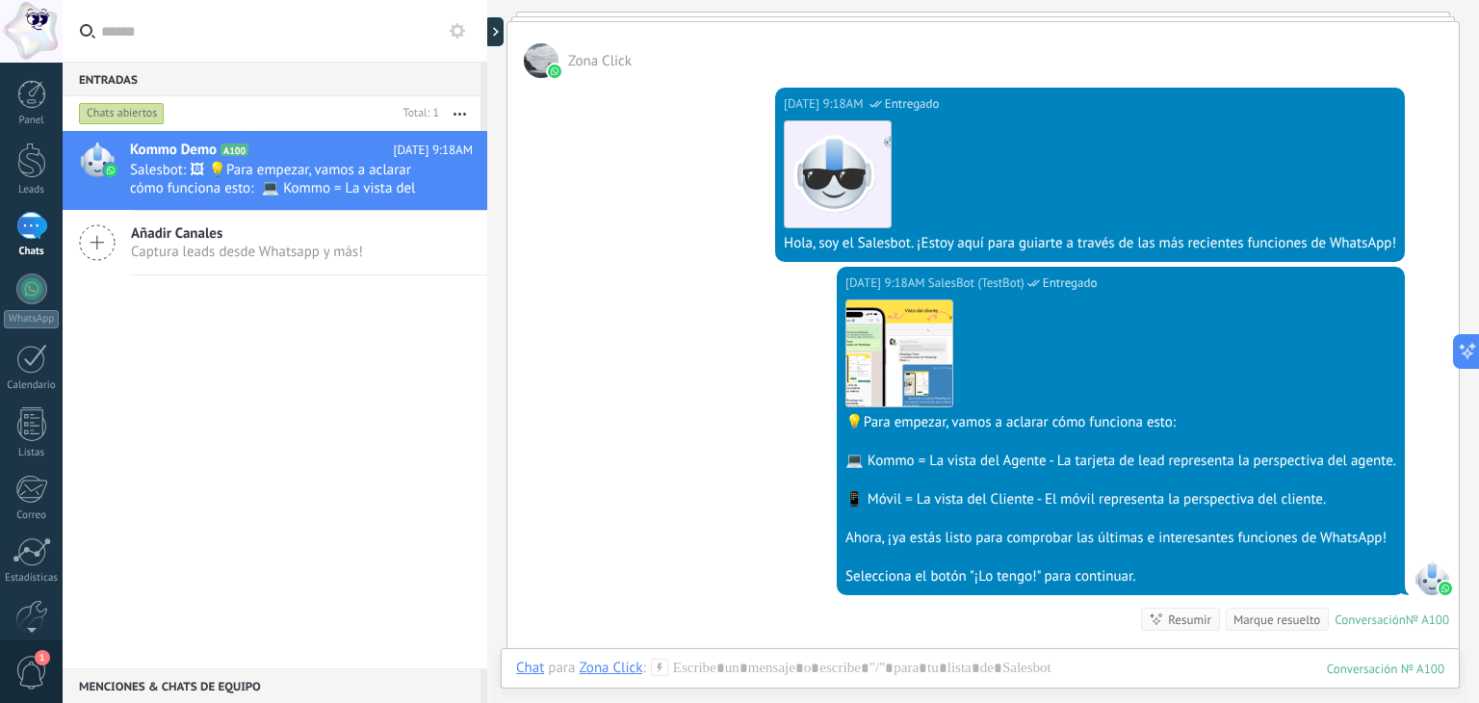
scroll to position [0, 0]
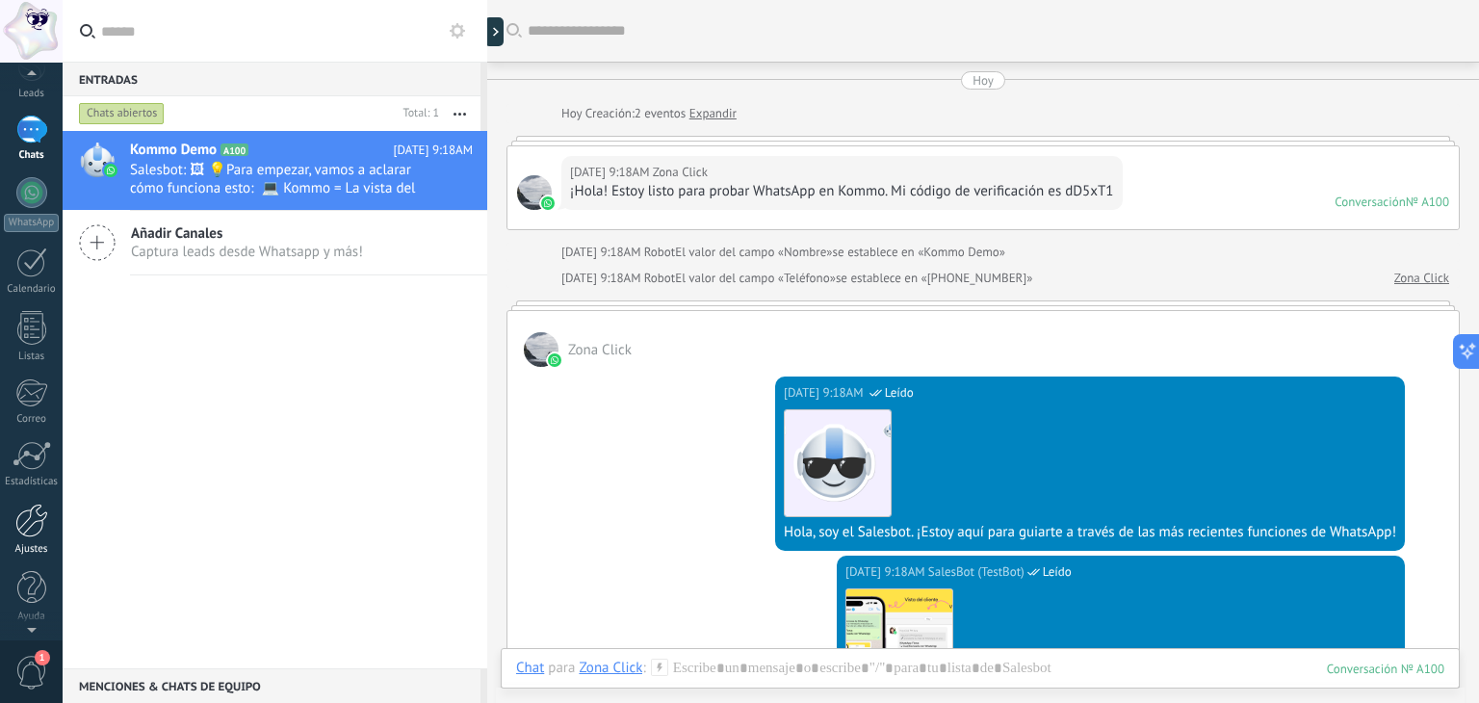
click at [37, 524] on div at bounding box center [31, 520] width 33 height 34
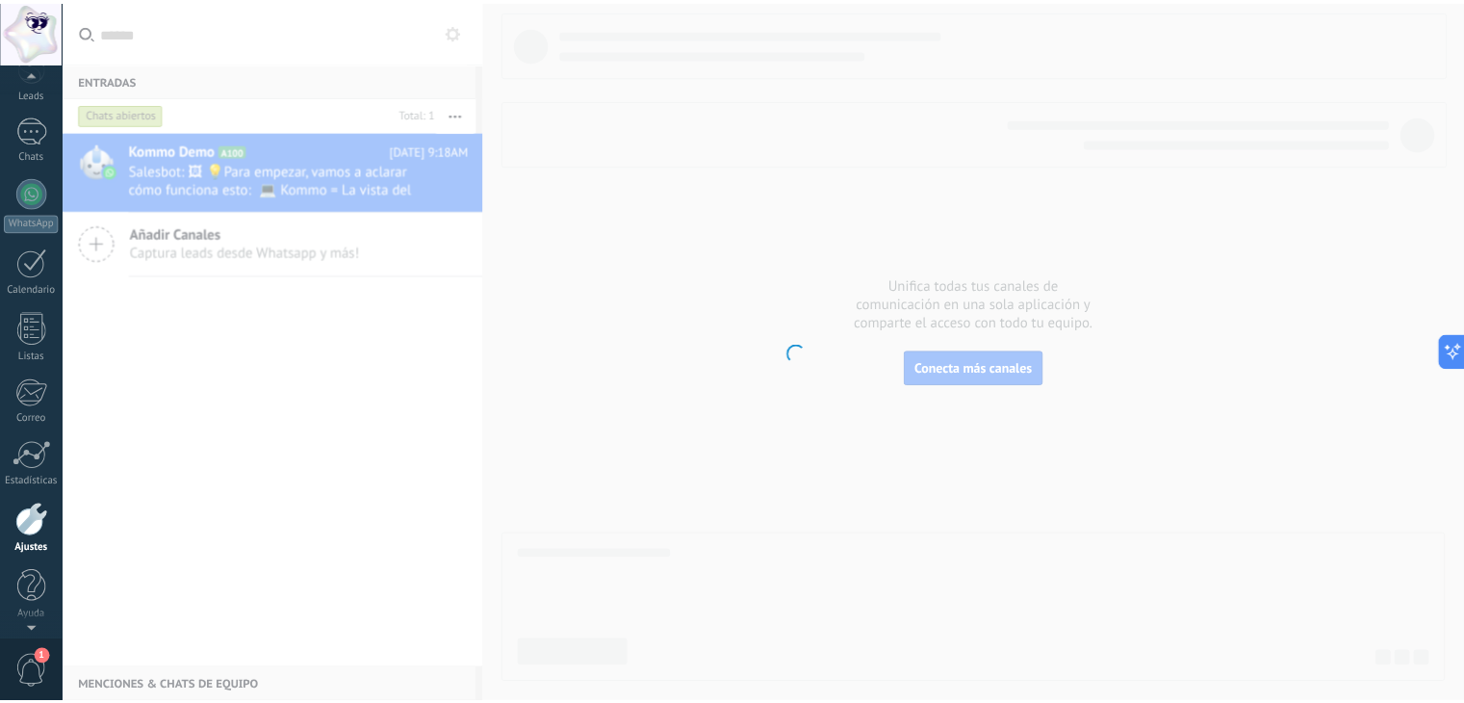
scroll to position [97, 0]
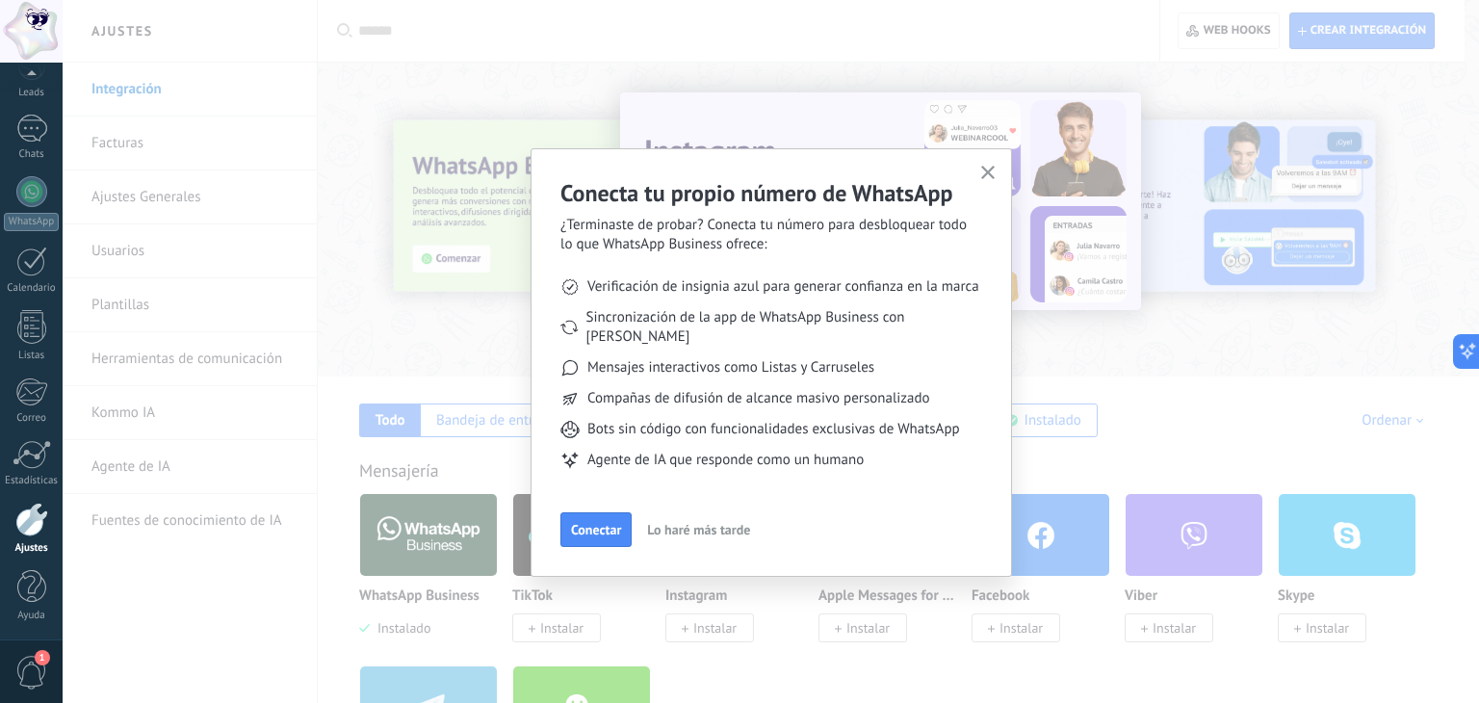
click at [986, 176] on icon "button" at bounding box center [988, 173] width 14 height 14
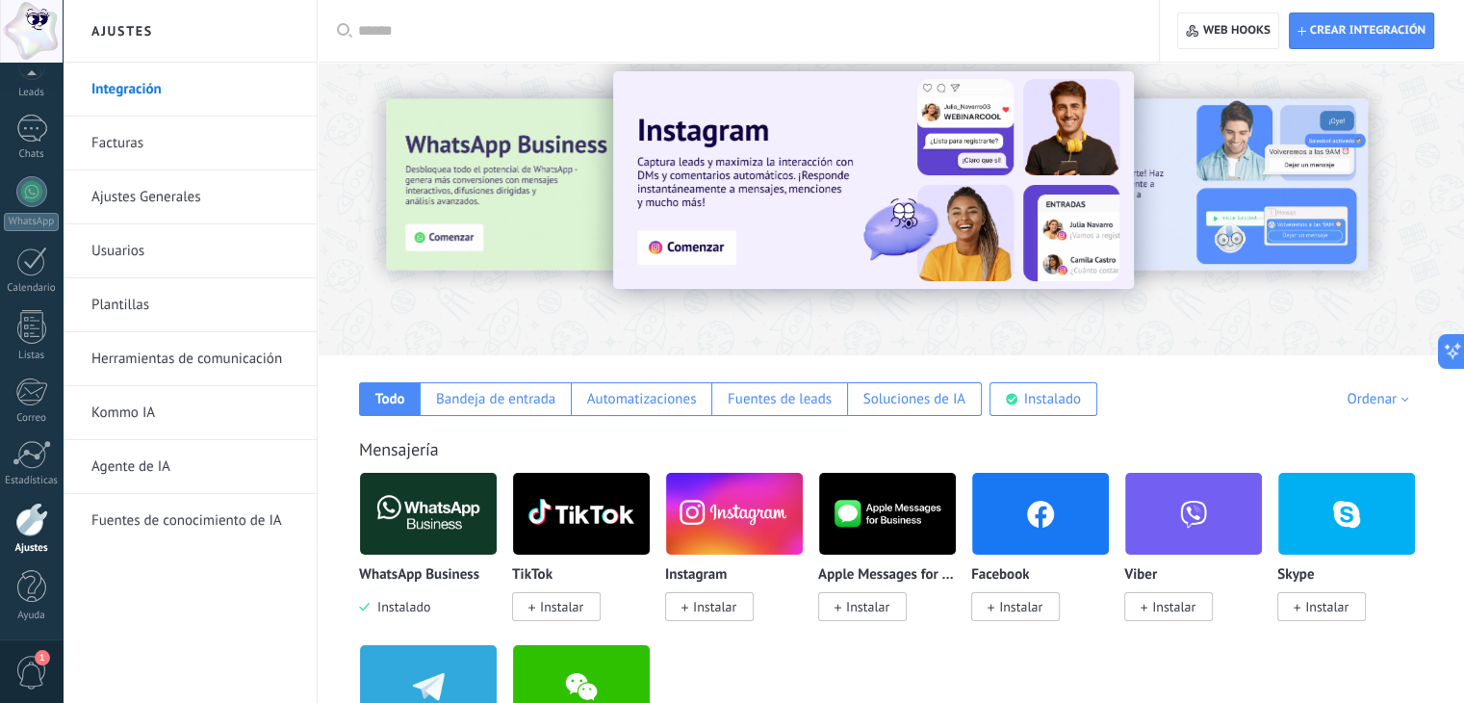
scroll to position [0, 0]
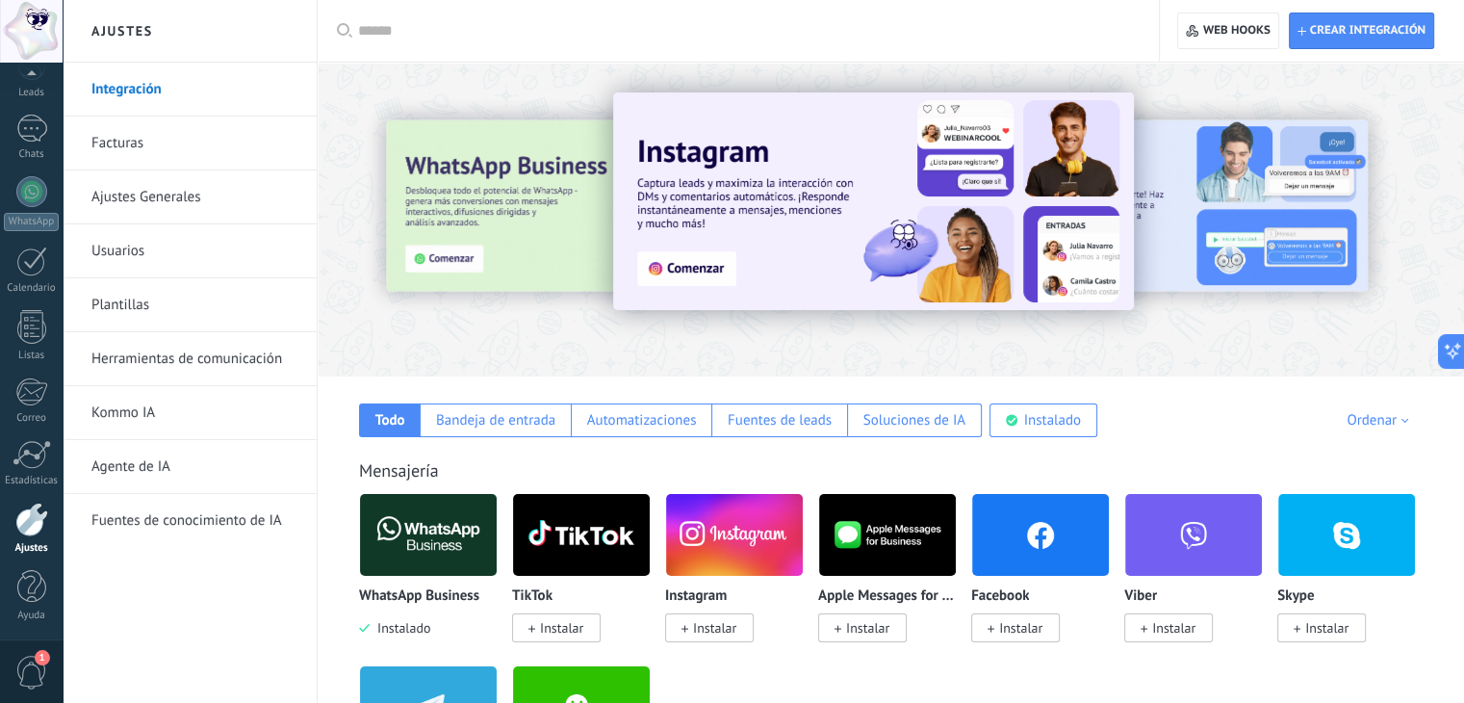
click at [168, 151] on link "Facturas" at bounding box center [194, 143] width 206 height 54
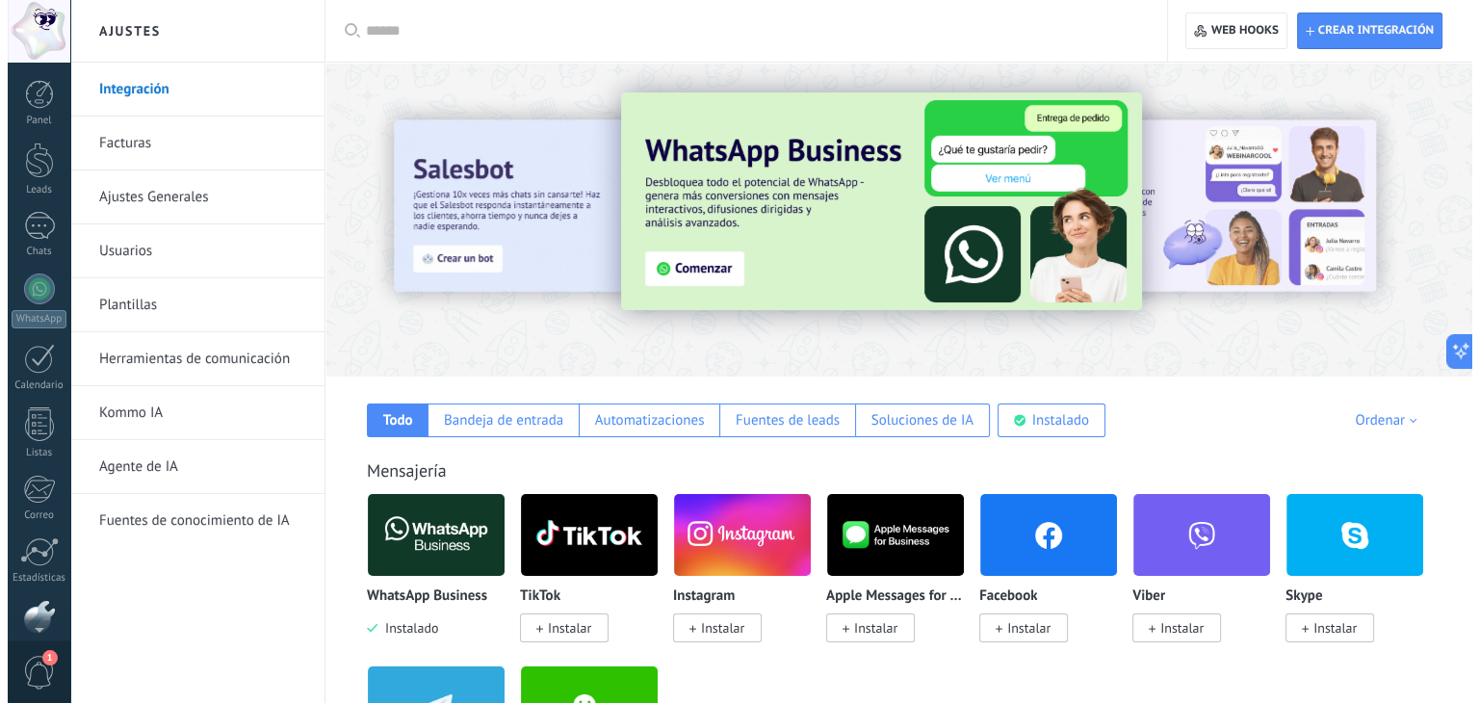
scroll to position [97, 0]
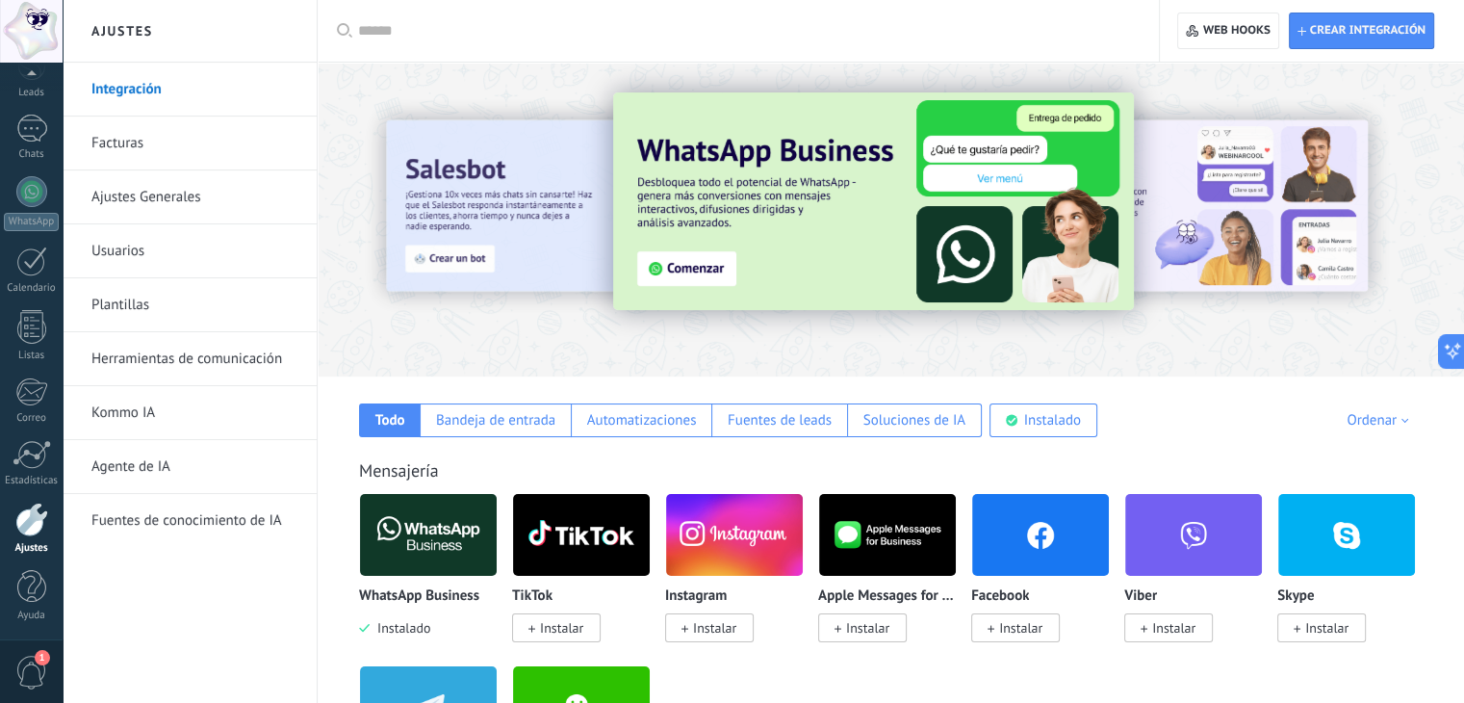
click at [34, 232] on div "Panel Leads Chats WhatsApp Clientes" at bounding box center [31, 312] width 63 height 658
click at [36, 131] on div at bounding box center [31, 129] width 31 height 28
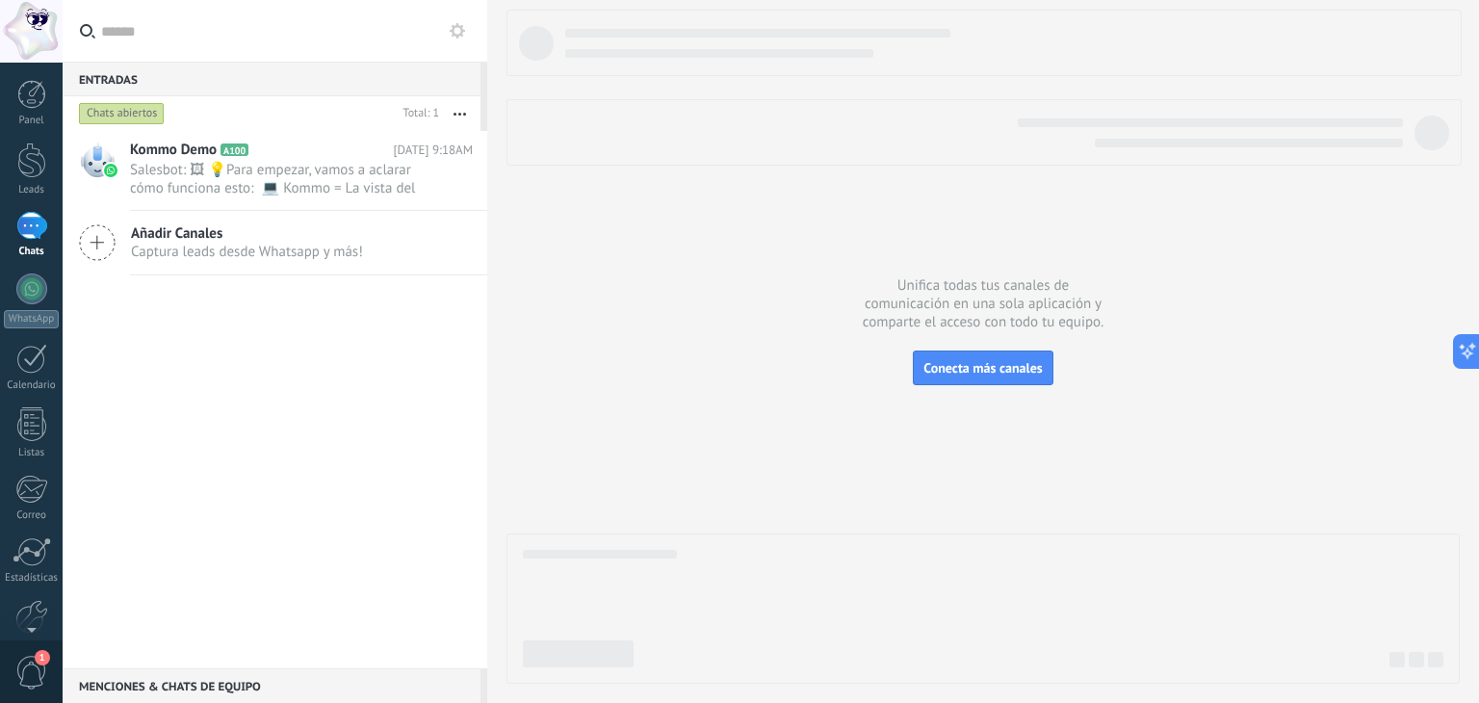
click at [458, 117] on button "button" at bounding box center [459, 113] width 41 height 35
click at [456, 24] on use at bounding box center [457, 30] width 15 height 15
click at [453, 34] on div "Entradas 0 Chats abiertos Total: 1 Silenciar Acciones múltiples Ordenar Más rec…" at bounding box center [275, 351] width 425 height 703
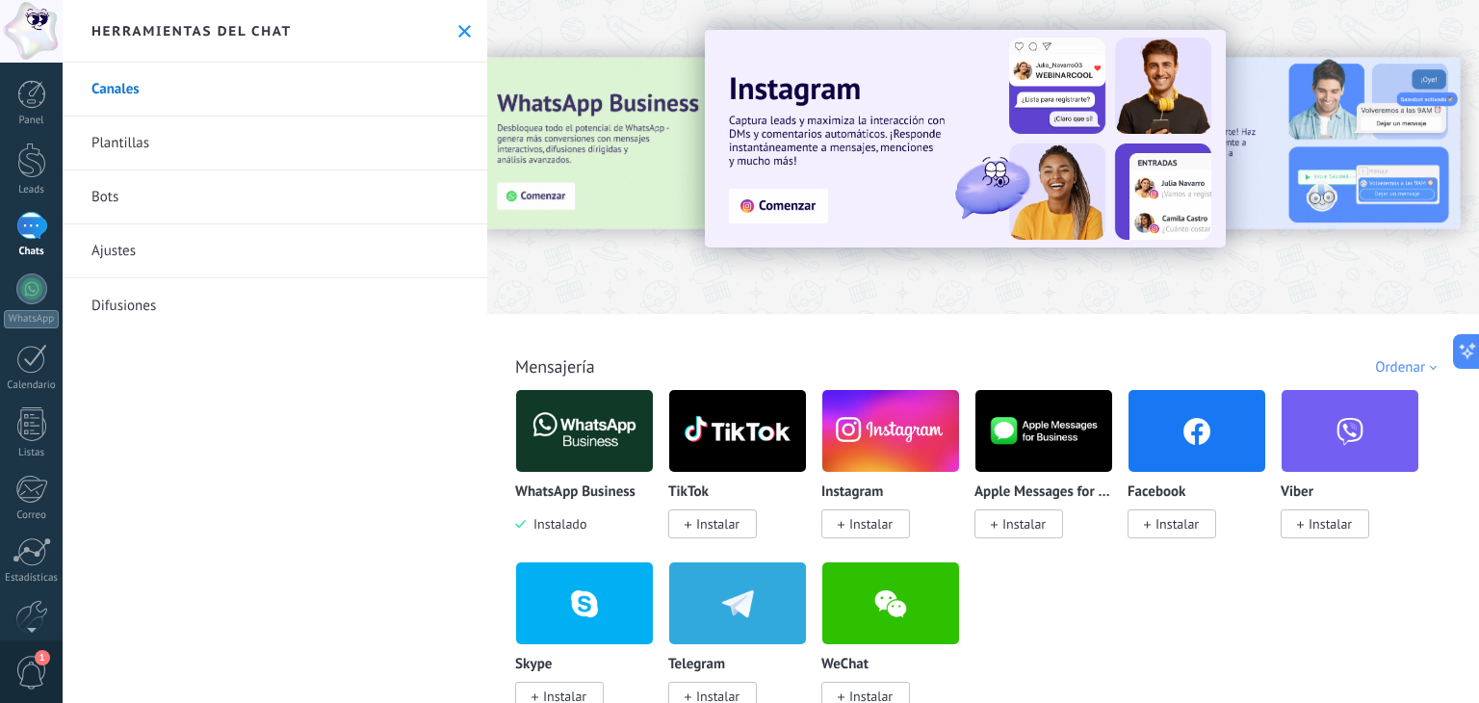
click at [458, 34] on icon at bounding box center [464, 31] width 13 height 13
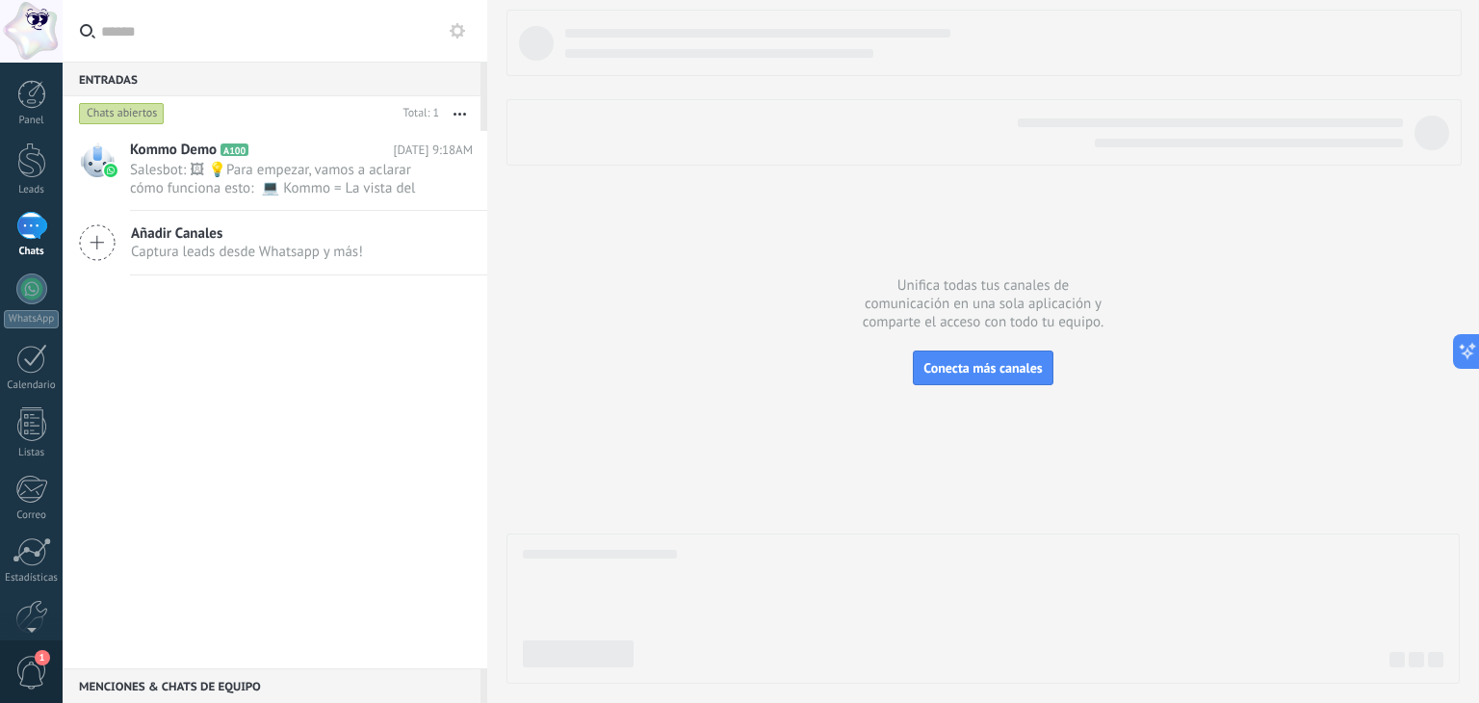
click at [44, 221] on div at bounding box center [31, 226] width 31 height 28
click at [29, 617] on div at bounding box center [31, 625] width 63 height 29
click at [30, 530] on div at bounding box center [31, 520] width 33 height 34
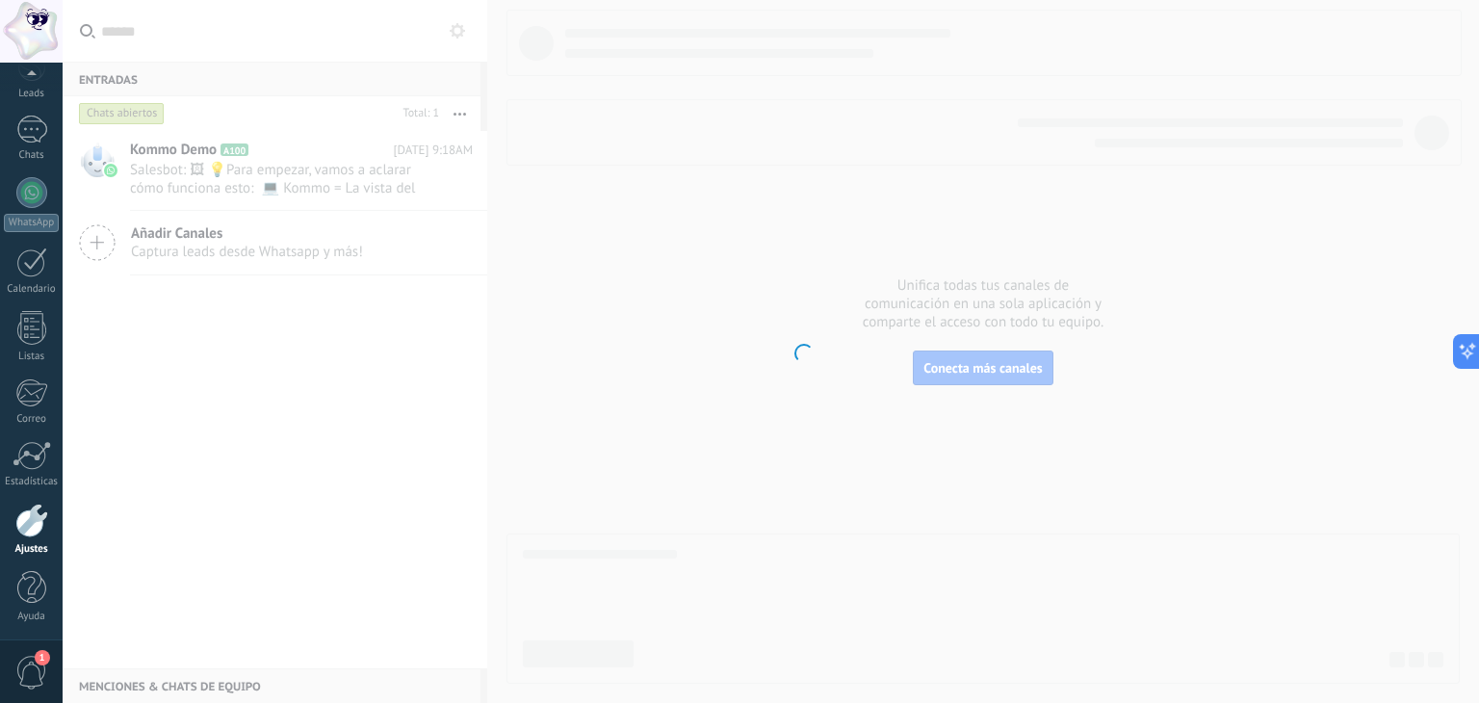
scroll to position [97, 0]
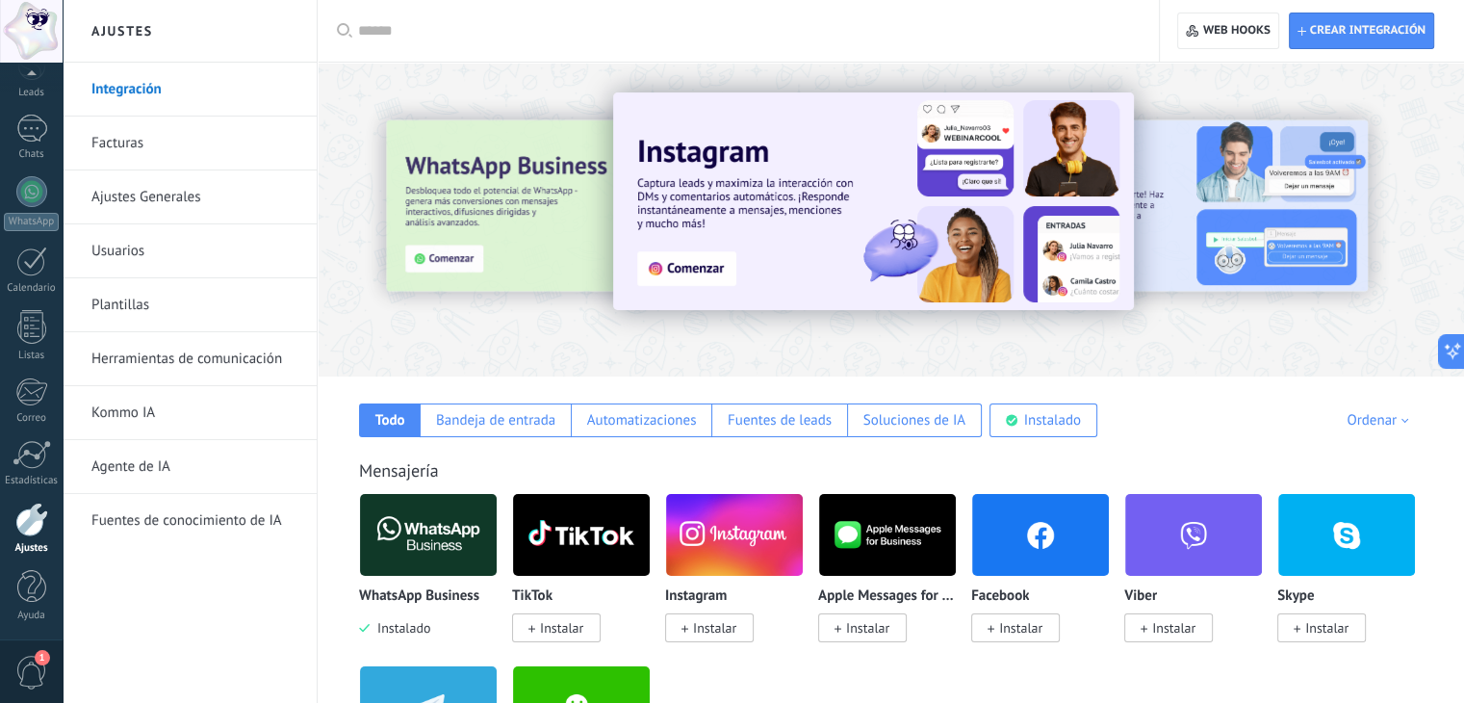
drag, startPoint x: 417, startPoint y: 505, endPoint x: 426, endPoint y: 528, distance: 24.1
click at [426, 528] on img at bounding box center [428, 534] width 137 height 93
click at [425, 529] on img at bounding box center [428, 534] width 137 height 93
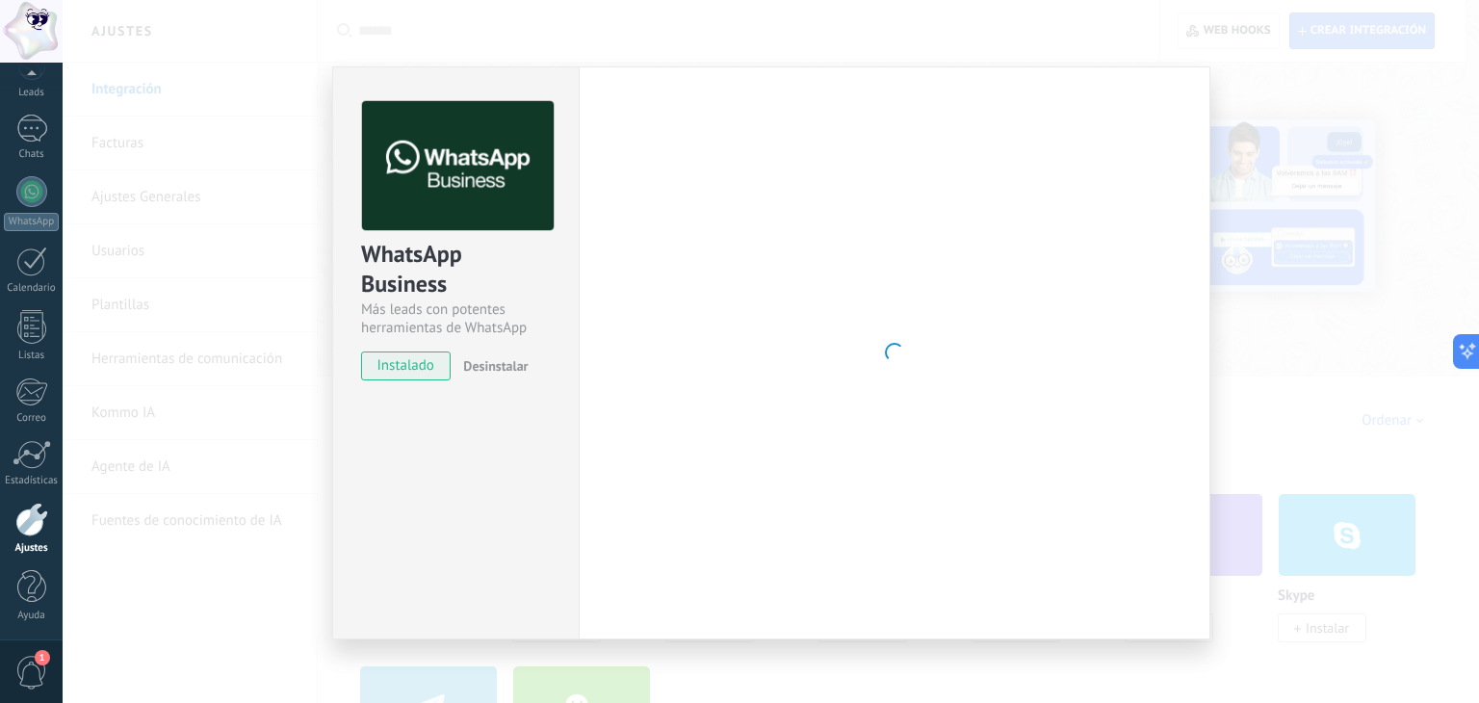
click at [497, 366] on span "Desinstalar" at bounding box center [495, 365] width 64 height 17
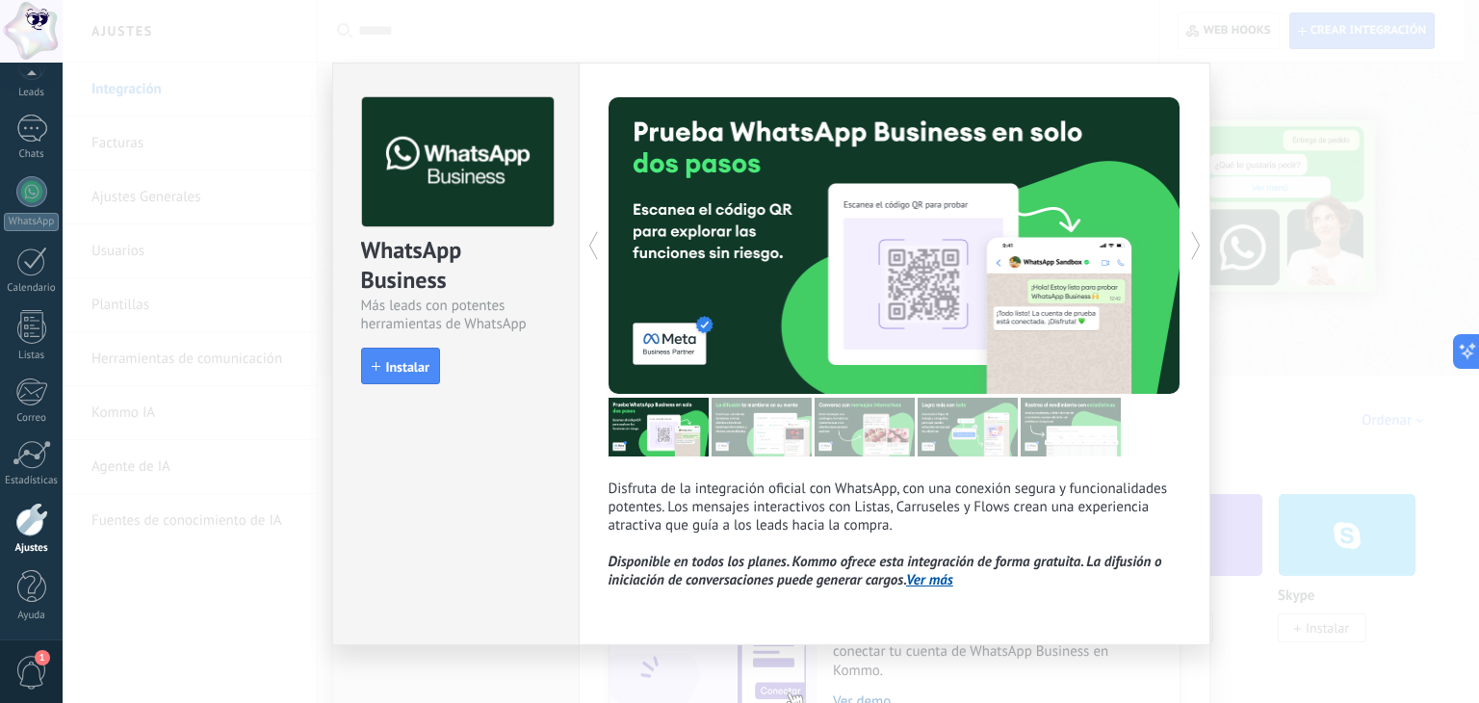
click at [1257, 184] on div "WhatsApp Business Más leads con potentes herramientas de WhatsApp install Insta…" at bounding box center [771, 351] width 1416 height 703
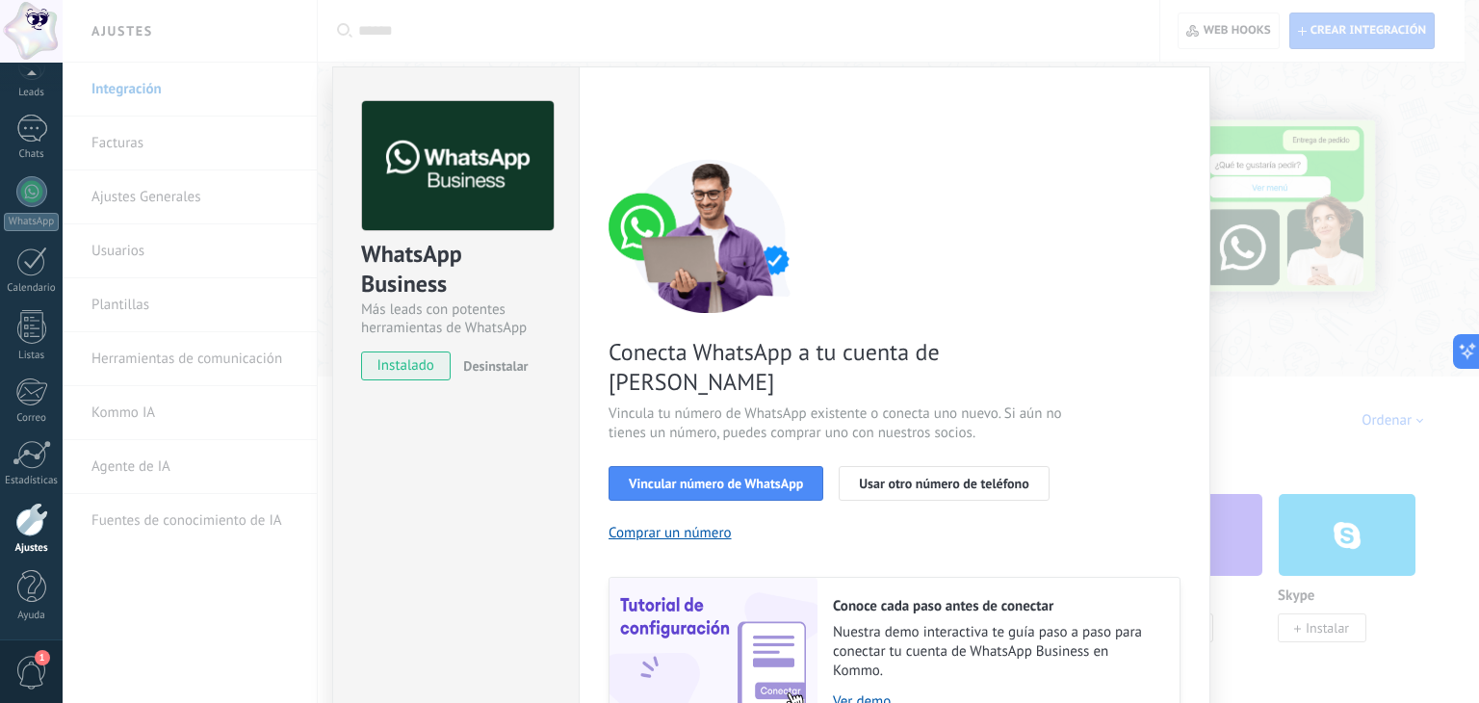
click at [1350, 79] on div "WhatsApp Business Más leads con potentes herramientas de WhatsApp instalado Des…" at bounding box center [771, 351] width 1416 height 703
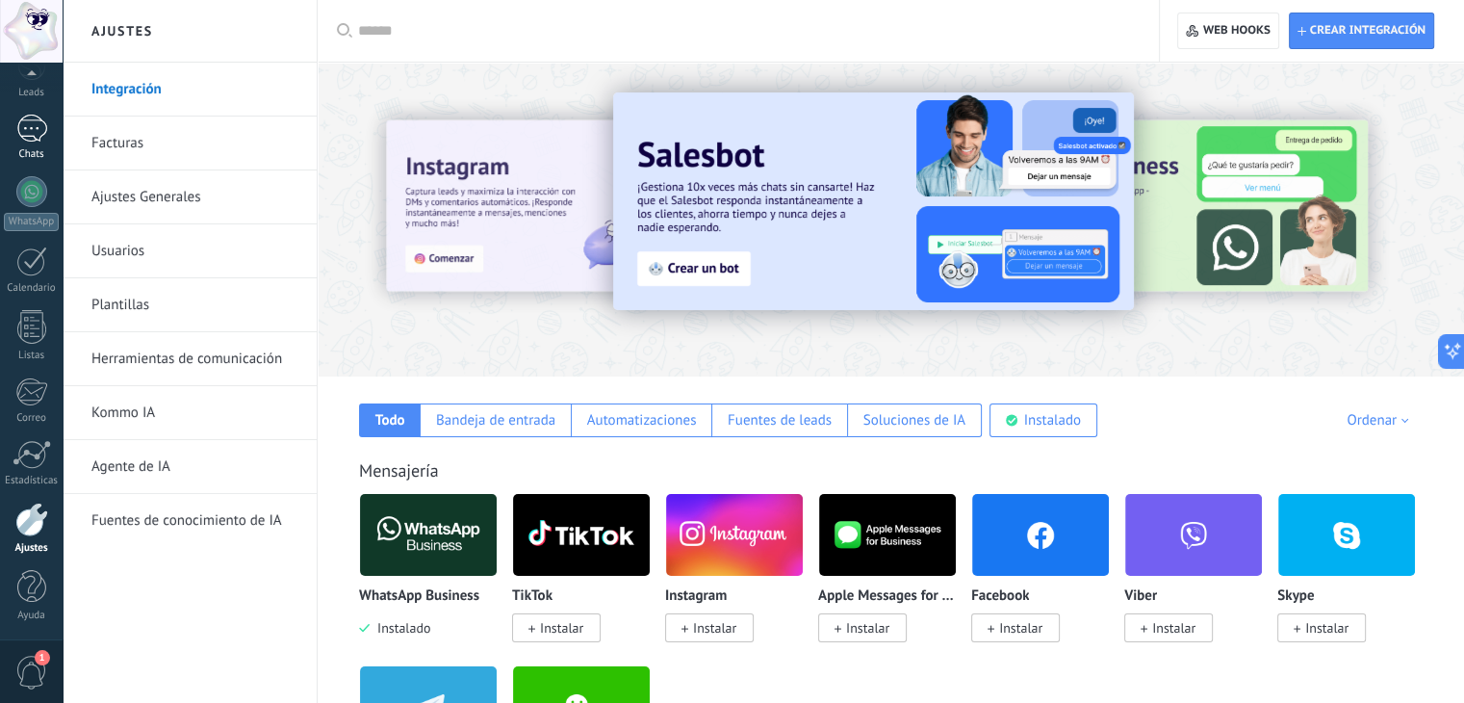
click at [37, 140] on div at bounding box center [31, 129] width 31 height 28
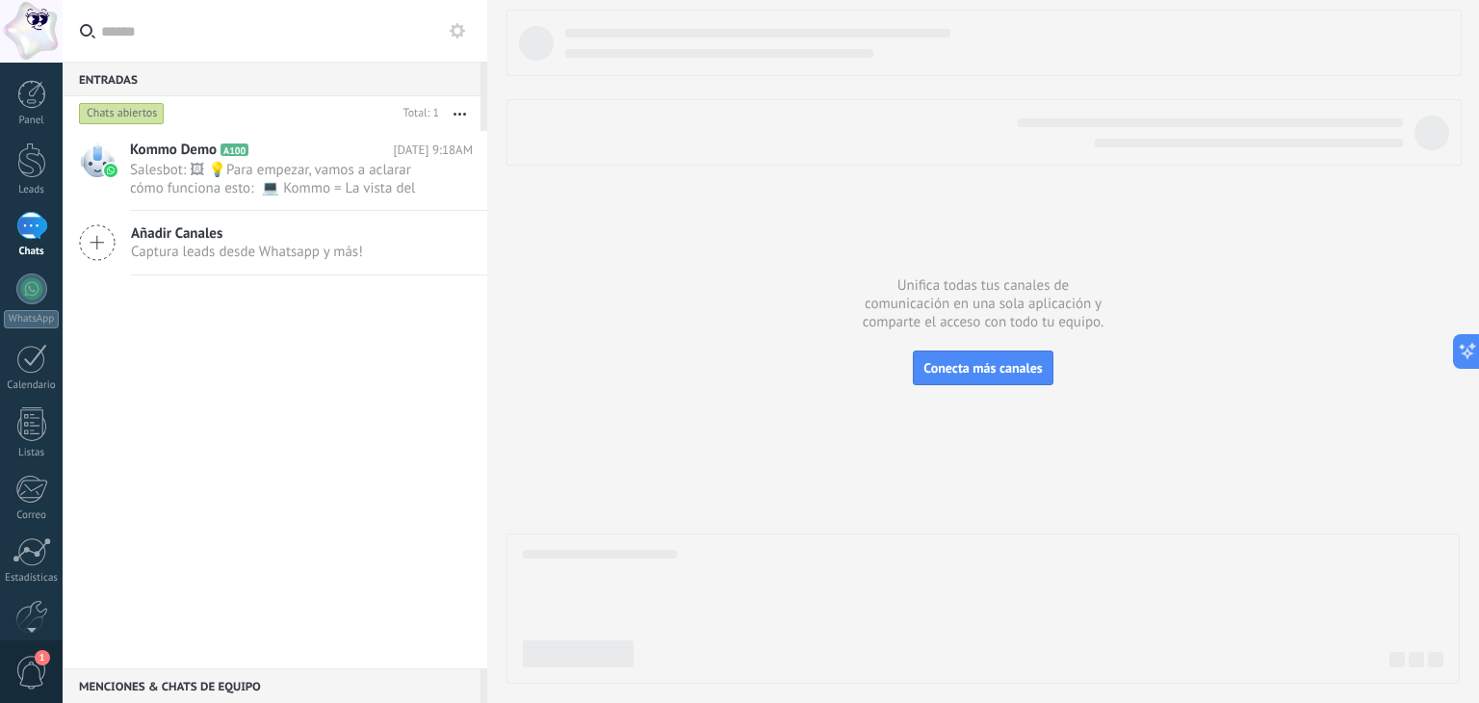
click at [118, 113] on div "Chats abiertos" at bounding box center [122, 113] width 86 height 23
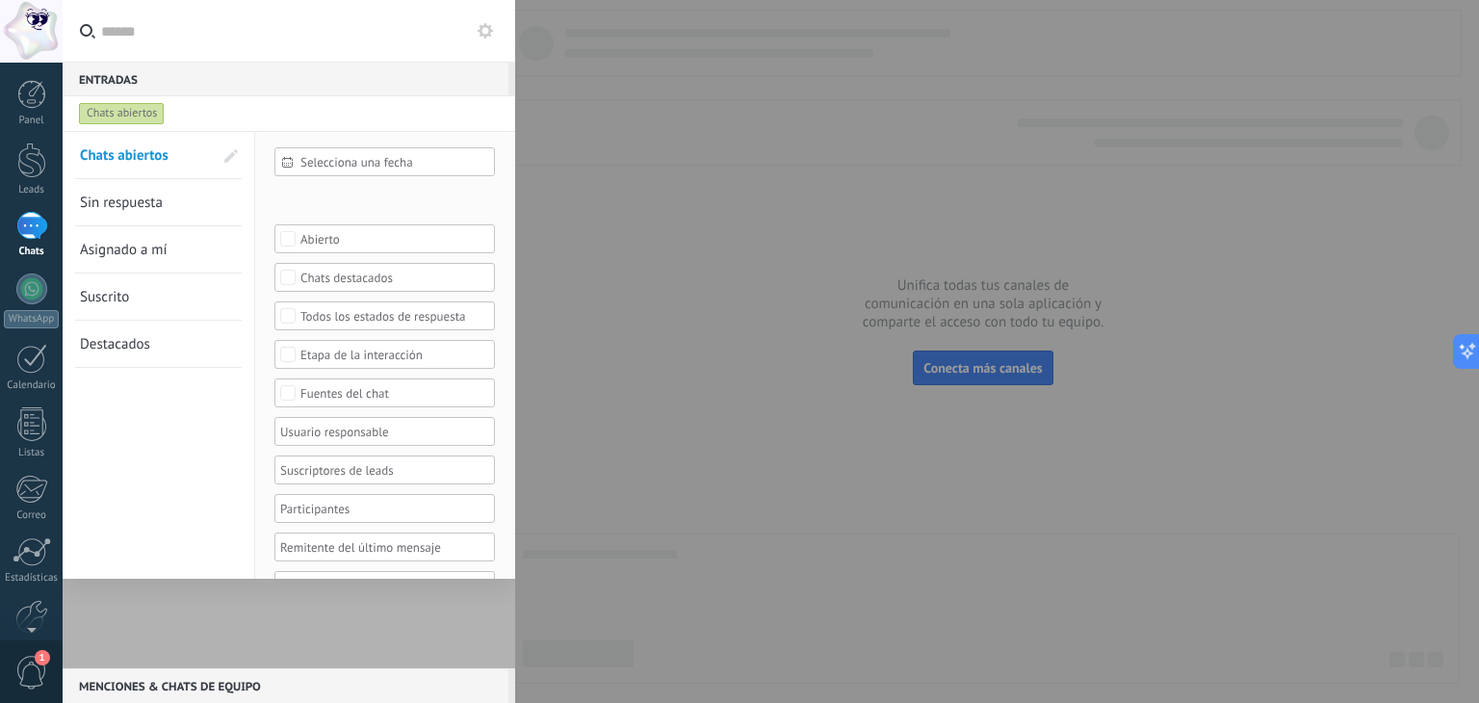
click at [484, 36] on use at bounding box center [484, 30] width 15 height 15
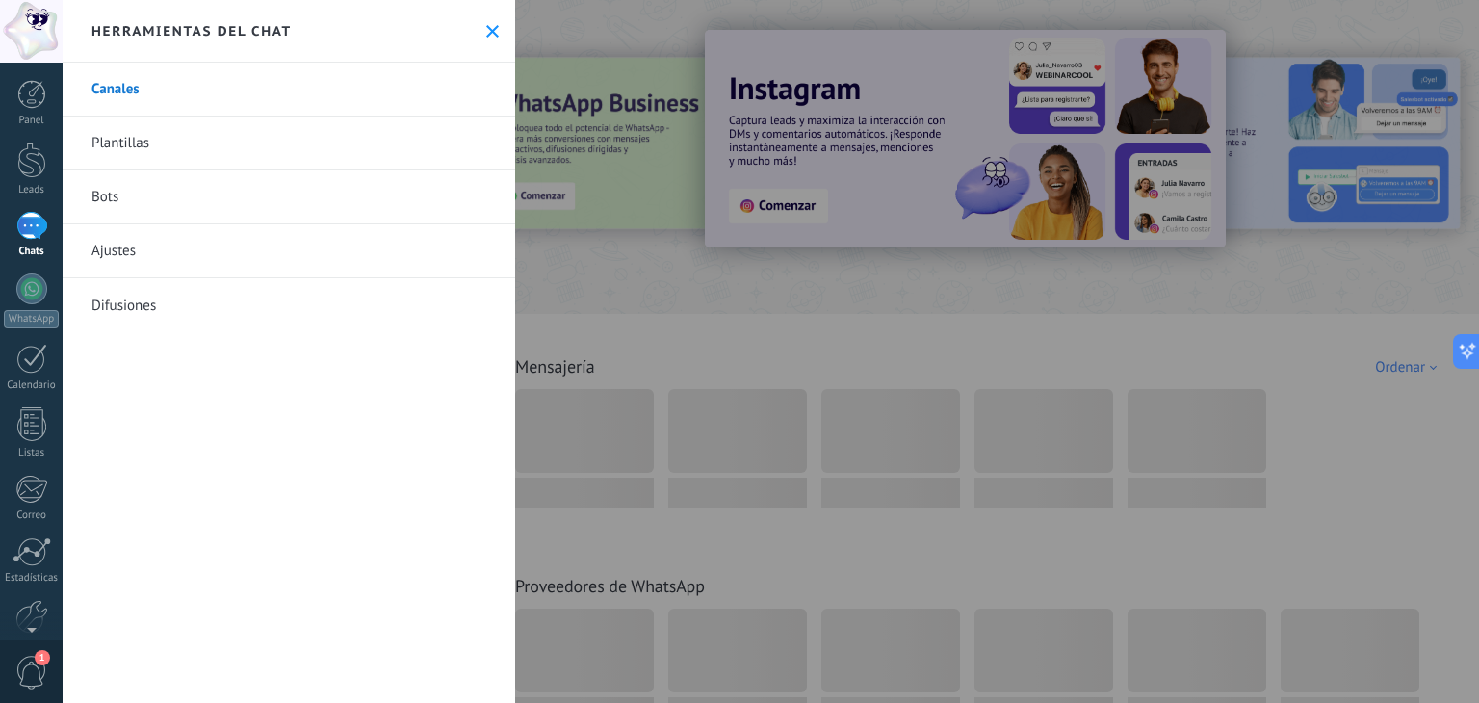
click at [486, 36] on icon at bounding box center [492, 31] width 13 height 13
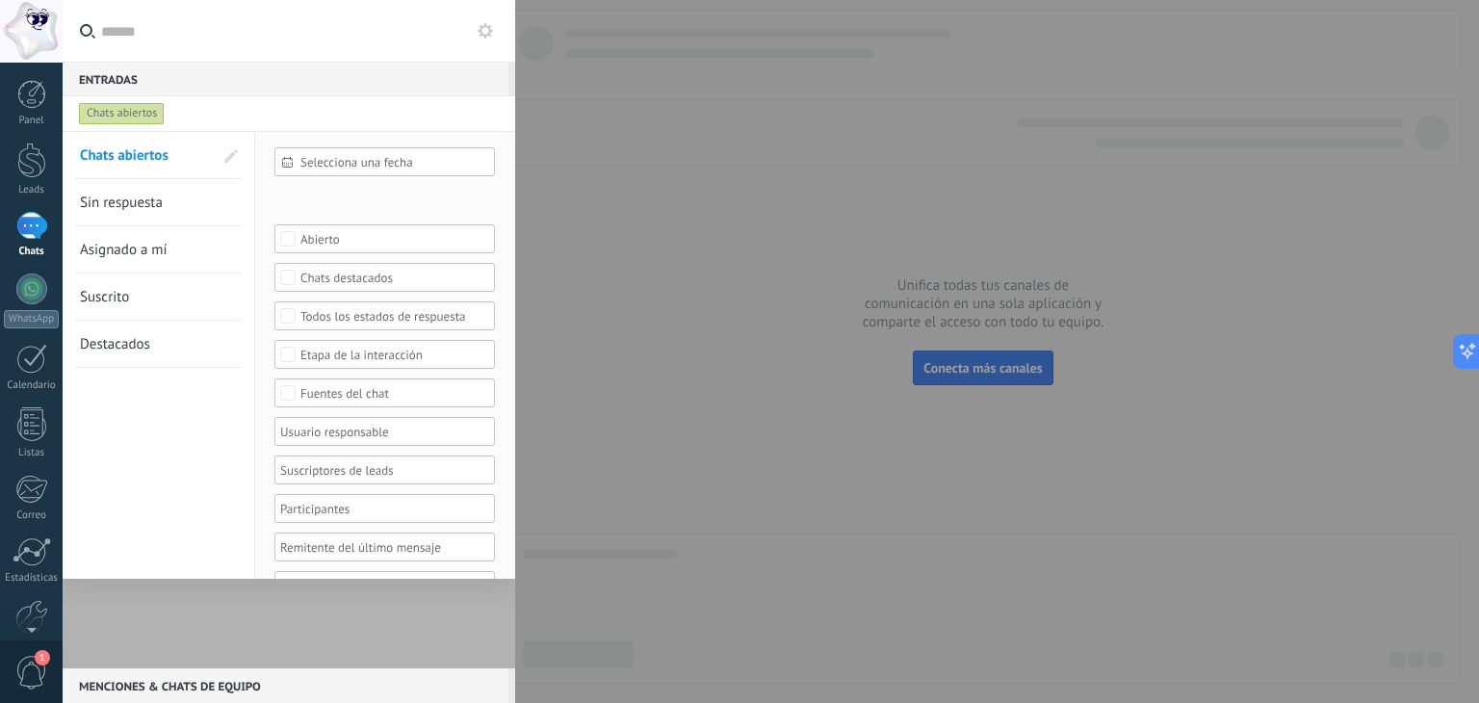
click at [485, 36] on use at bounding box center [484, 30] width 15 height 15
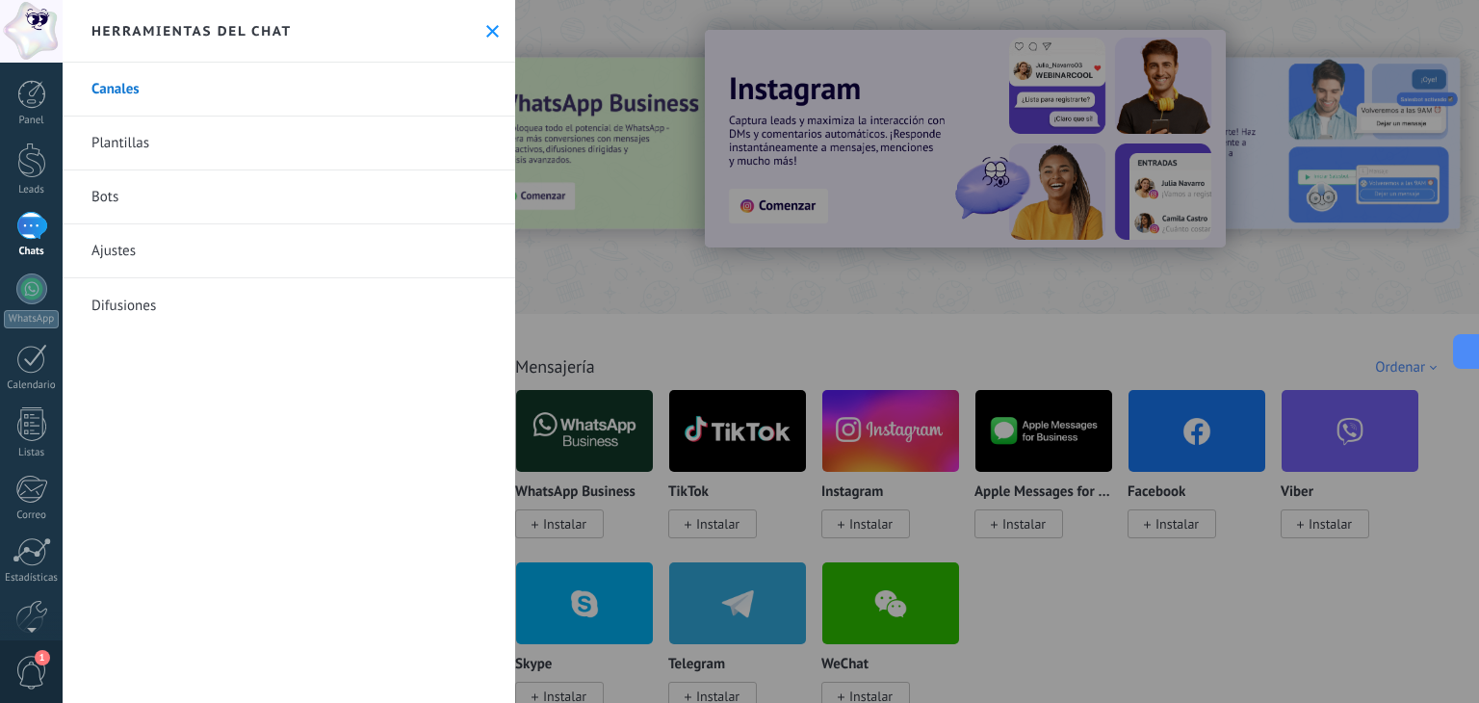
click at [213, 155] on link "Plantillas" at bounding box center [289, 143] width 452 height 54
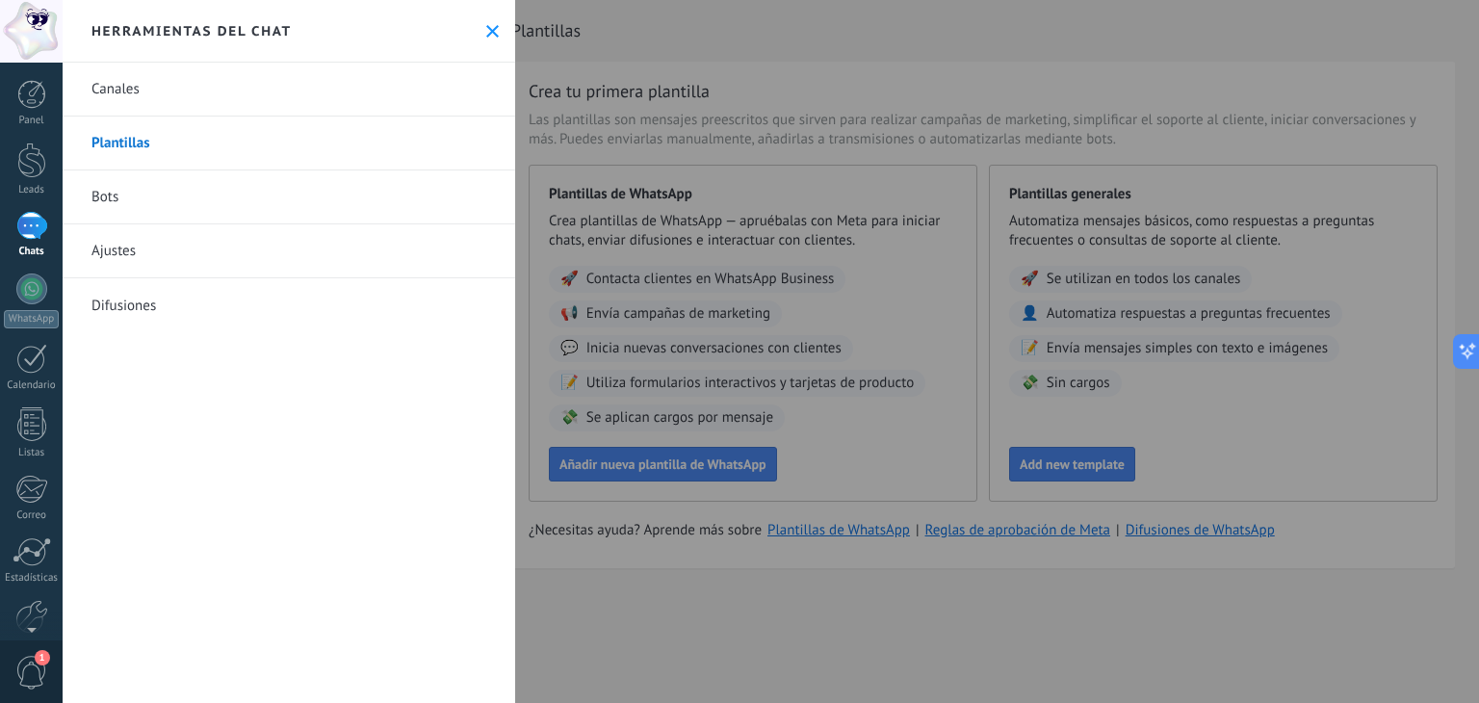
click at [182, 216] on link "Bots" at bounding box center [289, 197] width 452 height 54
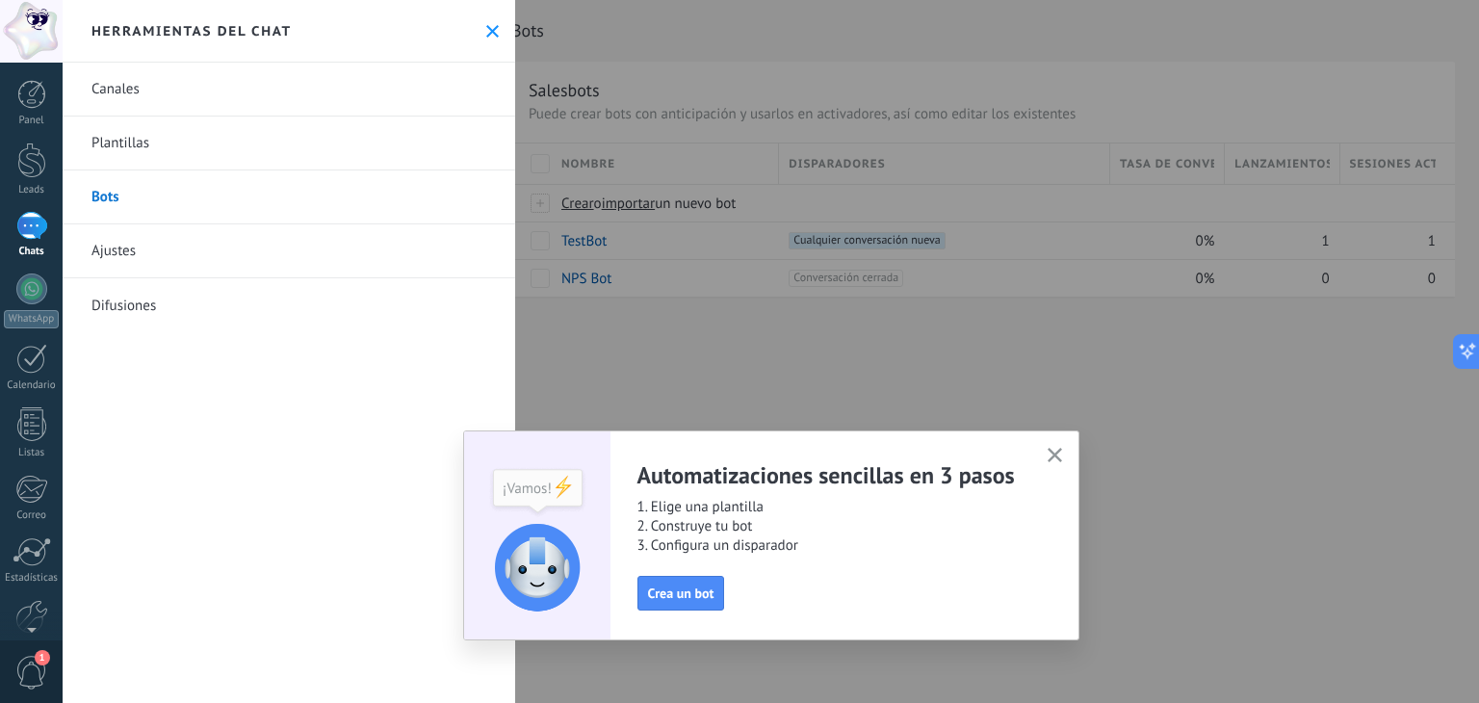
click at [198, 261] on link "Ajustes" at bounding box center [289, 251] width 452 height 54
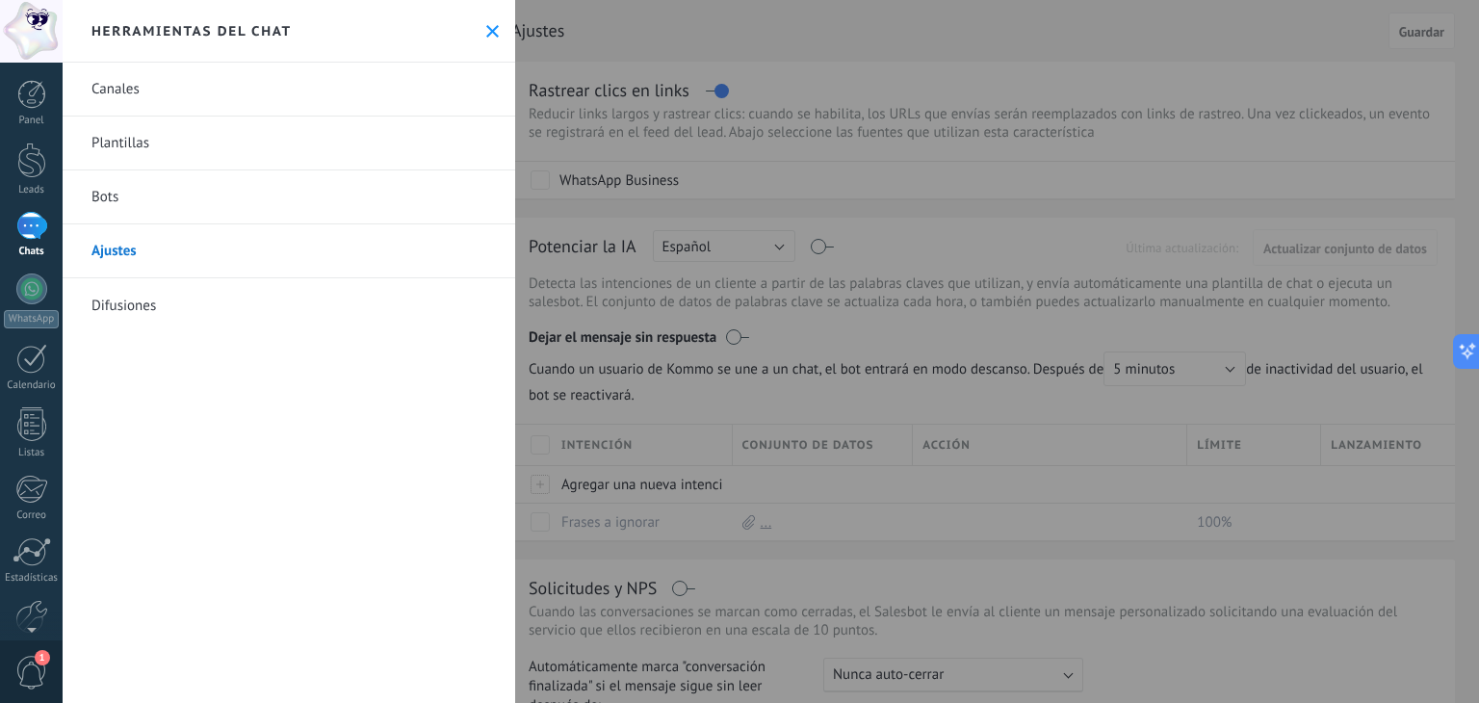
click at [192, 299] on link "Difusiones" at bounding box center [289, 305] width 452 height 54
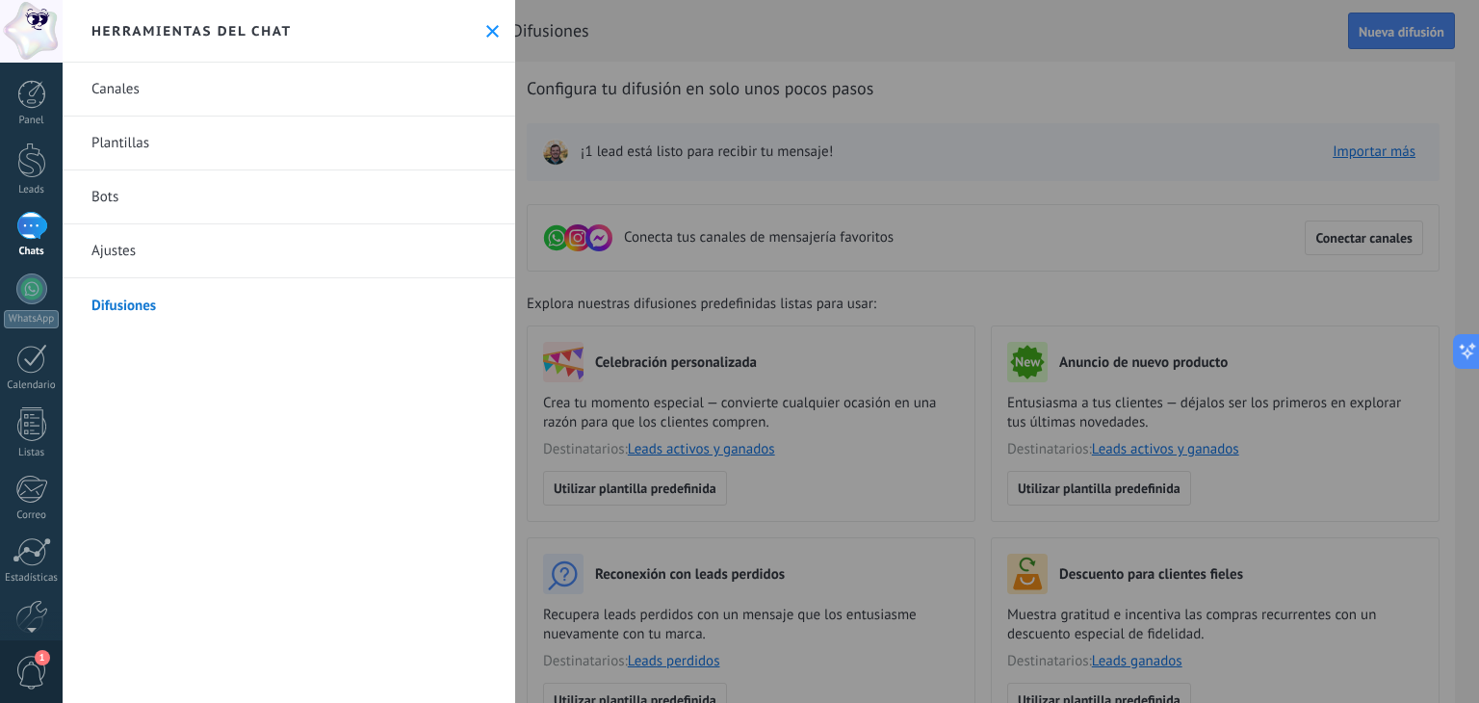
click at [772, 360] on div at bounding box center [739, 351] width 1479 height 703
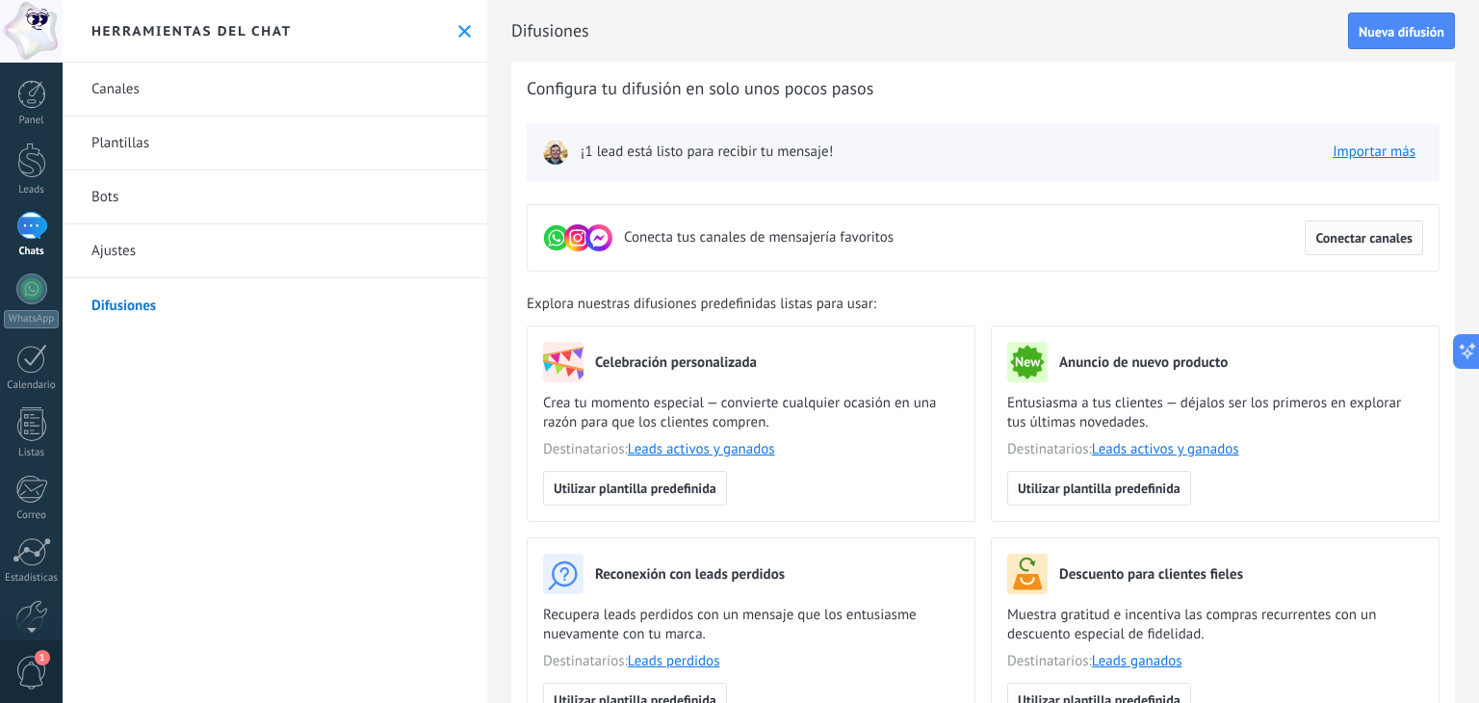
click at [1375, 240] on span "Conectar canales" at bounding box center [1363, 237] width 97 height 13
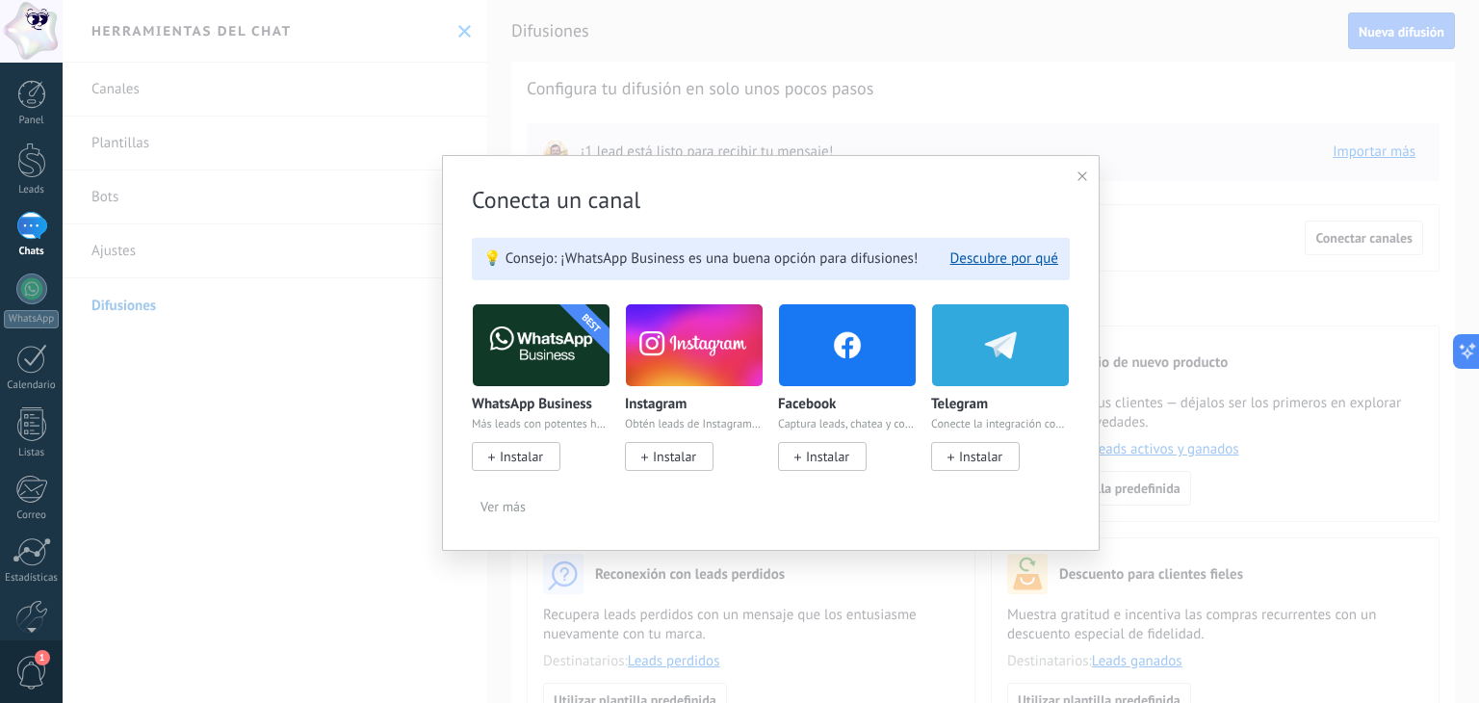
click at [504, 504] on span "Ver más" at bounding box center [502, 506] width 45 height 13
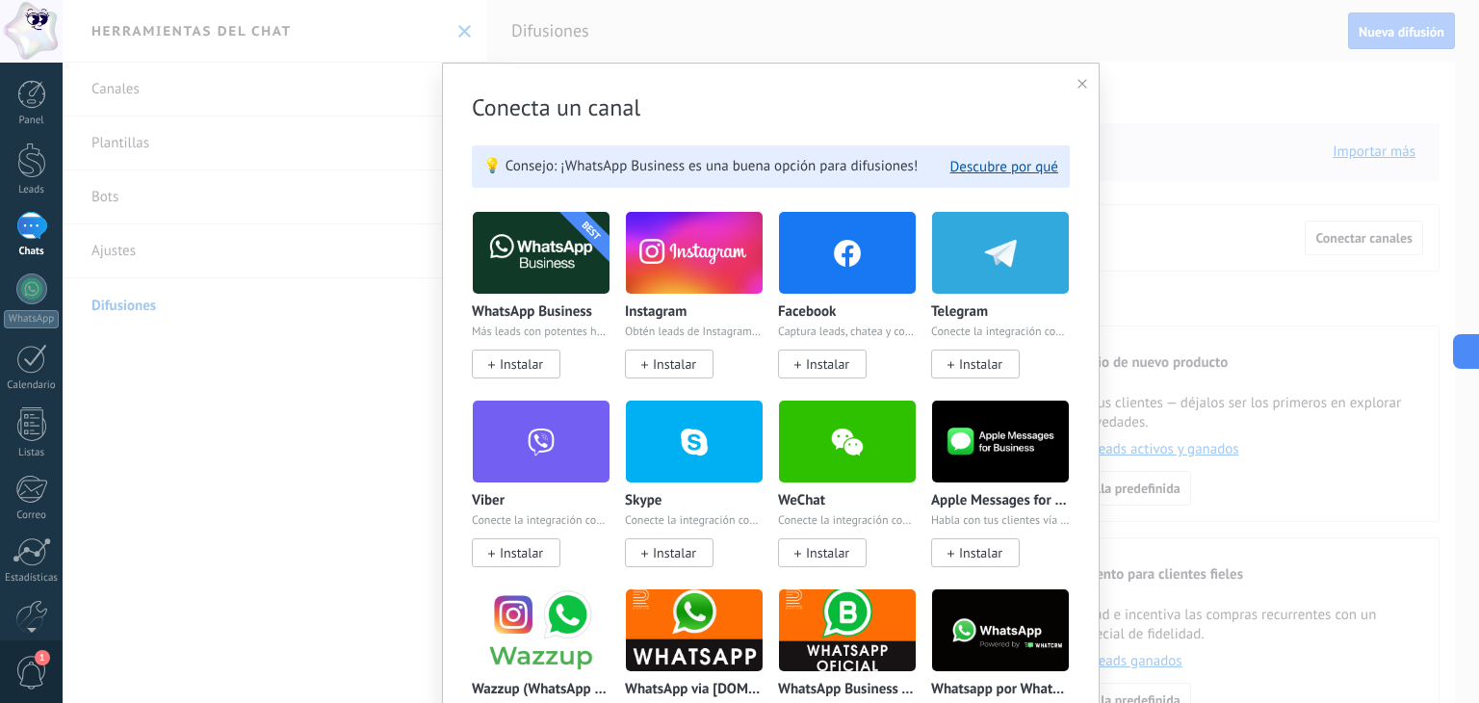
click at [1082, 82] on use at bounding box center [1082, 84] width 10 height 10
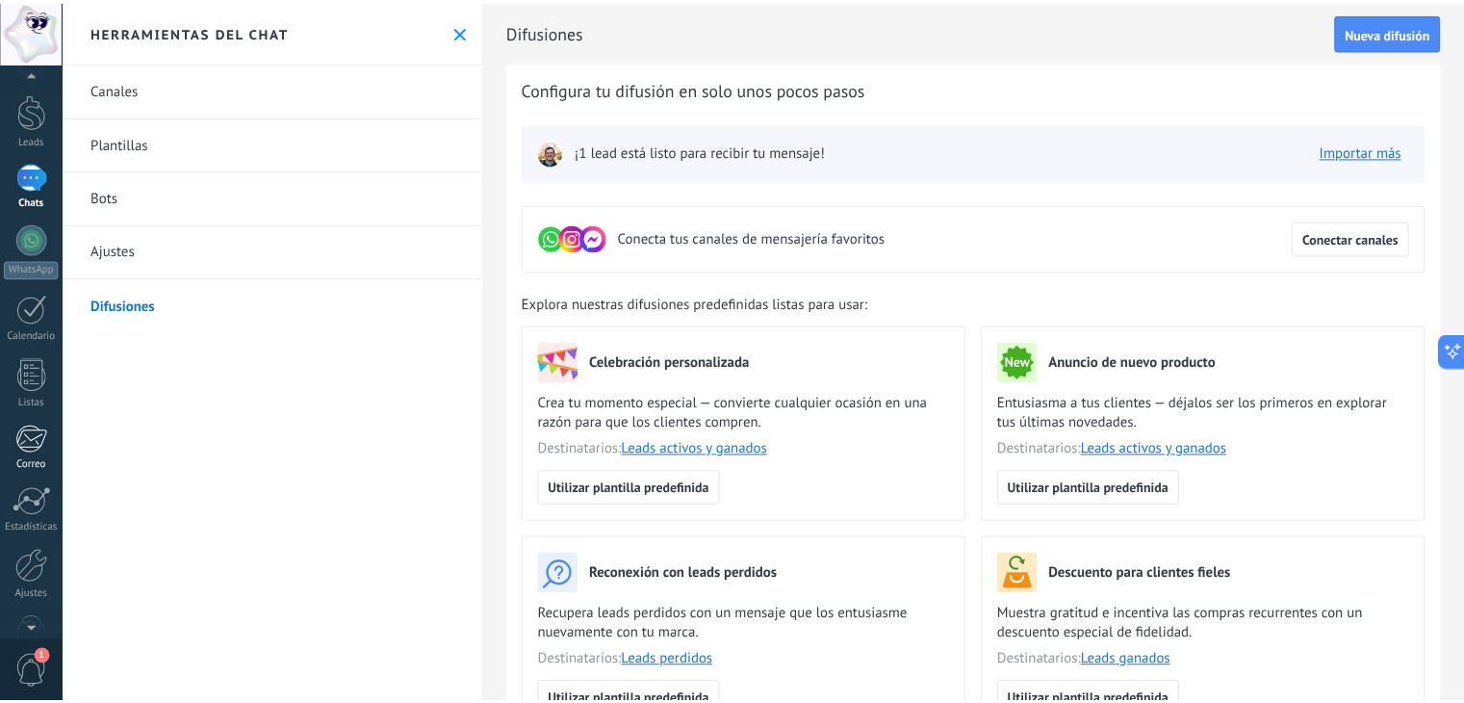
scroll to position [97, 0]
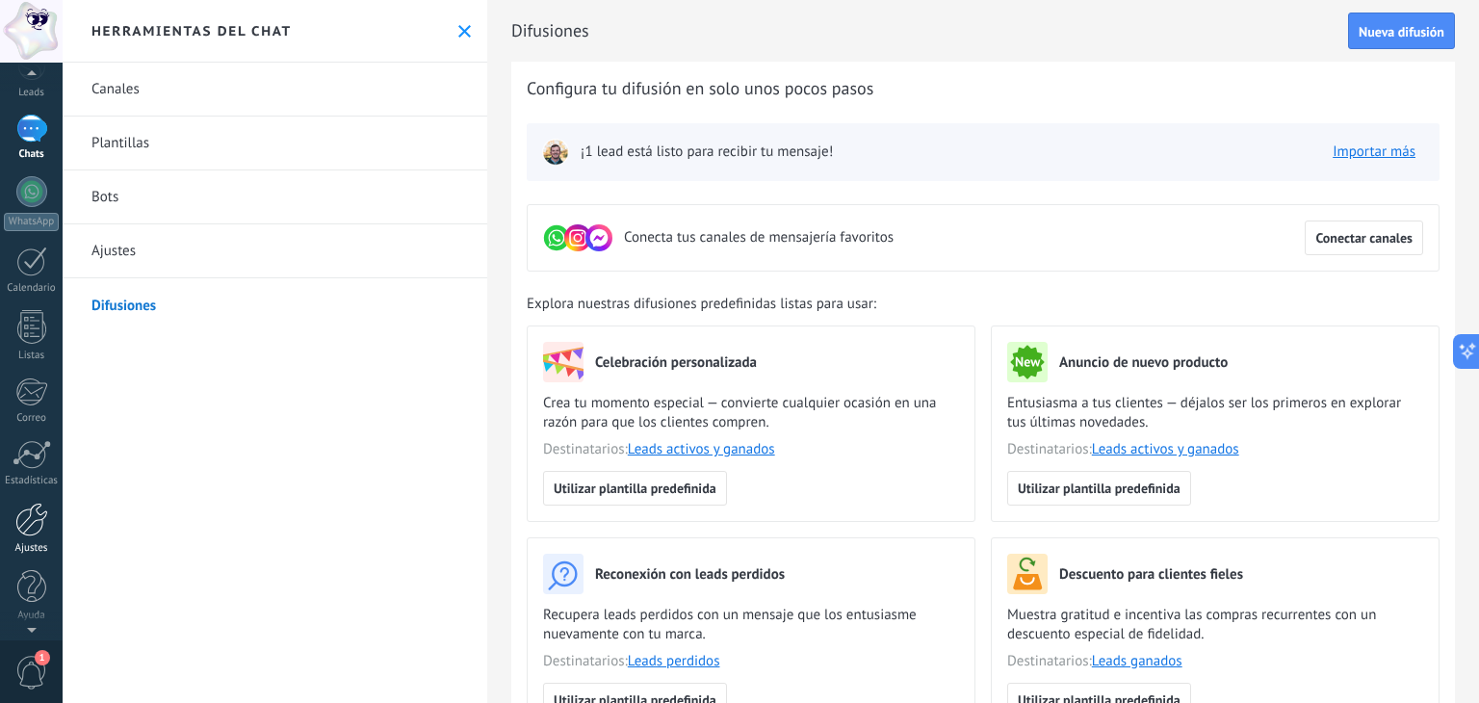
click at [32, 517] on div at bounding box center [31, 519] width 33 height 34
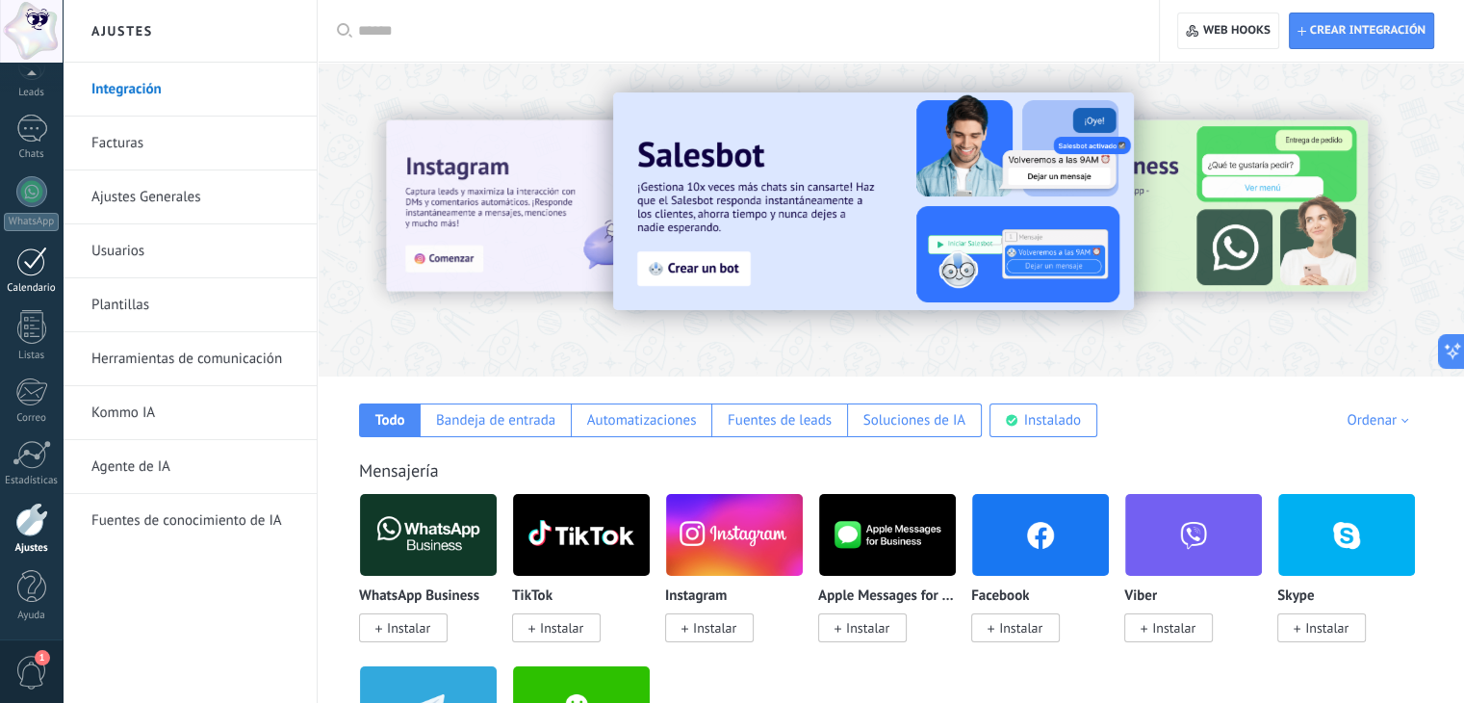
click at [24, 269] on div at bounding box center [31, 261] width 31 height 30
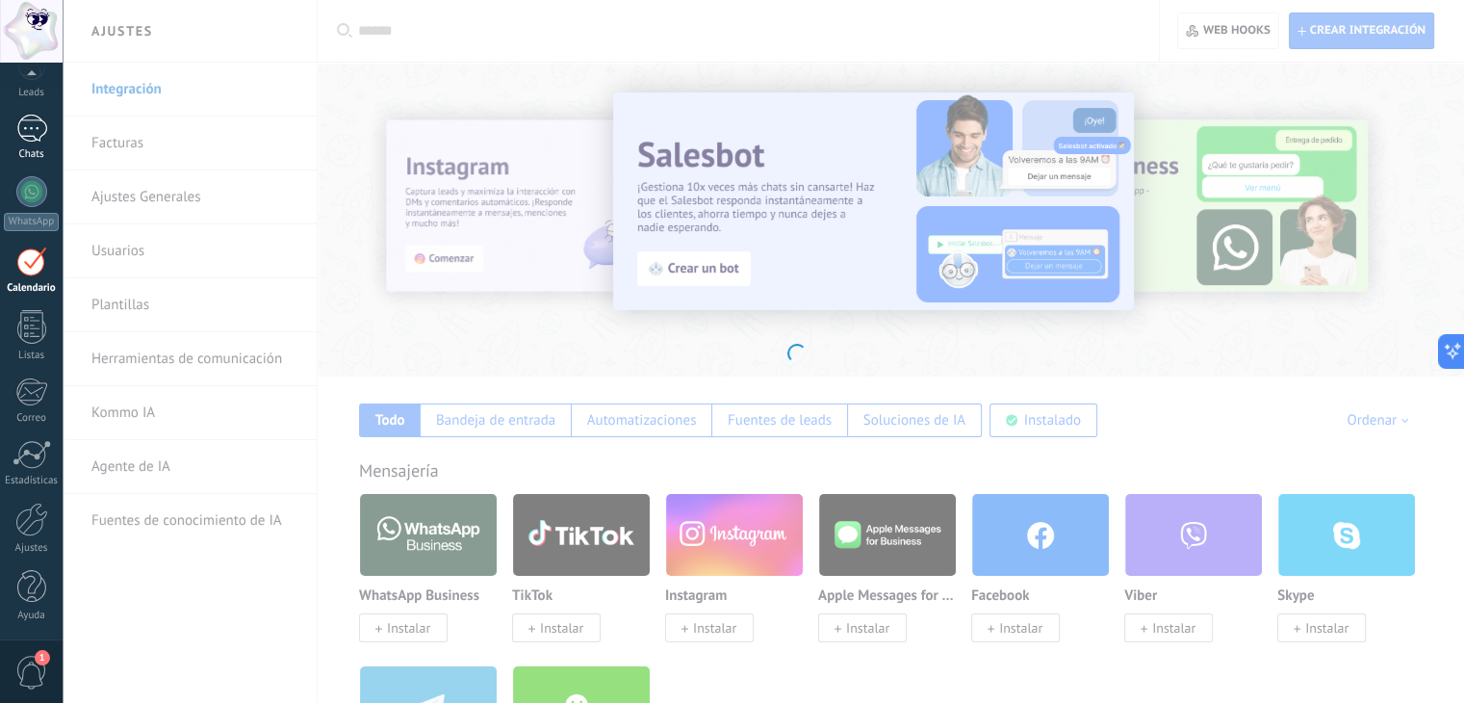
click at [42, 136] on div at bounding box center [31, 129] width 31 height 28
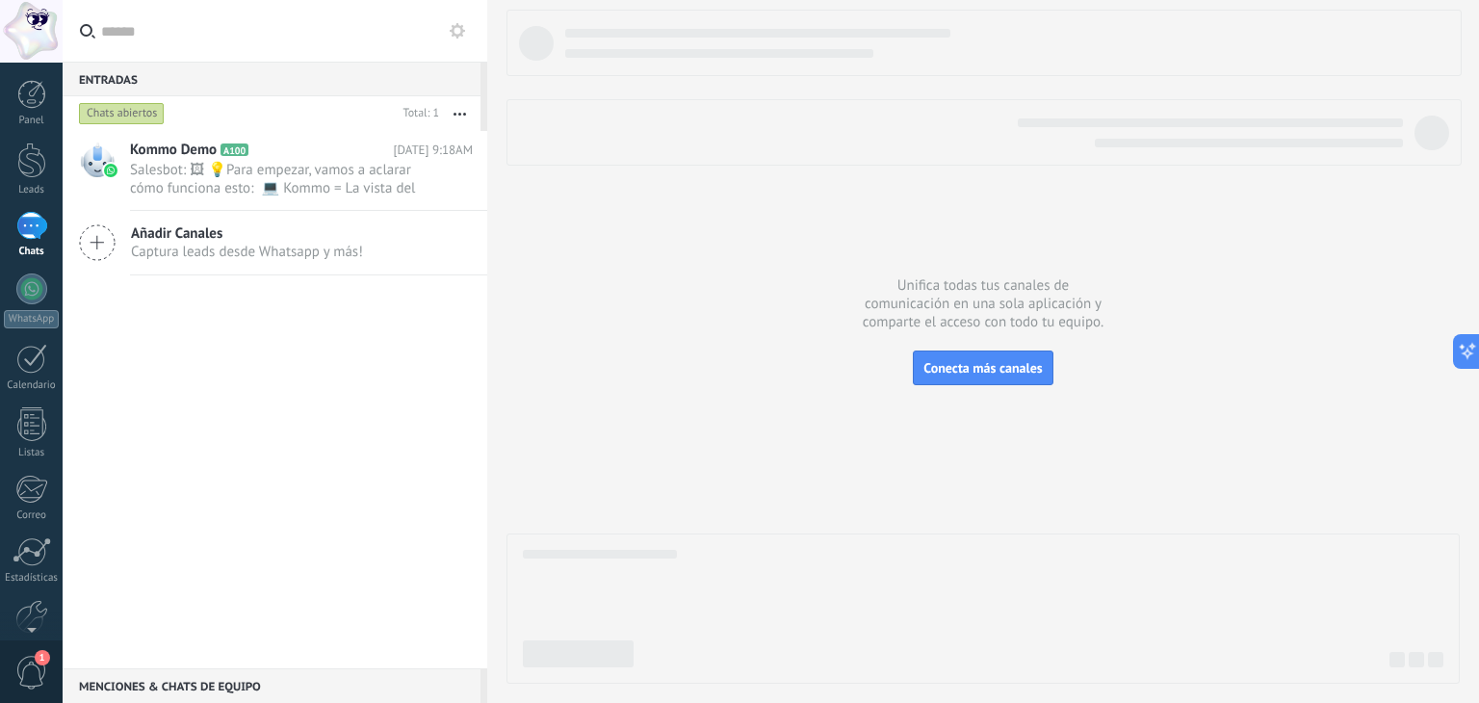
click at [455, 116] on button "button" at bounding box center [459, 113] width 41 height 35
click at [467, 116] on button "button" at bounding box center [459, 113] width 41 height 35
